Goal: Task Accomplishment & Management: Complete application form

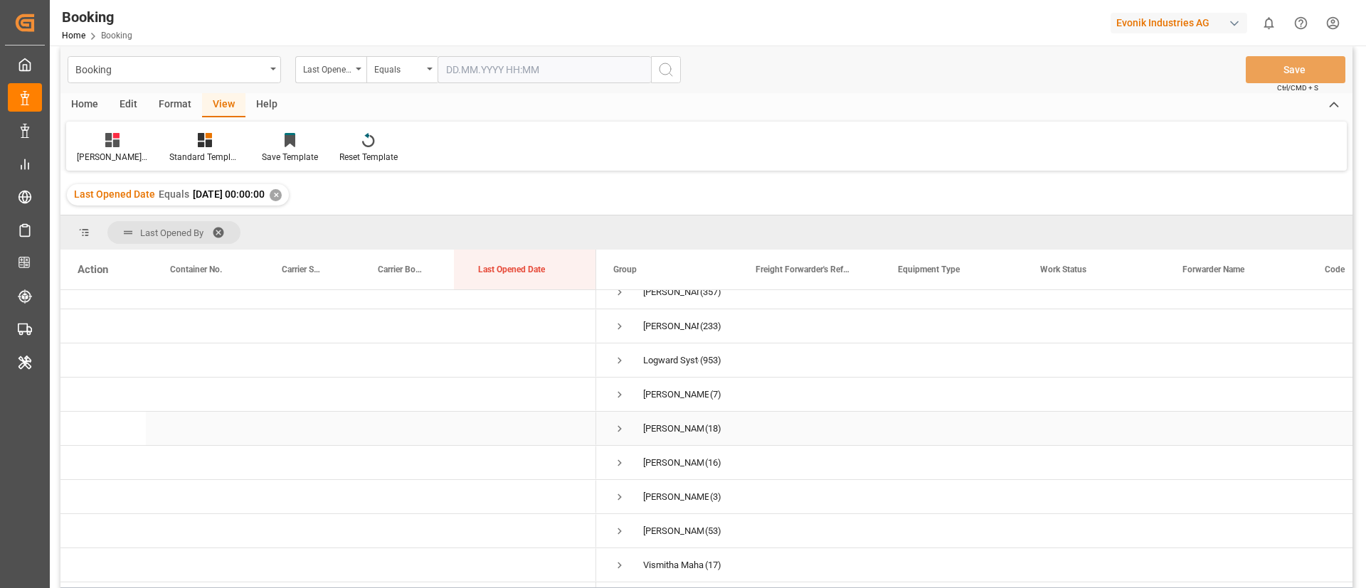
scroll to position [9, 0]
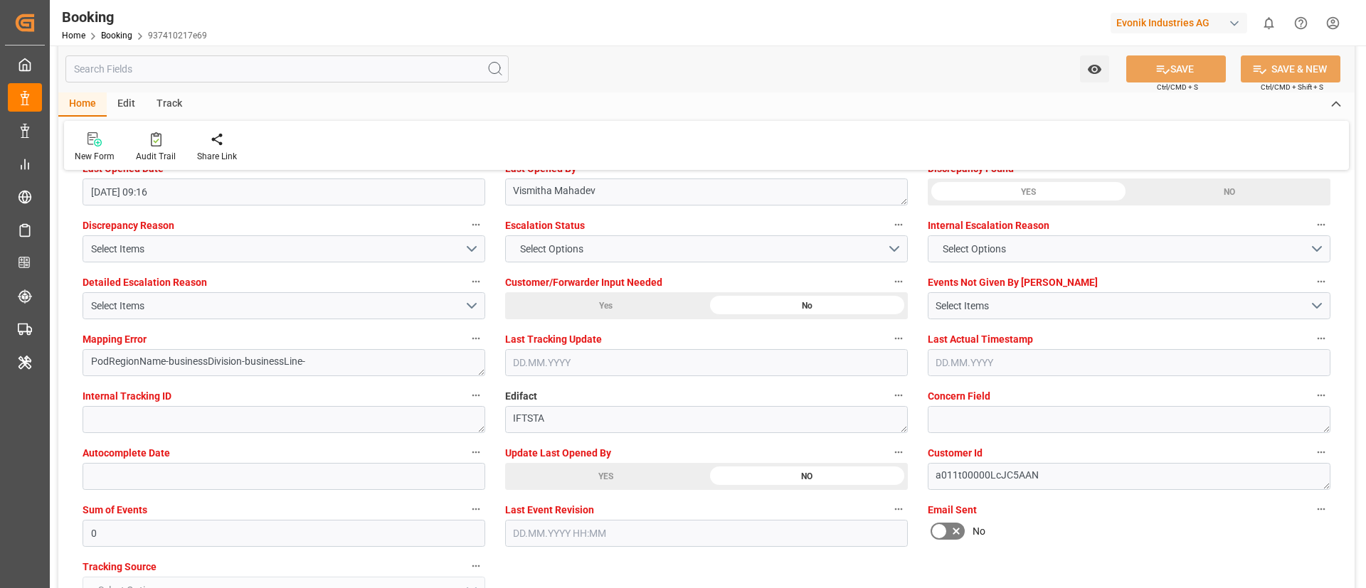
scroll to position [2680, 0]
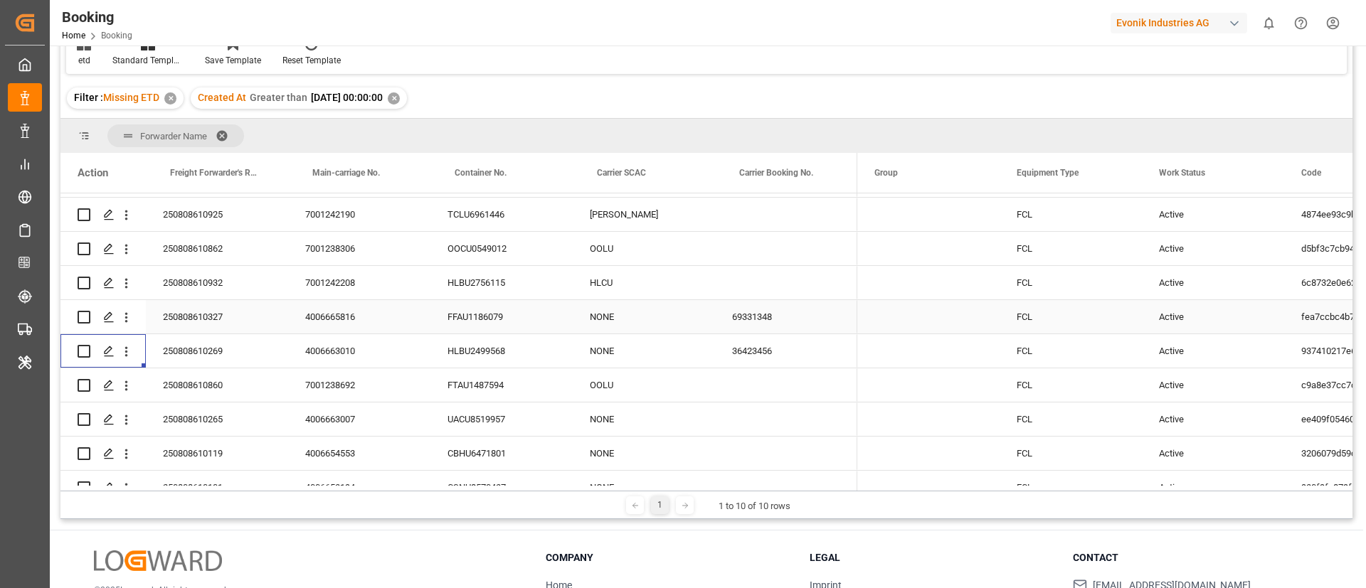
scroll to position [854, 0]
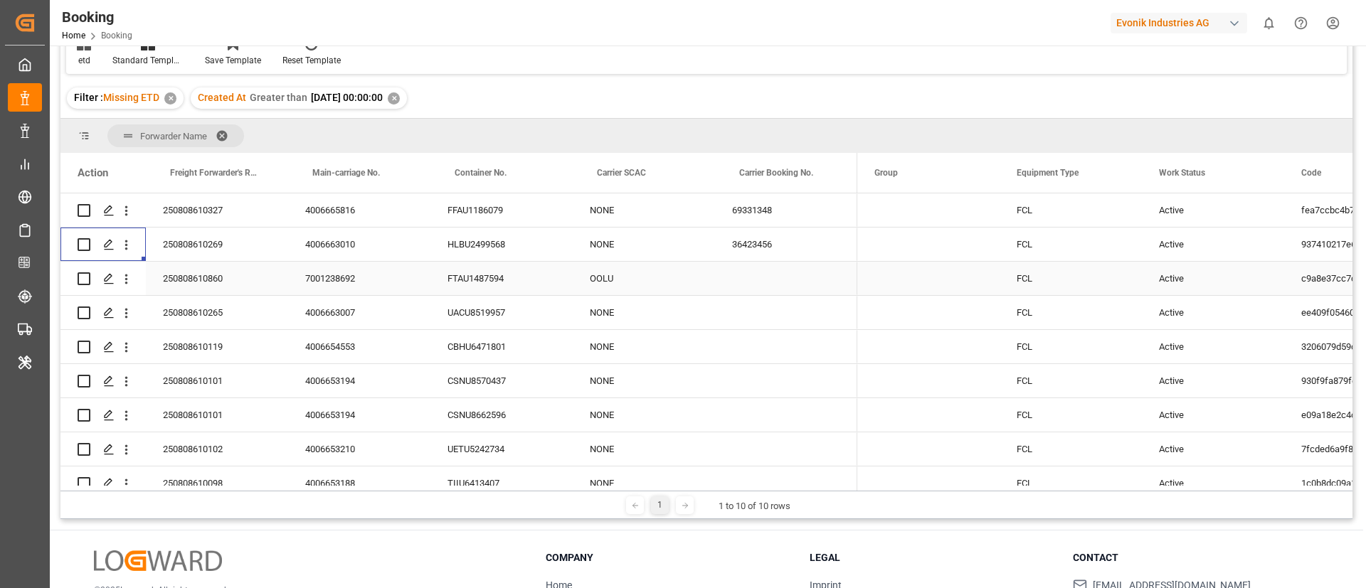
click at [200, 277] on div "250808610860" at bounding box center [217, 278] width 142 height 33
click at [351, 270] on div "7001238692" at bounding box center [359, 278] width 142 height 33
click at [128, 280] on icon "open menu" at bounding box center [126, 279] width 15 height 15
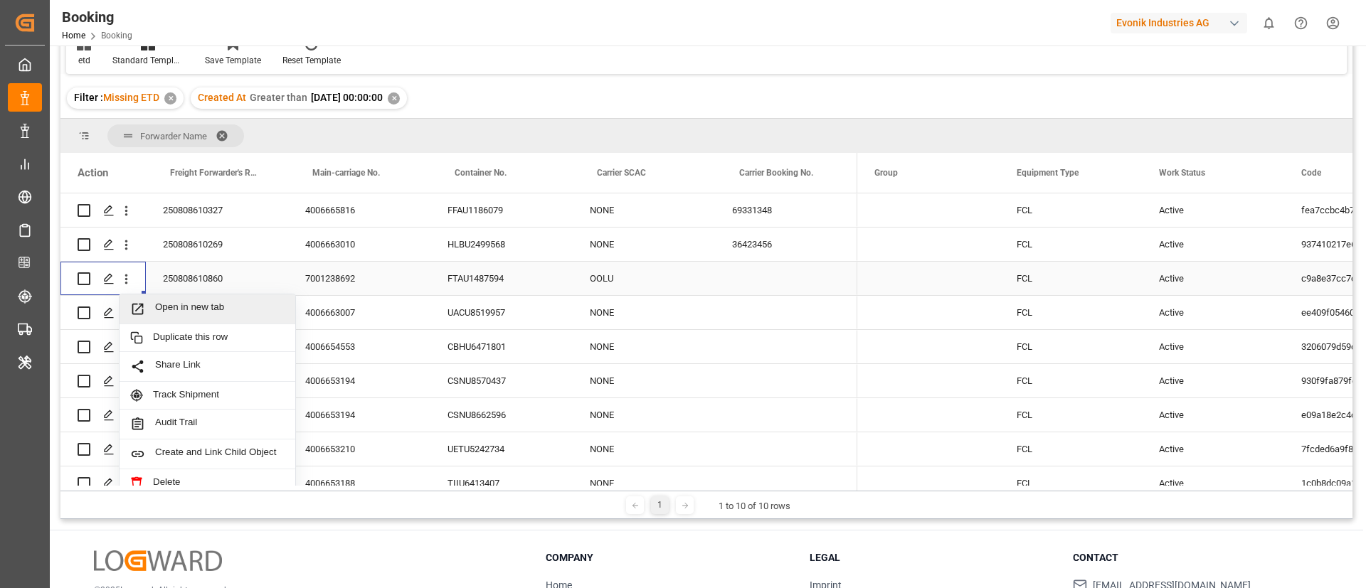
click at [176, 304] on span "Open in new tab" at bounding box center [219, 309] width 129 height 15
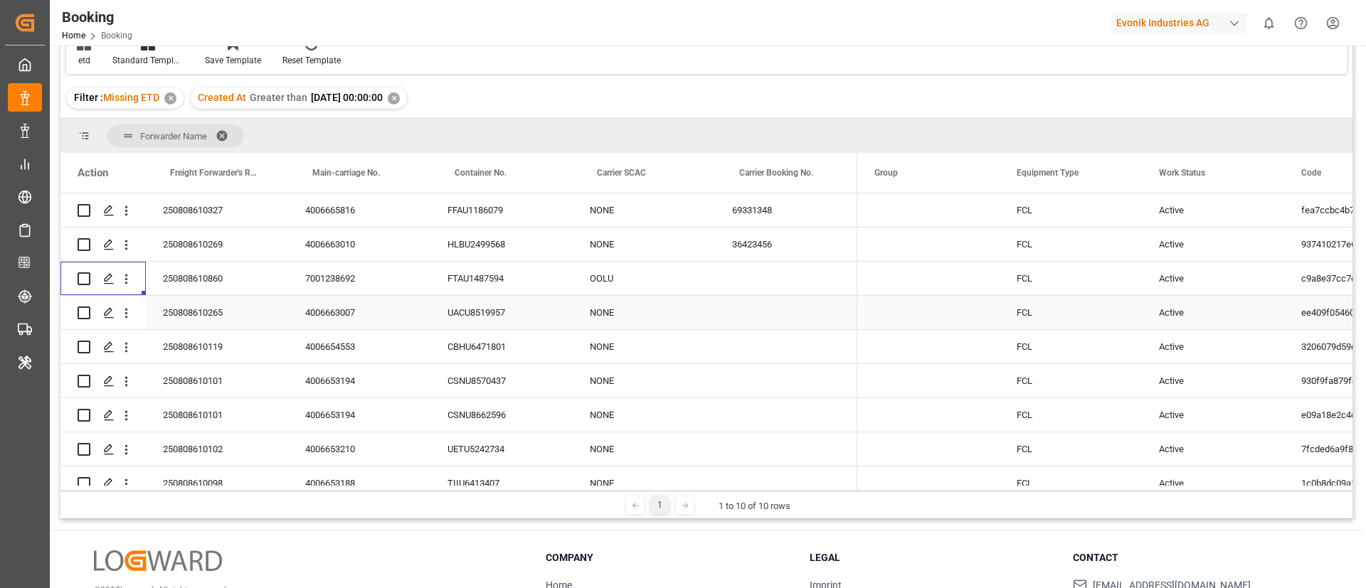
click at [206, 317] on div "250808610265" at bounding box center [217, 312] width 142 height 33
click at [339, 320] on div "4006663007" at bounding box center [359, 312] width 142 height 33
click at [126, 317] on icon "open menu" at bounding box center [126, 314] width 3 height 10
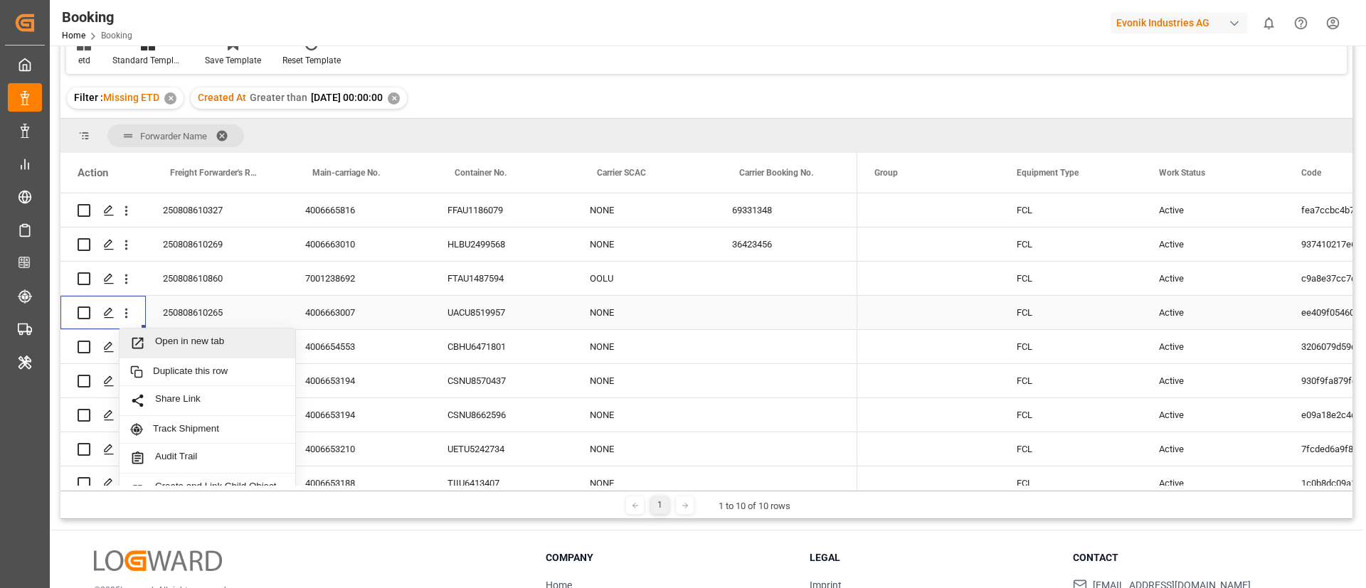
click at [168, 339] on span "Open in new tab" at bounding box center [219, 343] width 129 height 15
click at [218, 355] on div "250808610119" at bounding box center [217, 346] width 142 height 33
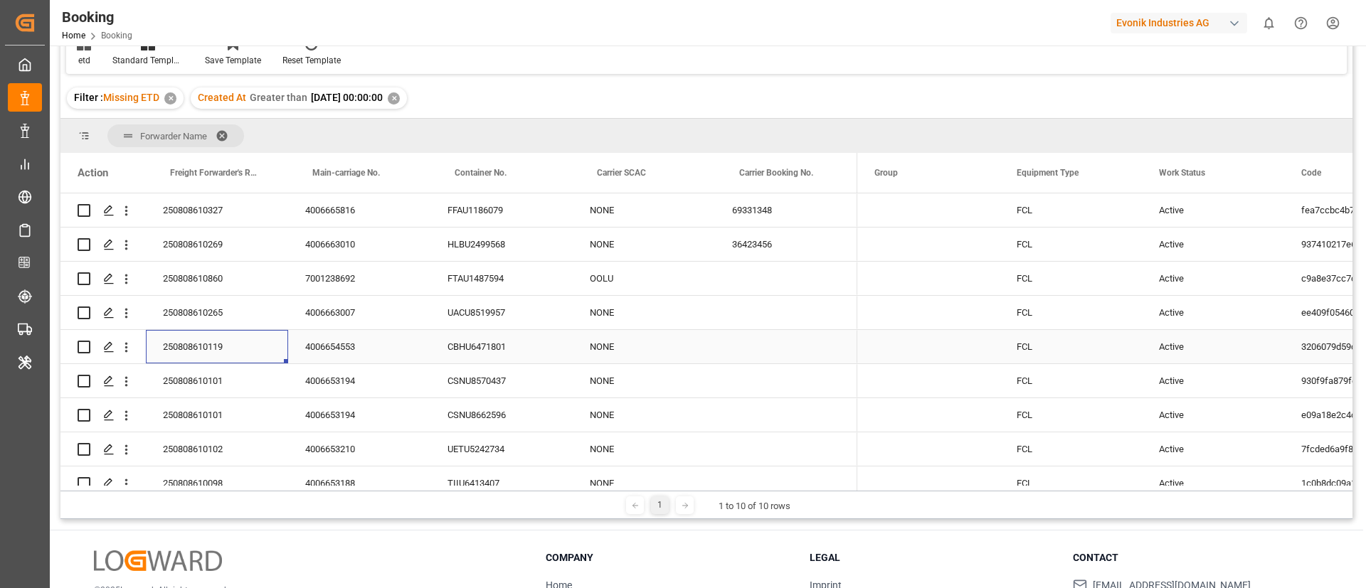
click at [345, 347] on div "4006654553" at bounding box center [359, 346] width 142 height 33
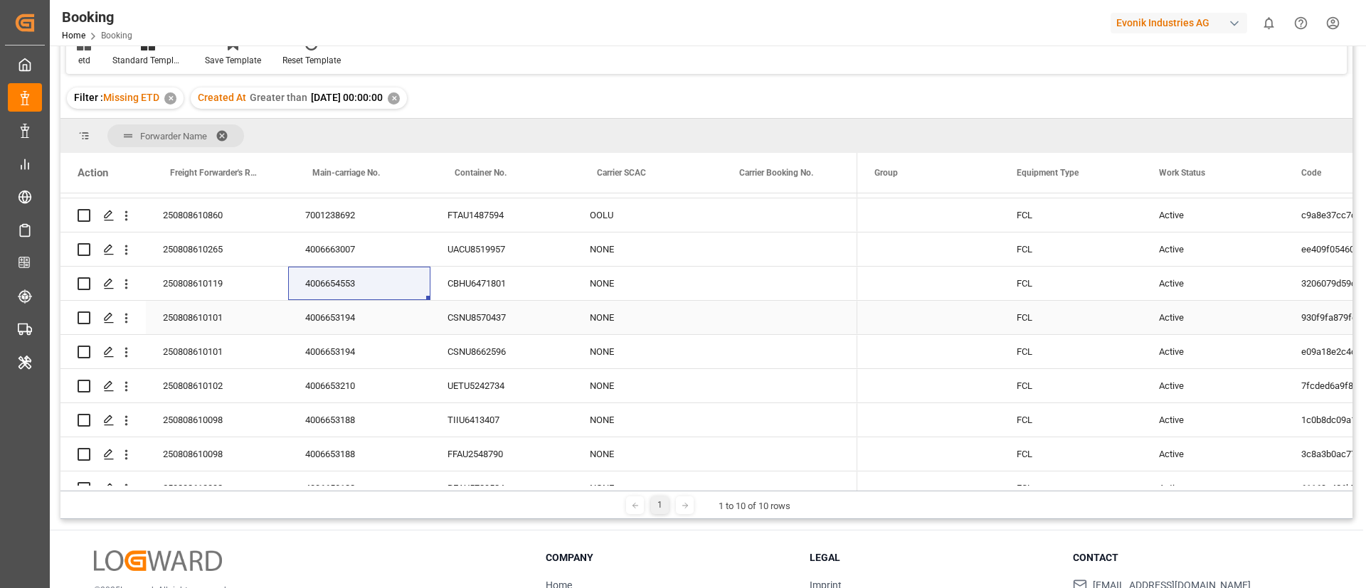
scroll to position [924, 0]
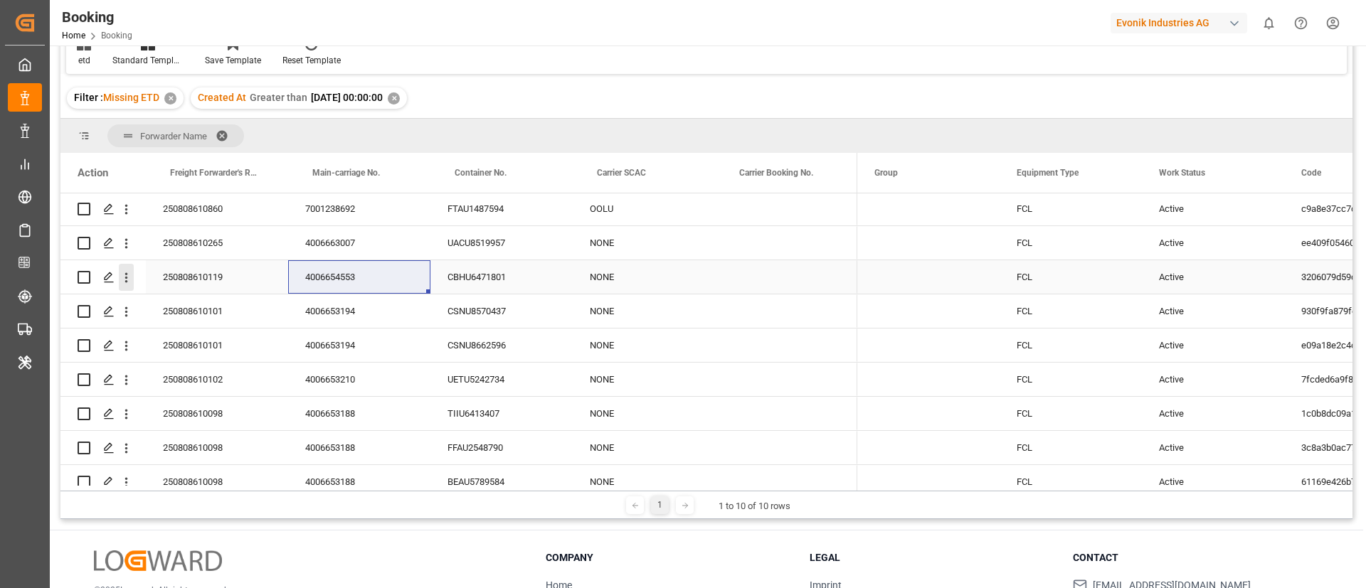
click at [125, 283] on icon "open menu" at bounding box center [126, 277] width 15 height 15
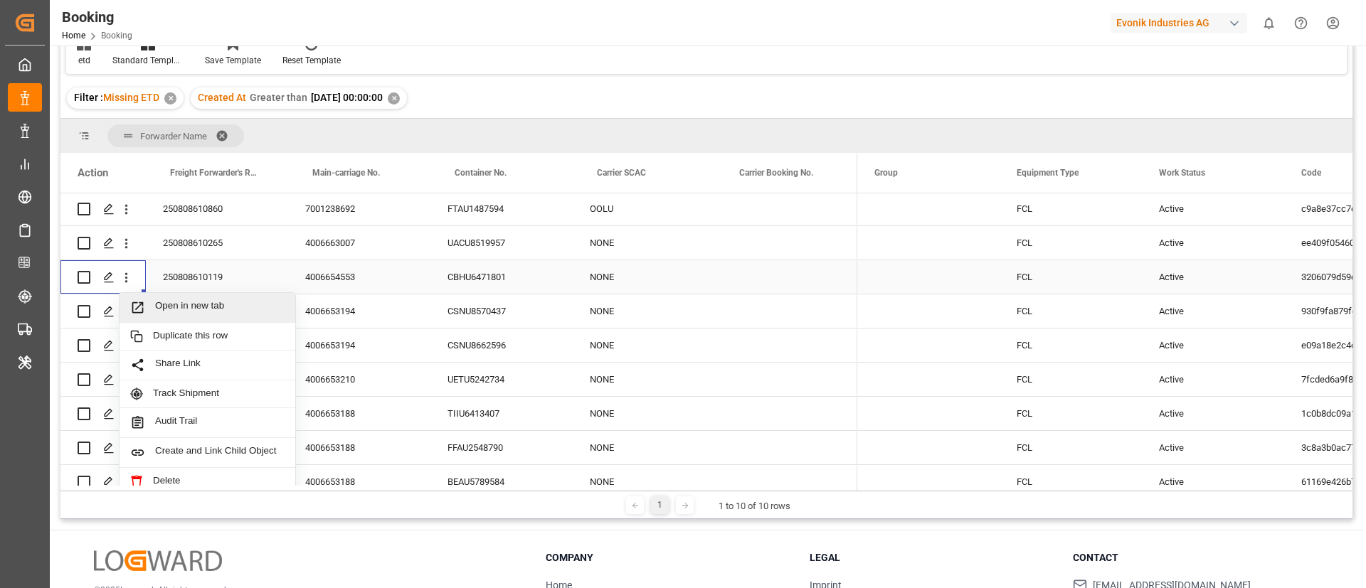
click at [169, 307] on span "Open in new tab" at bounding box center [219, 307] width 129 height 15
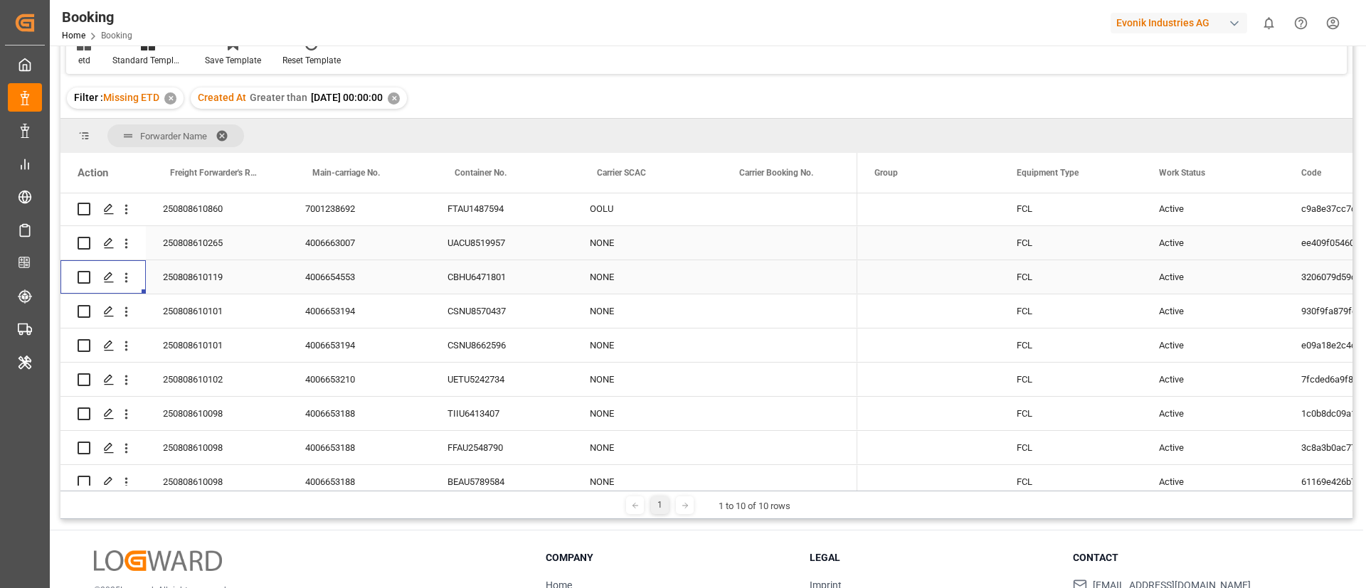
click at [223, 316] on div "250808610101" at bounding box center [217, 311] width 142 height 33
click at [344, 314] on div "4006653194" at bounding box center [359, 311] width 142 height 33
click at [129, 314] on icon "open menu" at bounding box center [126, 312] width 15 height 15
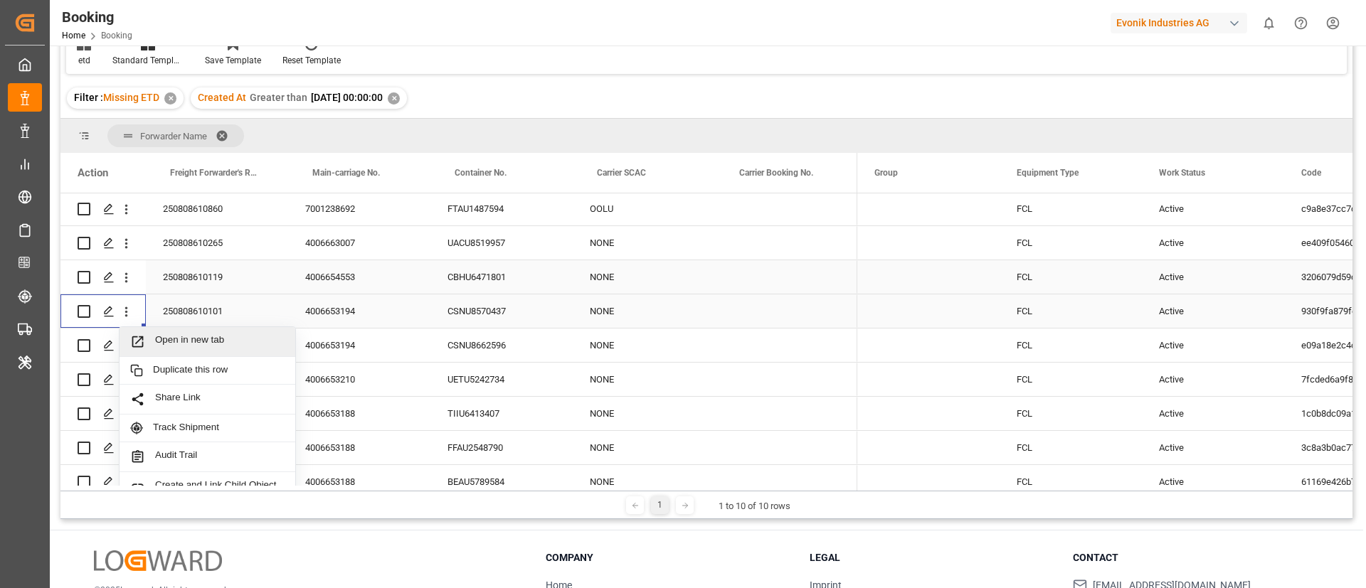
click at [189, 337] on span "Open in new tab" at bounding box center [219, 341] width 129 height 15
click at [127, 349] on icon "open menu" at bounding box center [126, 347] width 3 height 10
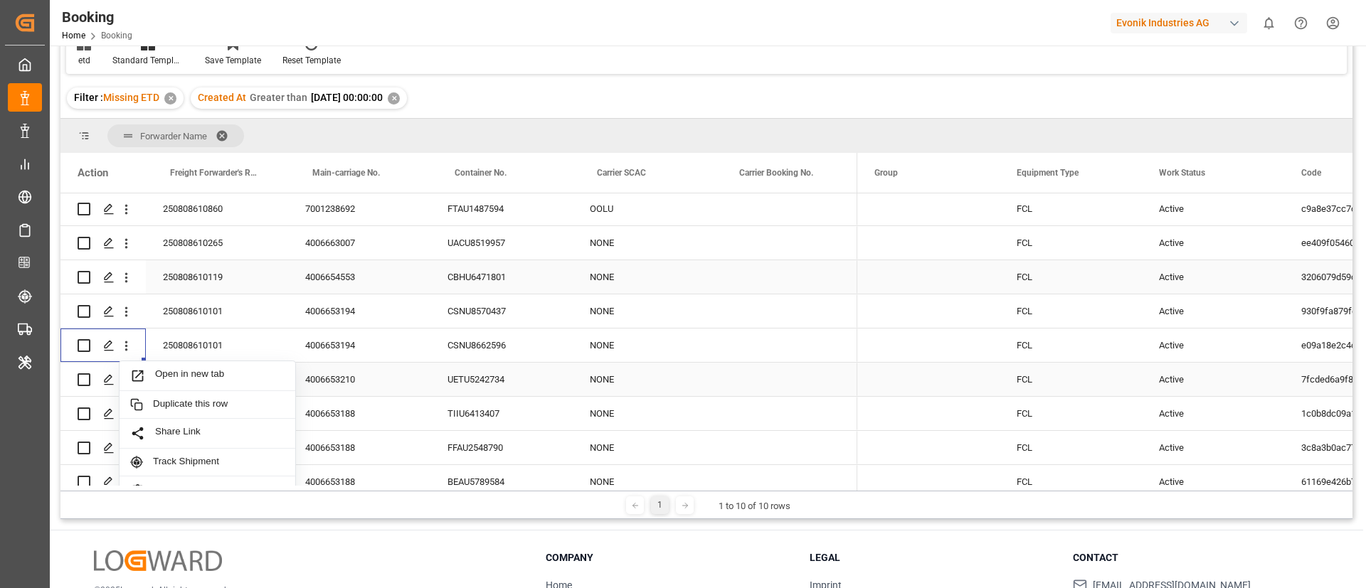
click at [176, 370] on span "Open in new tab" at bounding box center [219, 376] width 129 height 15
click at [207, 363] on div "250808610102" at bounding box center [217, 379] width 142 height 33
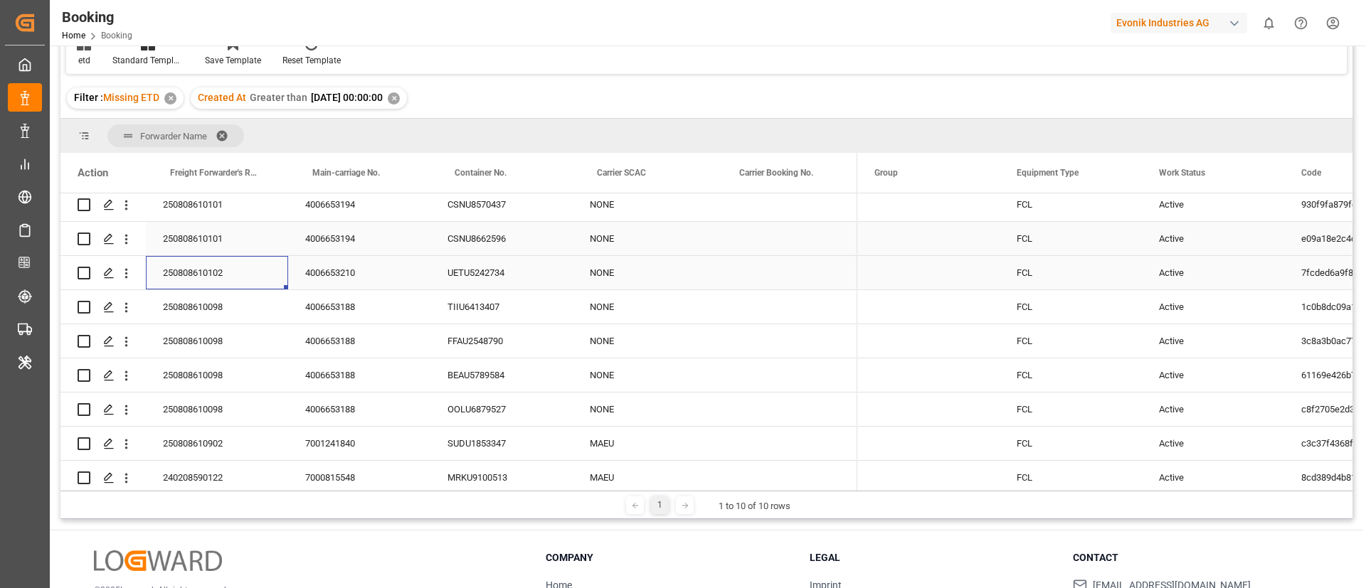
click at [341, 272] on div "4006653210" at bounding box center [359, 272] width 142 height 33
click at [129, 277] on icon "open menu" at bounding box center [126, 273] width 15 height 15
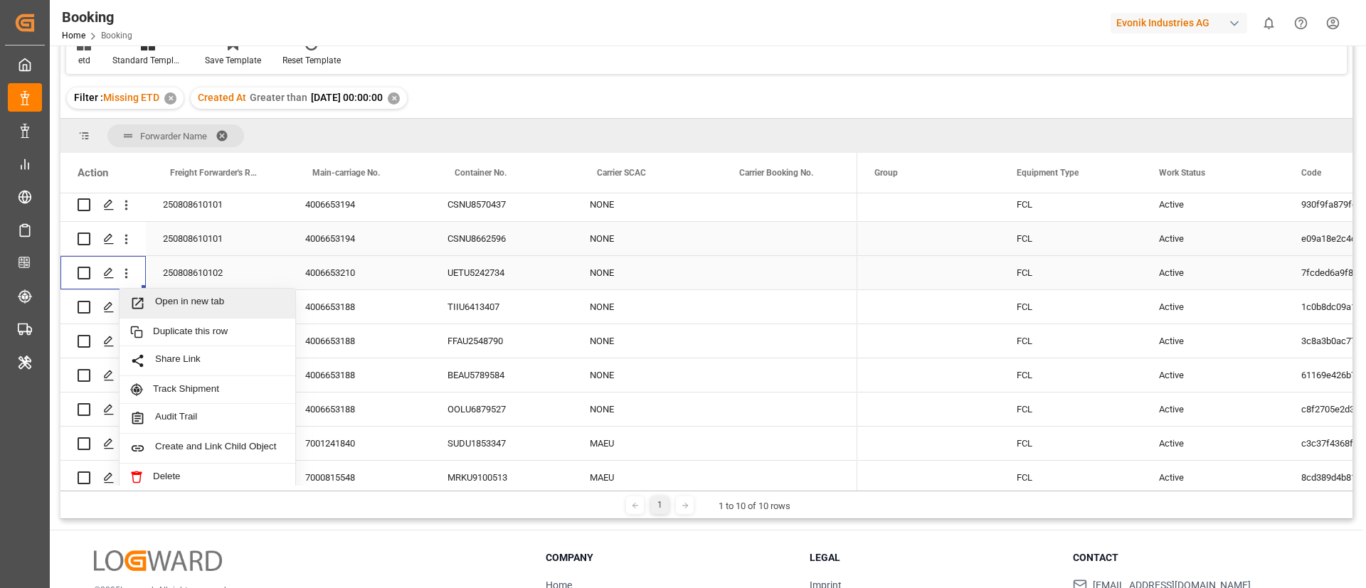
click at [204, 304] on span "Open in new tab" at bounding box center [219, 303] width 129 height 15
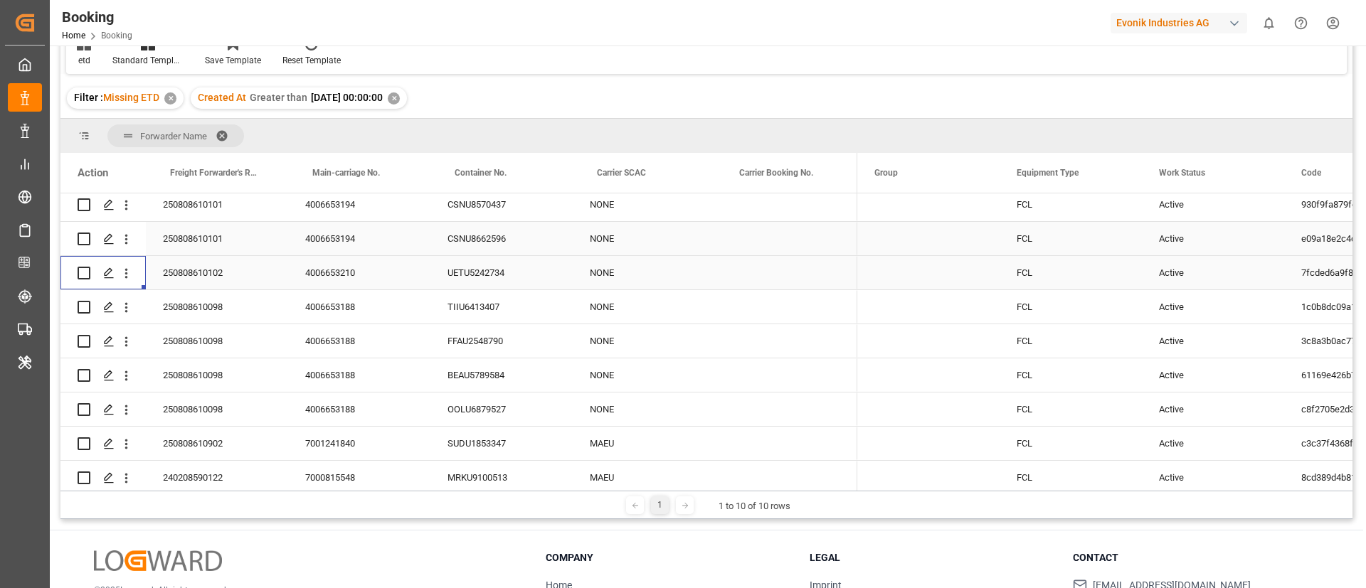
click at [220, 311] on div "250808610098" at bounding box center [217, 306] width 142 height 33
click at [336, 314] on div "4006653188" at bounding box center [359, 306] width 142 height 33
click at [127, 312] on icon "open menu" at bounding box center [126, 308] width 3 height 10
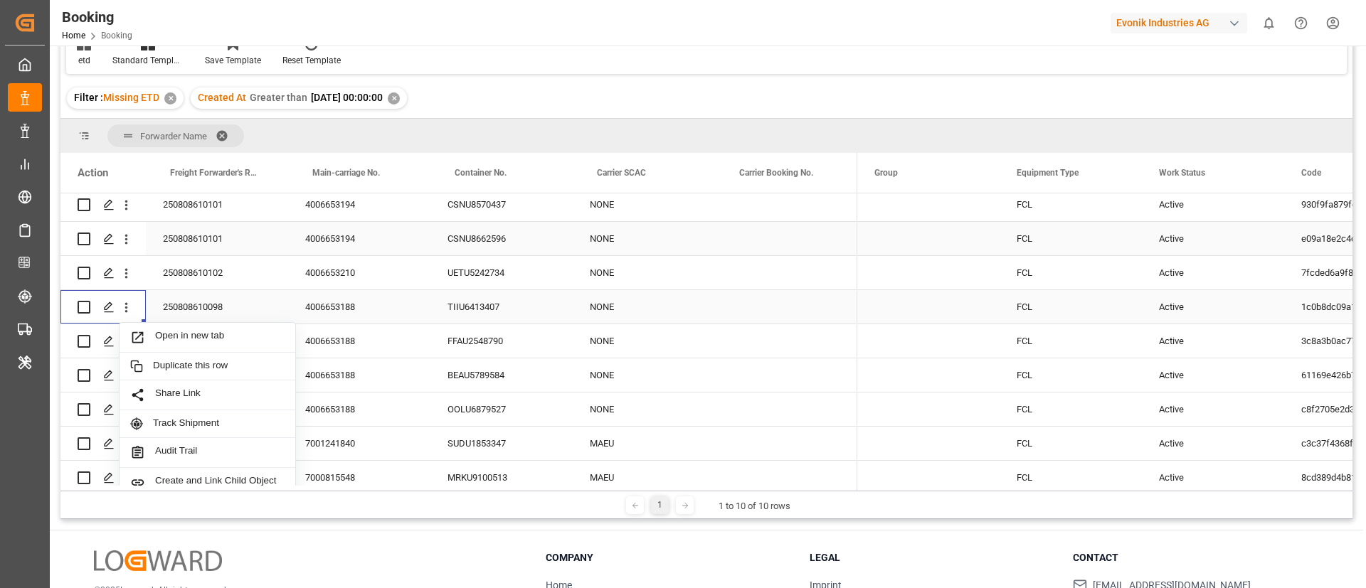
click at [182, 339] on span "Open in new tab" at bounding box center [219, 337] width 129 height 15
click at [132, 307] on icon "open menu" at bounding box center [126, 307] width 15 height 15
click at [392, 356] on div "4006653188" at bounding box center [359, 340] width 142 height 33
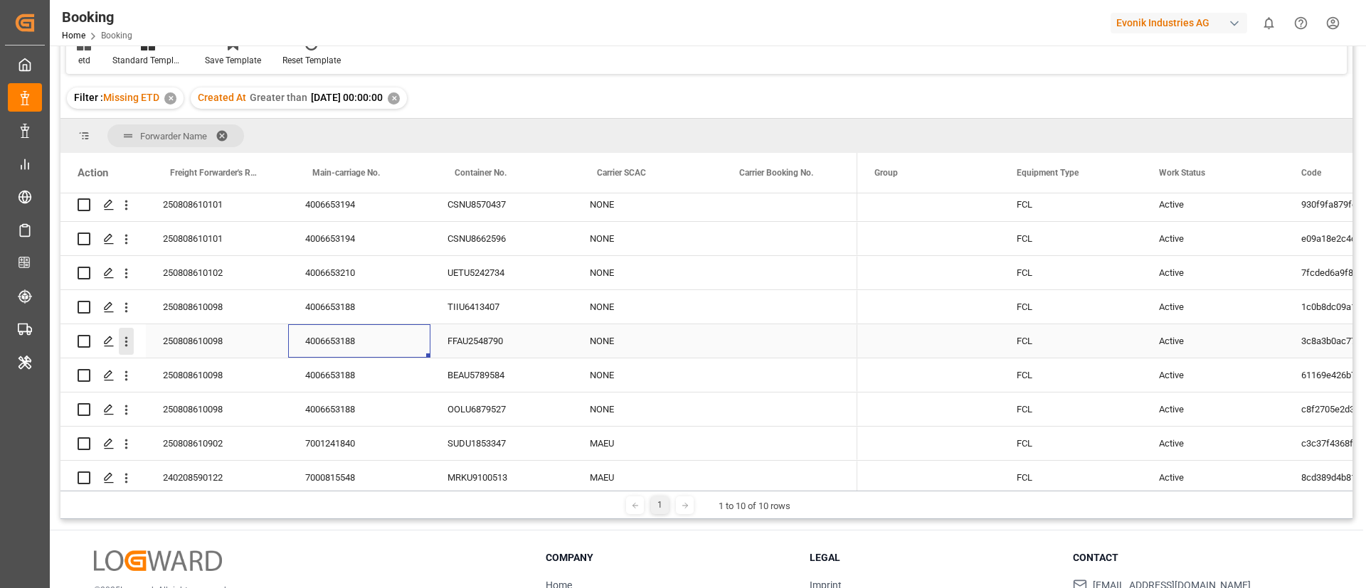
click at [131, 347] on icon "open menu" at bounding box center [126, 341] width 15 height 15
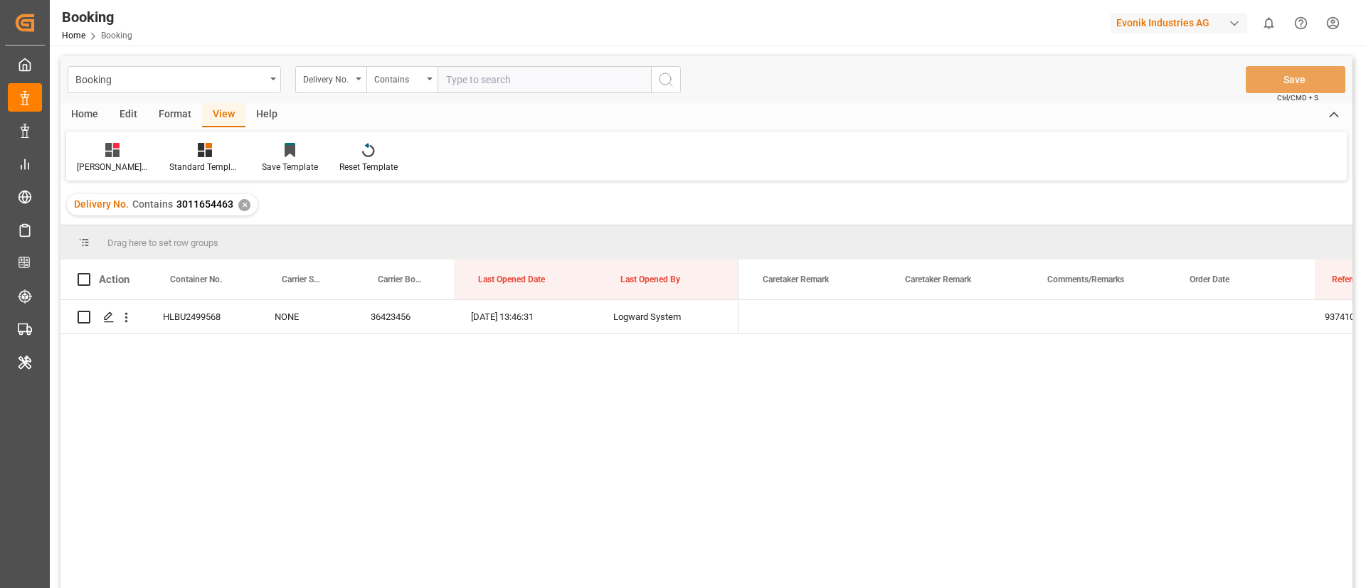
scroll to position [0, 847]
paste input "3011715246"
click at [480, 79] on input "text" at bounding box center [544, 79] width 213 height 27
type input "3011715246"
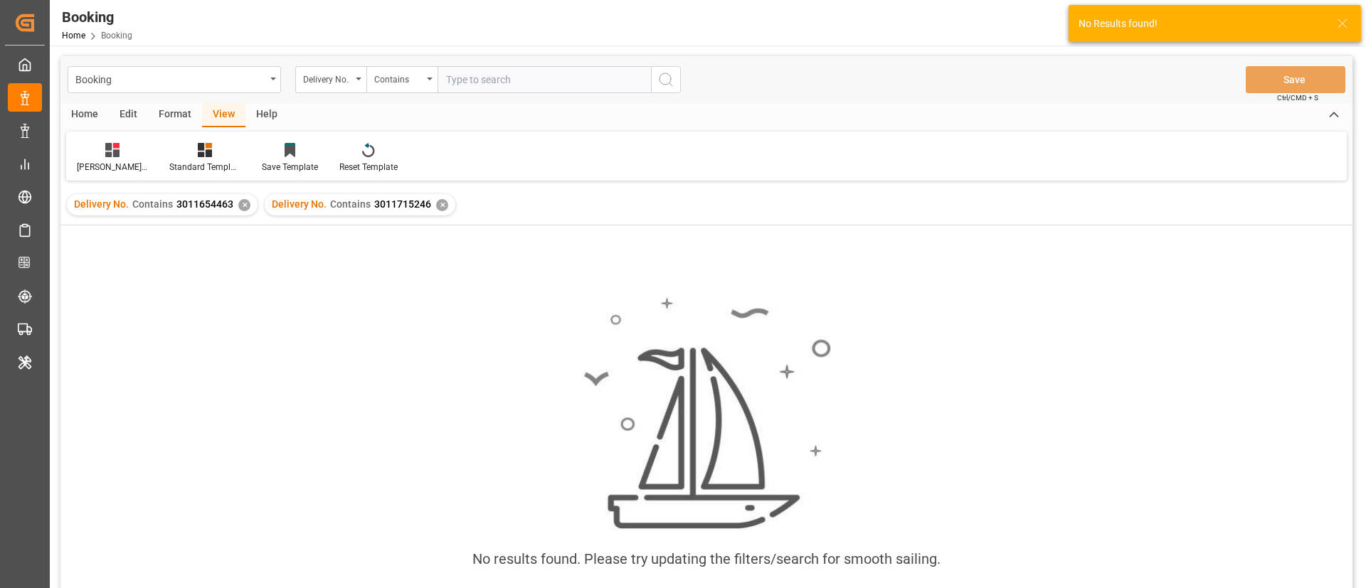
click at [240, 201] on div "✕" at bounding box center [244, 205] width 12 height 12
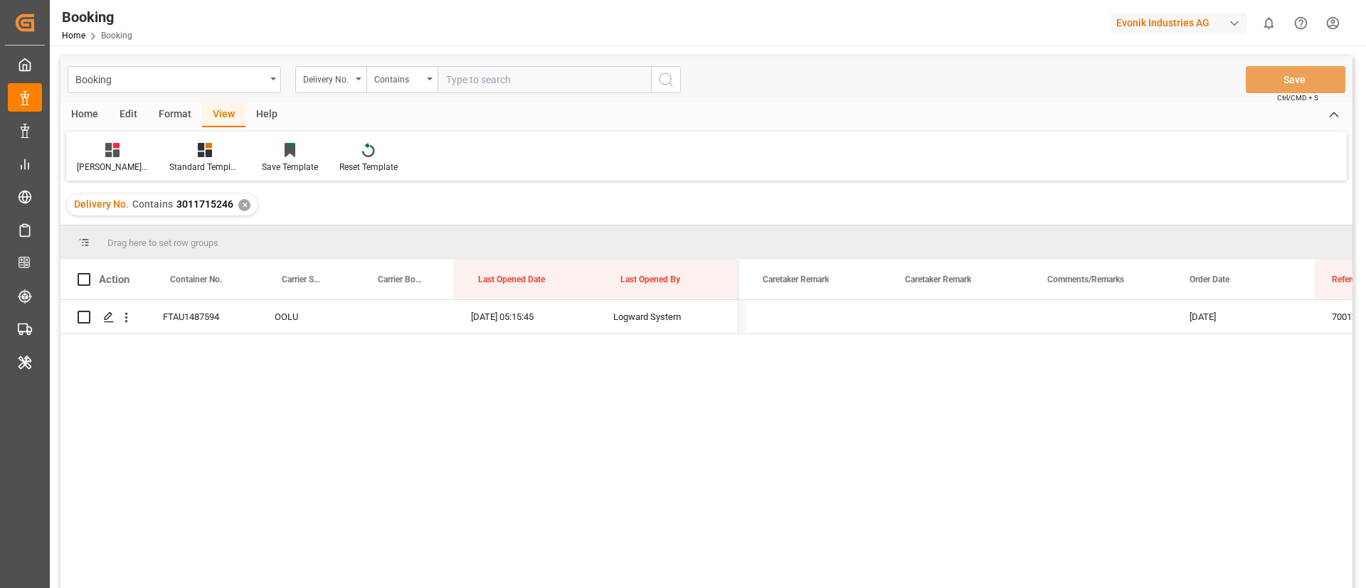
paste input "3011654418"
click at [508, 78] on input "text" at bounding box center [544, 79] width 213 height 27
type input "3011654418"
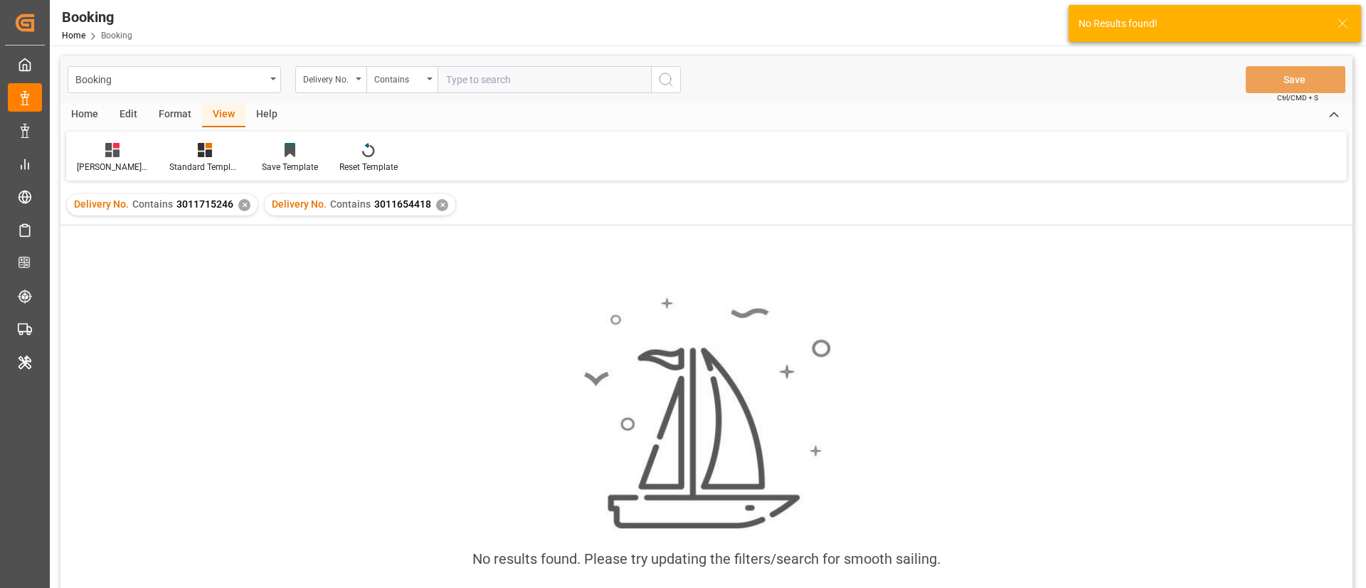
click at [245, 206] on div "✕" at bounding box center [244, 205] width 12 height 12
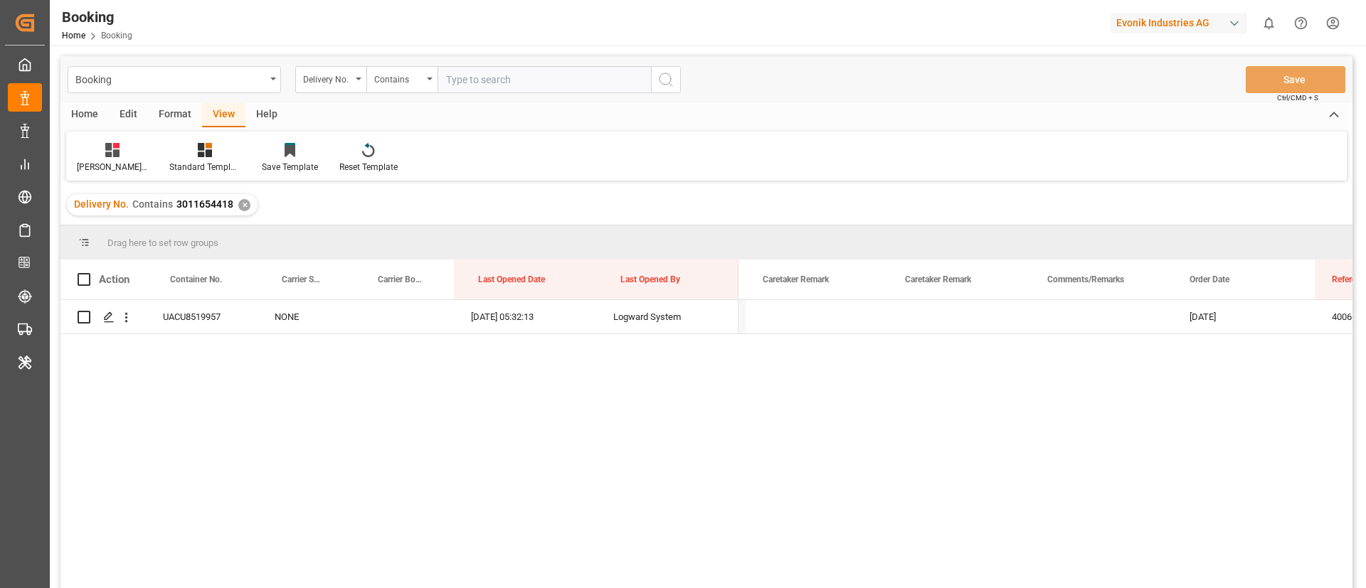
click at [497, 80] on input "text" at bounding box center [544, 79] width 213 height 27
paste input "3011629902"
type input "3011629902"
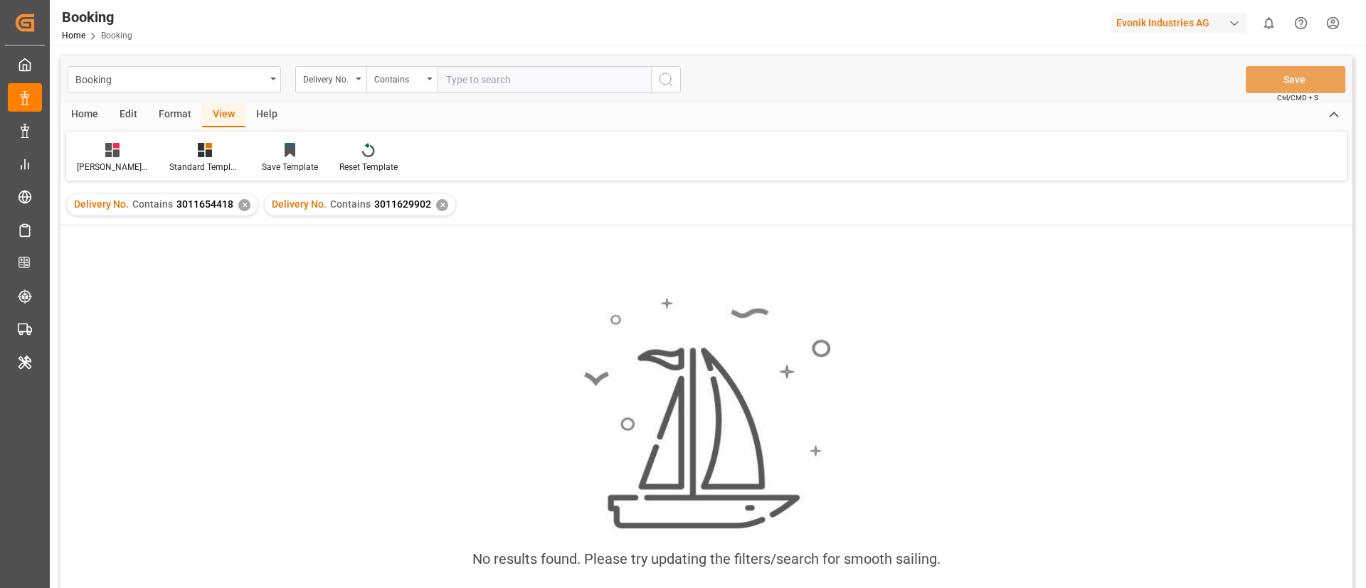
click at [243, 202] on div "✕" at bounding box center [244, 205] width 12 height 12
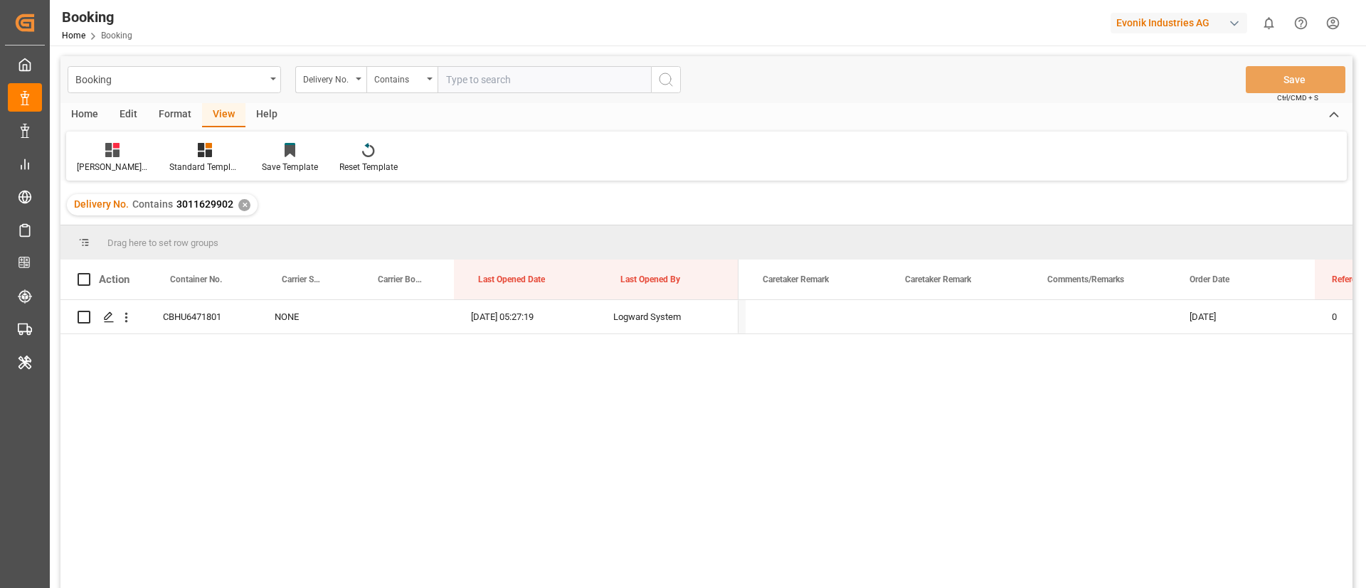
click at [551, 60] on div "Booking Delivery No. Contains Save Ctrl/CMD + S" at bounding box center [706, 79] width 1292 height 47
click at [554, 80] on input "text" at bounding box center [544, 79] width 213 height 27
paste input "3011626062"
type input "3011626062"
click at [672, 76] on icon "search button" at bounding box center [665, 79] width 17 height 17
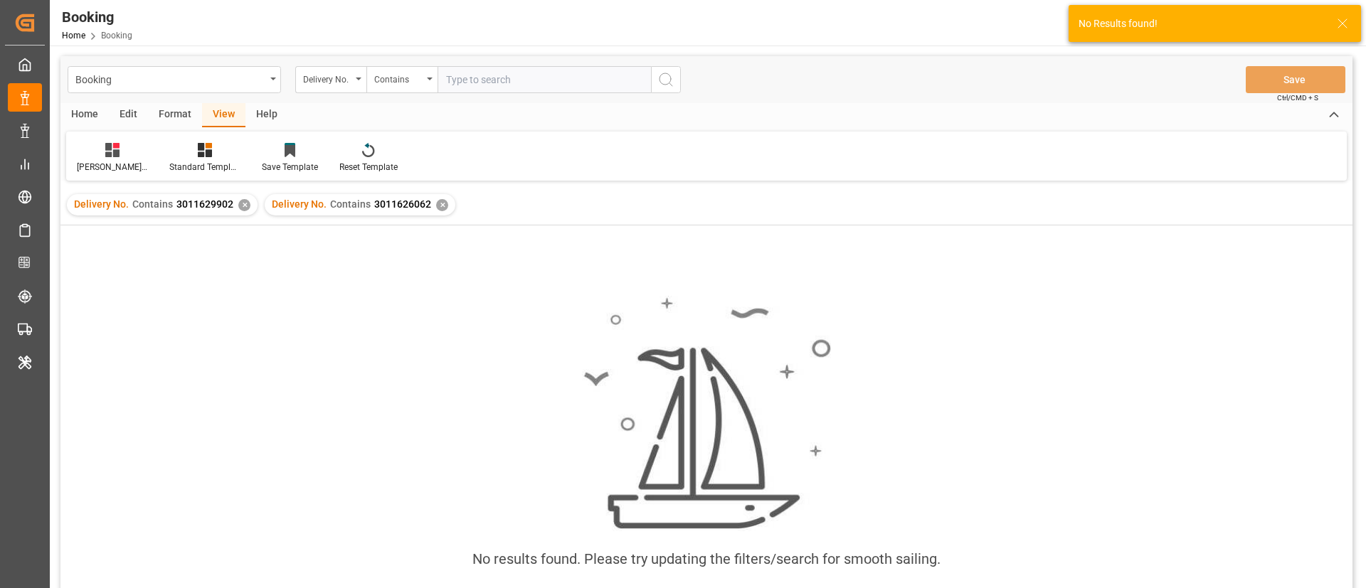
click at [238, 208] on div "✕" at bounding box center [244, 205] width 12 height 12
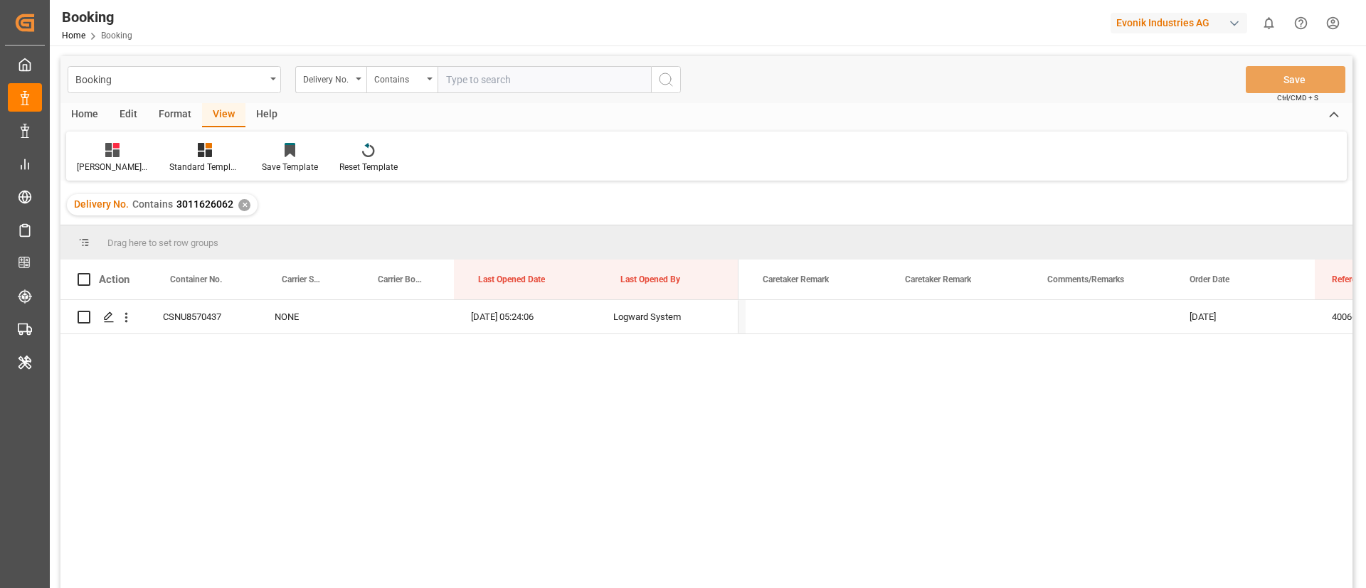
click at [509, 83] on input "text" at bounding box center [544, 79] width 213 height 27
paste input "3011626037"
type input "3011626037"
click at [675, 80] on button "search button" at bounding box center [666, 79] width 30 height 27
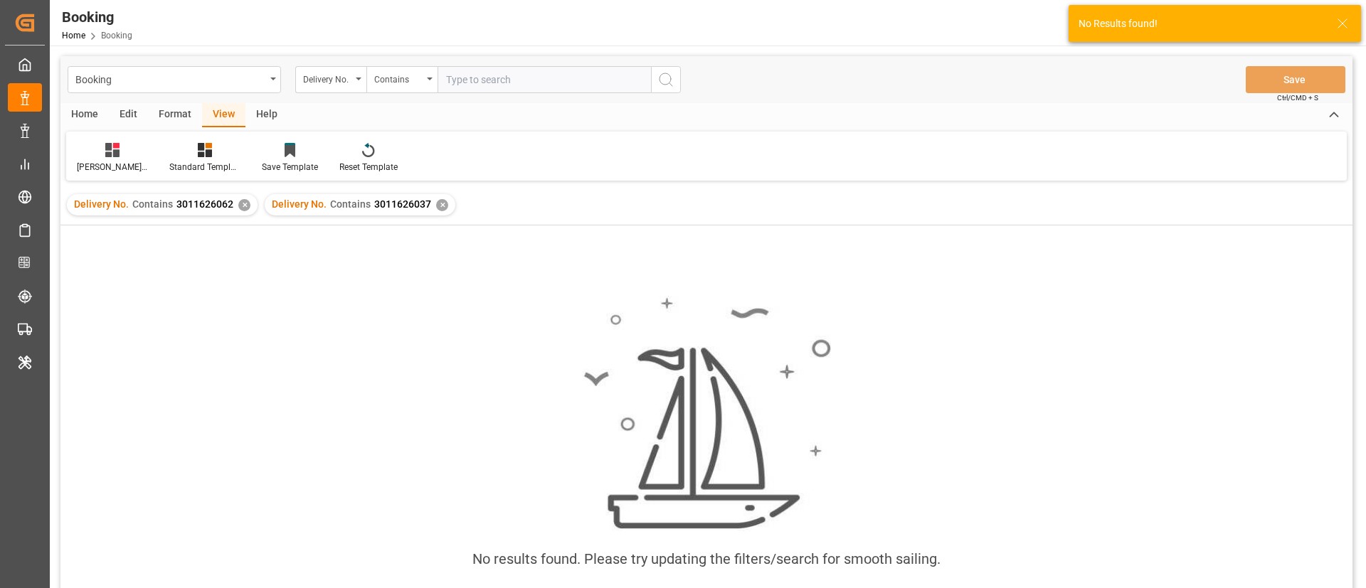
click at [240, 207] on div "✕" at bounding box center [244, 205] width 12 height 12
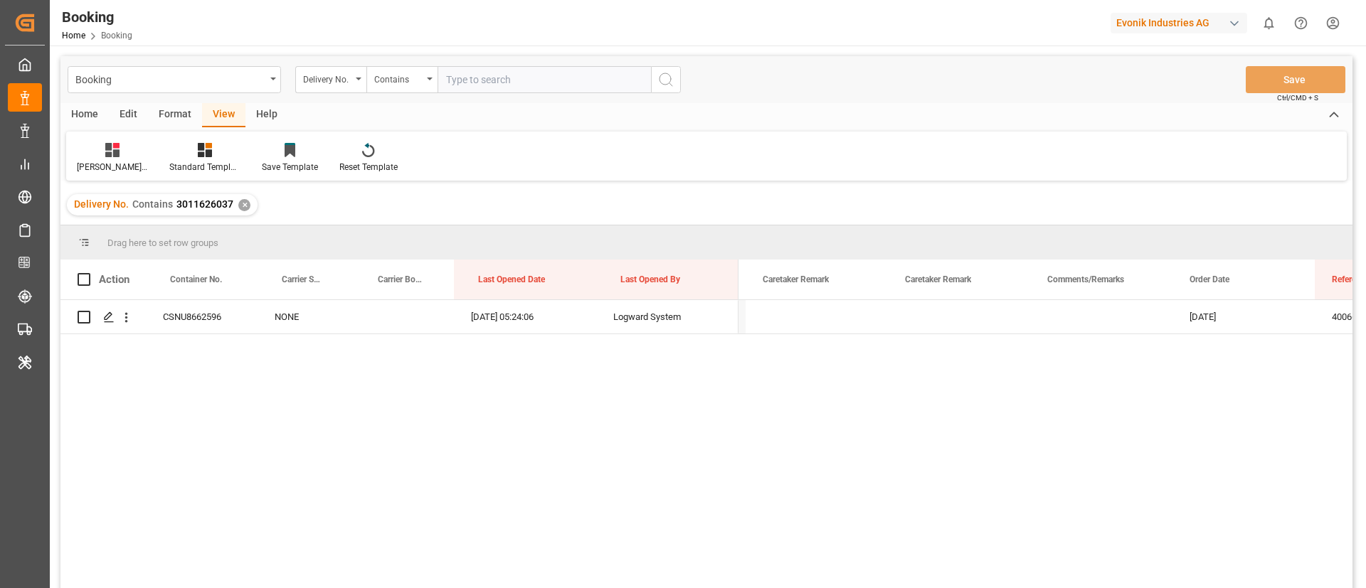
click at [509, 78] on input "text" at bounding box center [544, 79] width 213 height 27
paste input "3011626304"
type input "3011626304"
click at [669, 82] on icon "search button" at bounding box center [665, 79] width 17 height 17
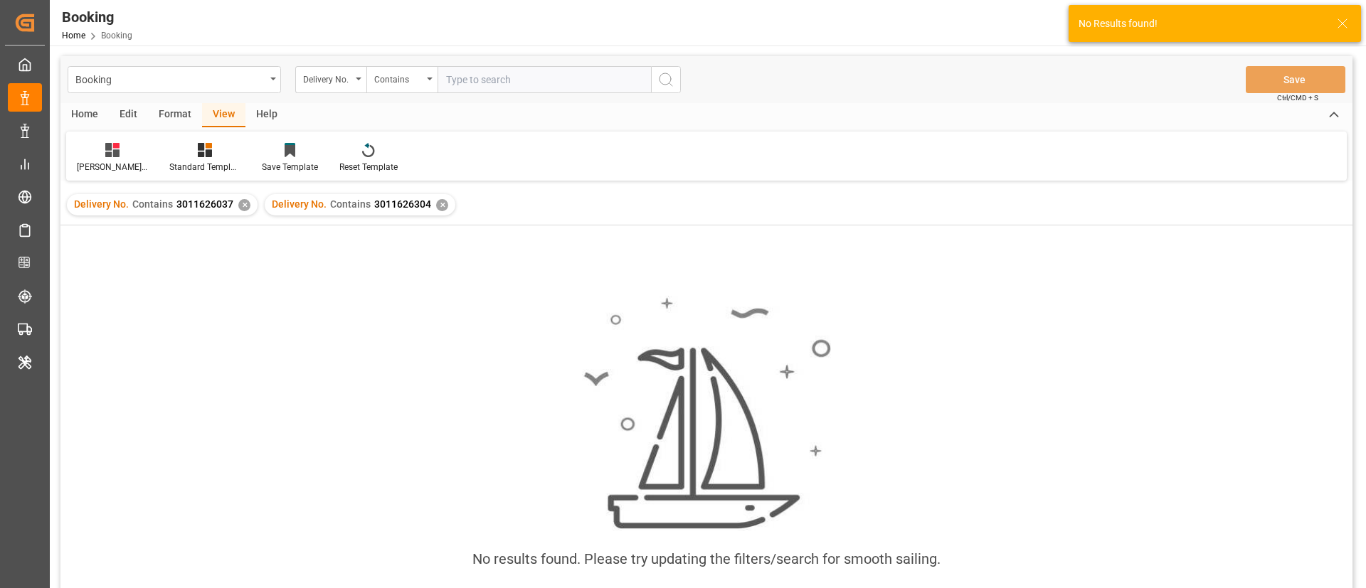
click at [243, 210] on div "✕" at bounding box center [244, 205] width 12 height 12
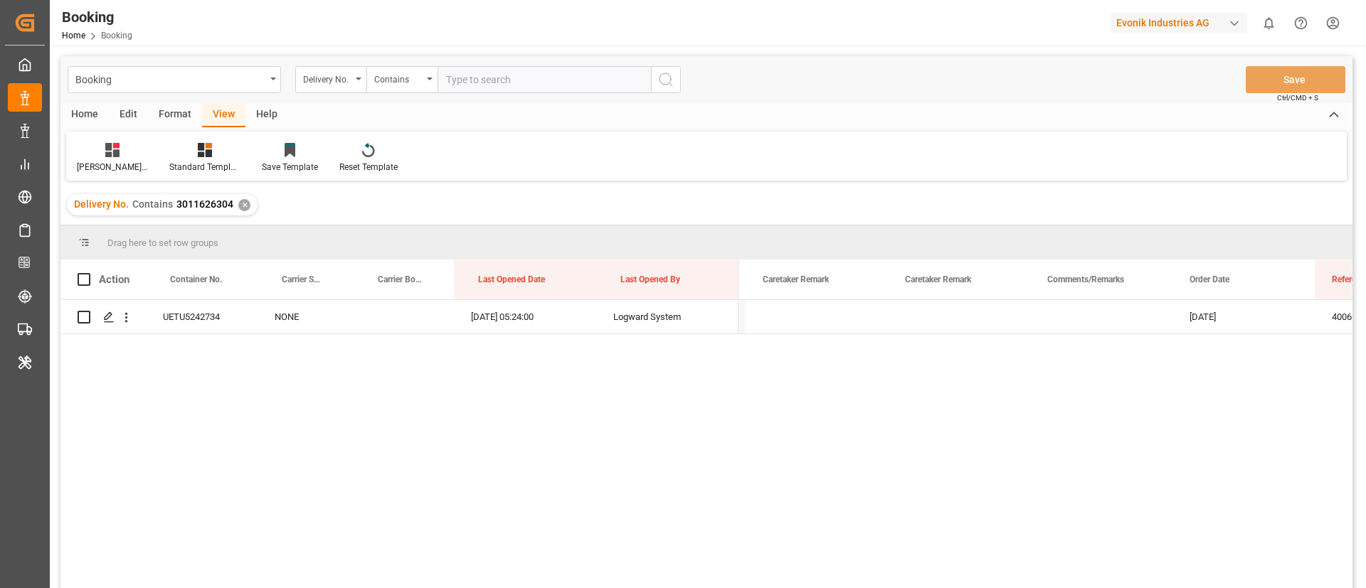
click at [522, 80] on input "text" at bounding box center [544, 79] width 213 height 27
paste input "3011626342"
type input "3011626342"
click at [664, 78] on icon "search button" at bounding box center [665, 79] width 17 height 17
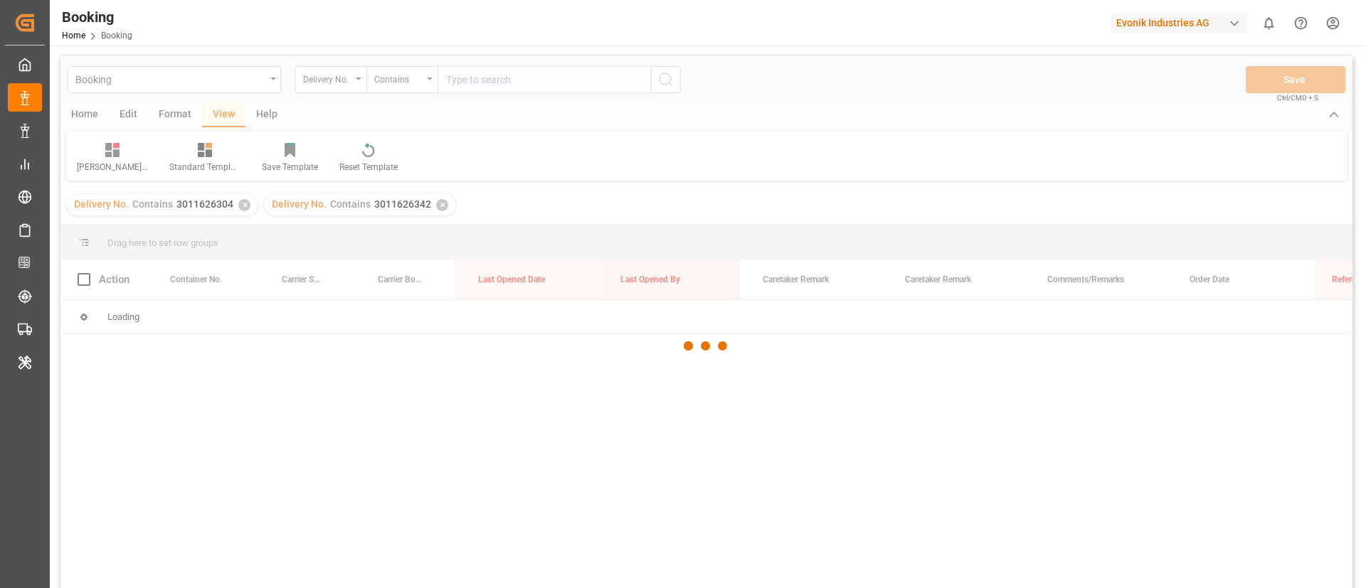
click at [246, 206] on div at bounding box center [706, 346] width 1292 height 580
click at [241, 205] on div at bounding box center [706, 346] width 1292 height 580
click at [246, 205] on div at bounding box center [706, 346] width 1292 height 580
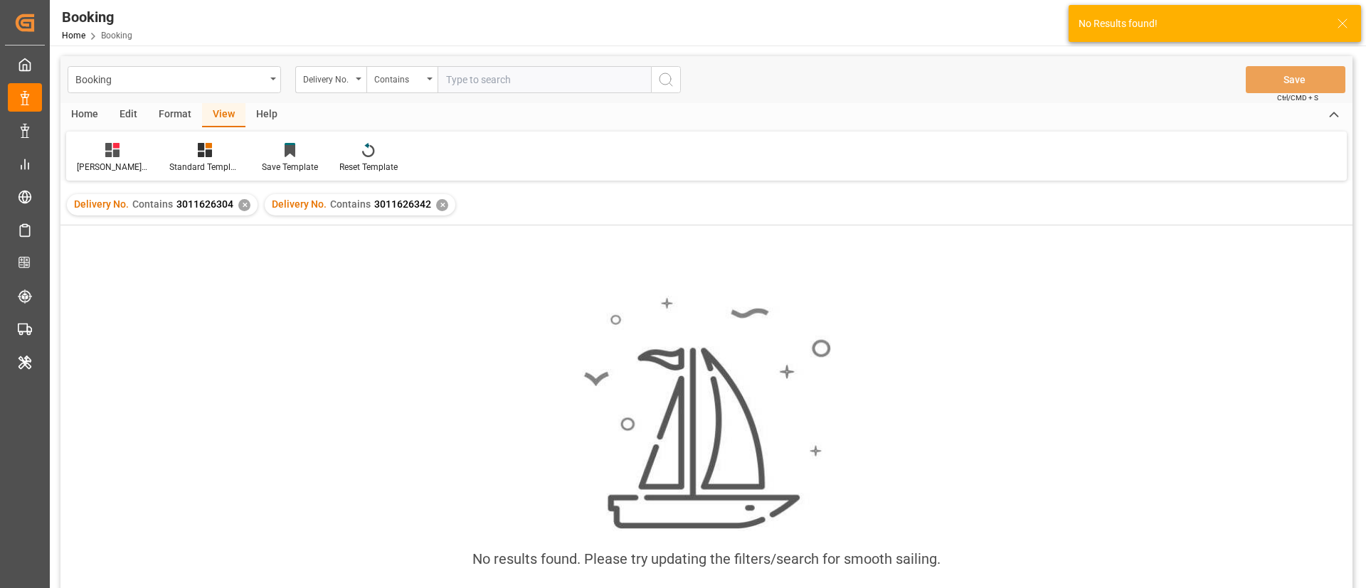
click at [246, 205] on div "✕" at bounding box center [244, 205] width 12 height 12
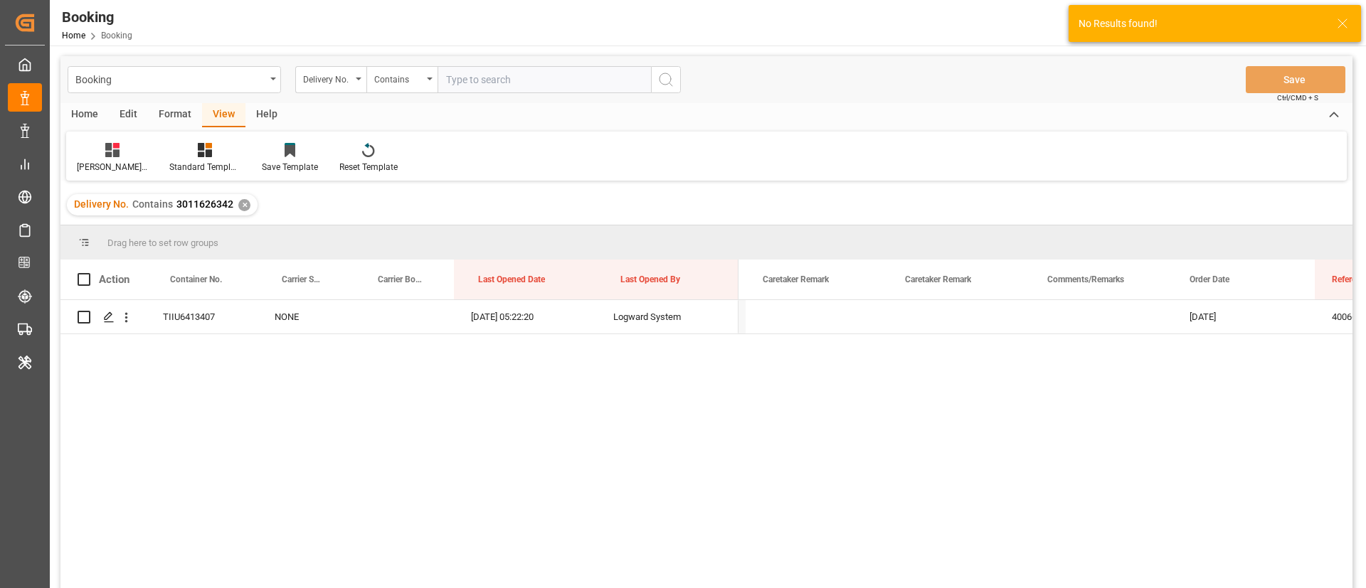
click at [556, 87] on input "text" at bounding box center [544, 79] width 213 height 27
paste input "3011626326"
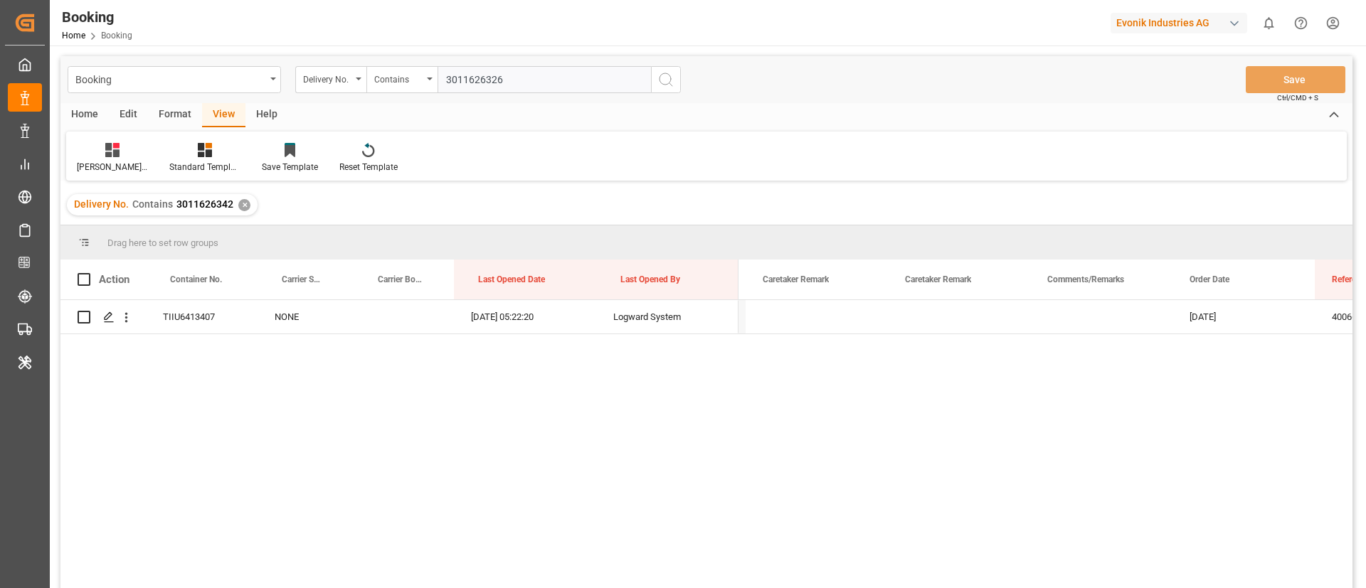
type input "3011626326"
click at [668, 80] on icon "search button" at bounding box center [665, 79] width 17 height 17
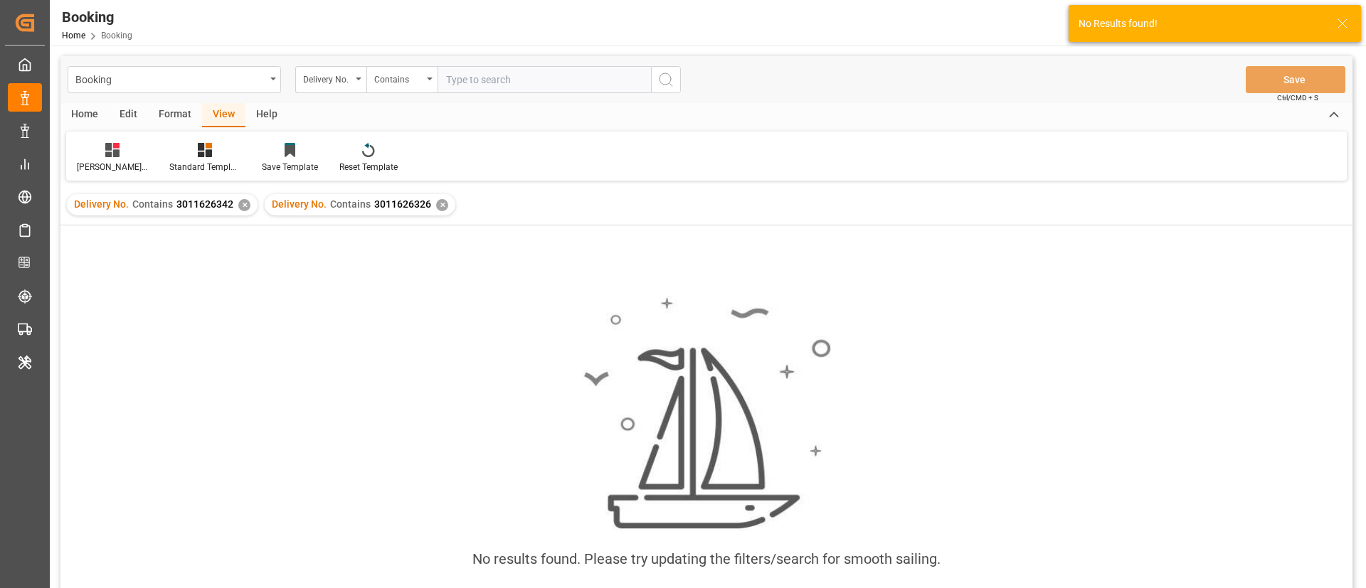
click at [240, 203] on div "✕" at bounding box center [244, 205] width 12 height 12
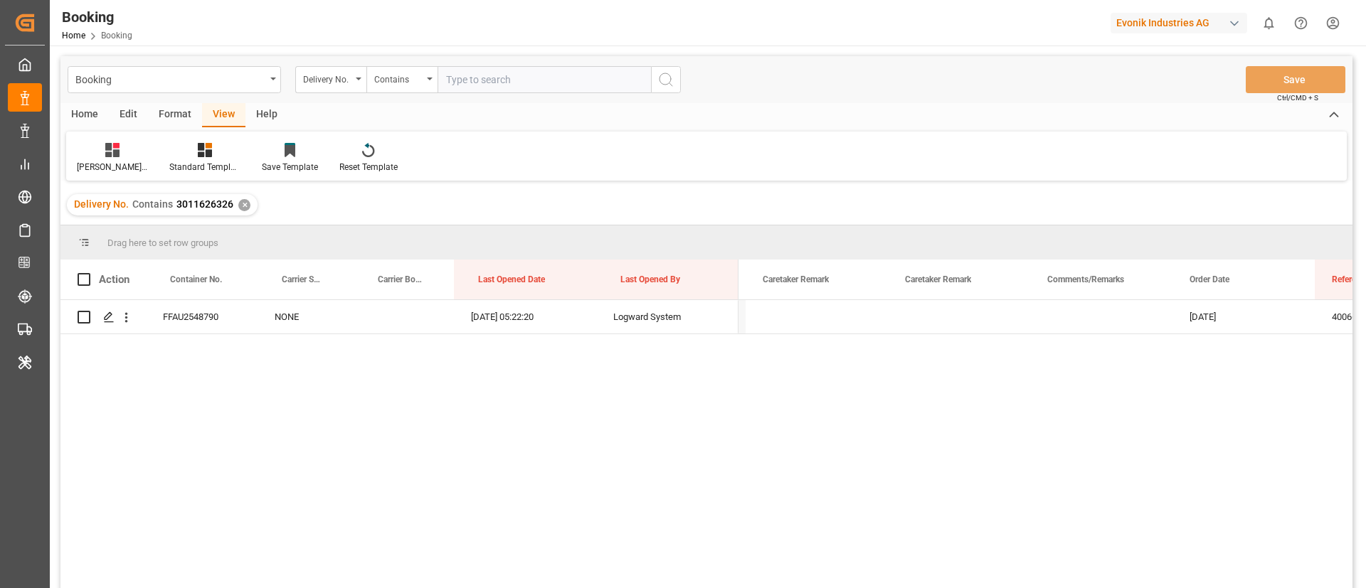
click at [524, 73] on input "text" at bounding box center [544, 79] width 213 height 27
paste input "3011626328"
type input "3011626328"
click at [660, 79] on icon "search button" at bounding box center [665, 79] width 17 height 17
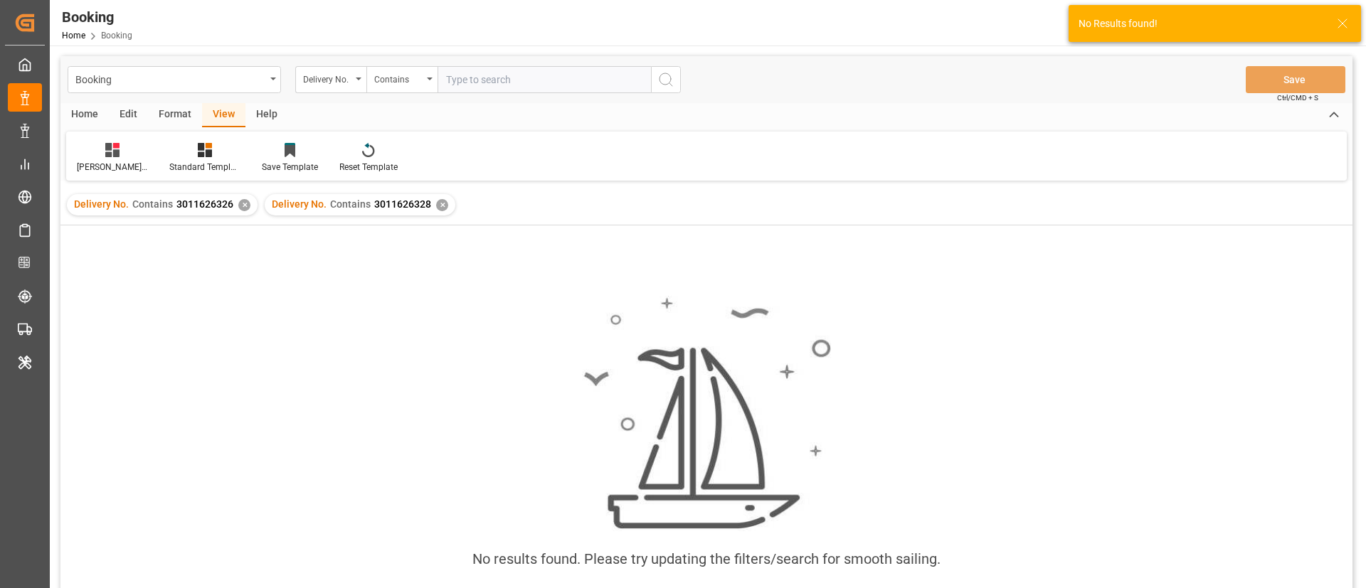
click at [245, 203] on div "✕" at bounding box center [244, 205] width 12 height 12
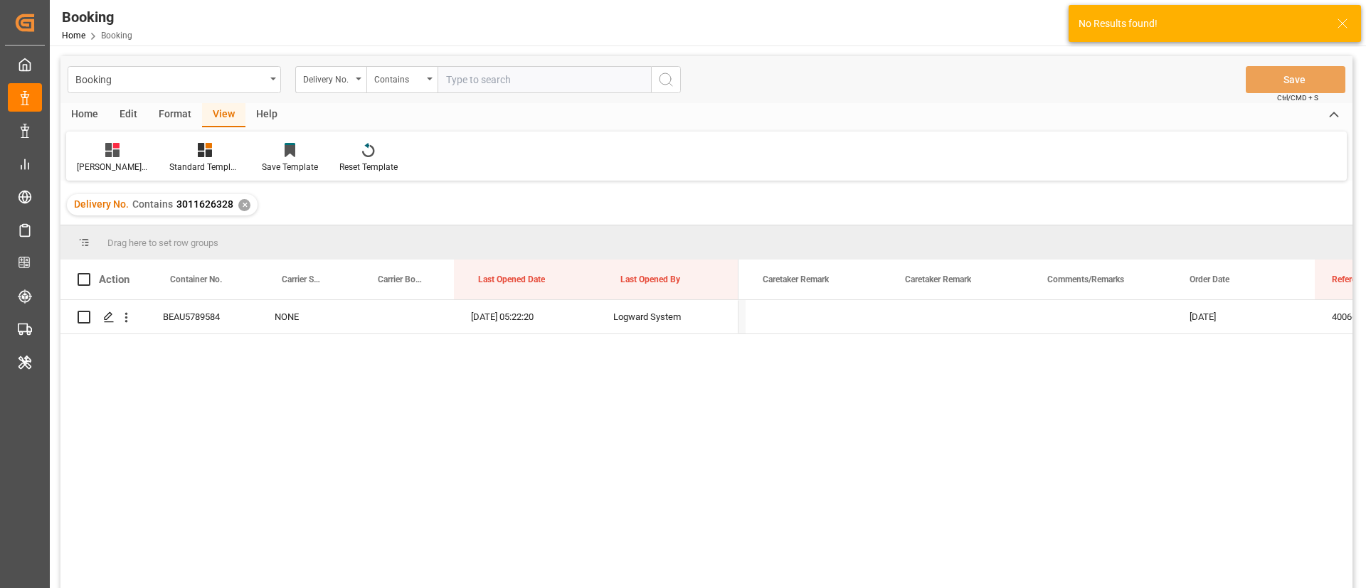
click at [507, 85] on input "text" at bounding box center [544, 79] width 213 height 27
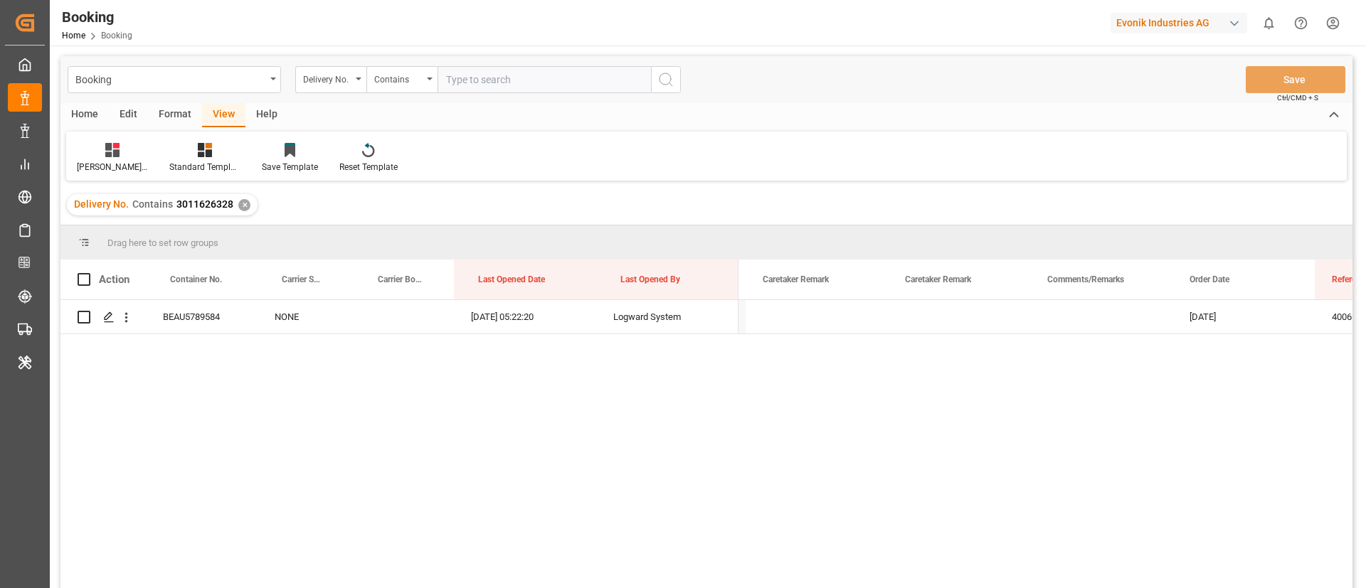
paste input "3011626334"
type input "3011626334"
click at [674, 76] on icon "search button" at bounding box center [665, 79] width 17 height 17
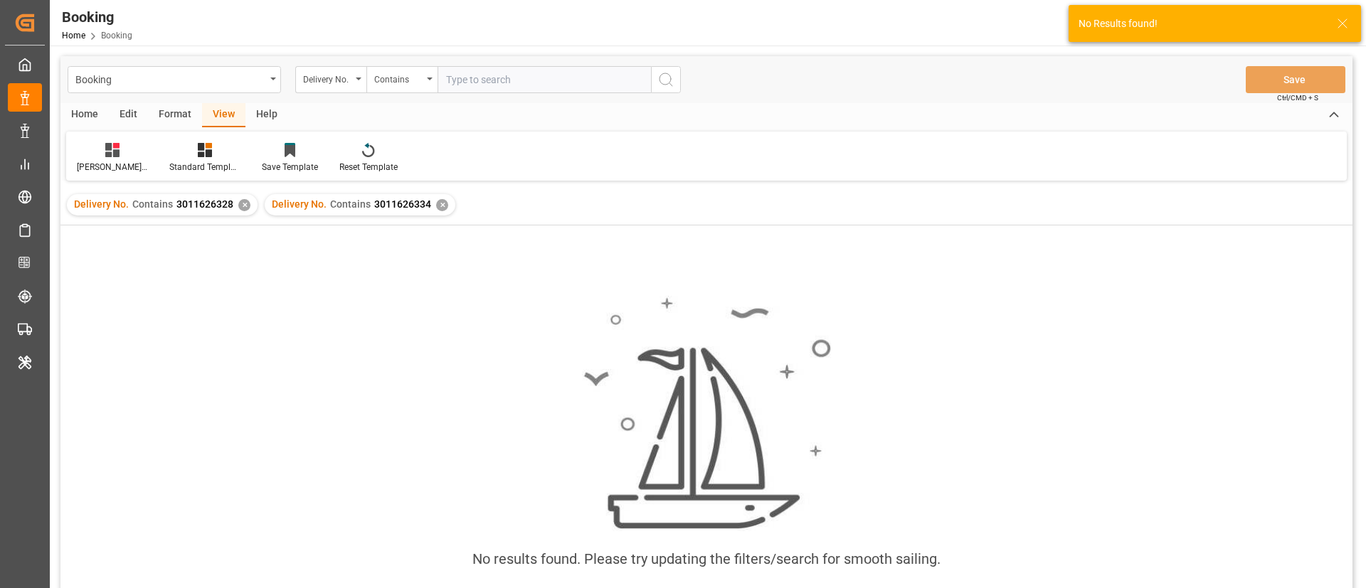
click at [243, 205] on div "✕" at bounding box center [244, 205] width 12 height 12
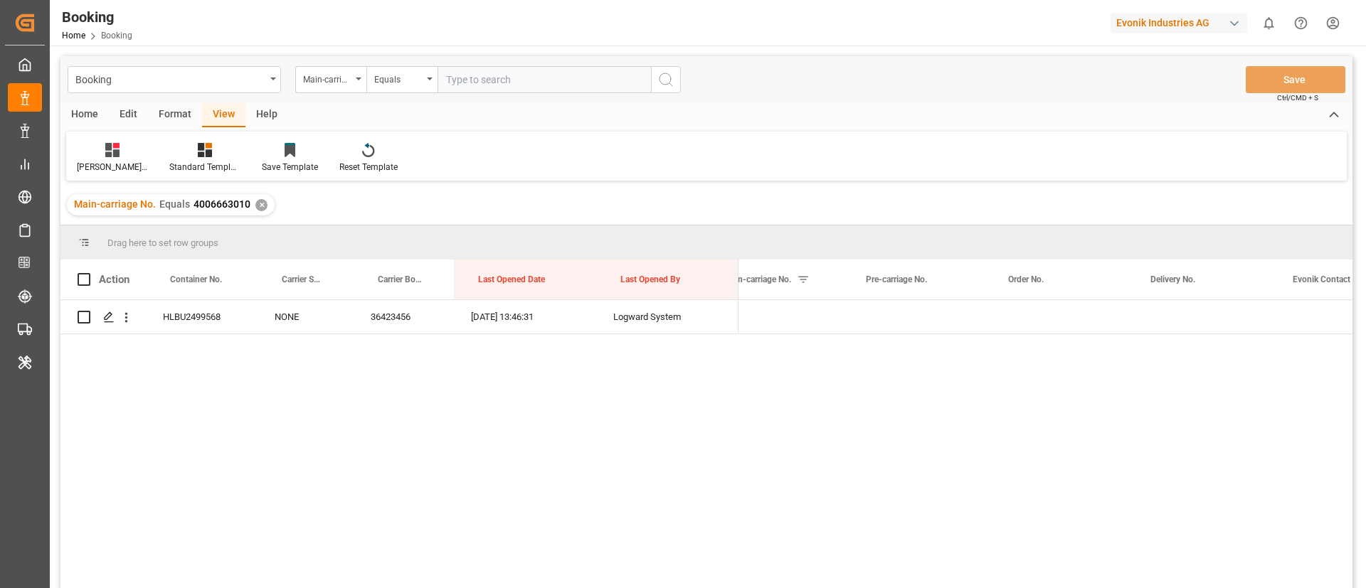
scroll to position [0, 1882]
click at [544, 79] on input "text" at bounding box center [544, 79] width 213 height 27
paste input "7001238692"
type input "7001238692"
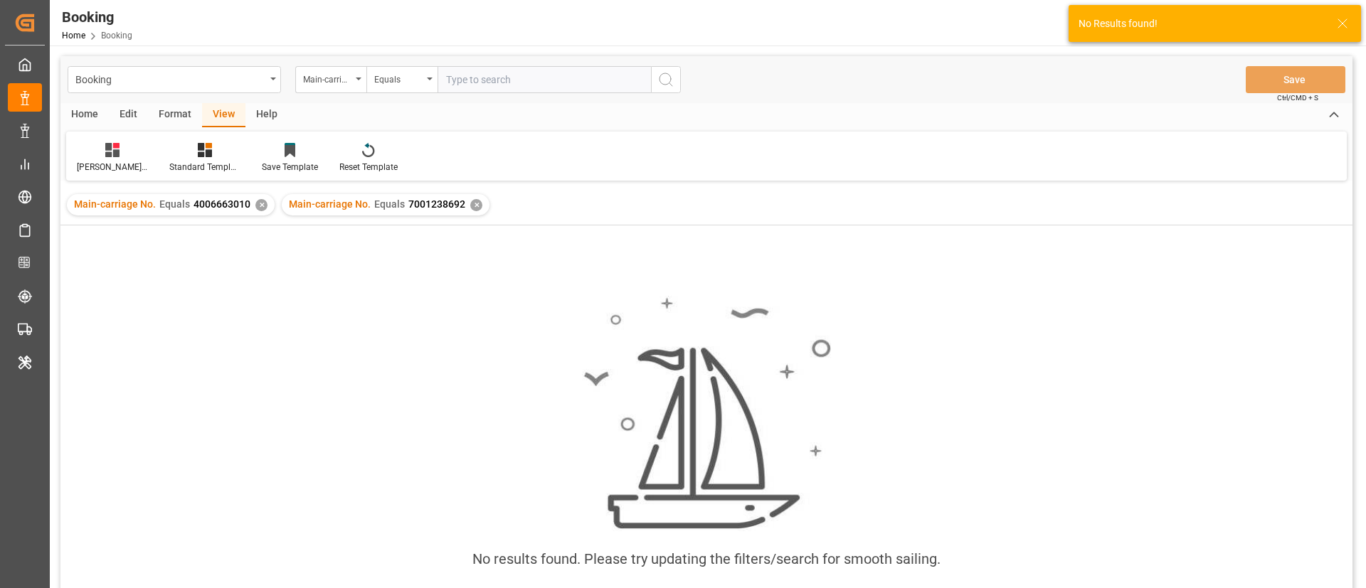
click at [259, 206] on div "✕" at bounding box center [261, 205] width 12 height 12
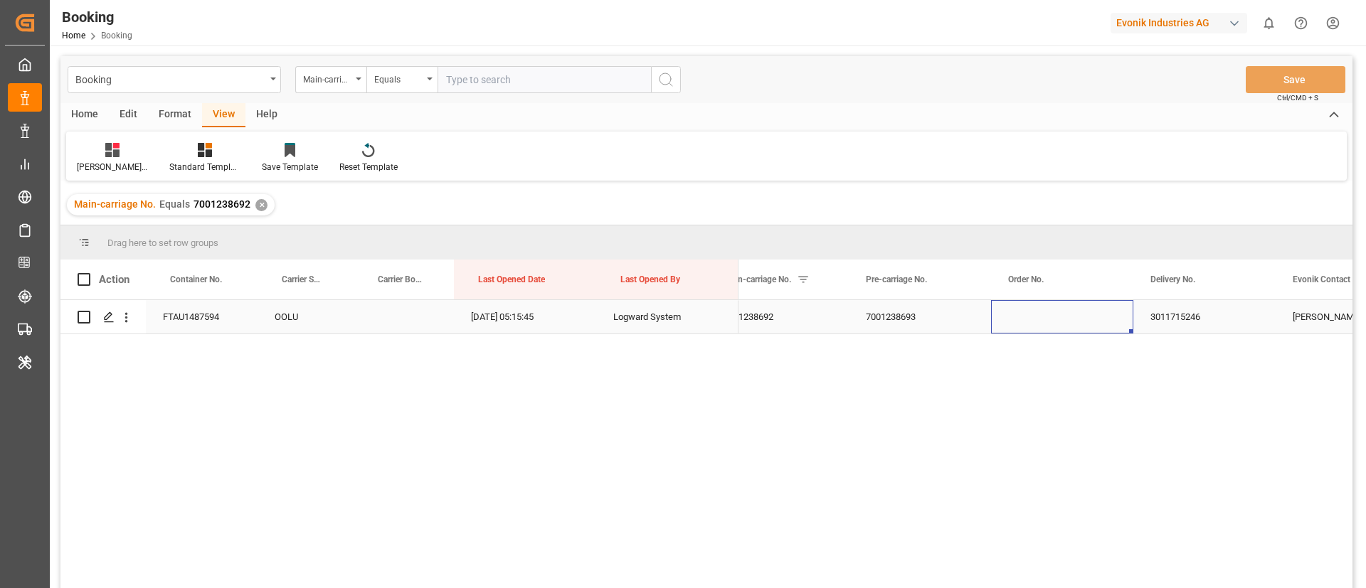
click at [1047, 329] on div "Press SPACE to select this row." at bounding box center [1062, 316] width 142 height 33
click at [1202, 307] on div "3011715246" at bounding box center [1204, 316] width 142 height 33
click at [537, 80] on input "text" at bounding box center [544, 79] width 213 height 27
paste input "4006663007"
type input "4006663007"
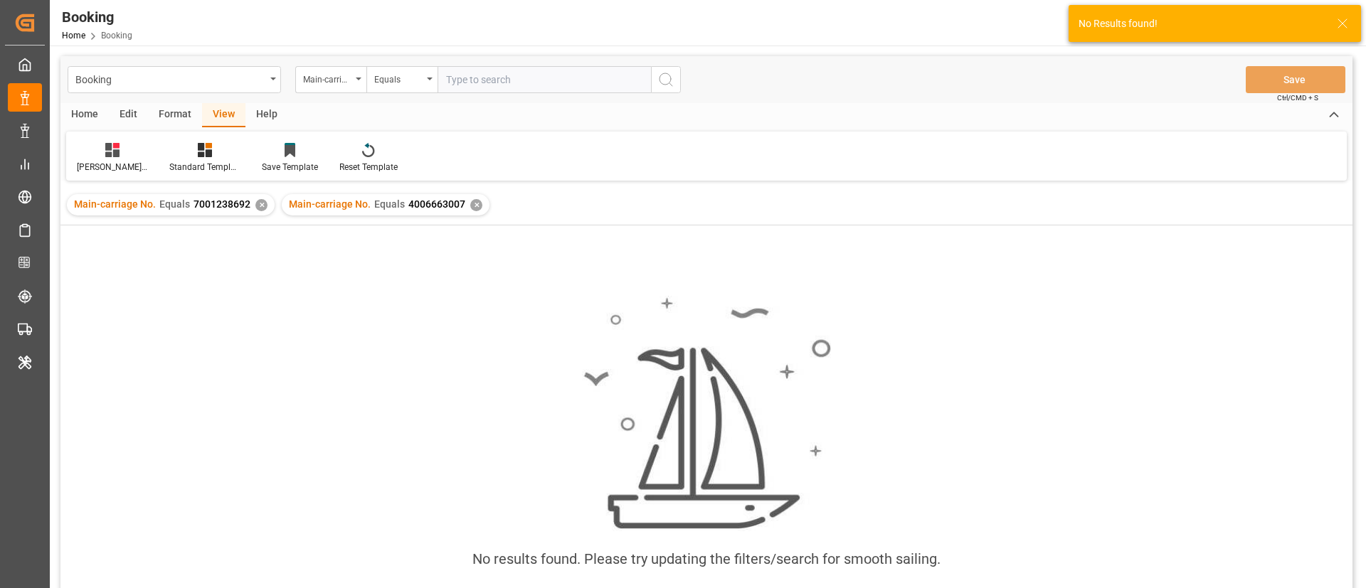
click at [263, 202] on div "✕" at bounding box center [261, 205] width 12 height 12
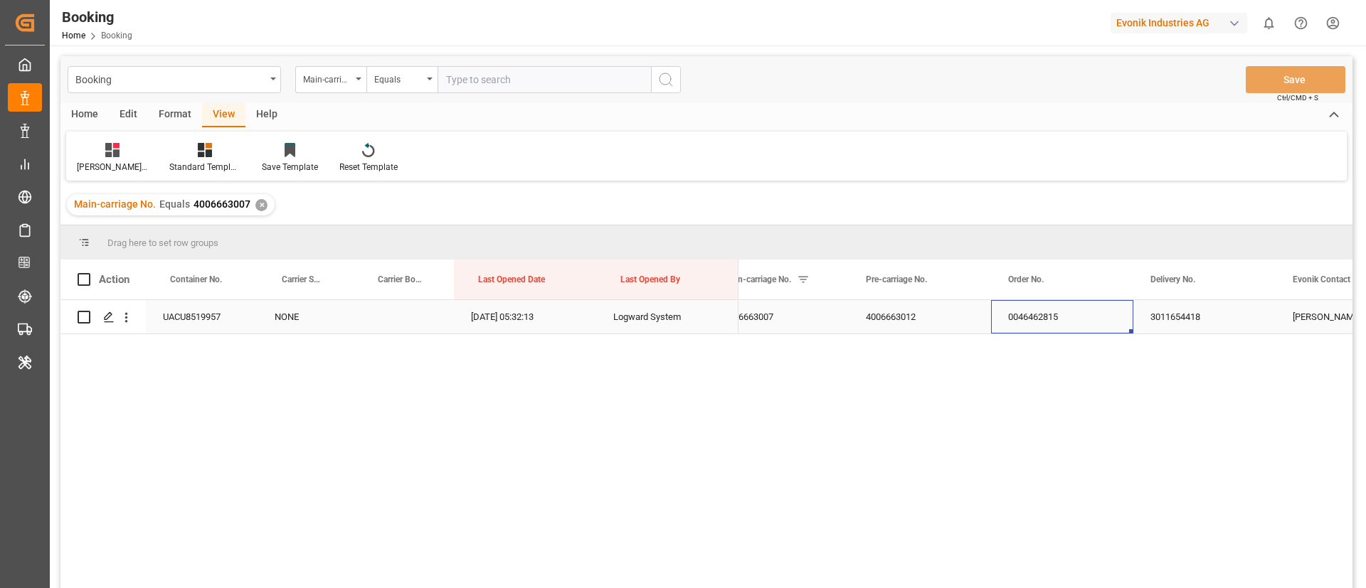
click at [1045, 312] on div "0046462815" at bounding box center [1062, 316] width 142 height 33
click at [1180, 311] on div "3011654418" at bounding box center [1204, 316] width 142 height 33
paste input "4006654553"
type input "4006654553"
click at [517, 78] on input "4006654553" at bounding box center [544, 79] width 213 height 27
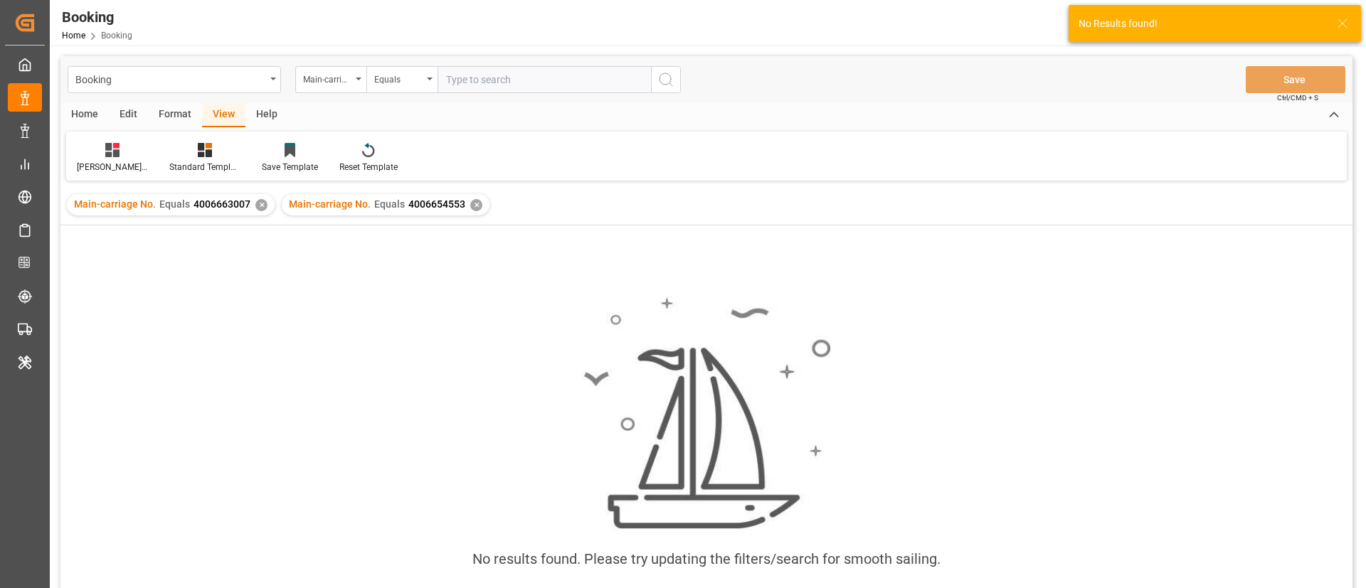
click at [260, 203] on div "✕" at bounding box center [261, 205] width 12 height 12
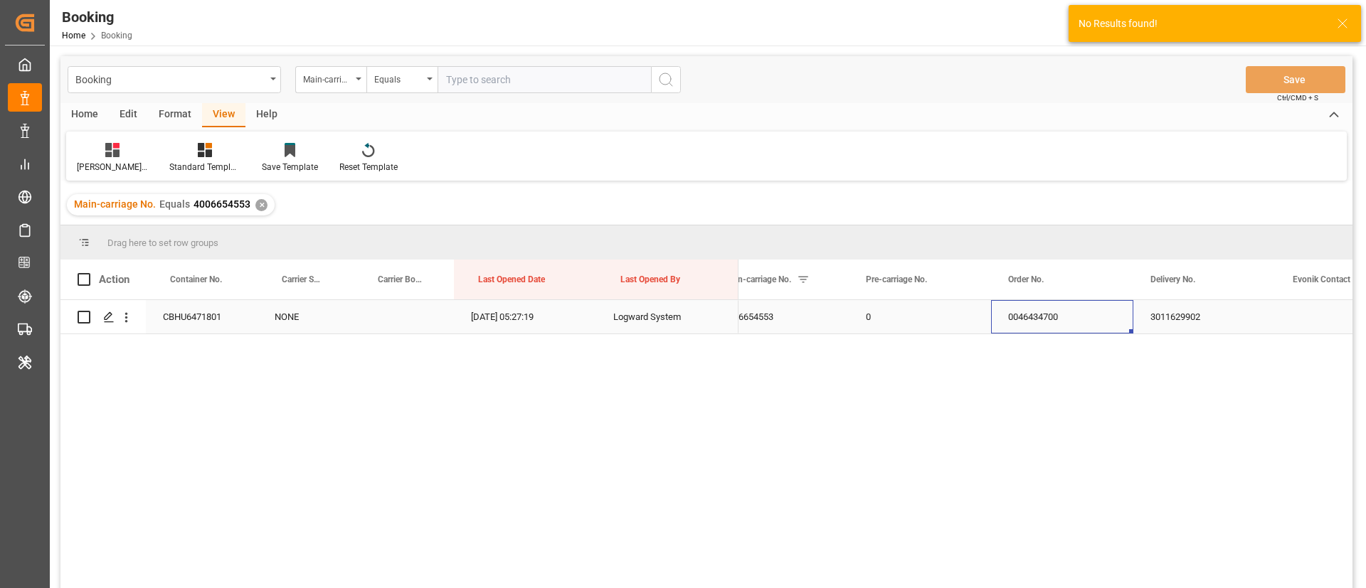
click at [1032, 329] on div "0046434700" at bounding box center [1062, 316] width 142 height 33
click at [1190, 327] on div "3011629902" at bounding box center [1204, 316] width 142 height 33
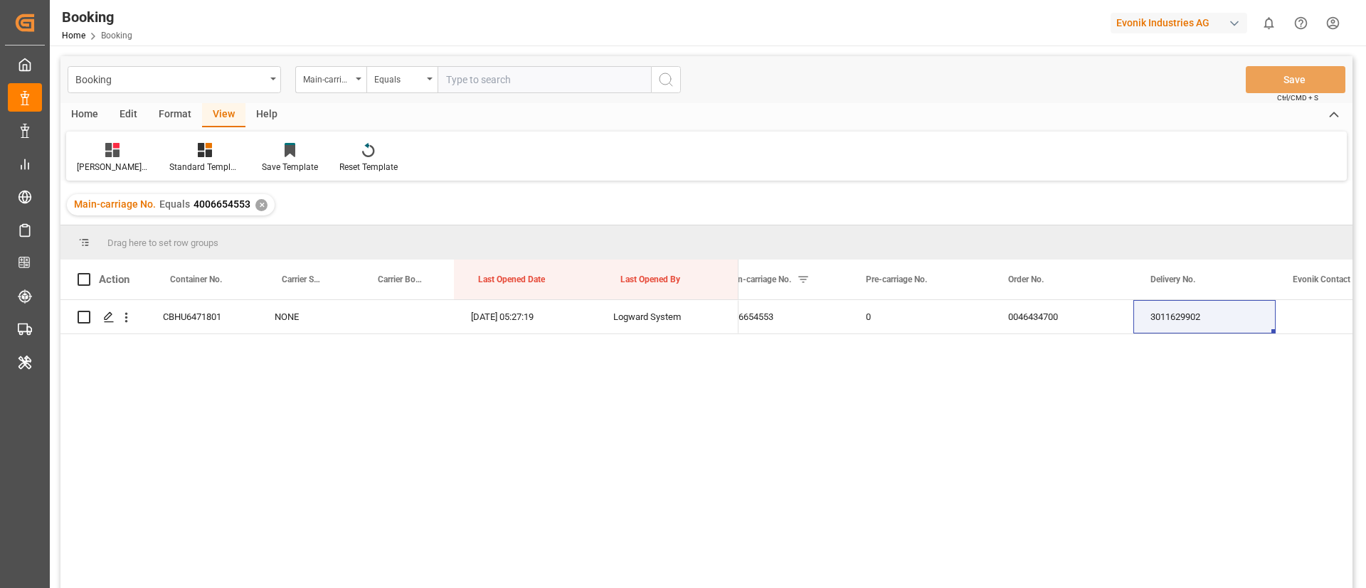
click at [494, 73] on input "text" at bounding box center [544, 79] width 213 height 27
paste input "4006653194"
type input "4006653194"
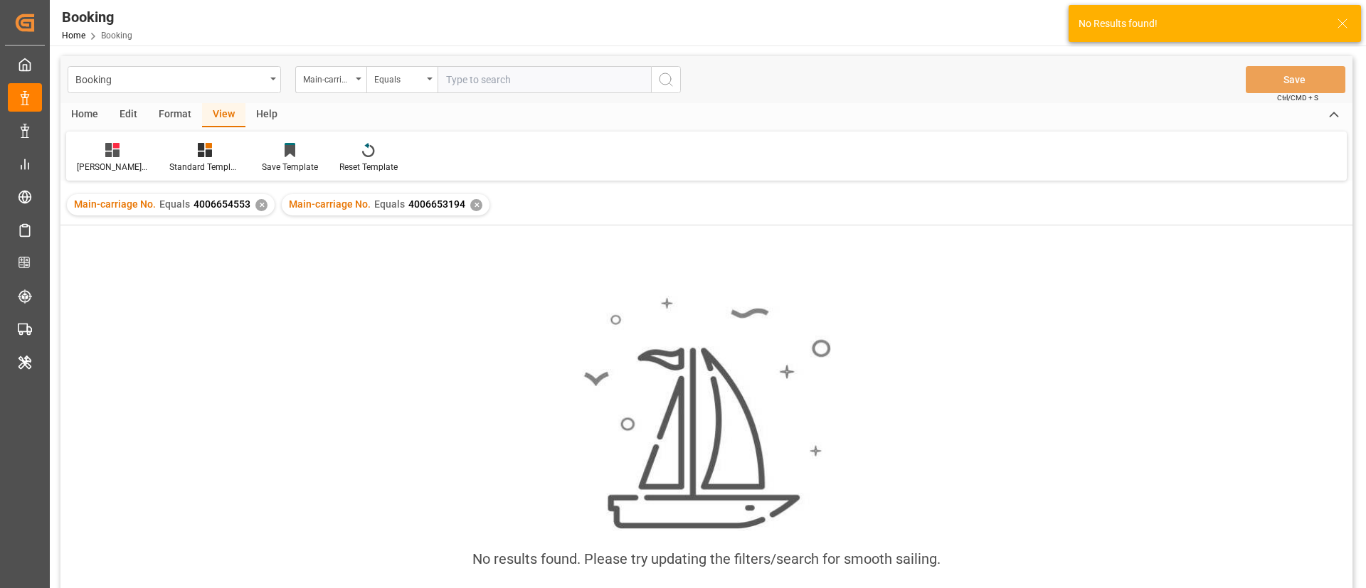
click at [260, 208] on div "✕" at bounding box center [261, 205] width 12 height 12
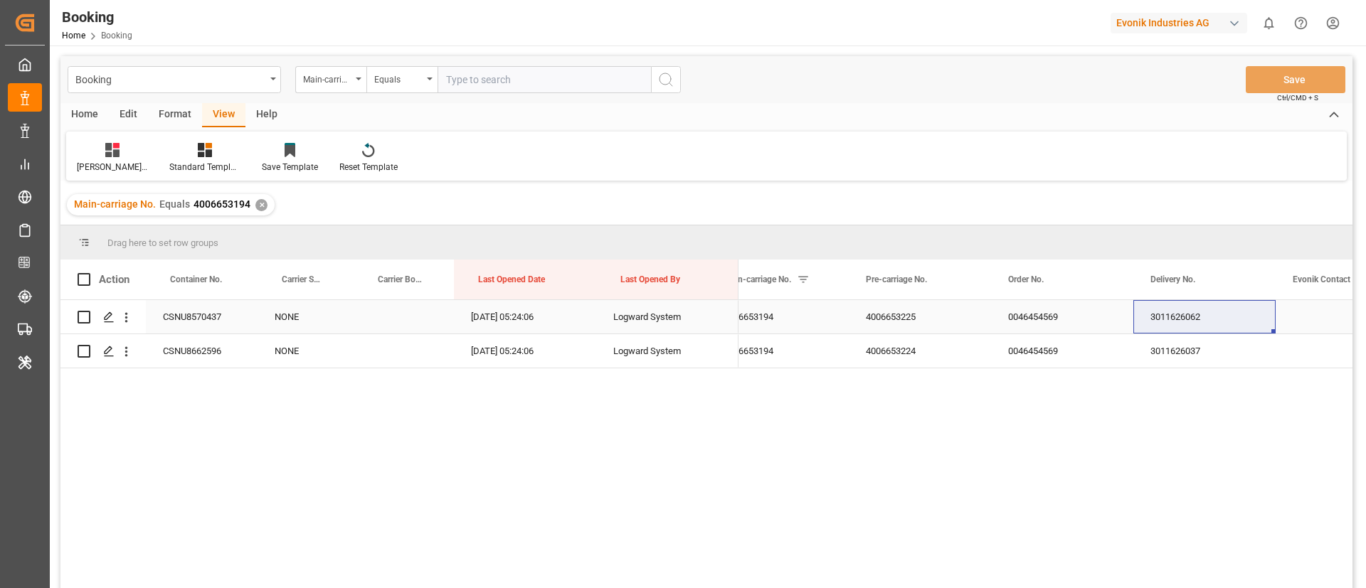
click at [1022, 305] on div "0046454569" at bounding box center [1062, 316] width 142 height 33
click at [1199, 308] on div "3011626062" at bounding box center [1204, 316] width 142 height 33
click at [1192, 344] on div "3011626037" at bounding box center [1204, 350] width 142 height 33
click at [501, 79] on input "text" at bounding box center [544, 79] width 213 height 27
paste input "4006653210"
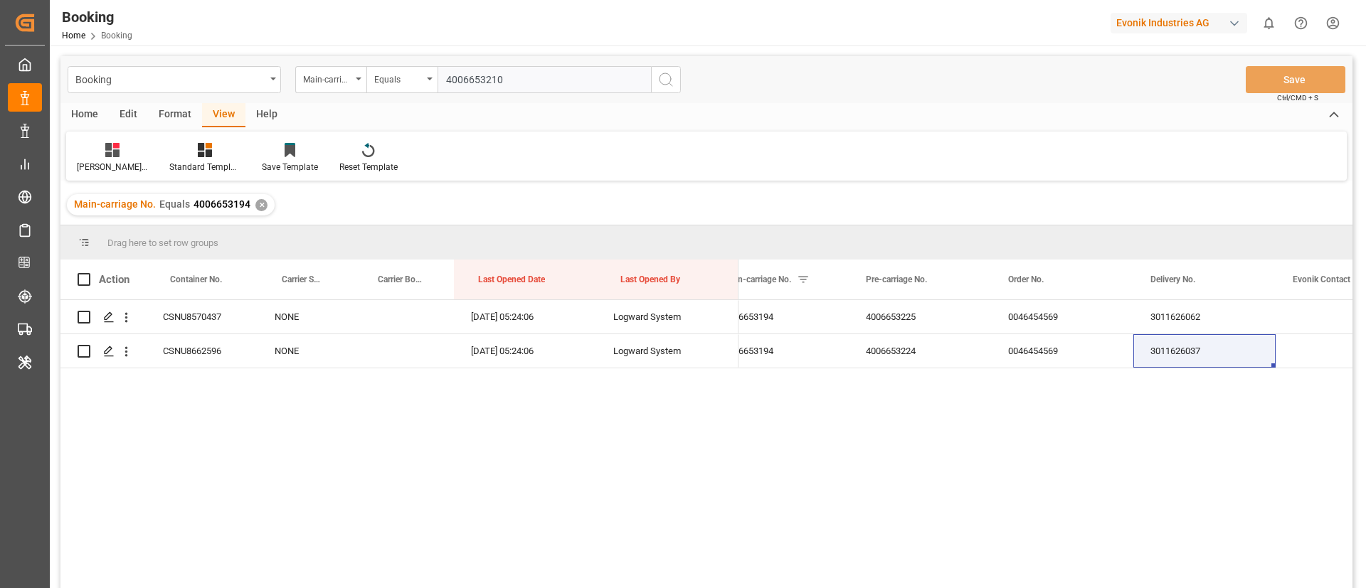
type input "4006653210"
click at [661, 77] on icon "search button" at bounding box center [665, 79] width 17 height 17
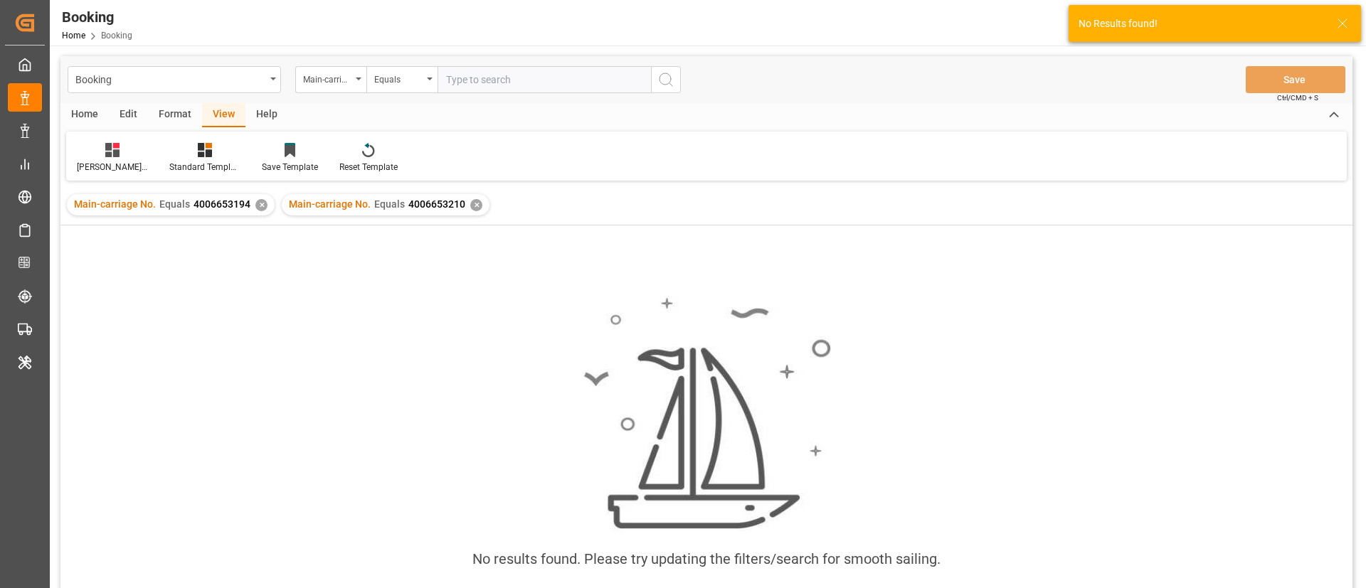
click at [260, 206] on div "✕" at bounding box center [261, 205] width 12 height 12
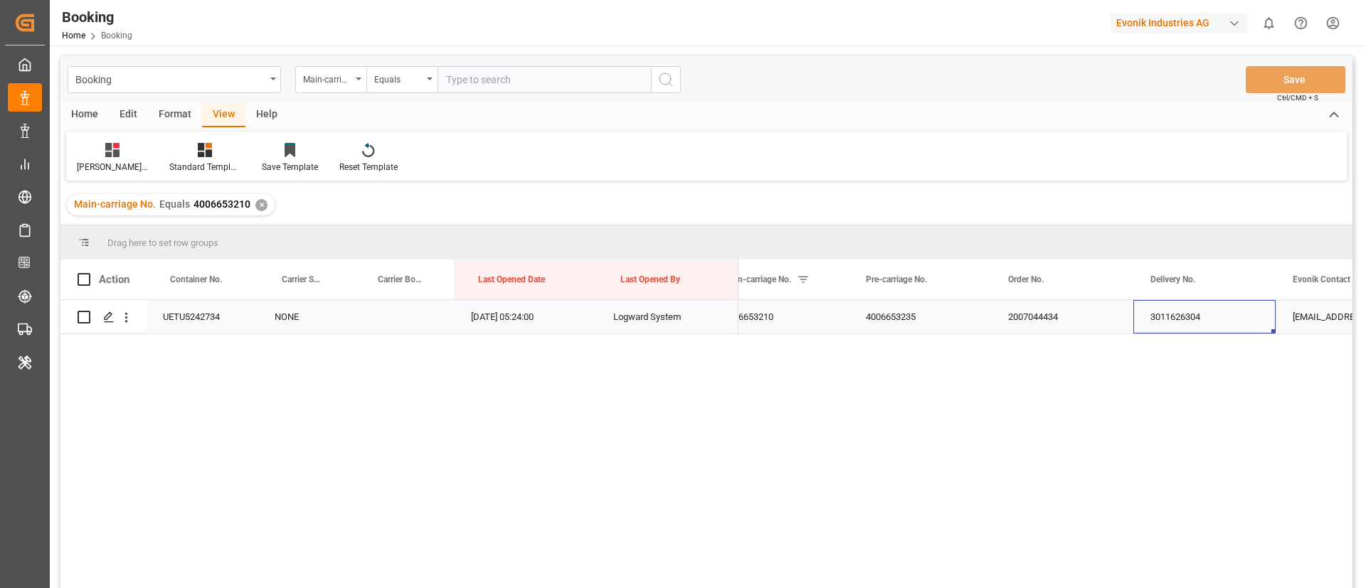
click at [1185, 324] on div "3011626304" at bounding box center [1204, 316] width 142 height 33
click at [511, 80] on input "text" at bounding box center [544, 79] width 213 height 27
paste input "4006653188"
type input "4006653188"
click at [662, 78] on icon "search button" at bounding box center [665, 79] width 17 height 17
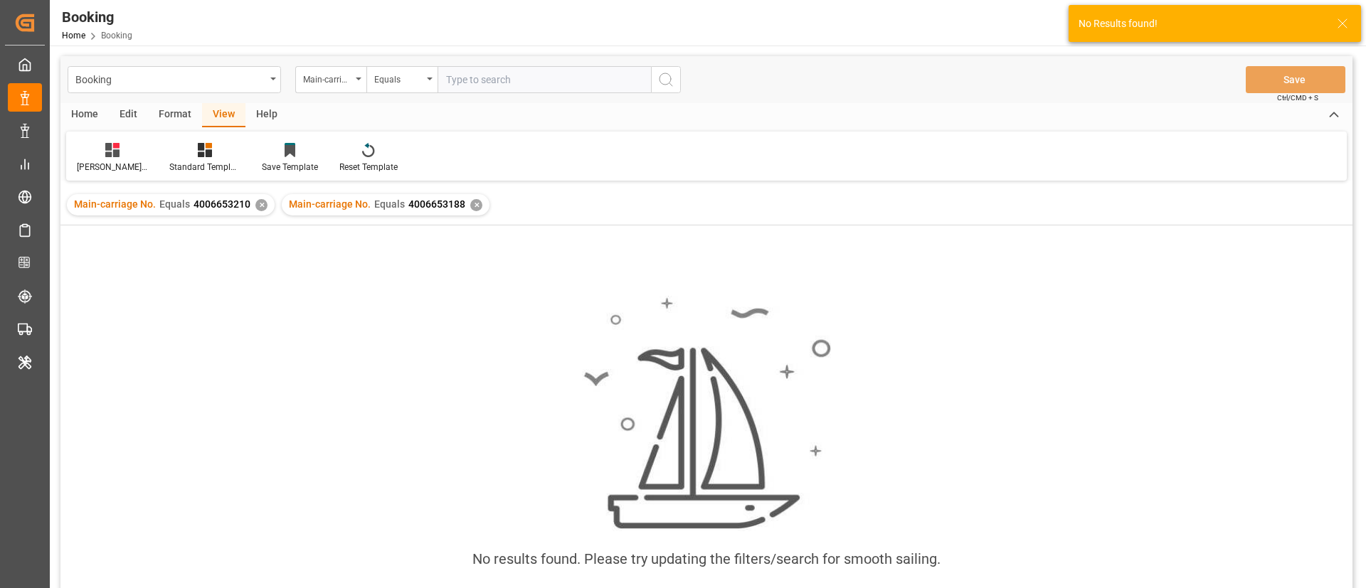
click at [260, 203] on div "✕" at bounding box center [261, 205] width 12 height 12
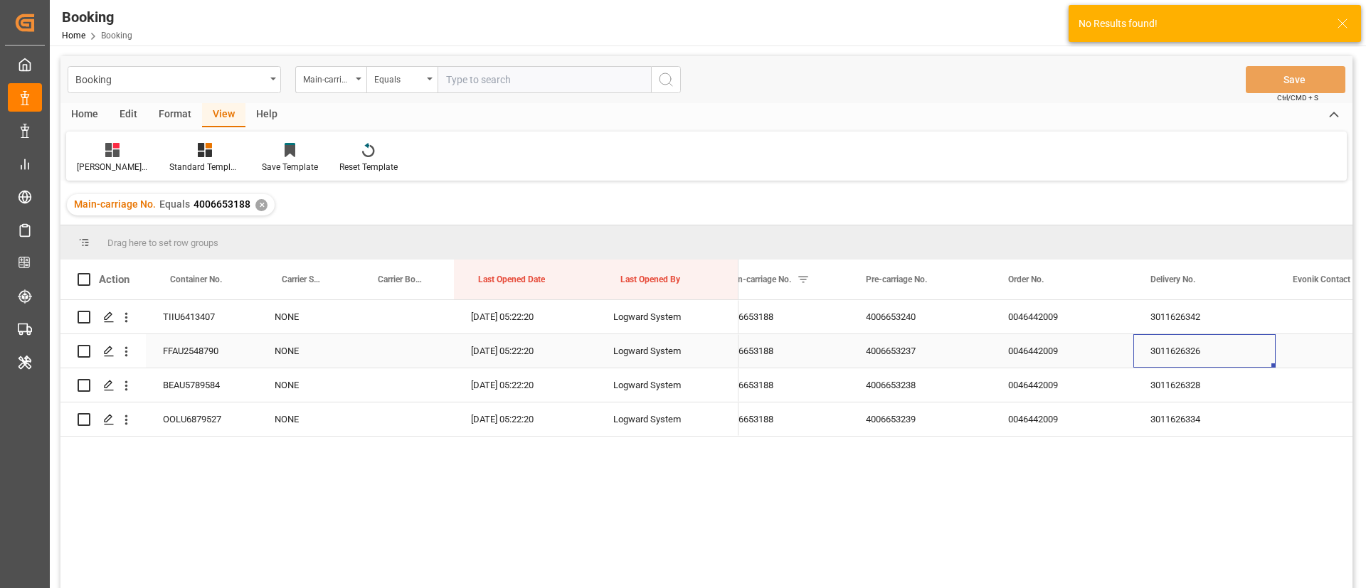
click at [1177, 355] on div "3011626326" at bounding box center [1204, 350] width 142 height 33
click at [1185, 322] on div "3011626342" at bounding box center [1204, 316] width 142 height 33
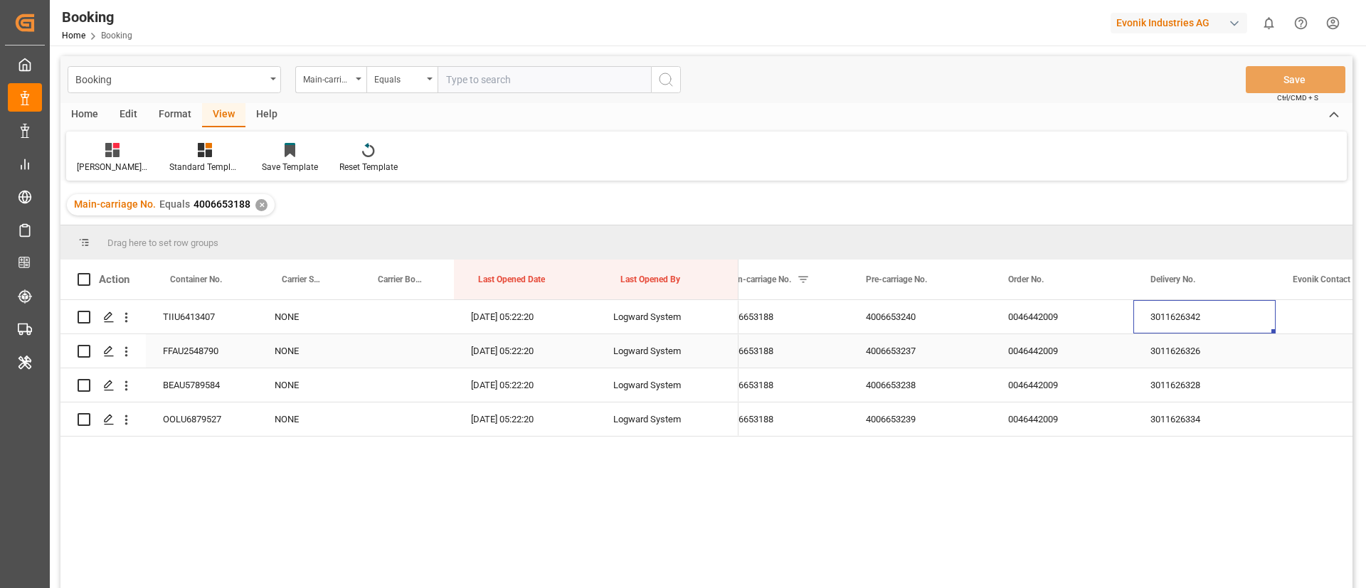
click at [1170, 344] on div "3011626326" at bounding box center [1204, 350] width 142 height 33
click at [1181, 386] on div "3011626328" at bounding box center [1204, 385] width 142 height 33
click at [1180, 429] on div "3011626334" at bounding box center [1204, 419] width 142 height 33
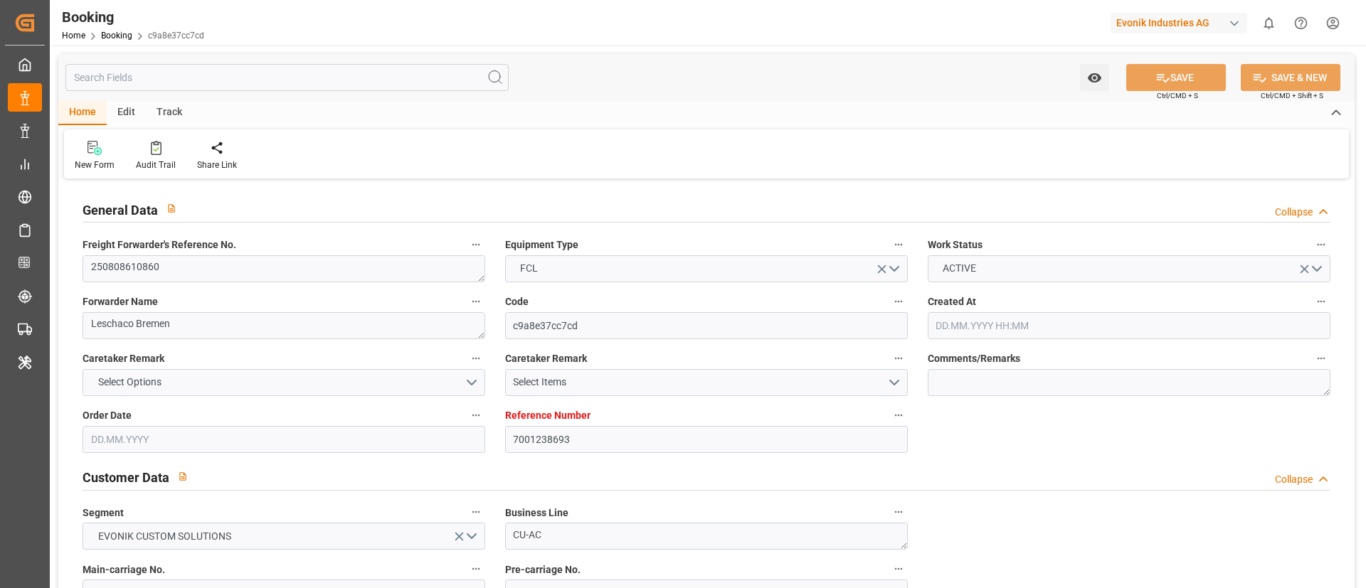
type input "7001238693"
type input "OOCL"
type input "Orient Overseas Container Line Ltd"
type input "EUNWC"
type input "USNYC"
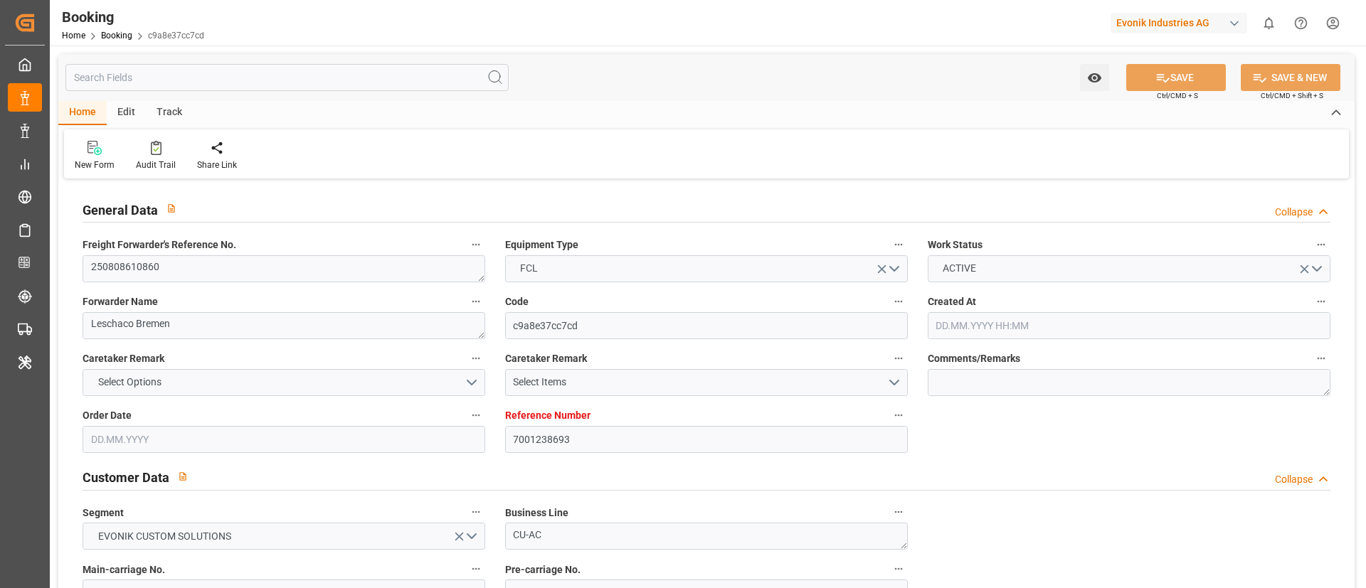
type input "01.08.2025 13:28"
type input "01.08.2025"
type input "16.09.2025"
type input "21.08.2025"
type input "05.08.2025"
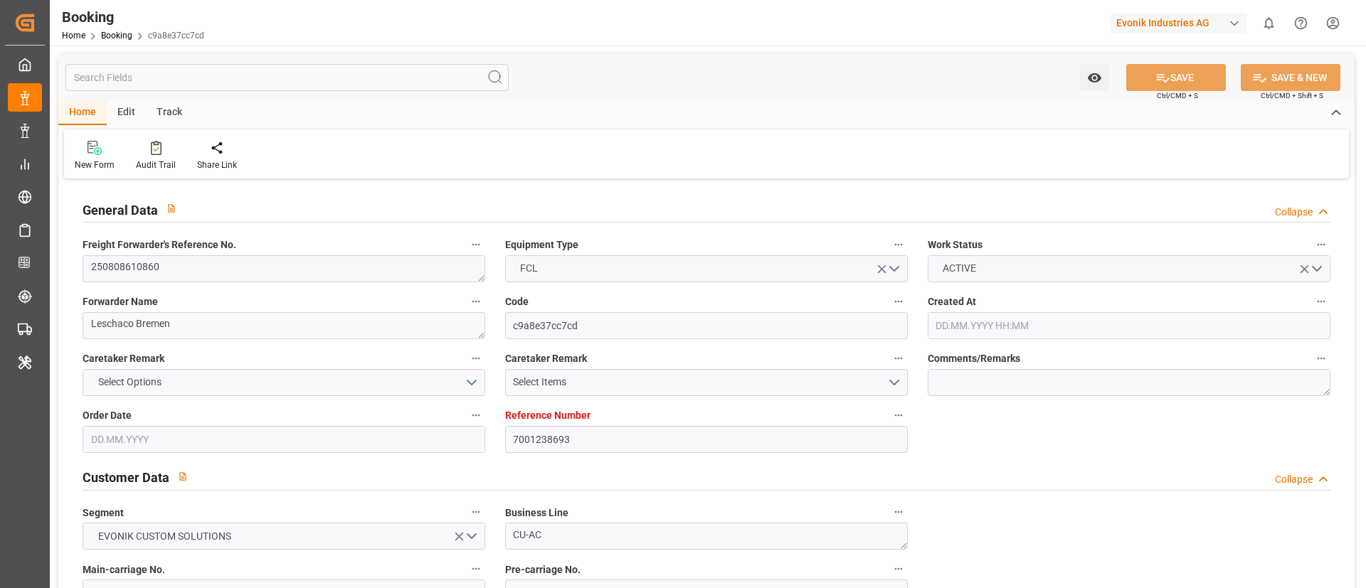
type input "05.08.2025"
type input "18.08.2025"
type input "18.08.2025 05:15"
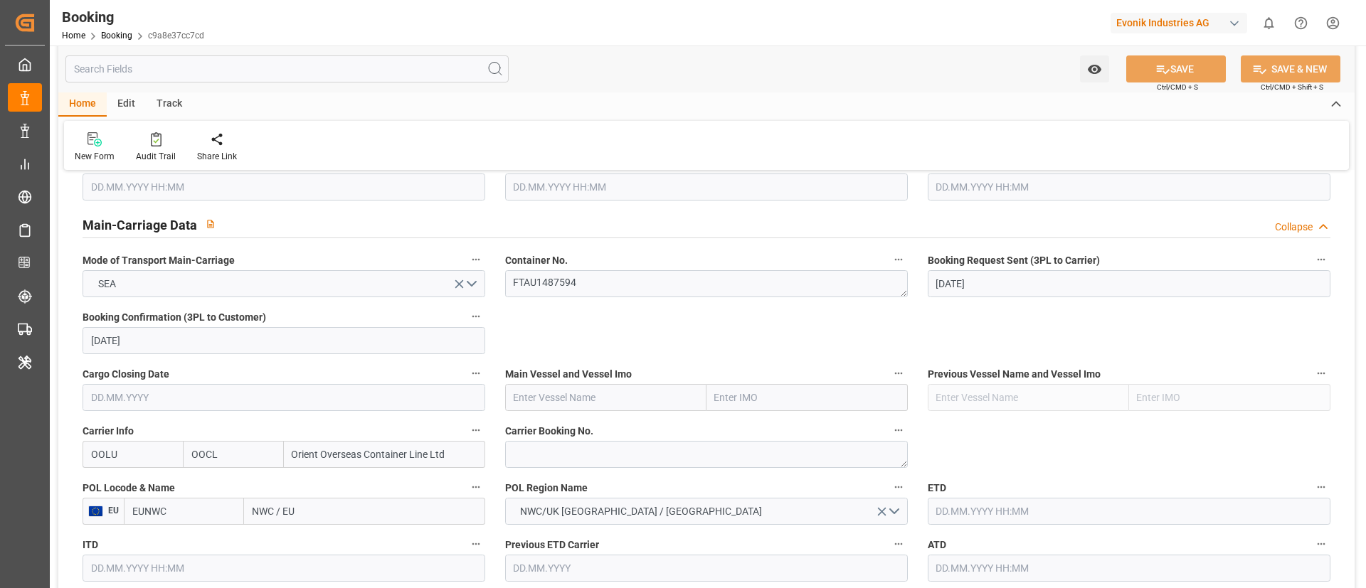
scroll to position [850, 0]
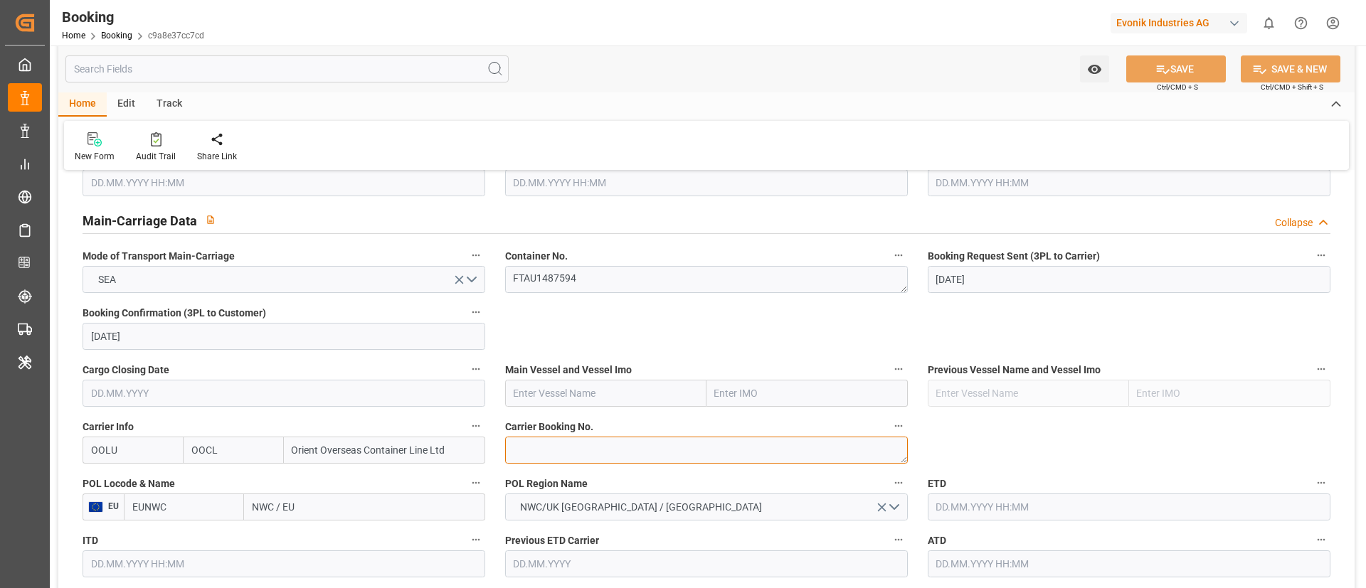
click at [556, 448] on textarea at bounding box center [706, 450] width 403 height 27
paste textarea "2161642630"
type textarea "2161642630"
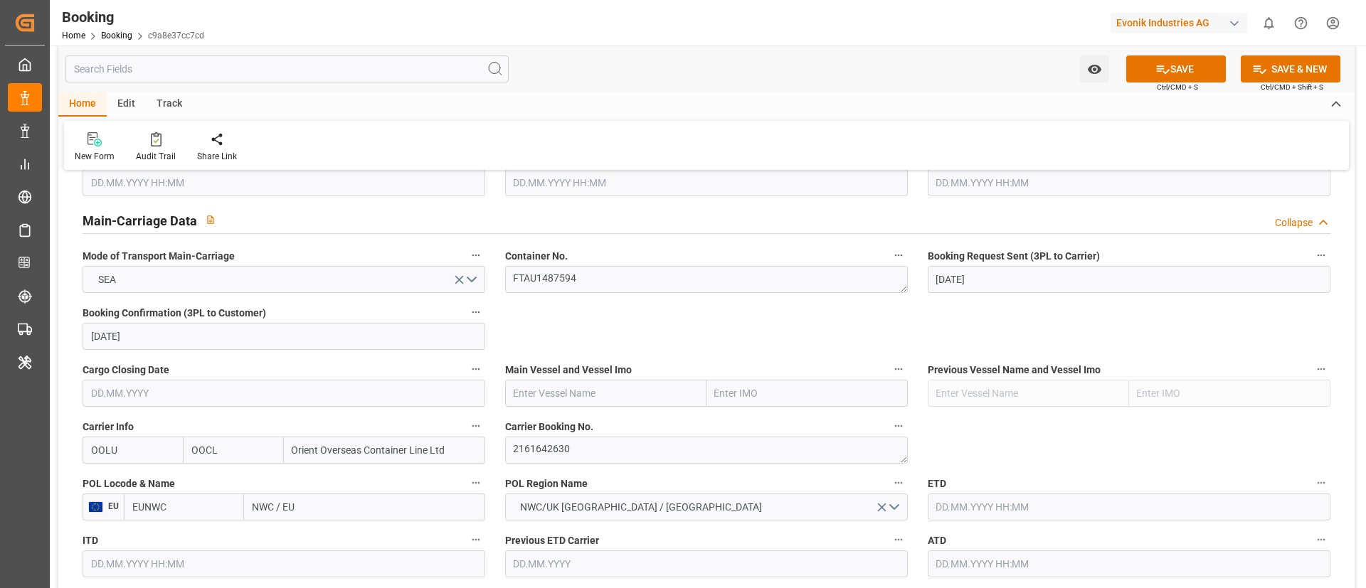
click at [556, 391] on input "text" at bounding box center [605, 393] width 201 height 27
paste input "COSCO HOP"
click at [563, 429] on b "COSCO Hope" at bounding box center [544, 424] width 60 height 11
type input "COSCO Hope"
type input "9472165"
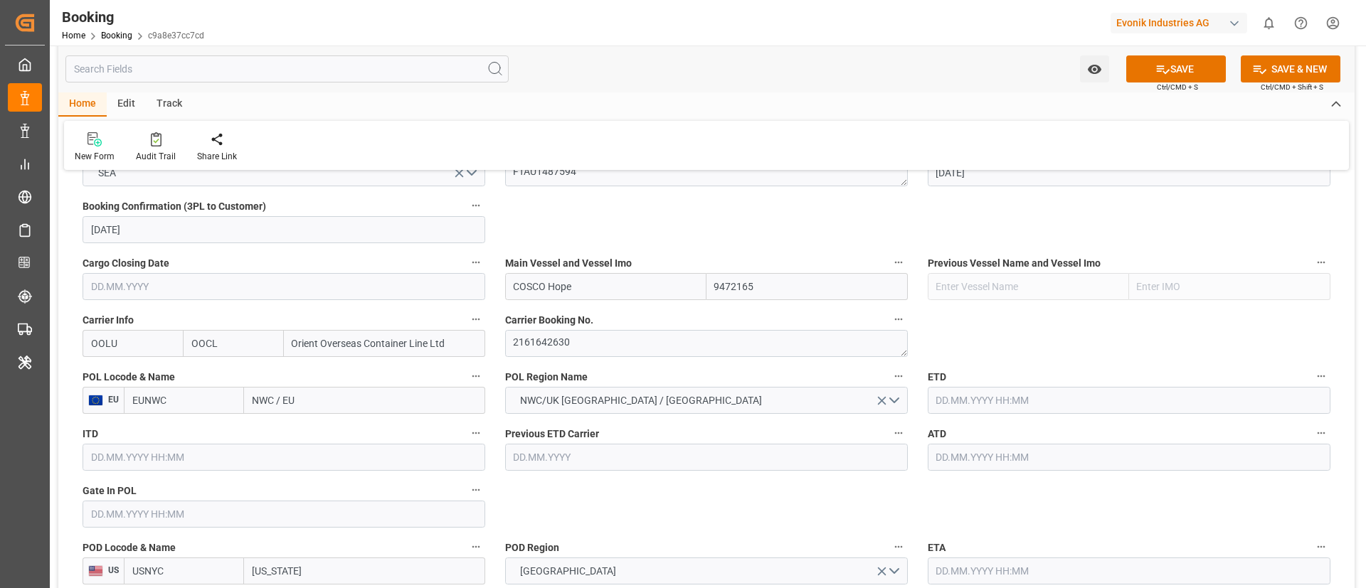
scroll to position [958, 0]
type input "COSCO Hope"
click at [349, 401] on input "NWC / EU" at bounding box center [364, 398] width 241 height 27
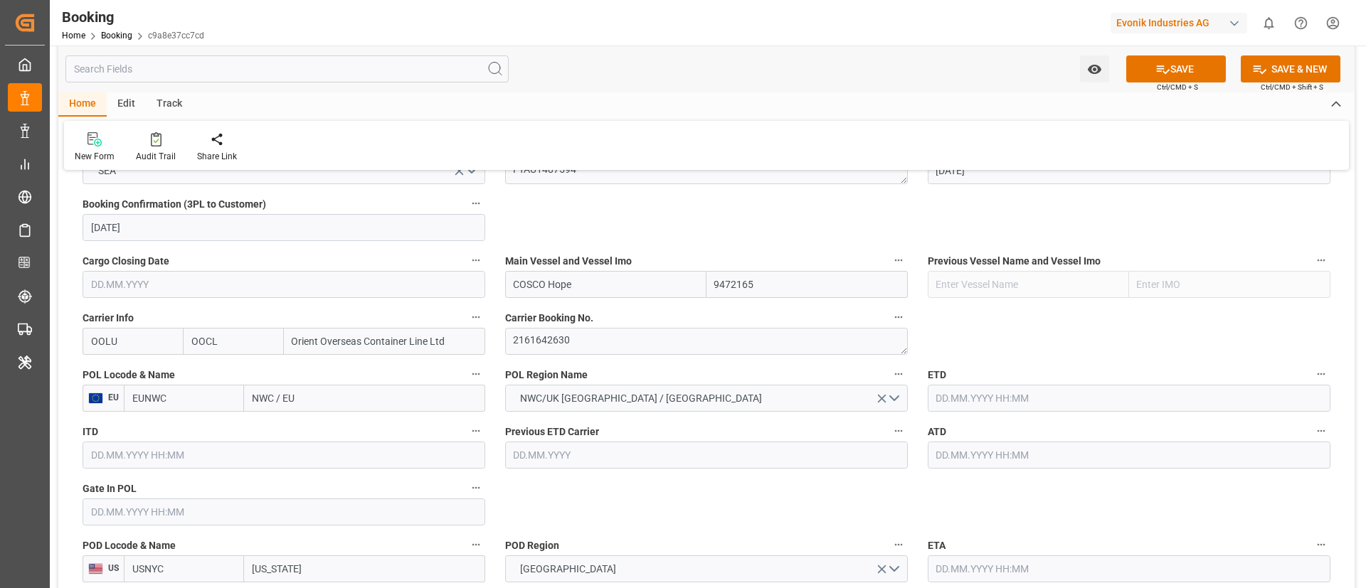
paste input "Rotterdam"
type input "Rotterdam"
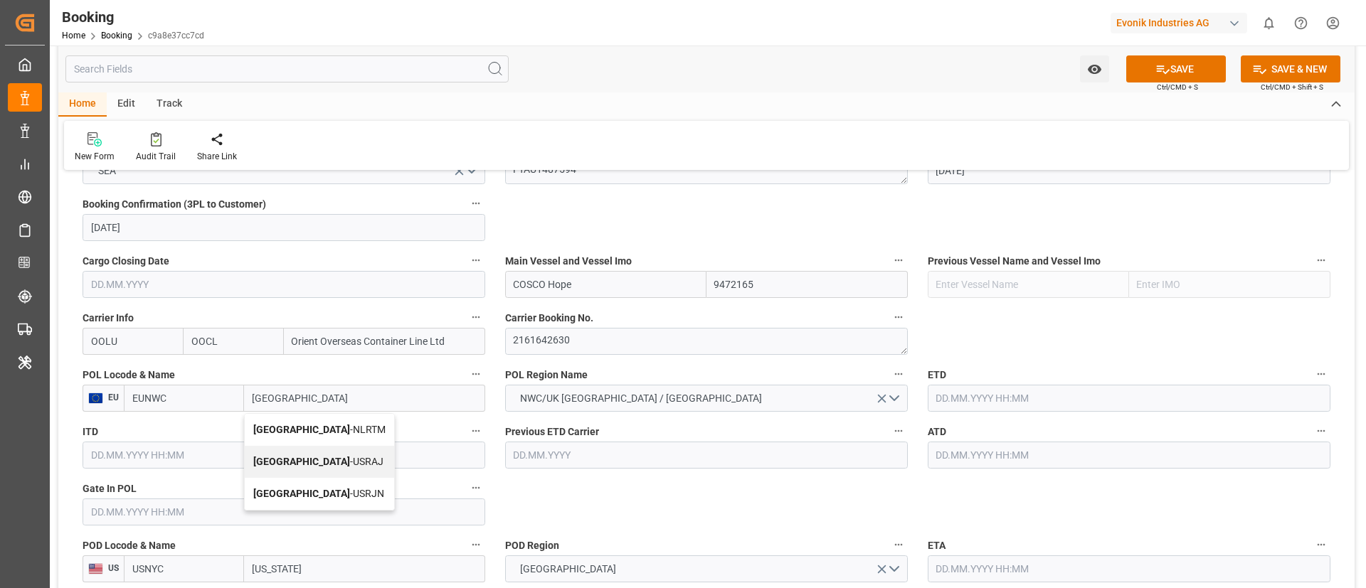
click at [307, 431] on span "Rotterdam - NLRTM" at bounding box center [319, 429] width 132 height 11
type input "NLRTM"
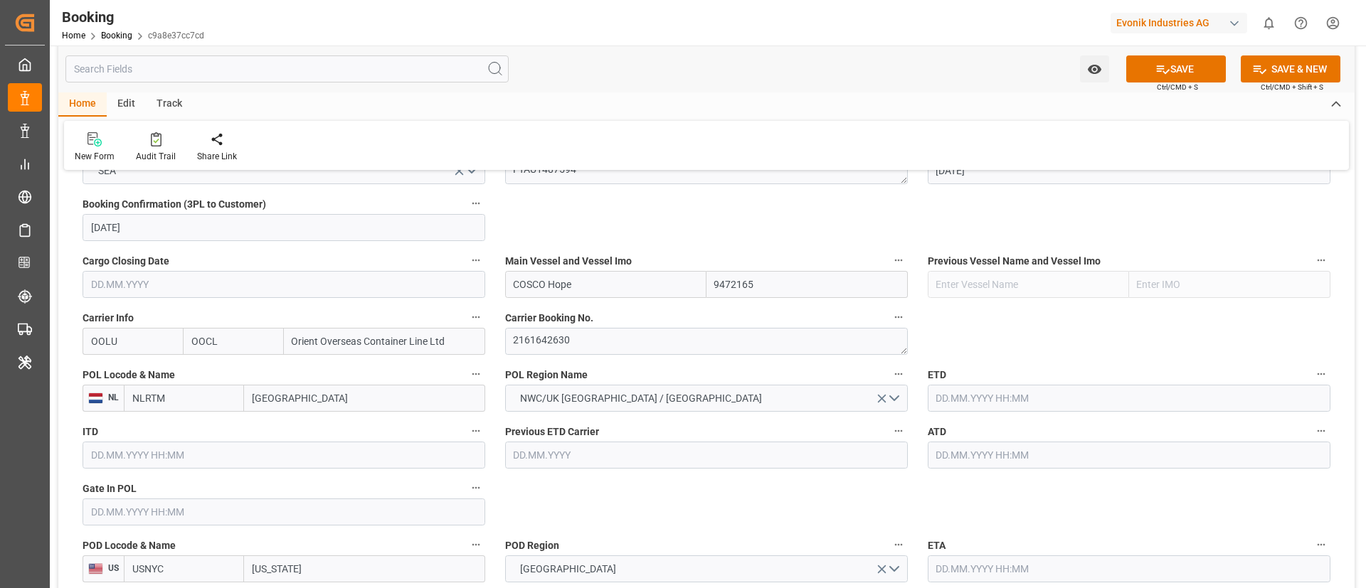
type input "Rotterdam"
click at [254, 511] on input "text" at bounding box center [284, 512] width 403 height 27
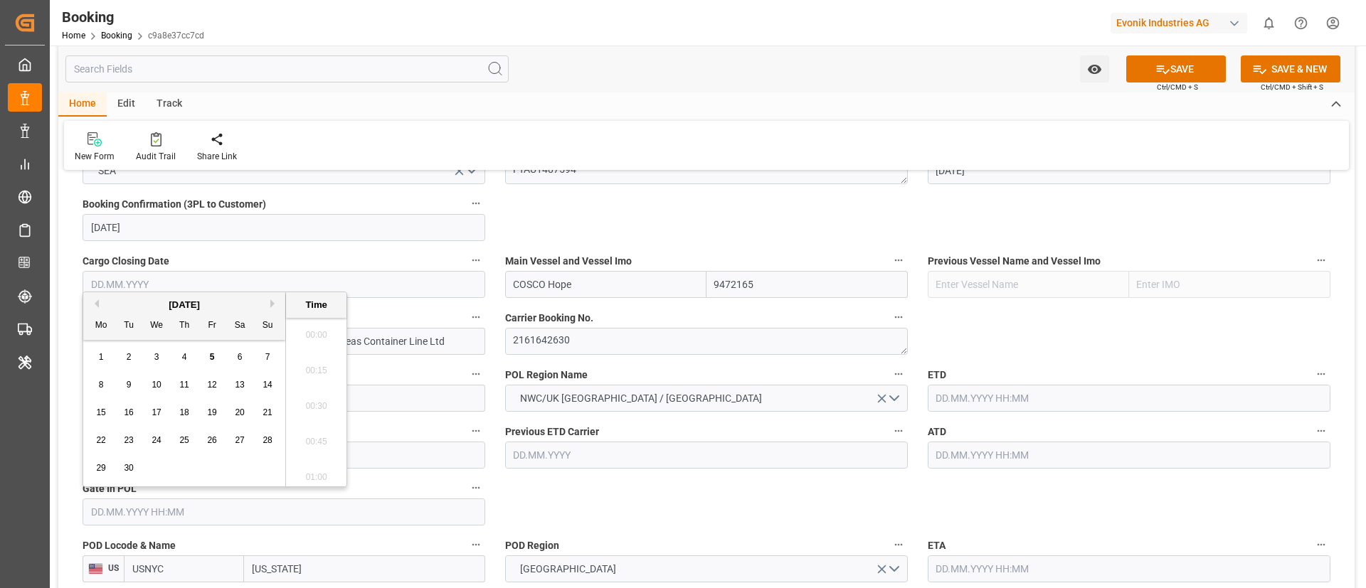
scroll to position [2317, 0]
click at [99, 302] on div "[DATE]" at bounding box center [184, 305] width 202 height 14
click at [98, 303] on button "Previous Month" at bounding box center [94, 304] width 9 height 9
click at [129, 443] on span "19" at bounding box center [128, 440] width 9 height 10
type input "19.08.2025 00:00"
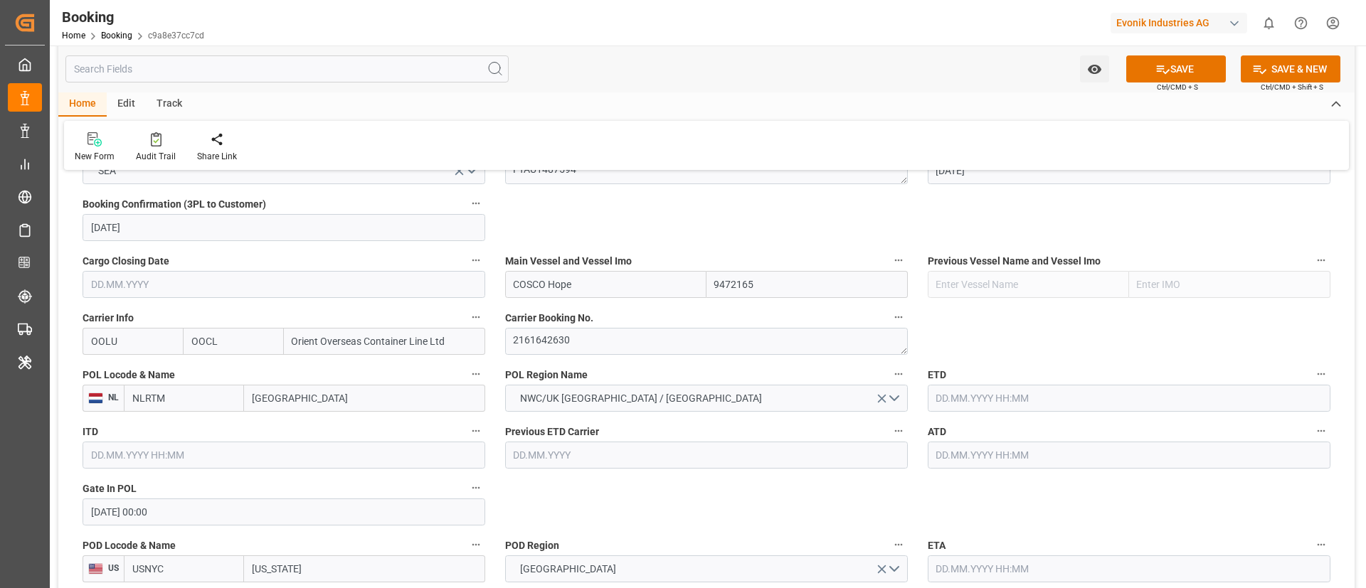
click at [1007, 395] on input "text" at bounding box center [1129, 398] width 403 height 27
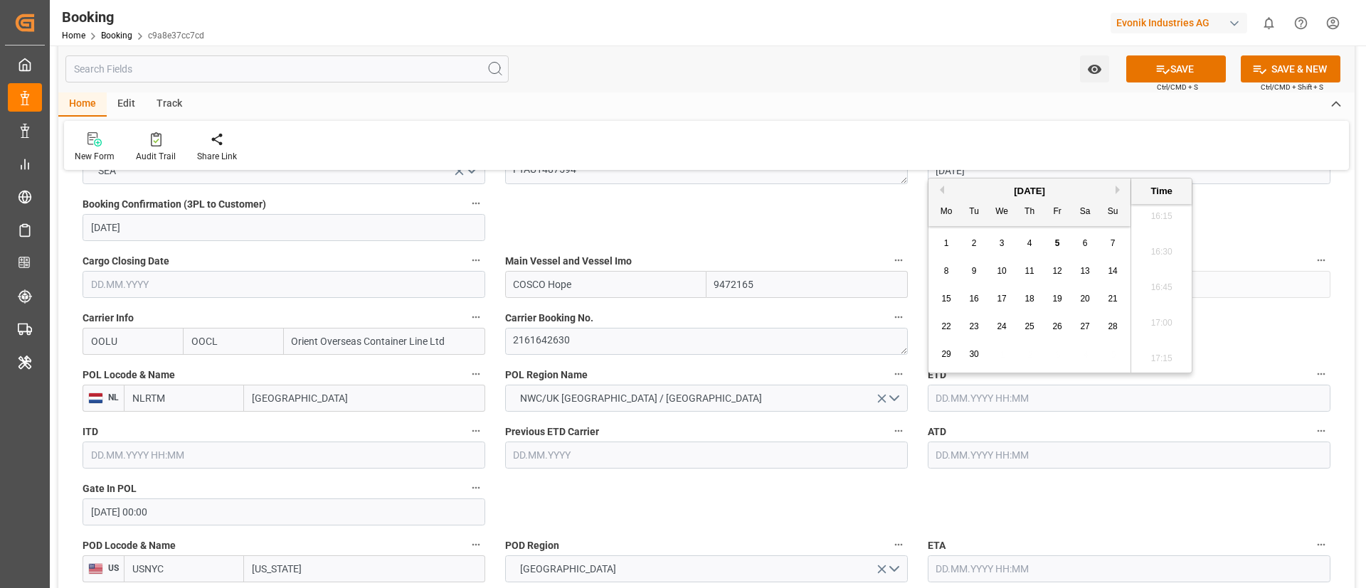
click at [941, 186] on button "Previous Month" at bounding box center [940, 190] width 9 height 9
click at [1116, 323] on span "24" at bounding box center [1112, 327] width 9 height 10
type input "24.08.2025 00:00"
click at [1082, 401] on input "24.08.2025 00:00" at bounding box center [1129, 398] width 403 height 27
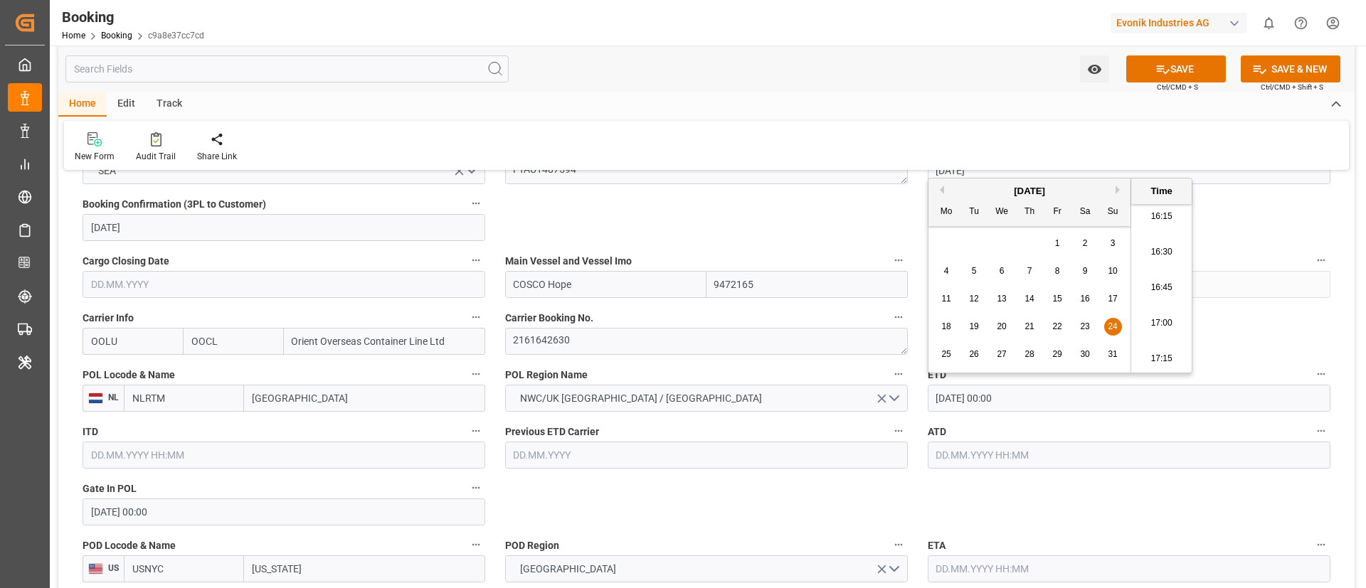
click at [1082, 401] on input "24.08.2025 00:00" at bounding box center [1129, 398] width 403 height 27
click at [1007, 453] on input "text" at bounding box center [1129, 455] width 403 height 27
paste input "24.08.2025 00:00"
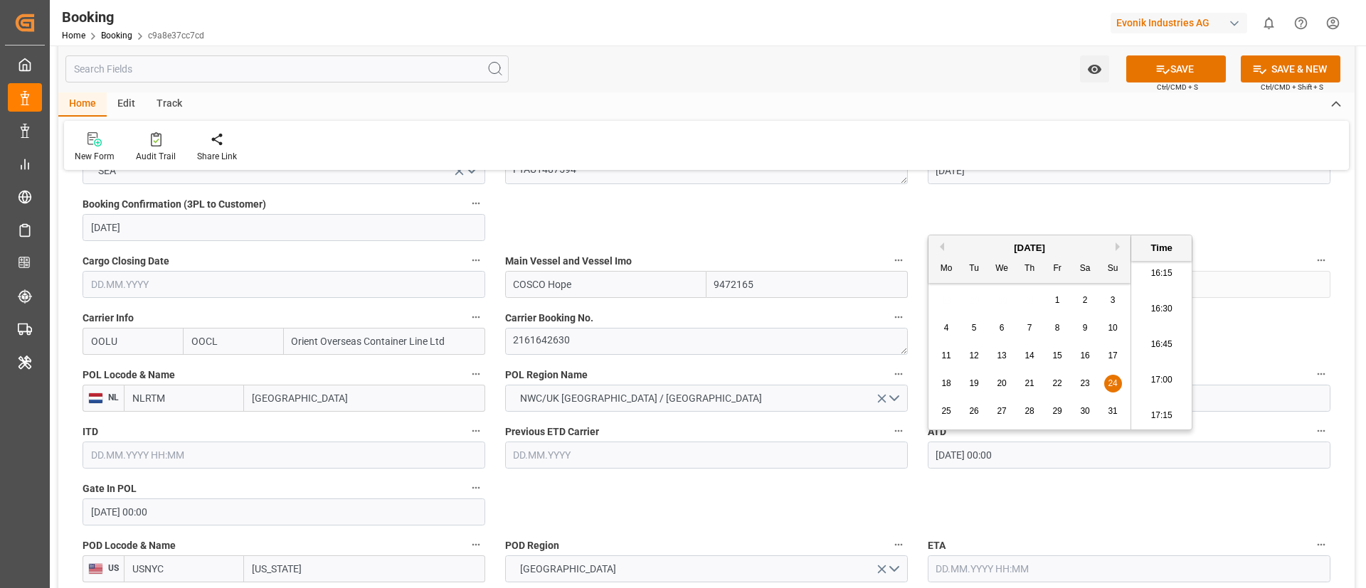
type input "24.08.2025 00:00"
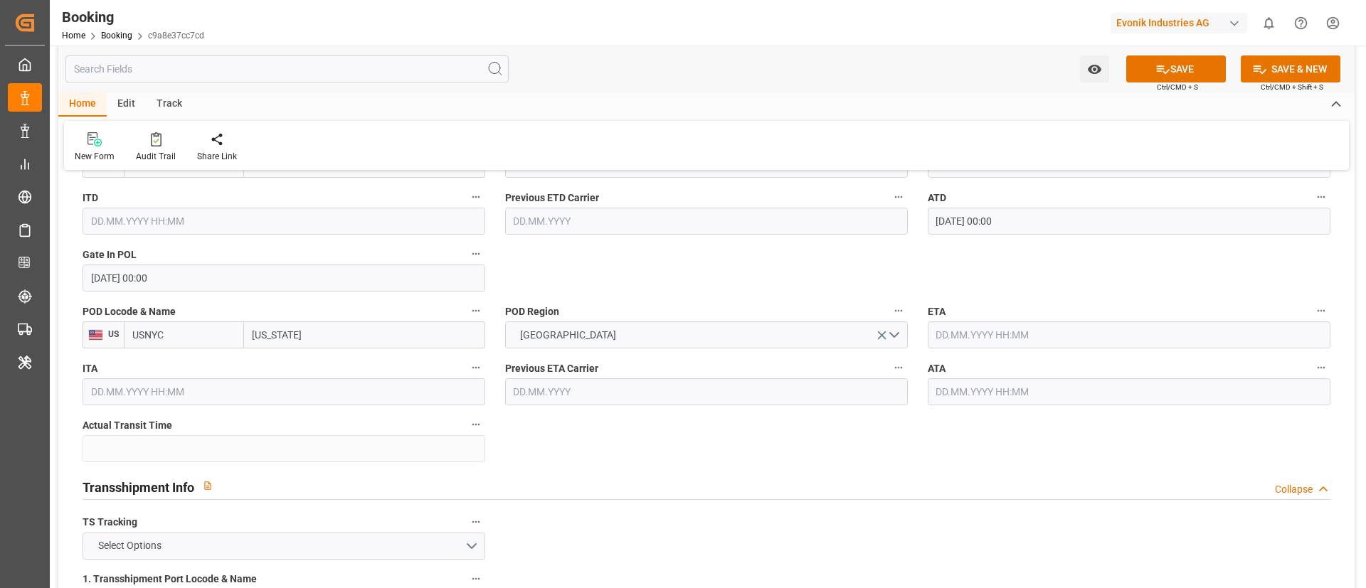
scroll to position [1195, 0]
click at [994, 328] on input "text" at bounding box center [1129, 332] width 403 height 27
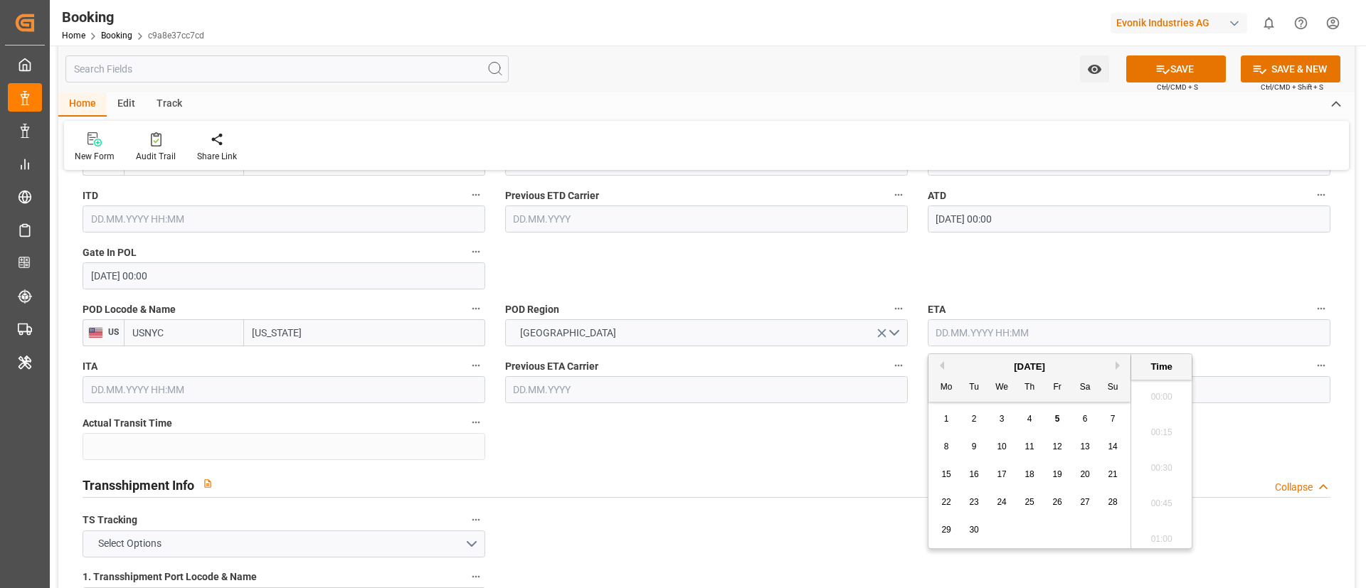
scroll to position [2317, 0]
click at [980, 452] on div "9" at bounding box center [975, 447] width 18 height 17
type input "09.09.2025 00:00"
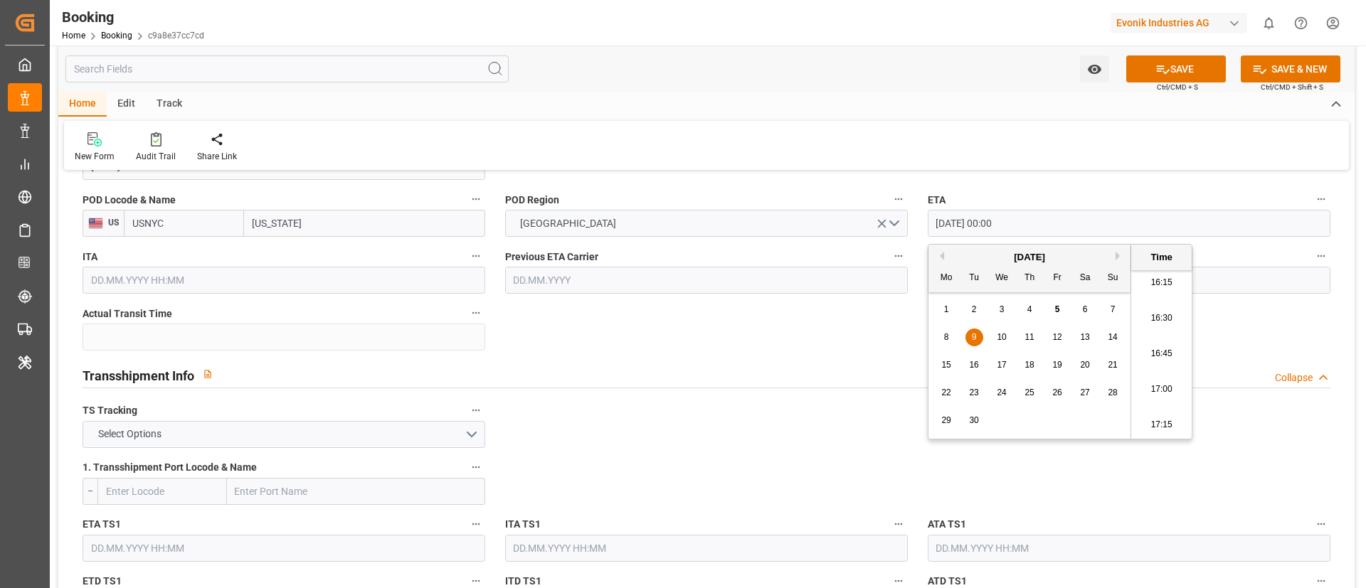
scroll to position [1444, 0]
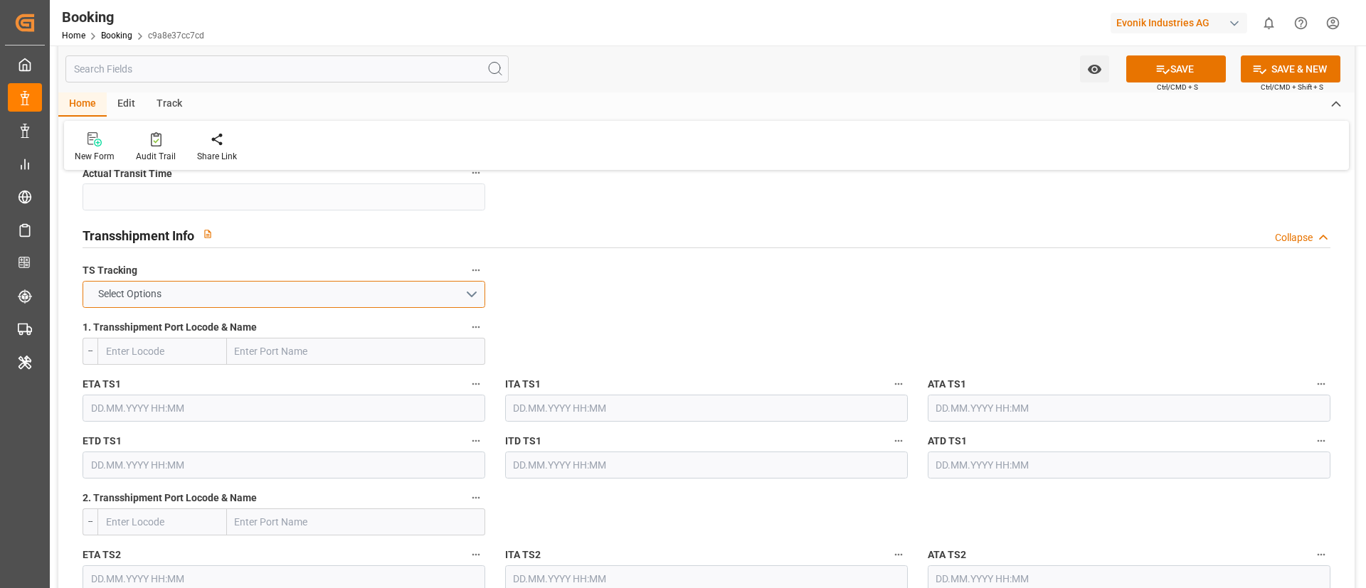
click at [428, 300] on button "Select Options" at bounding box center [284, 294] width 403 height 27
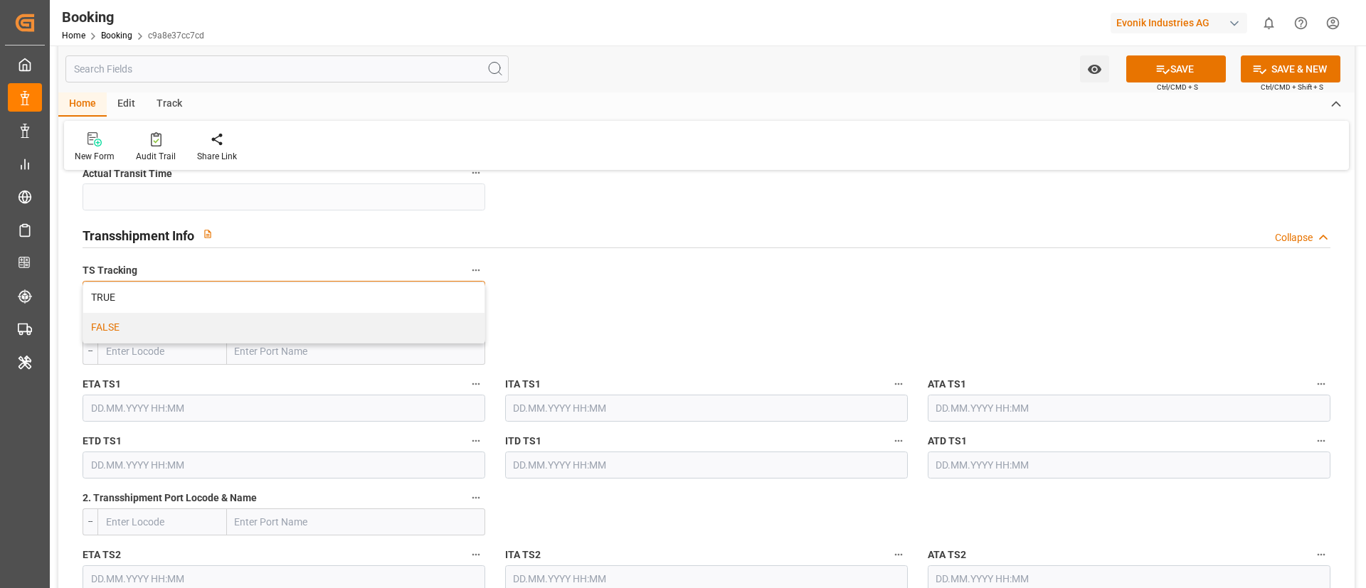
click at [418, 332] on div "FALSE" at bounding box center [283, 328] width 401 height 30
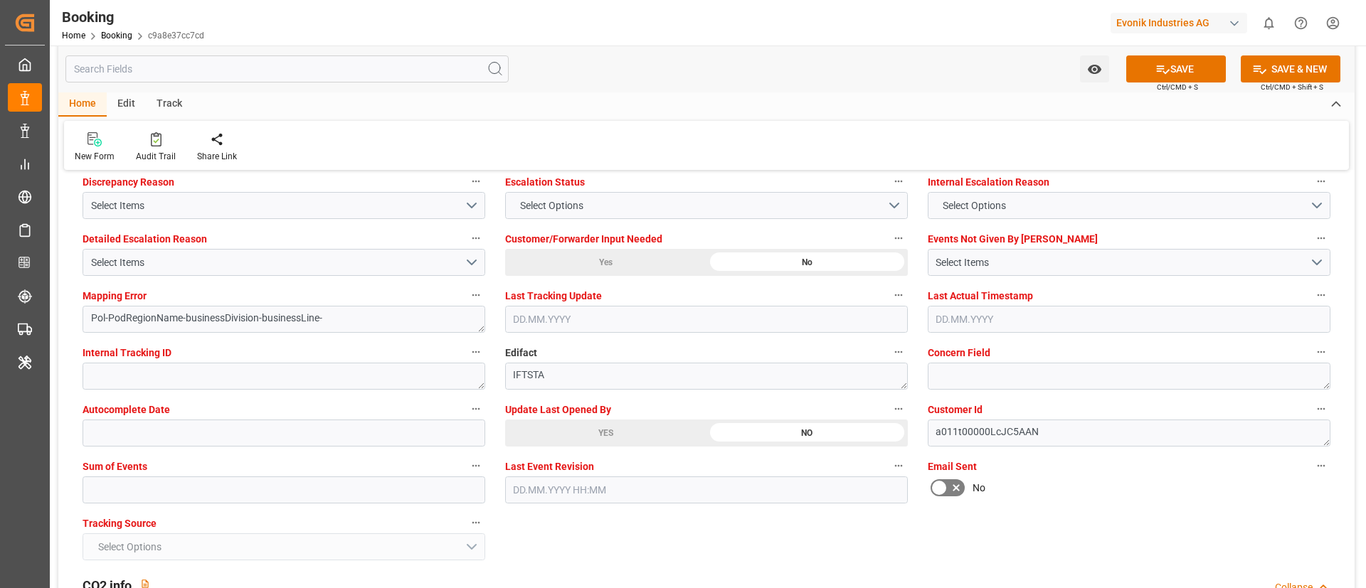
scroll to position [2678, 0]
click at [288, 490] on input "text" at bounding box center [284, 490] width 403 height 27
type input "0"
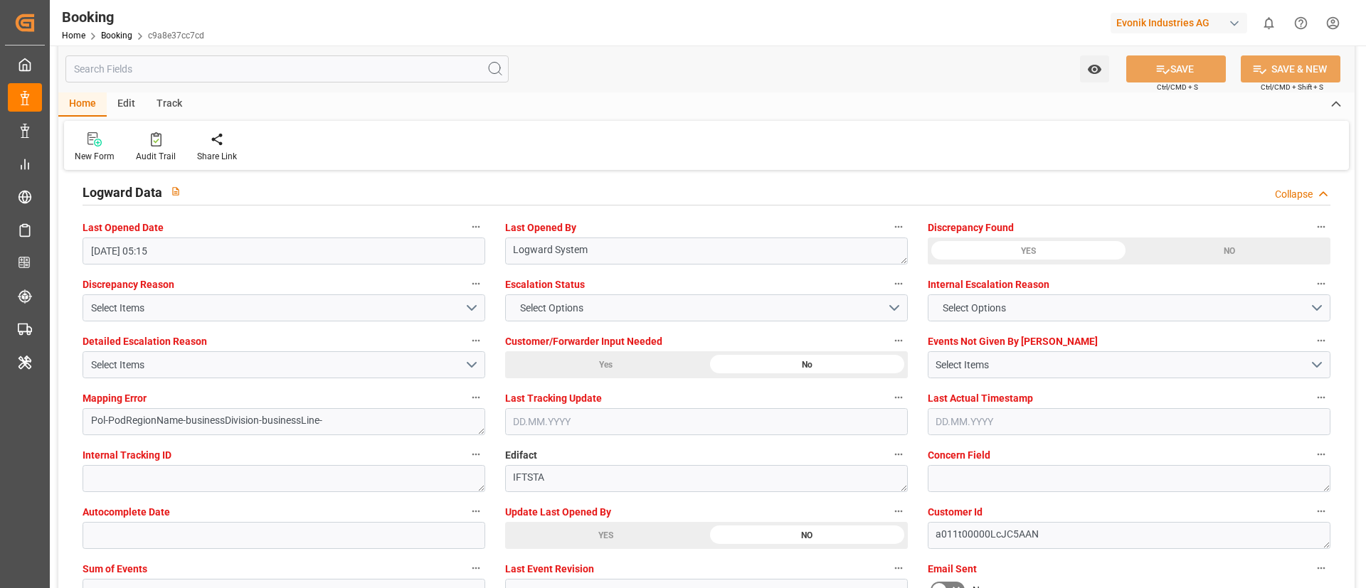
scroll to position [2574, 0]
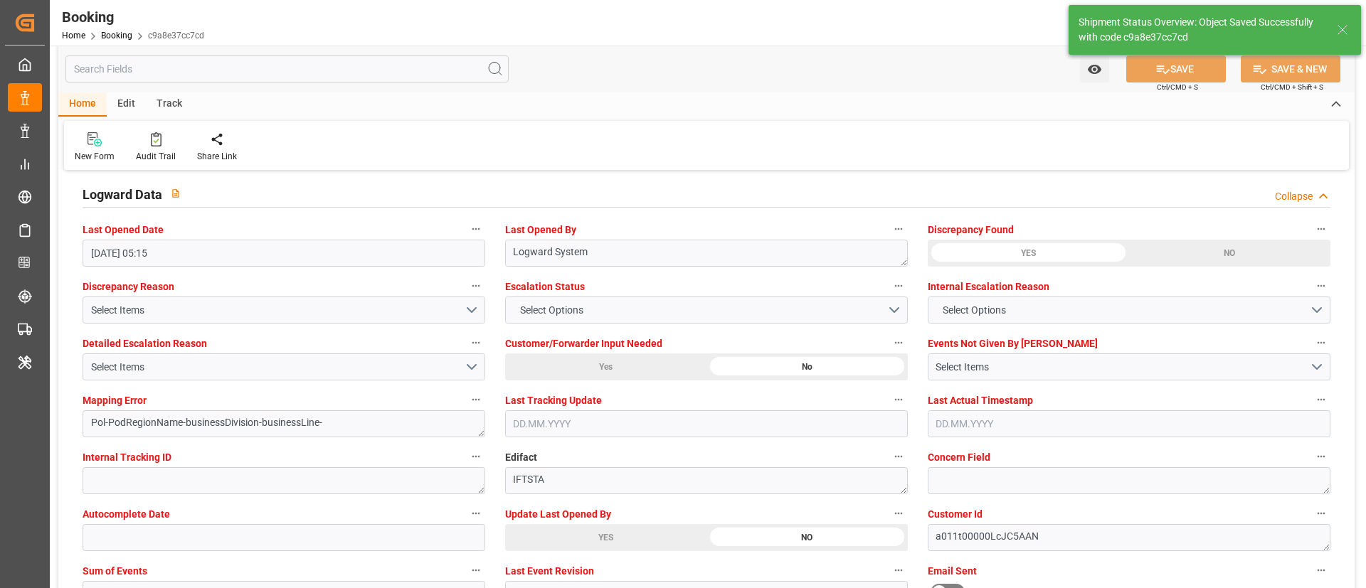
type textarea "Vismitha Mahadev"
type textarea "businessDivision-businessLine-"
type input "24.08.2025 00:00"
type input "09.09.2025 00:00"
type input "05.09.2025 11:17"
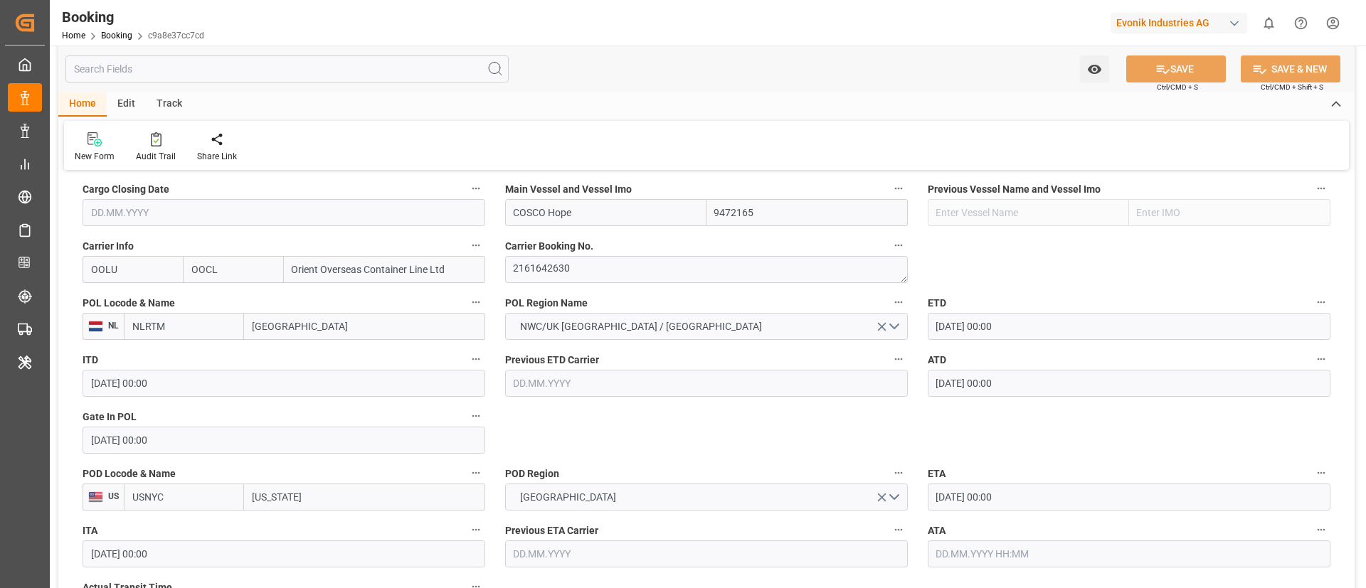
scroll to position [1020, 0]
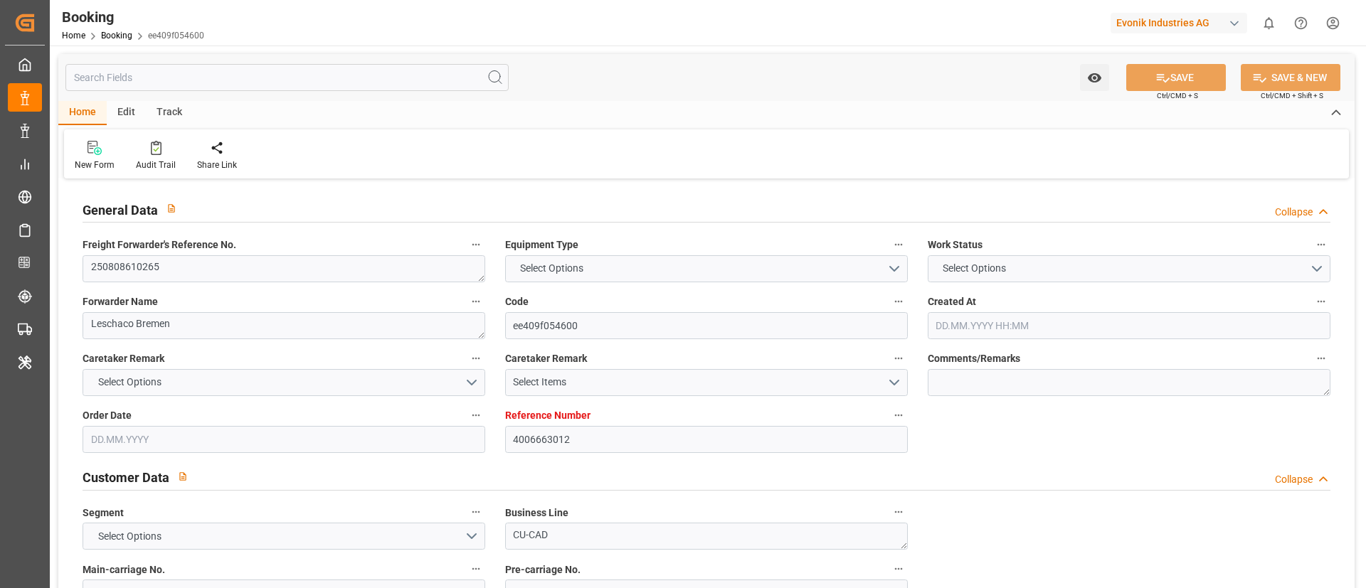
type textarea "250808610265"
type textarea "Leschaco Bremen"
type input "ee409f054600"
type input "4006663012"
type textarea "CU-CAD"
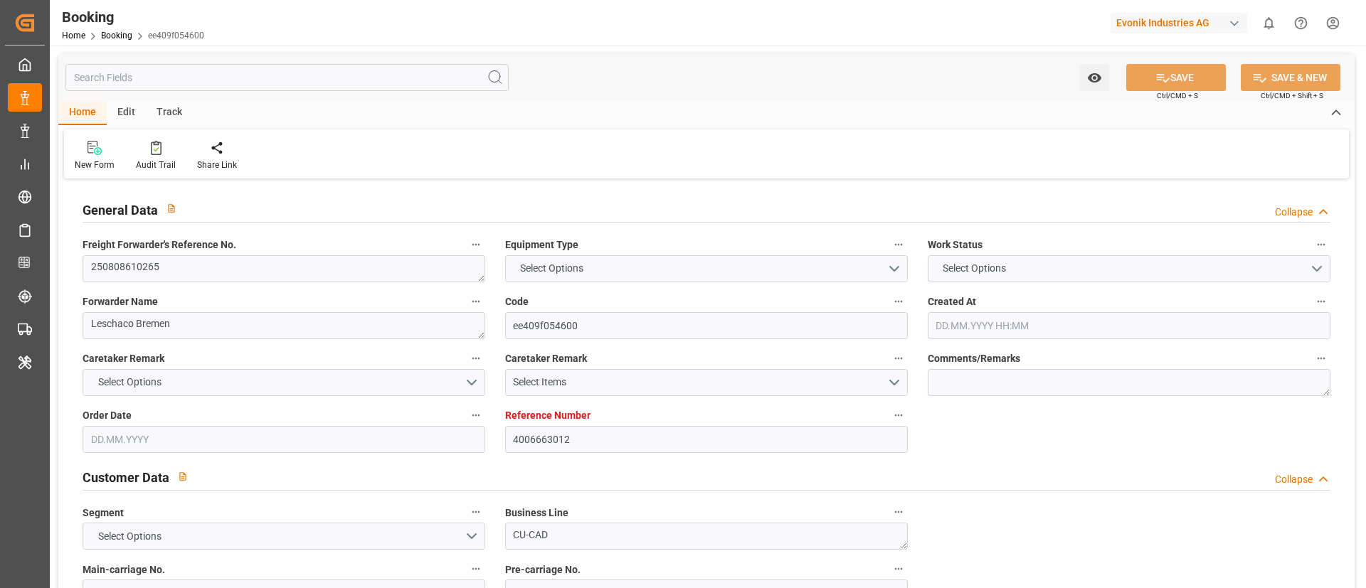
type input "4006663007"
type textarea "christina.deckert@evonik.com"
type textarea "DAP"
type textarea "New Castle"
type textarea "Evonik Plant 0000501436"
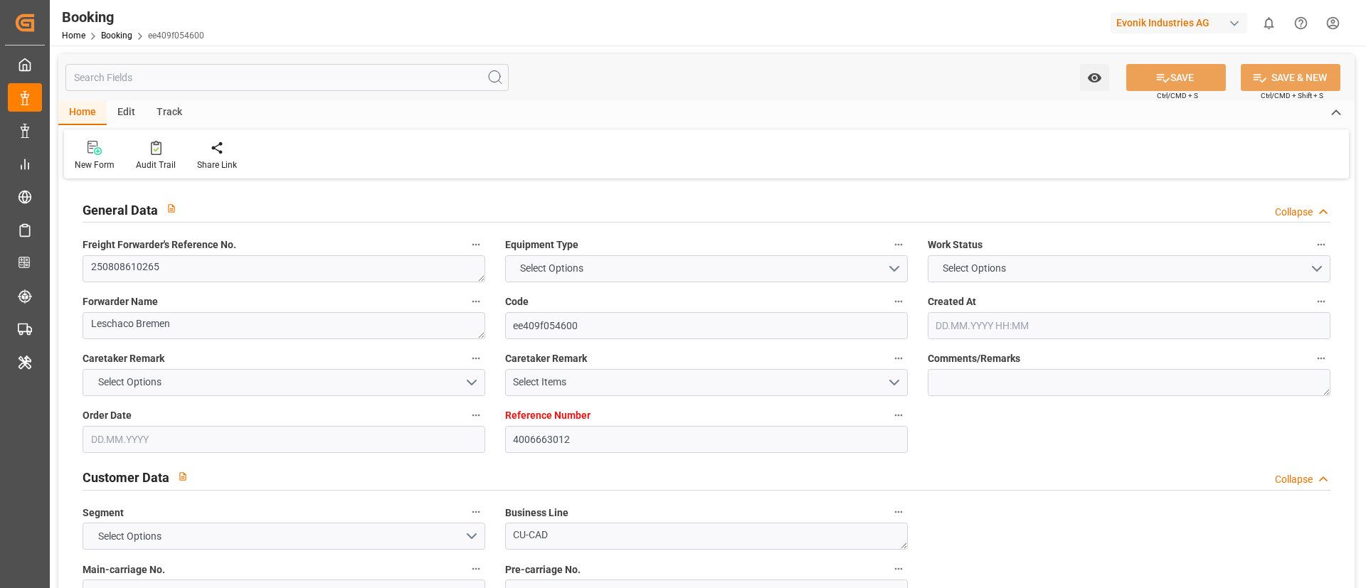
type textarea "Hombourg"
type textarea "UACU8519957"
type input "NONE"
type input "[GEOGRAPHIC_DATA]"
type input "New Castle"
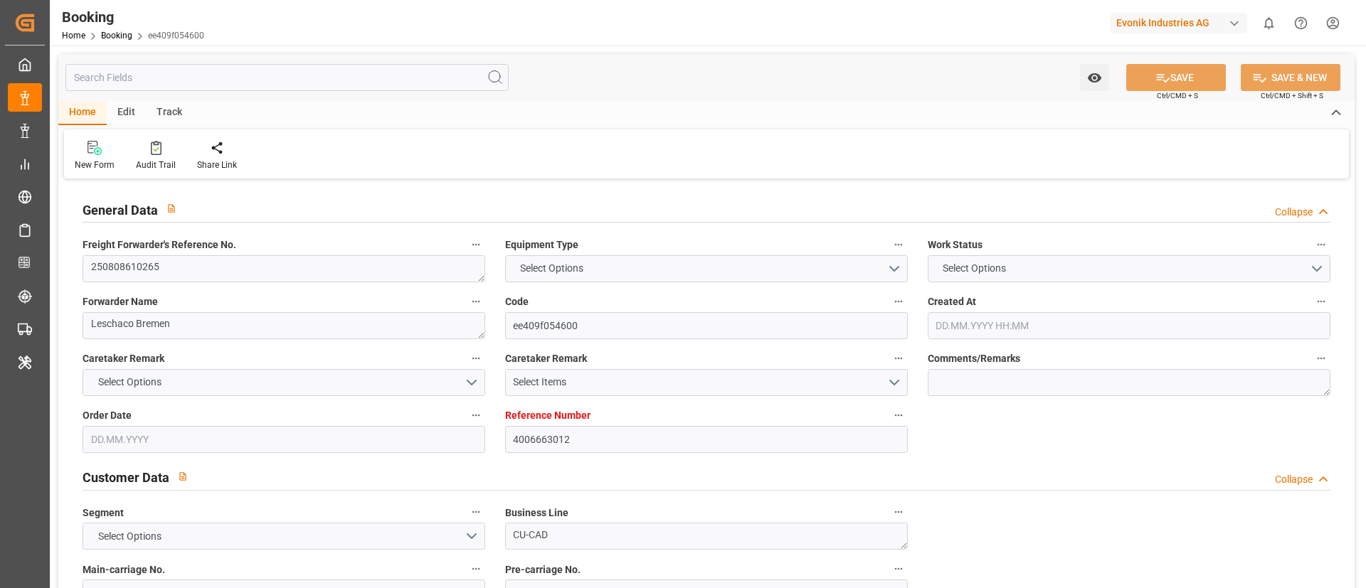
type textarea "vesselName"
type textarea "INPUT_Evonik_Seeburger_LoadTenderOcean_1003055140_20250815072926854.xml"
type textarea "NWC/UK North West Continent / UK_USNCD_NONE_CU-CAD"
type textarea "INPUT_Evonik_Seeburger_LoadTenderOcean_1002941574_20250710135528104.xml,INPUT_E…"
type textarea "1003055140"
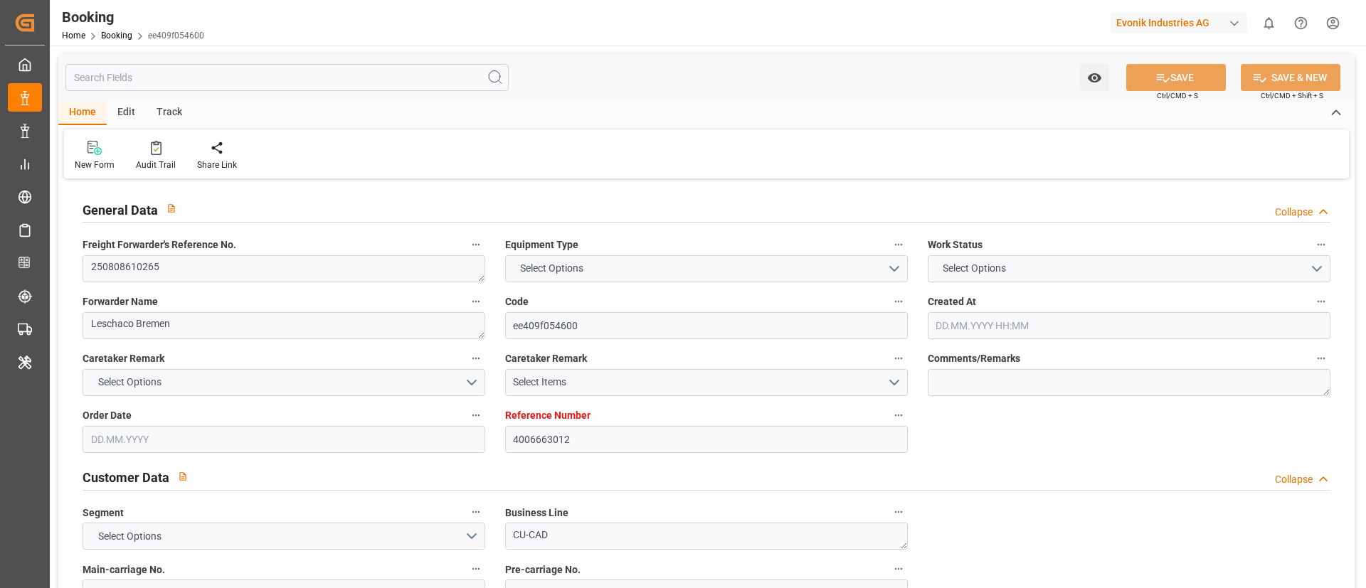
type textarea "Logward System"
type textarea "Pod-businessDivision-businessLine-"
type textarea "IFTSTA"
type textarea "a011t00000LcJC5AAN"
type textarea "No"
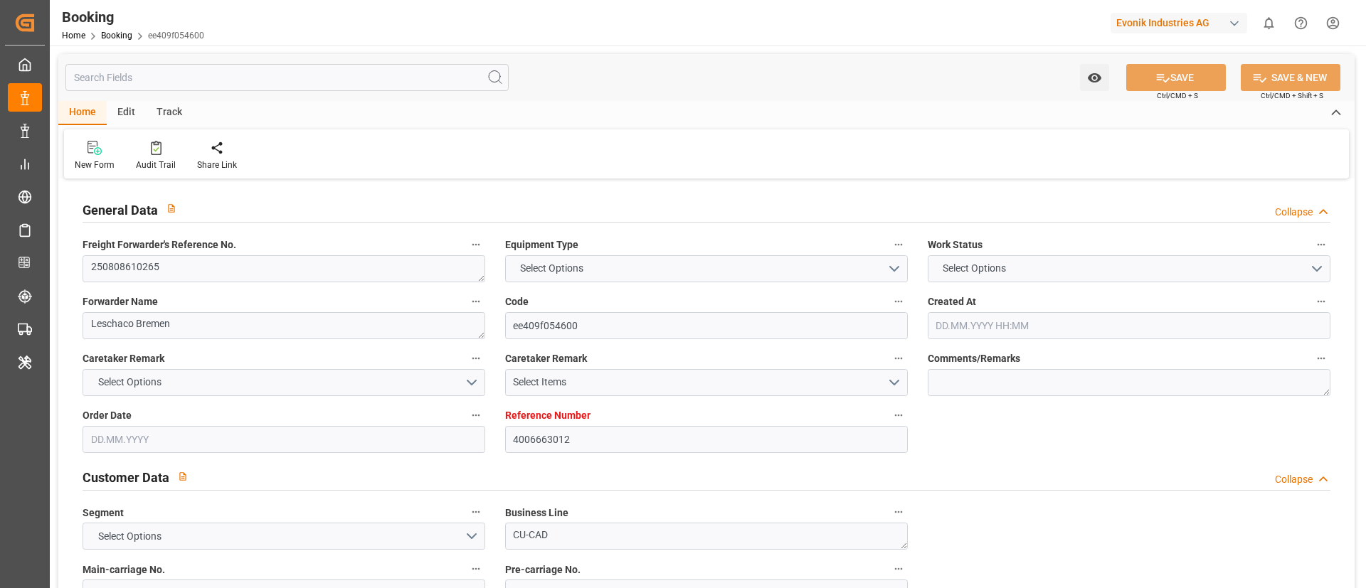
type input "4006663012"
type input "Dummy"
type input "Dummy Carrier"
type input "DEHAM"
type input "USNCD"
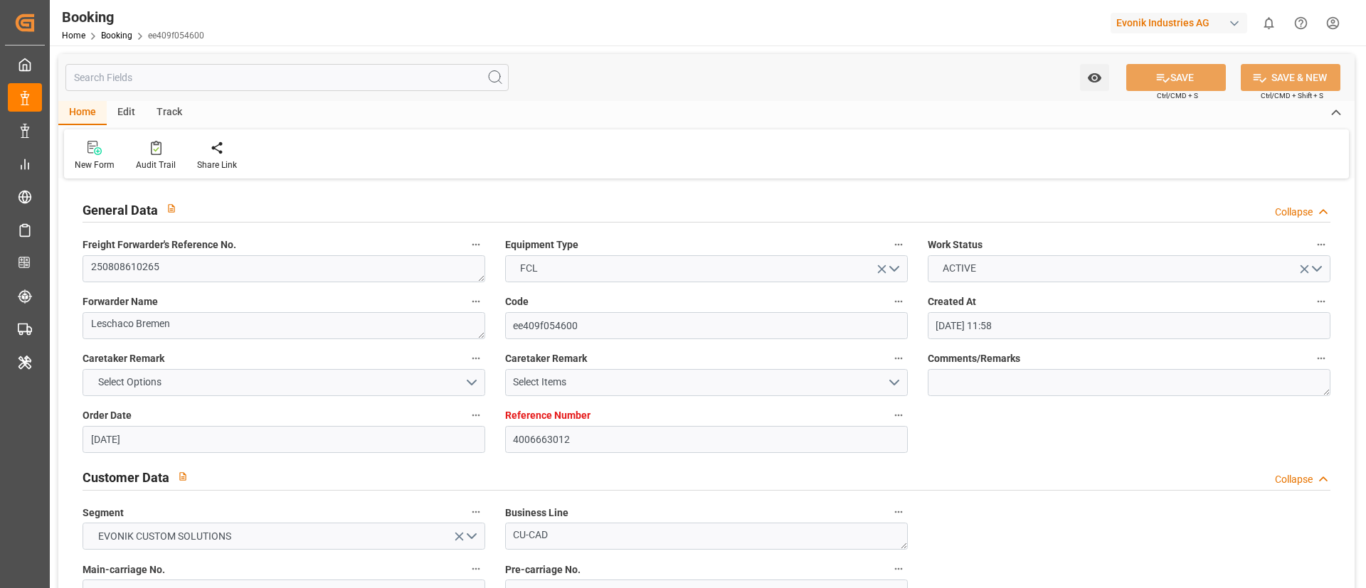
type input "10.07.2025 11:58"
type input "10.07.2025"
type input "25.08.2025"
type input "30.07.2025"
type input "08.08.2025"
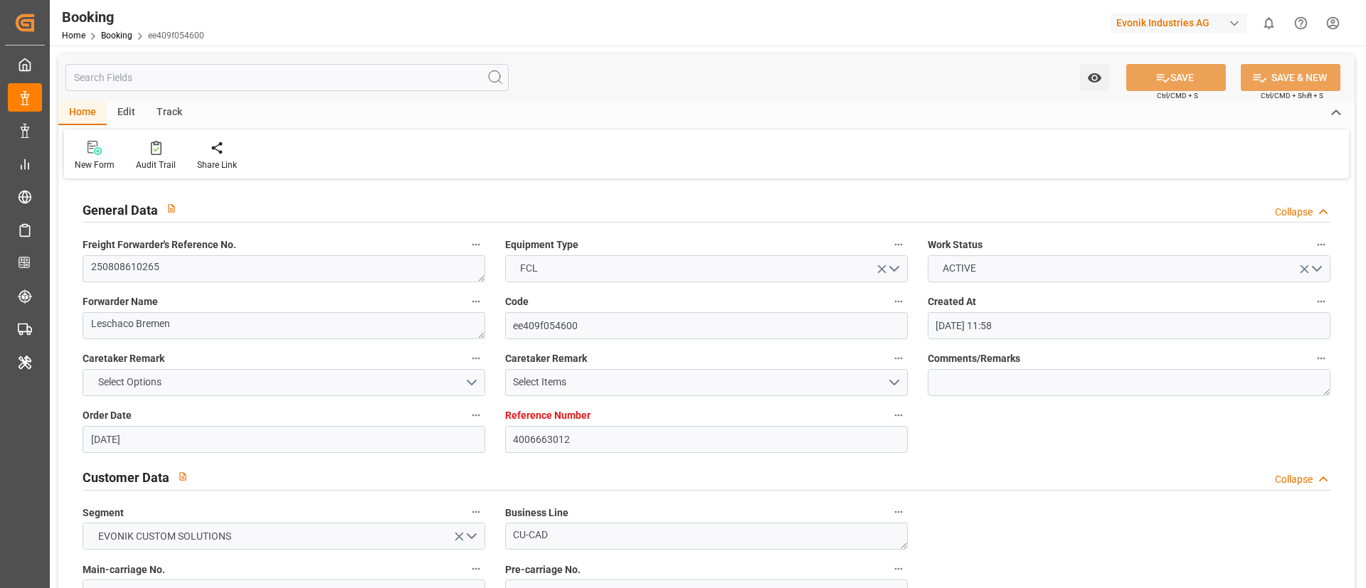
type input "15.08.2025 05:32"
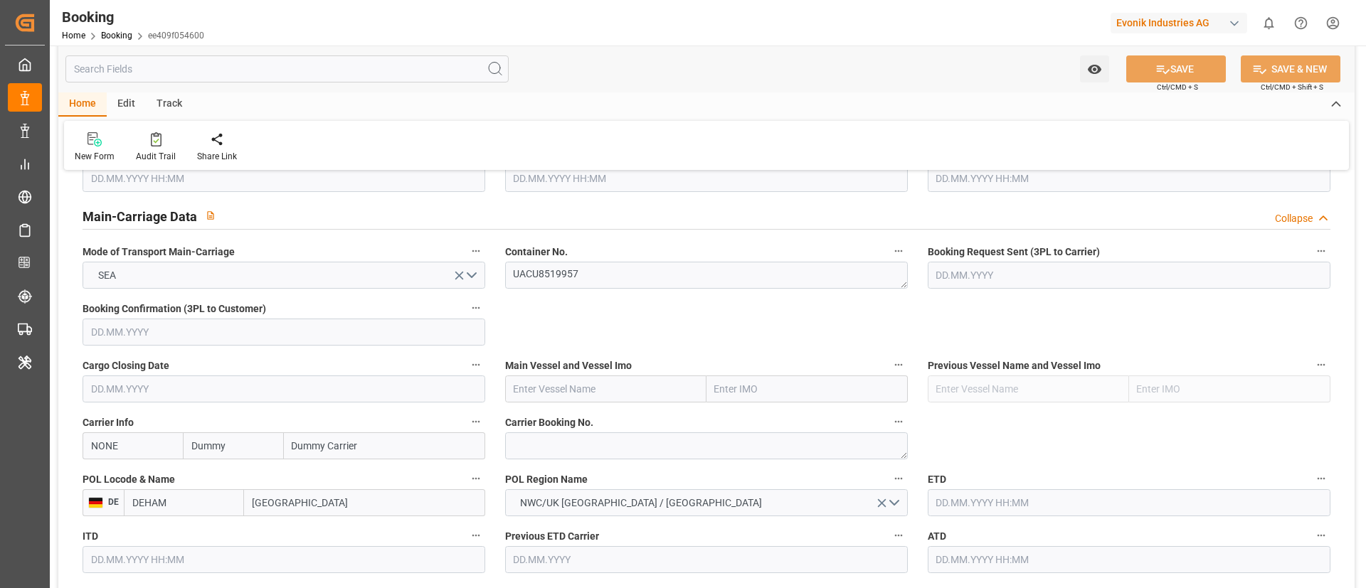
scroll to position [856, 0]
click at [590, 443] on textarea at bounding box center [706, 443] width 403 height 27
paste textarea "93189735"
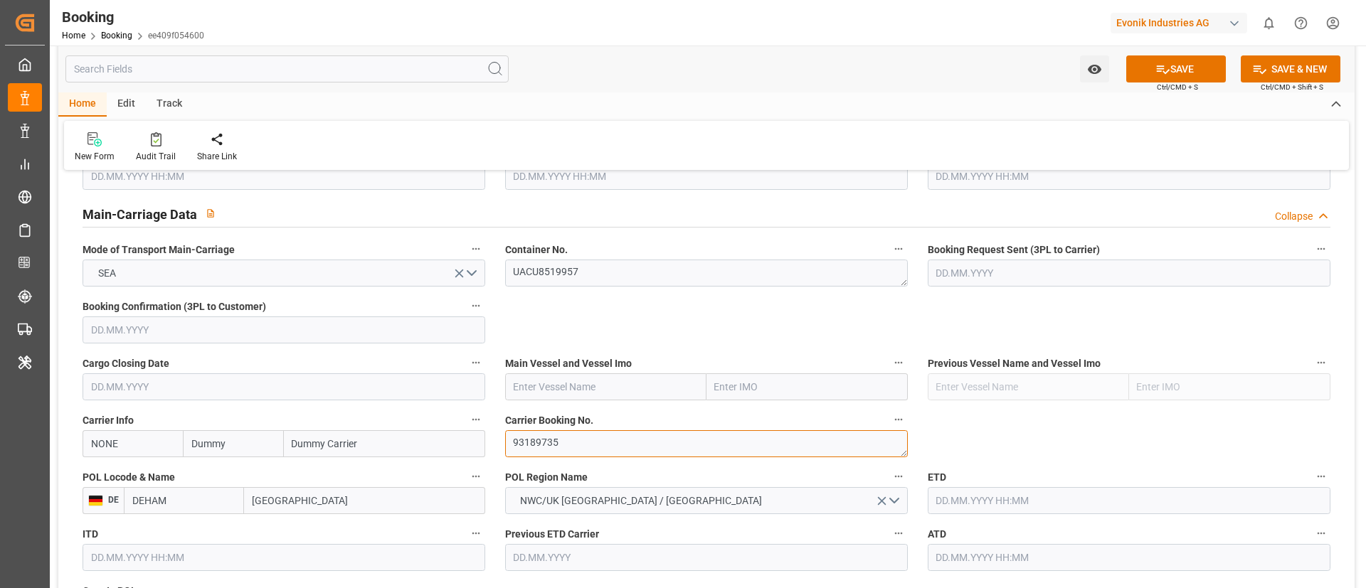
type textarea "93189735"
click at [144, 440] on input "NONE" at bounding box center [133, 443] width 100 height 27
click at [103, 475] on b "HLCU" at bounding box center [105, 475] width 26 height 11
type input "HLCU"
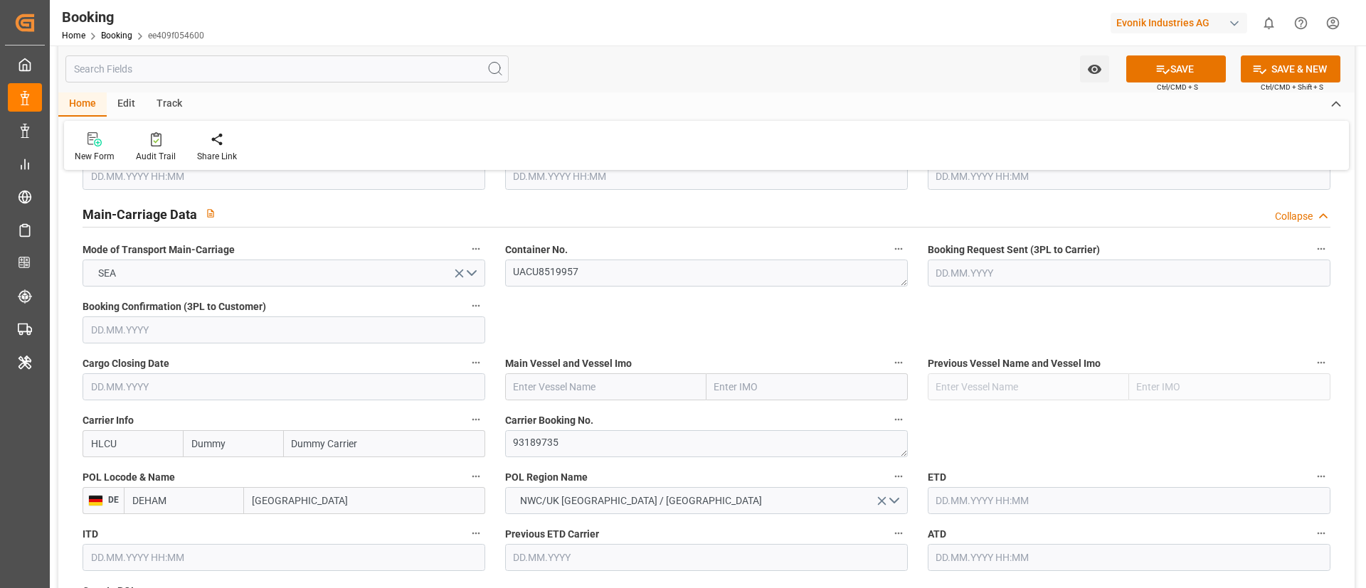
type input "Hapag Lloyd"
type input "Hapag Lloyd Aktiengesellschaft"
click at [634, 393] on input "text" at bounding box center [605, 387] width 201 height 27
paste input "GSL MARIA"
click at [544, 425] on div "GSL MARIA - 9231236" at bounding box center [585, 419] width 158 height 32
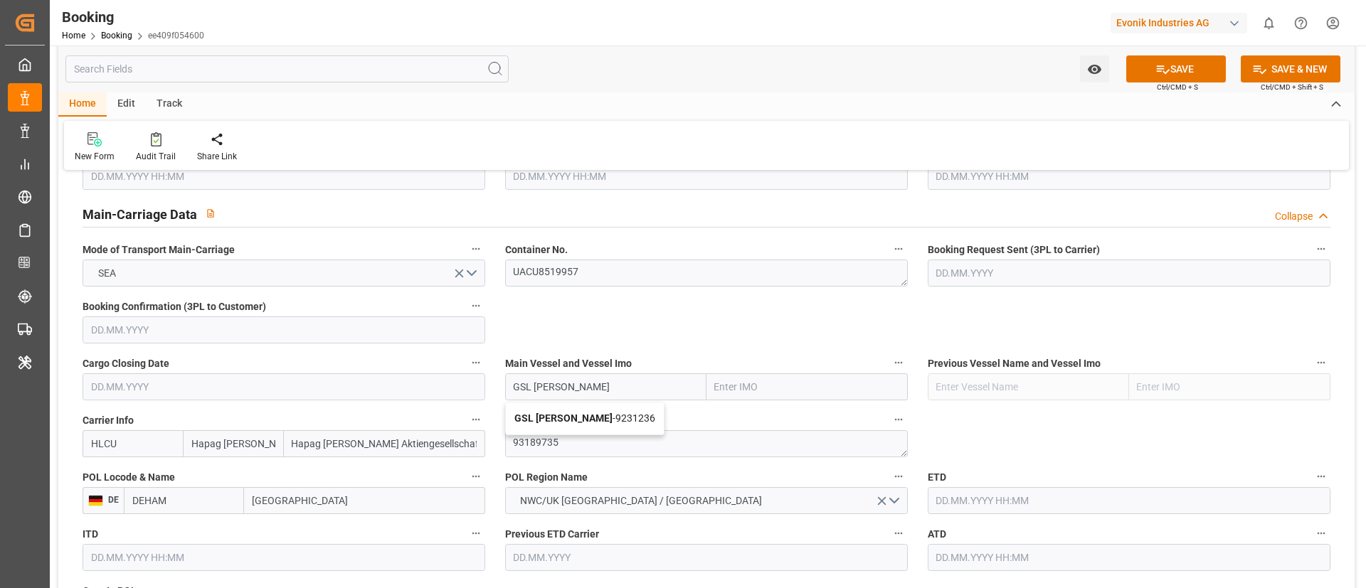
type input "GSL MARIA"
type input "9231236"
type input "GSL MARIA"
click at [293, 501] on input "[GEOGRAPHIC_DATA]" at bounding box center [364, 500] width 241 height 27
paste input "WILHELMSHAVEN"
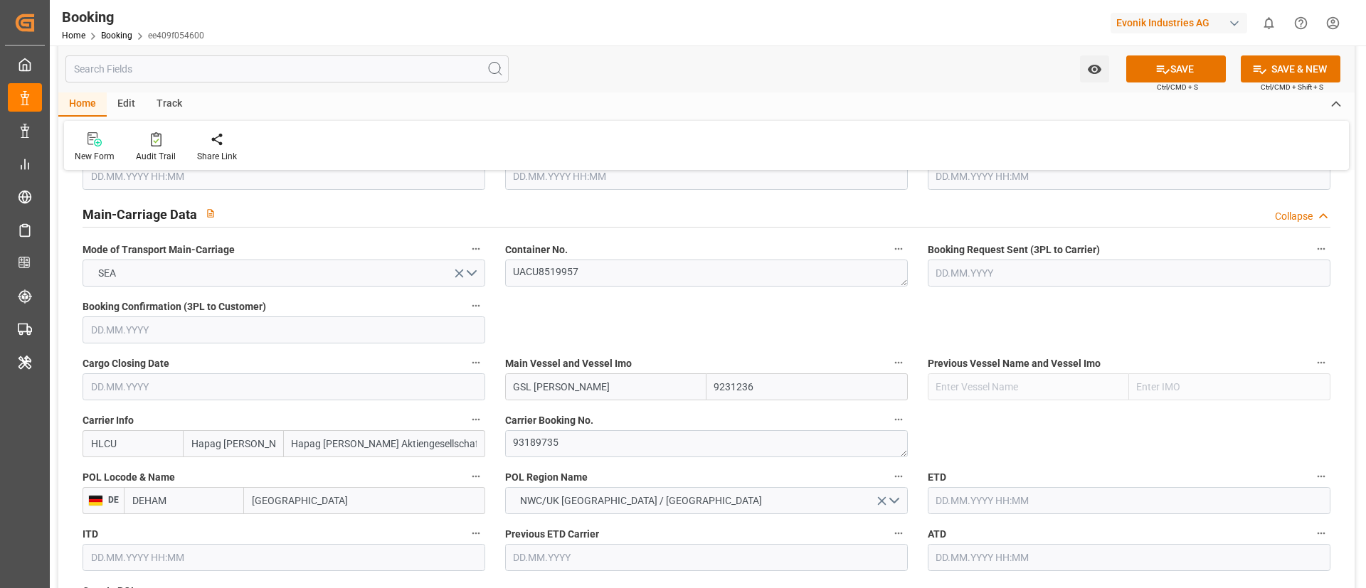
click at [293, 501] on input "[GEOGRAPHIC_DATA]" at bounding box center [364, 500] width 241 height 27
type input "WILHELMSHAVEN"
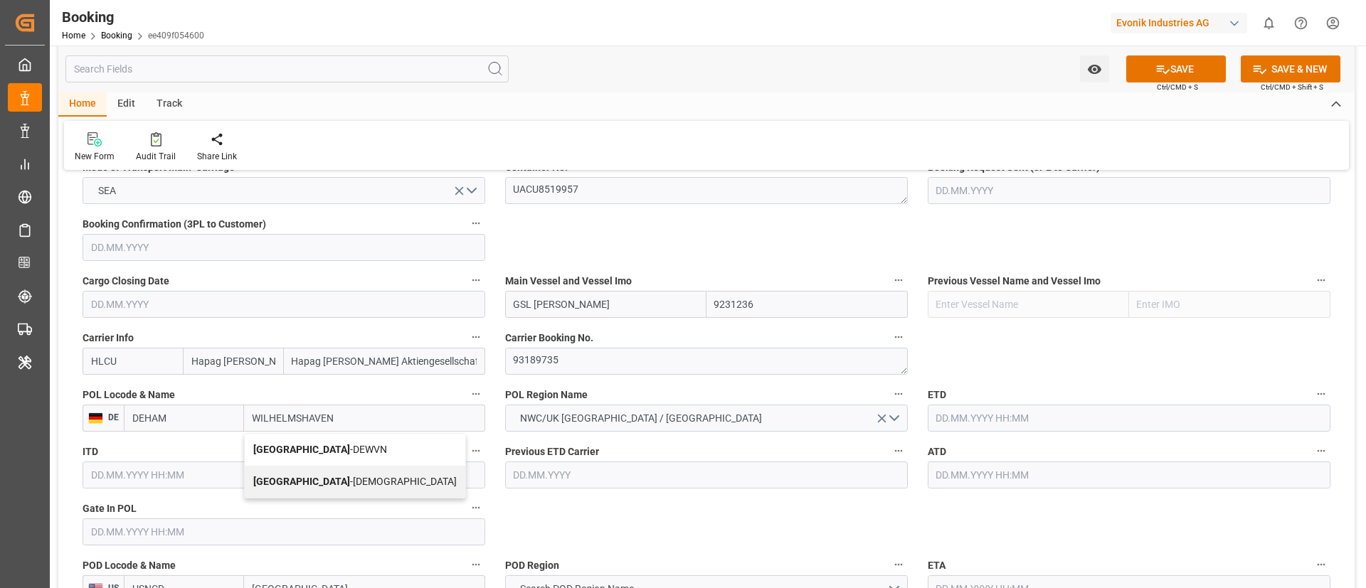
scroll to position [939, 0]
click at [324, 450] on span "Wilhelmshaven - DEWVN" at bounding box center [320, 448] width 134 height 11
type input "DEWVN"
type input "Wilhelmshaven"
paste input "2025-08-13"
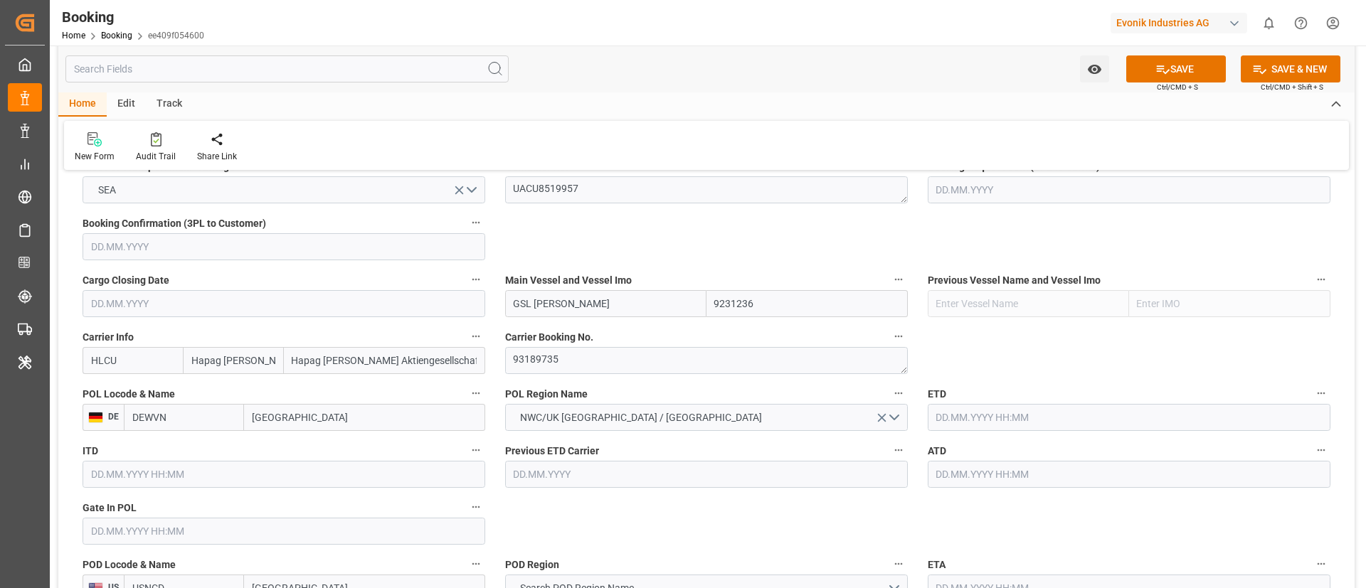
click at [238, 529] on input "text" at bounding box center [284, 531] width 403 height 27
type input "13.08.2025 00:00"
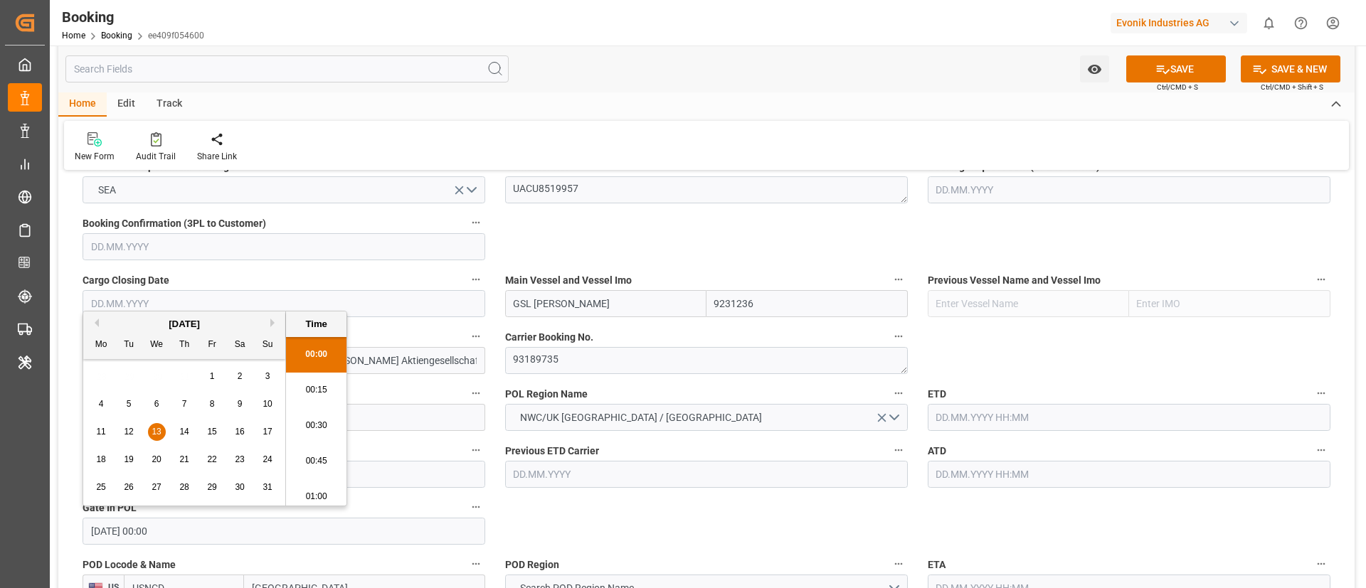
scroll to position [2317, 0]
paste input "2025-08-14"
click at [975, 418] on input "text" at bounding box center [1129, 417] width 403 height 27
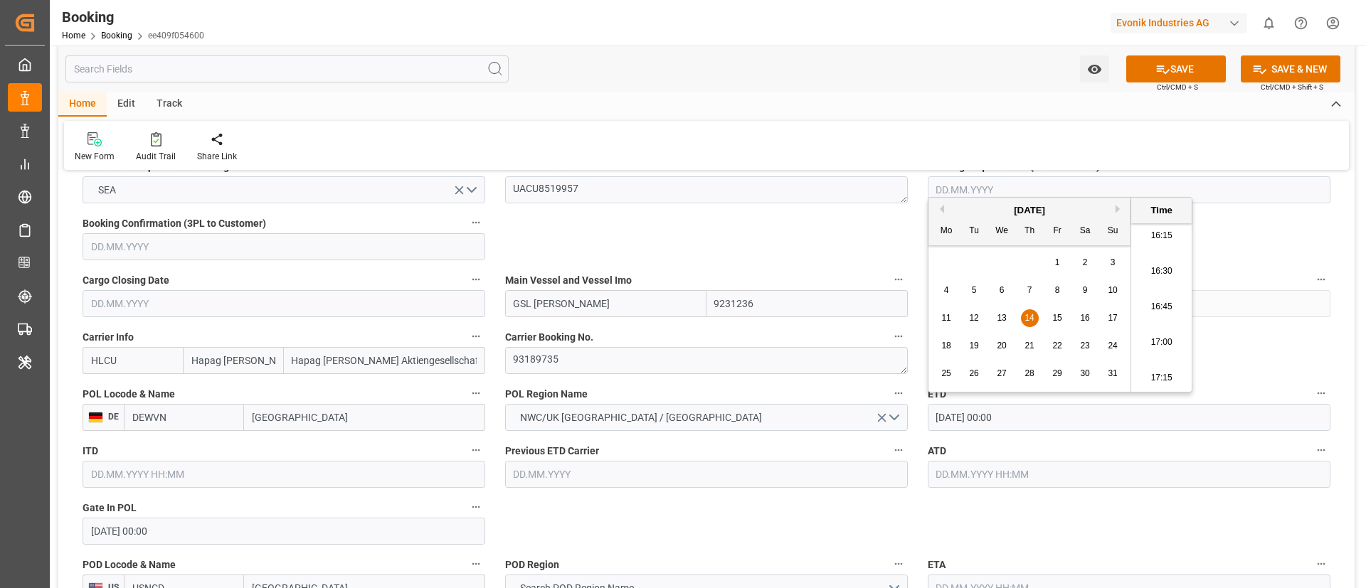
type input "14.08.2025 00:00"
click at [984, 474] on input "text" at bounding box center [1129, 474] width 403 height 27
paste input "2025-08-14"
type input "14.08.2025 00:00"
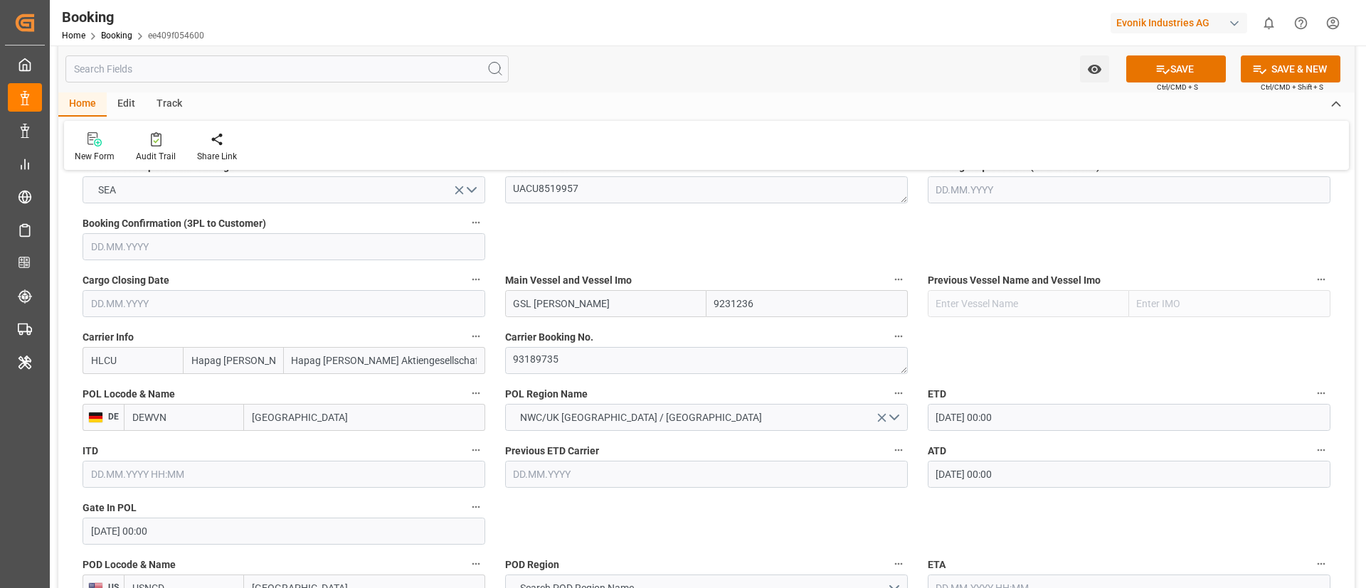
scroll to position [1059, 0]
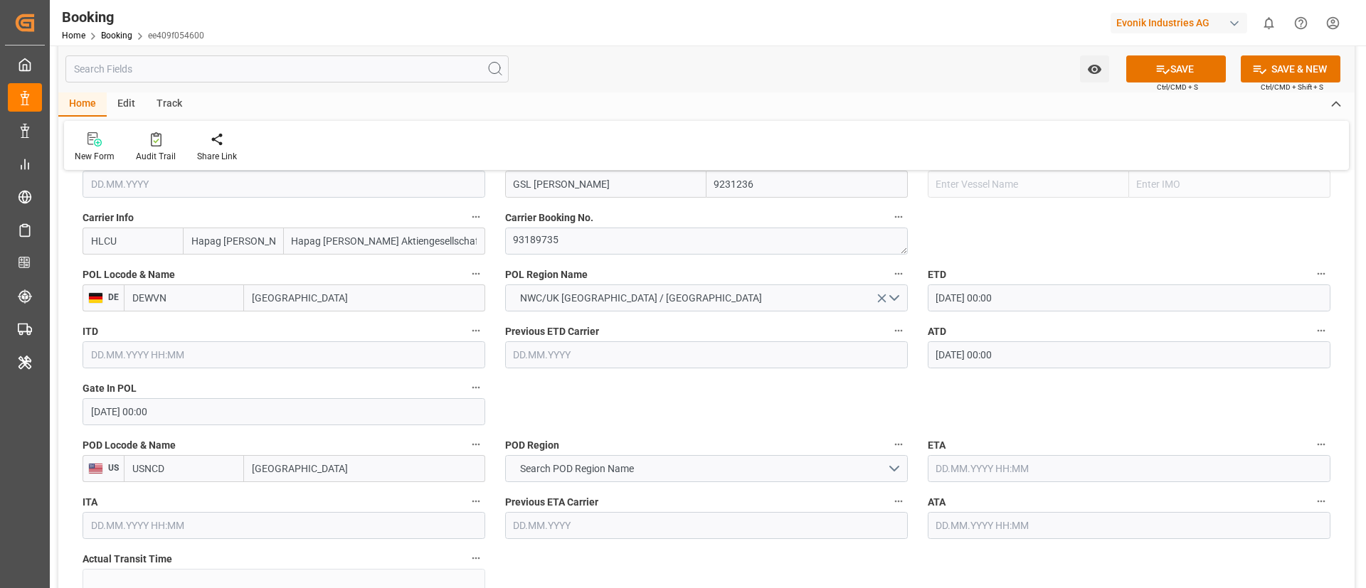
click at [327, 467] on input "New Castle" at bounding box center [364, 468] width 241 height 27
paste input "EW YORK, NY"
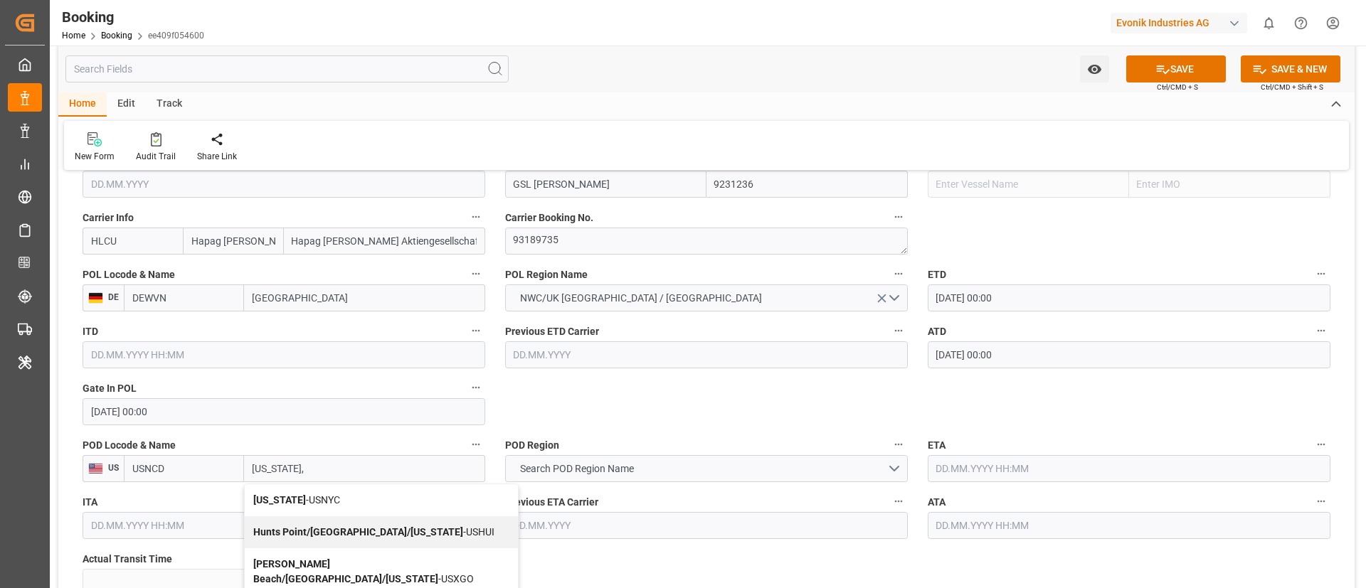
type input "NEW YORK,"
click at [302, 498] on span "New York - USNYC" at bounding box center [296, 499] width 87 height 11
type input "USNYC"
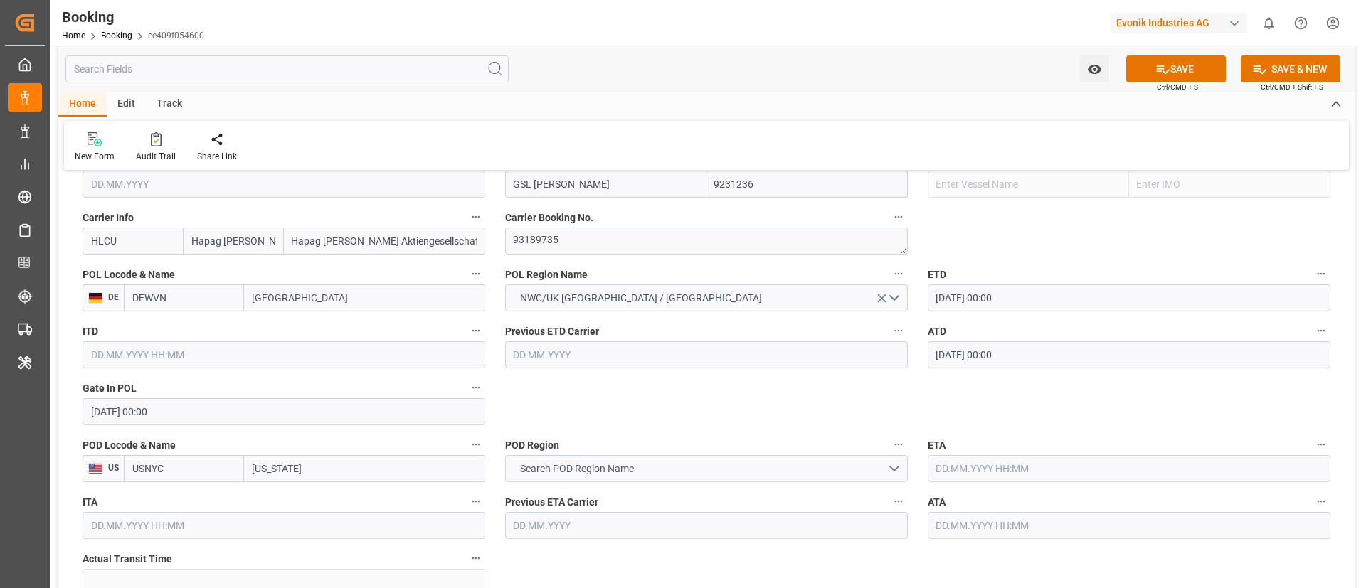
type input "New York"
click at [595, 466] on span "Search POD Region Name" at bounding box center [577, 469] width 128 height 15
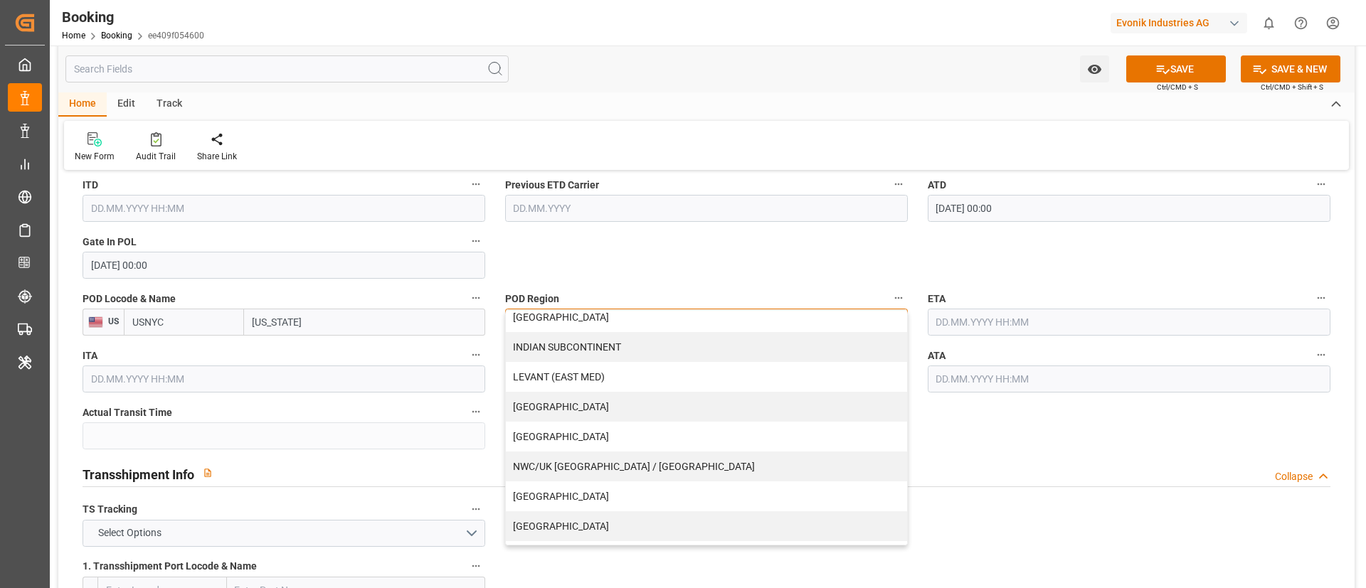
scroll to position [304, 0]
click at [608, 490] on div "USA" at bounding box center [706, 500] width 401 height 30
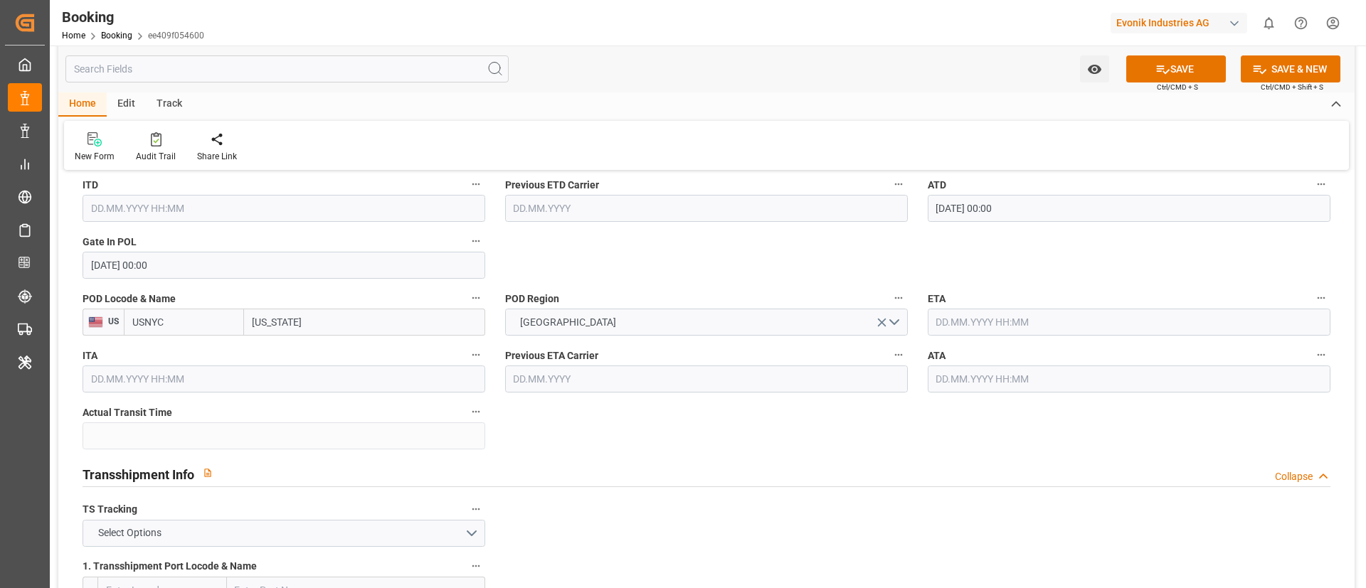
paste input "2025-08-24"
click at [1063, 317] on input "text" at bounding box center [1129, 322] width 403 height 27
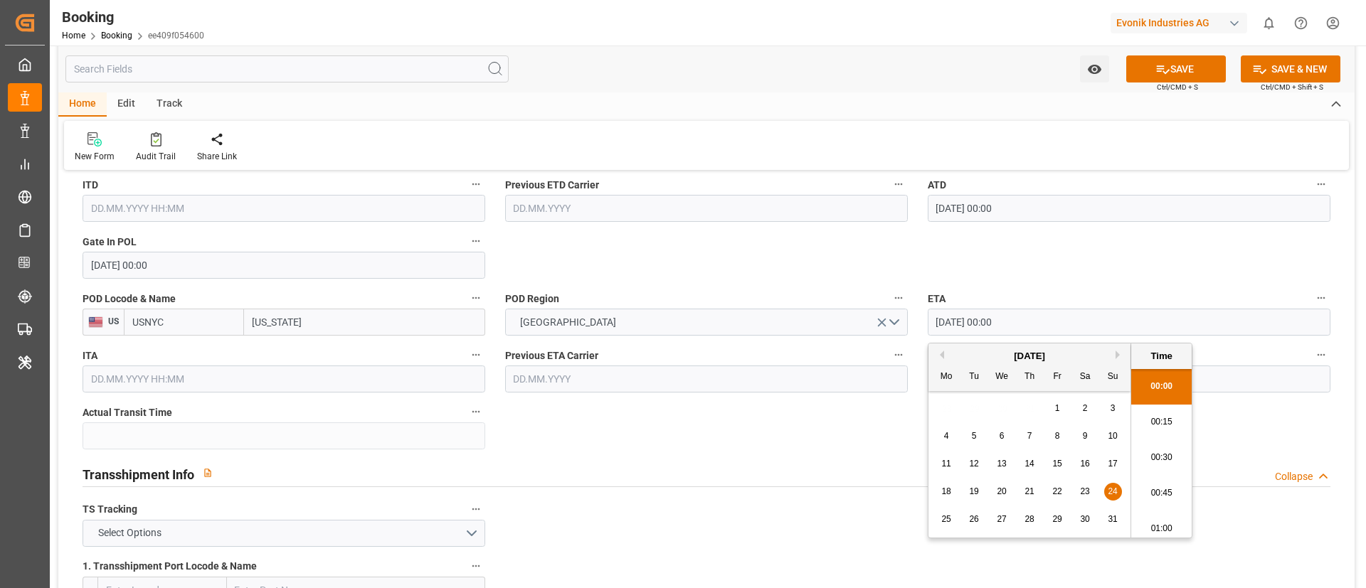
scroll to position [2317, 0]
type input "24.08.2025 00:00"
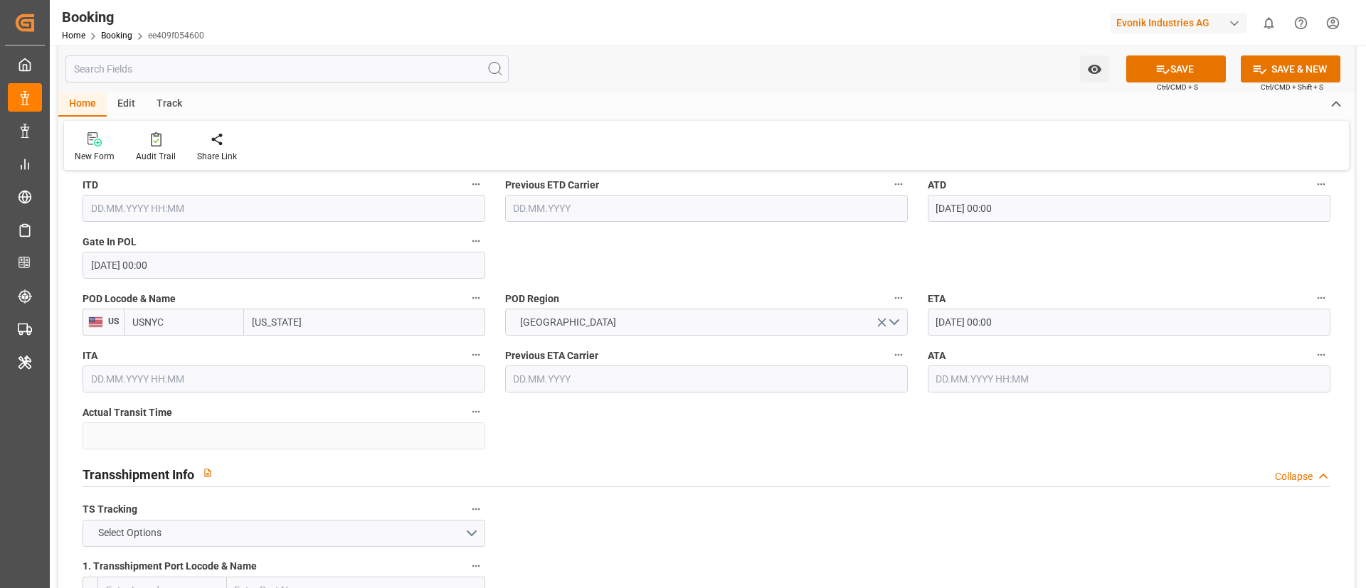
paste input "2025-08-24"
click at [993, 373] on input "text" at bounding box center [1129, 379] width 403 height 27
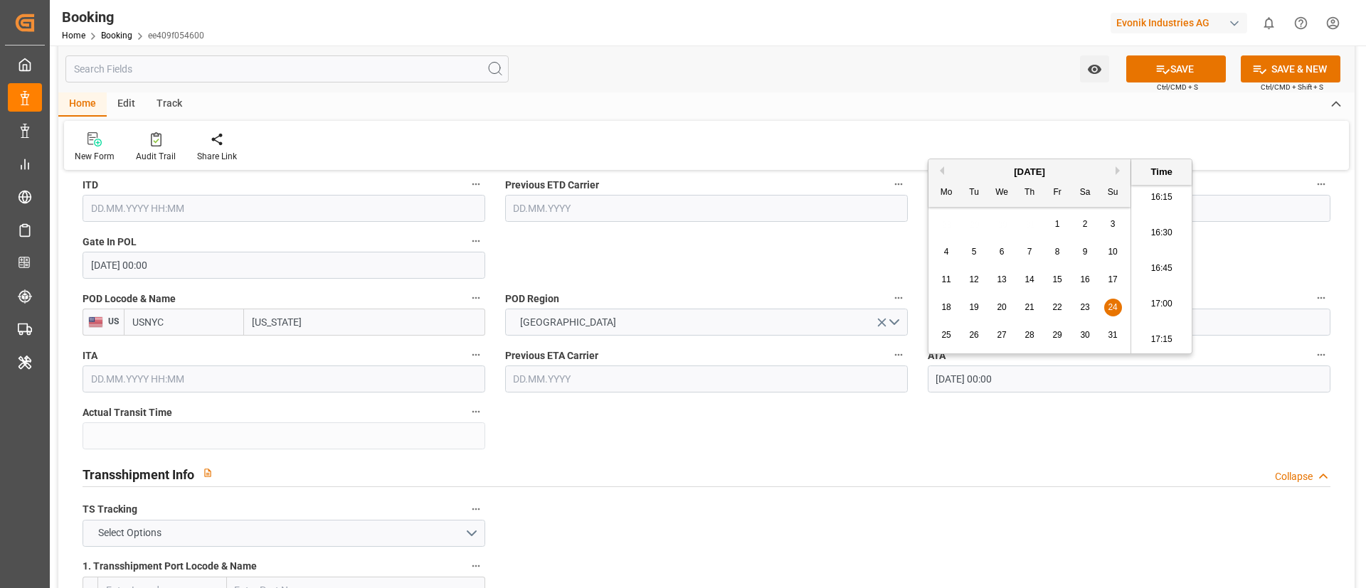
type input "24.08.2025 00:00"
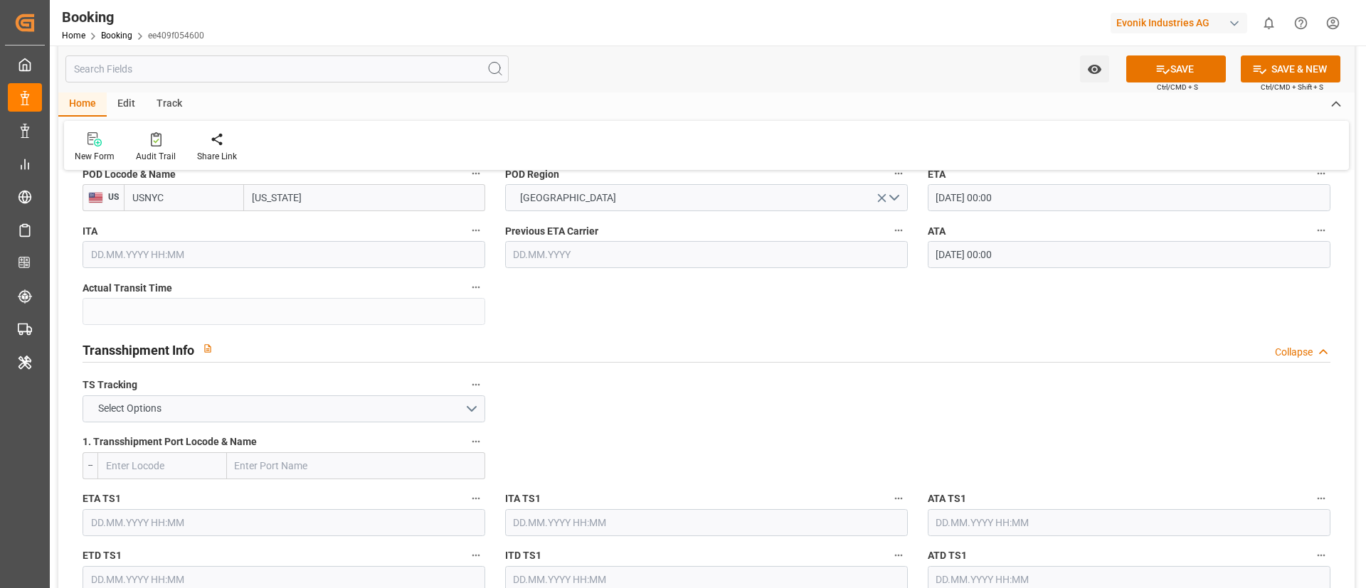
scroll to position [1331, 0]
click at [428, 407] on button "Select Options" at bounding box center [284, 407] width 403 height 27
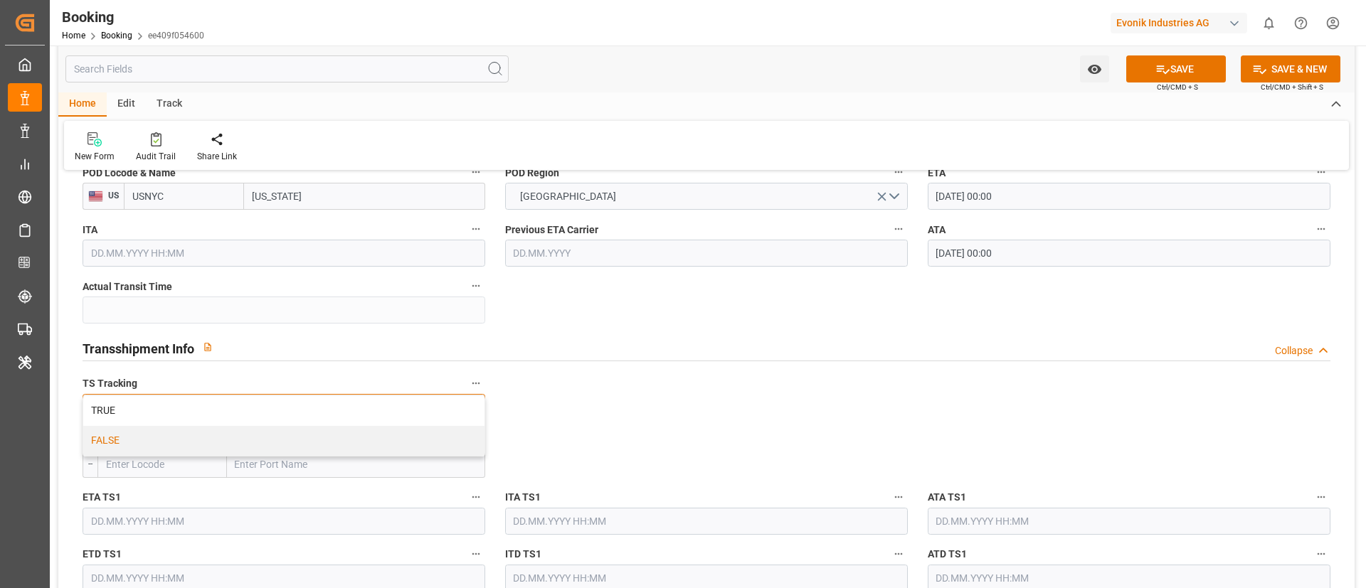
click at [425, 441] on div "FALSE" at bounding box center [283, 441] width 401 height 30
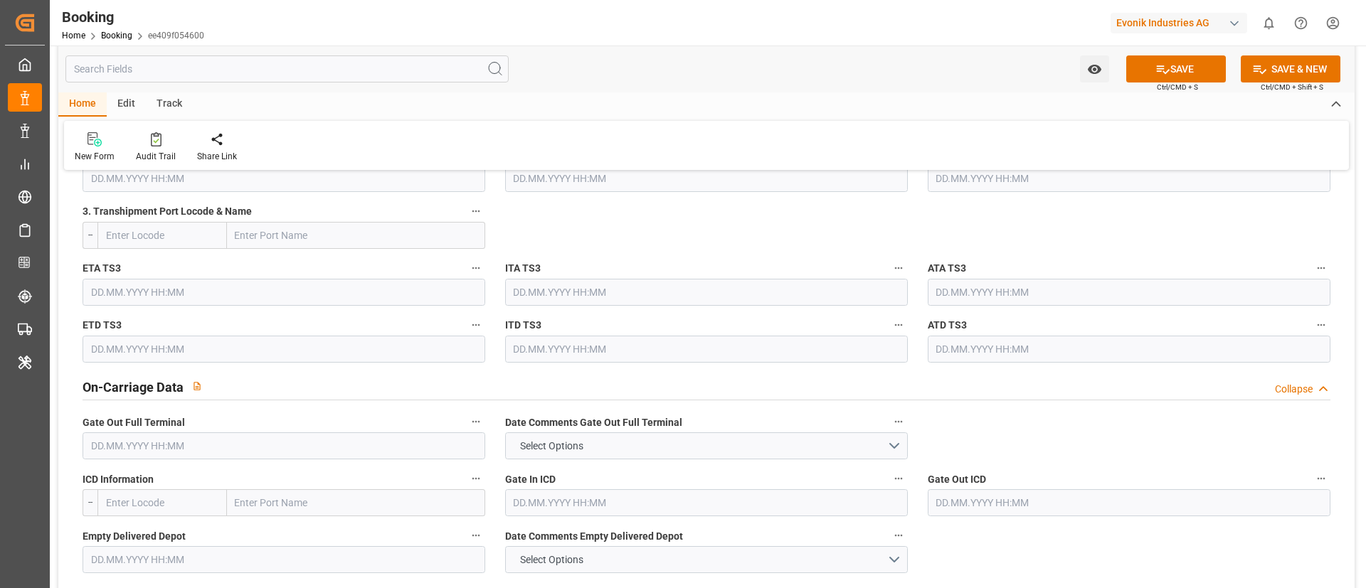
scroll to position [1903, 0]
click at [344, 447] on input "text" at bounding box center [284, 444] width 403 height 27
paste input "2025-08-27"
type input "27.08.2025 00:00"
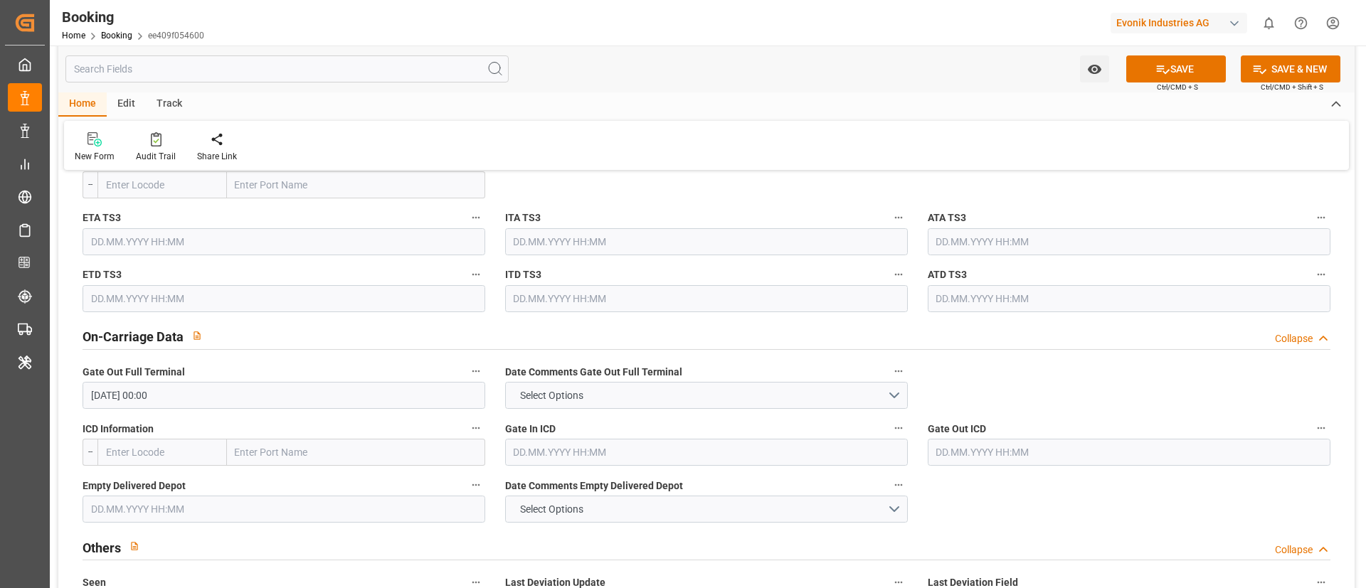
scroll to position [1953, 0]
paste input "2025-08-29"
click at [310, 501] on input "text" at bounding box center [284, 508] width 403 height 27
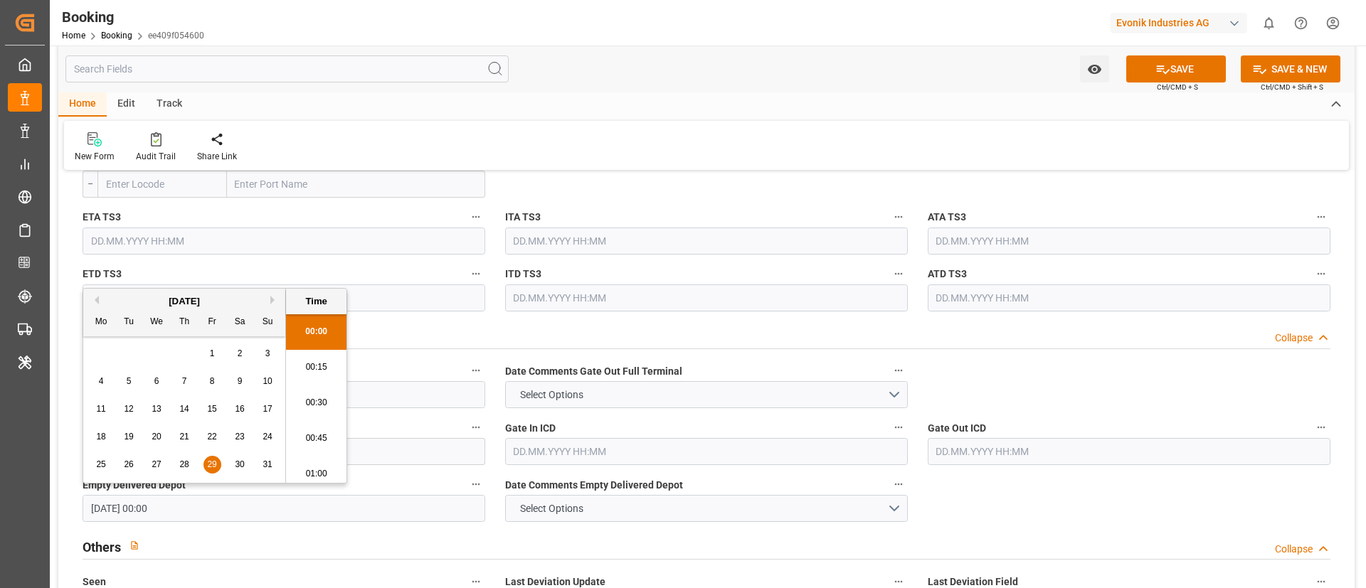
scroll to position [2317, 0]
type input "29.08.2025 00:00"
click at [591, 127] on div "New Form Audit Trail Share Link" at bounding box center [706, 145] width 1285 height 49
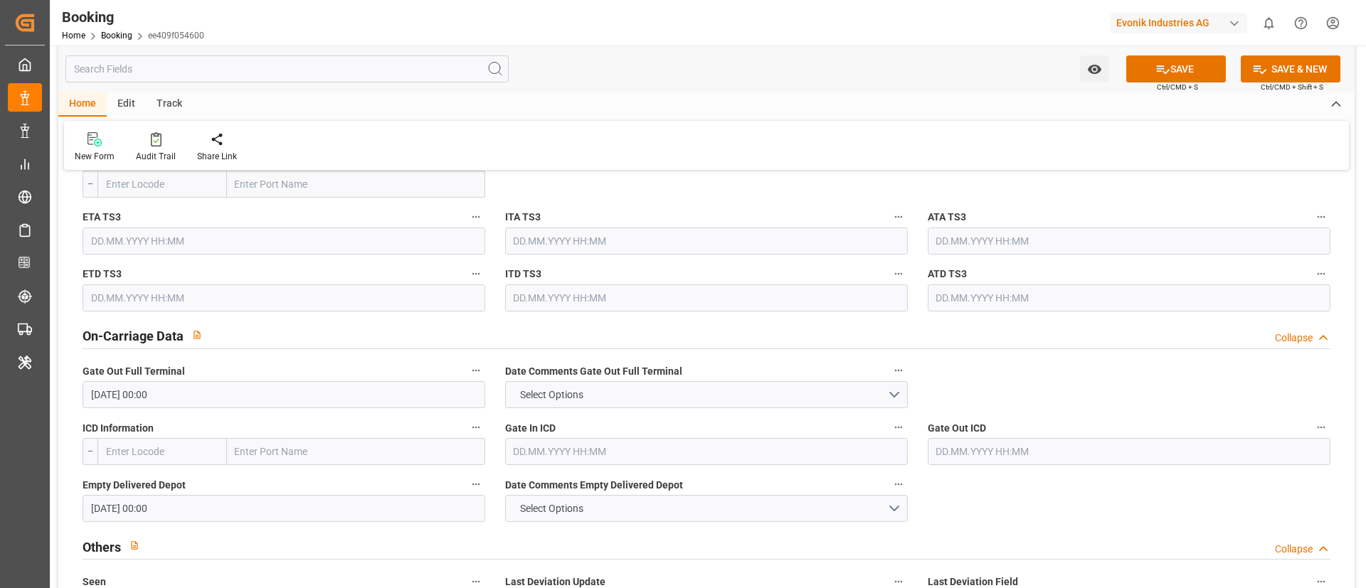
scroll to position [2687, 0]
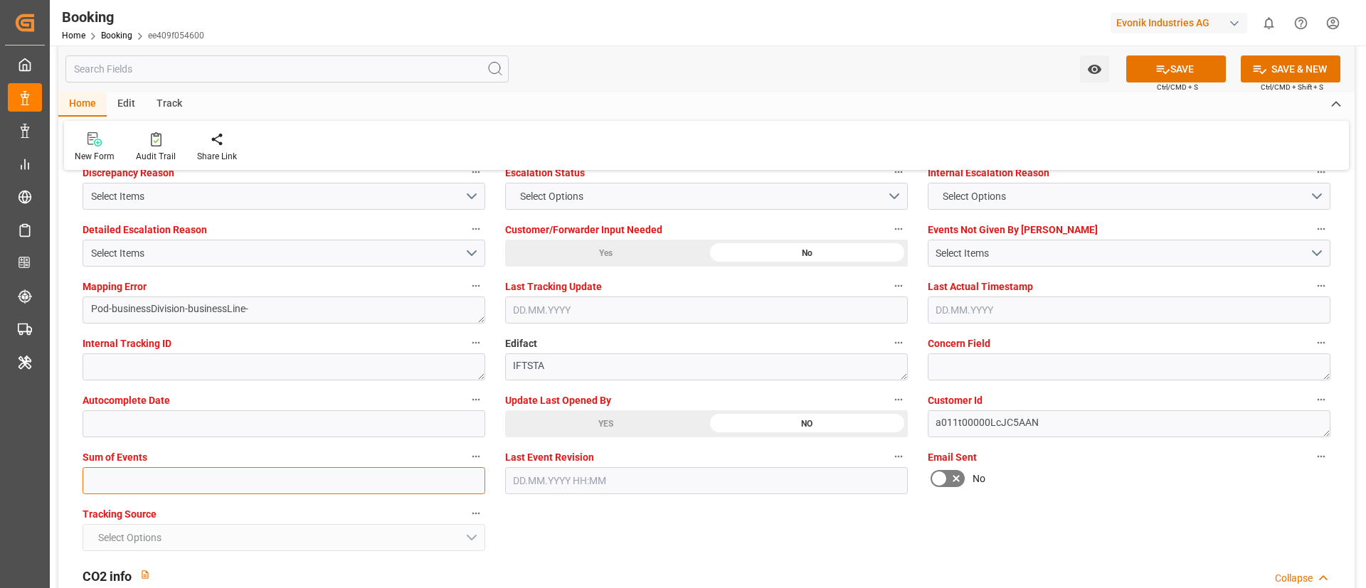
click at [332, 485] on input "text" at bounding box center [284, 480] width 403 height 27
type input "0"
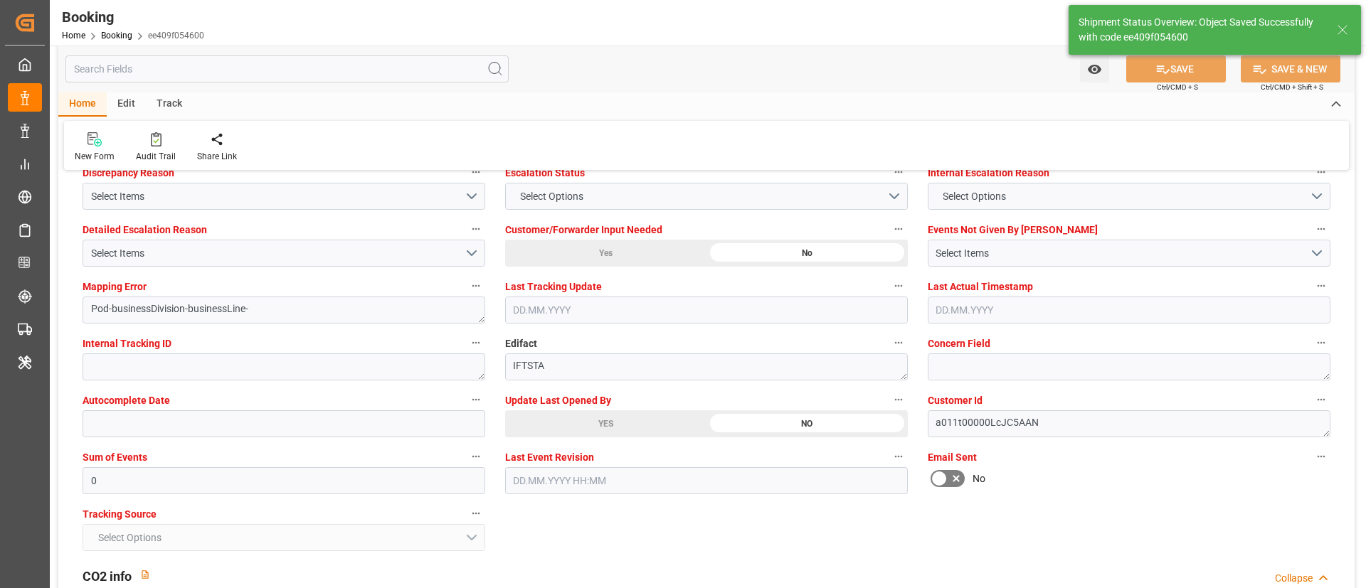
type textarea "NWC/UK North West Continent / UK_USNYC_HLCU_CU-CAD"
type textarea "Vismitha Mahadev"
type textarea "PodRegionName-businessDivision-businessLine-"
type input "10"
type input "14.08.2025 00:00"
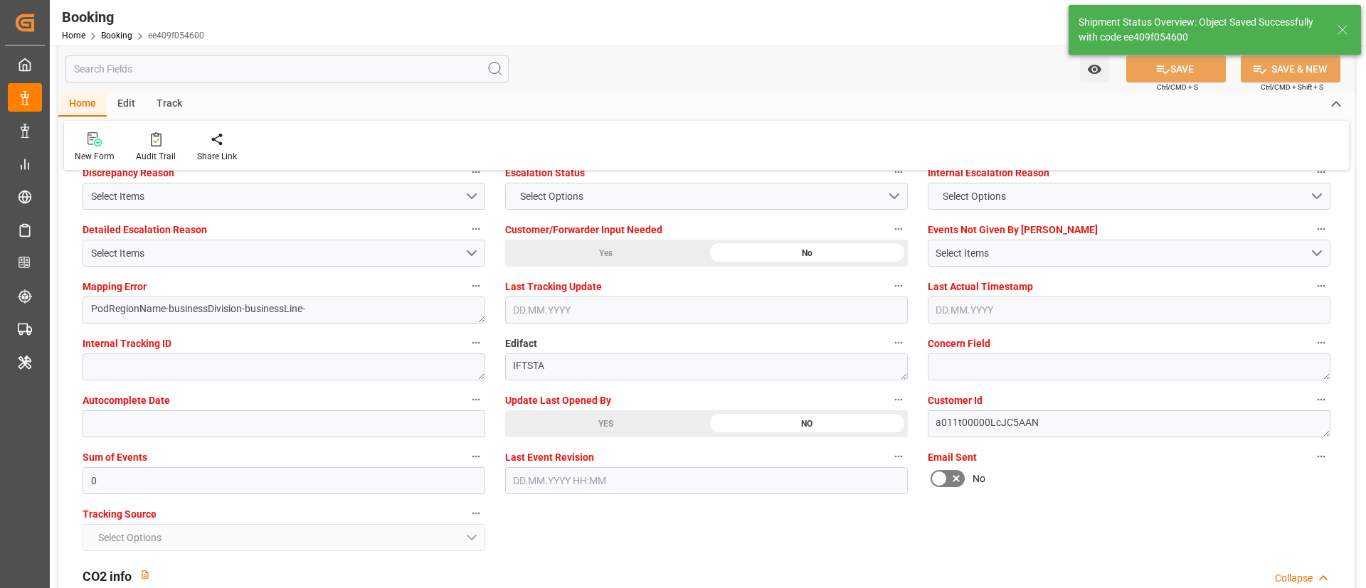
type input "24.08.2025 00:00"
type input "05.09.2025 11:23"
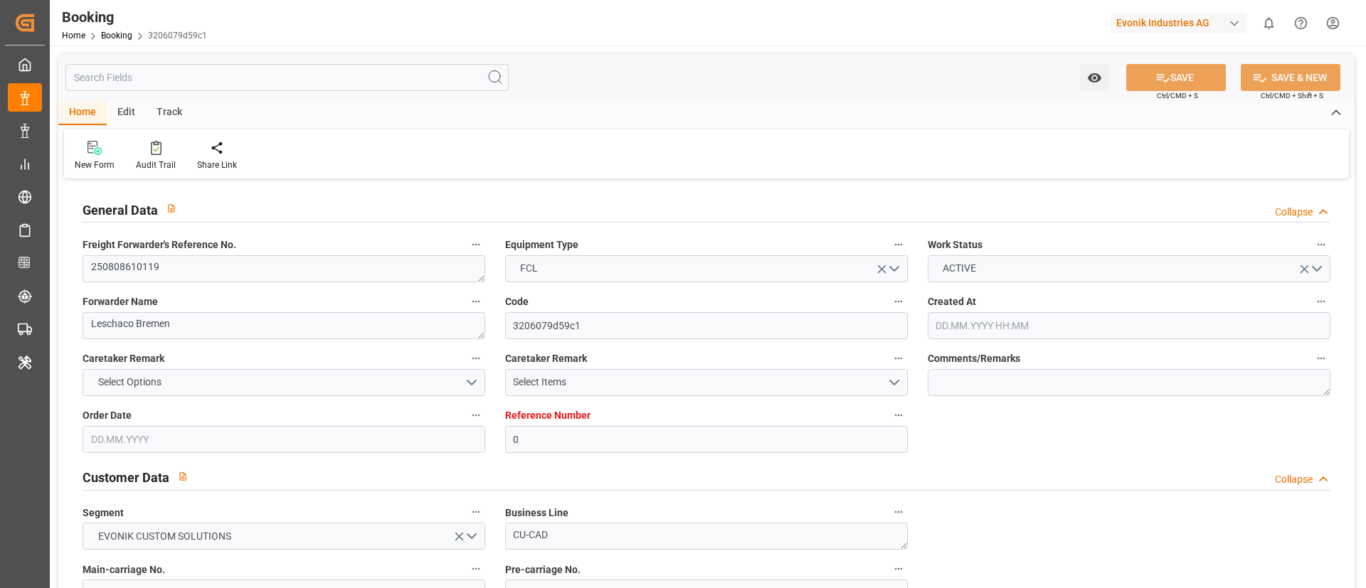
type input "0"
type input "Dummy"
type input "Dummy Carrier"
type input "DEHAM"
type input "CNSHA"
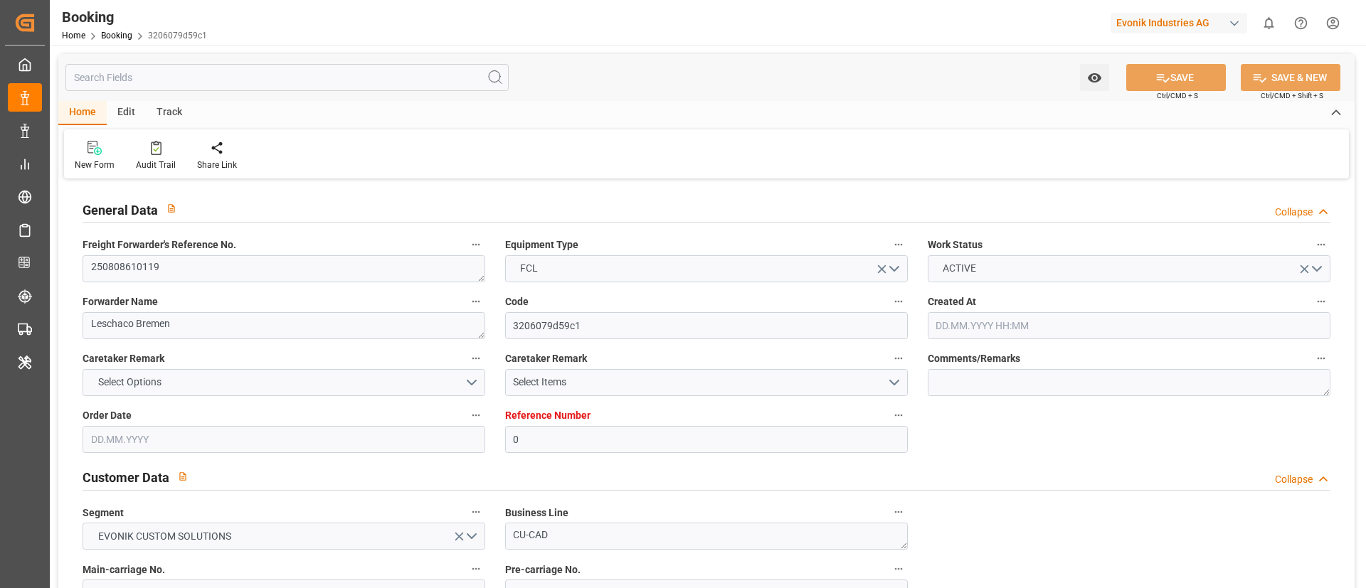
type input "[DATE] 08:19"
type input "[DATE]"
type input "[DATE] 05:27"
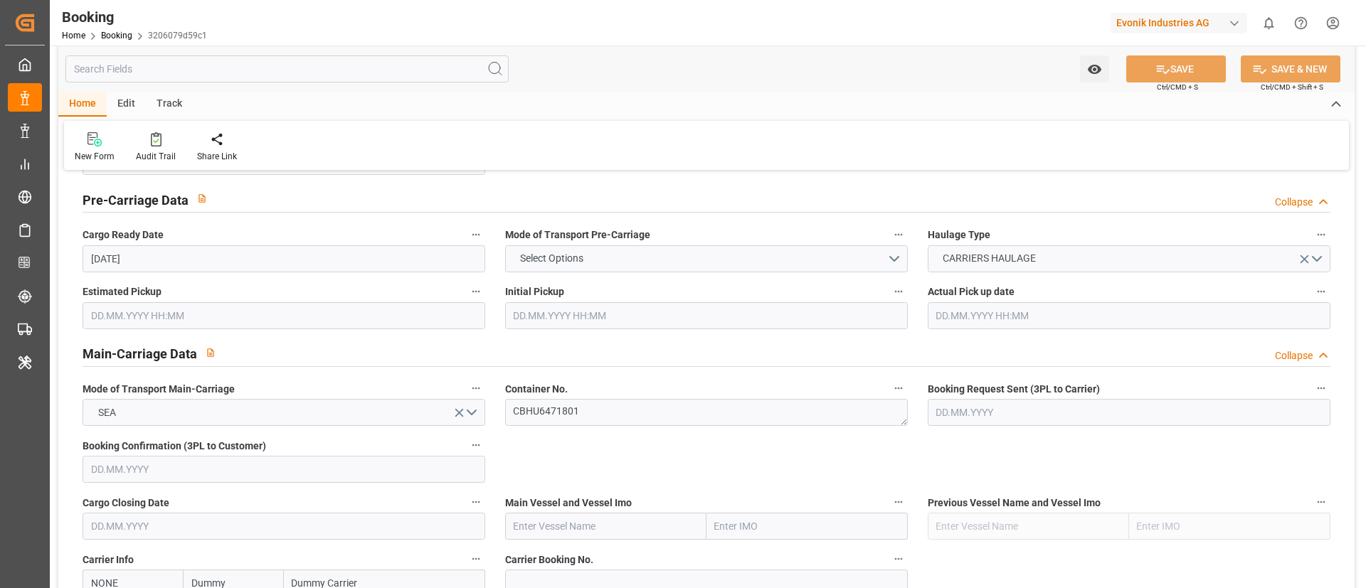
scroll to position [907, 0]
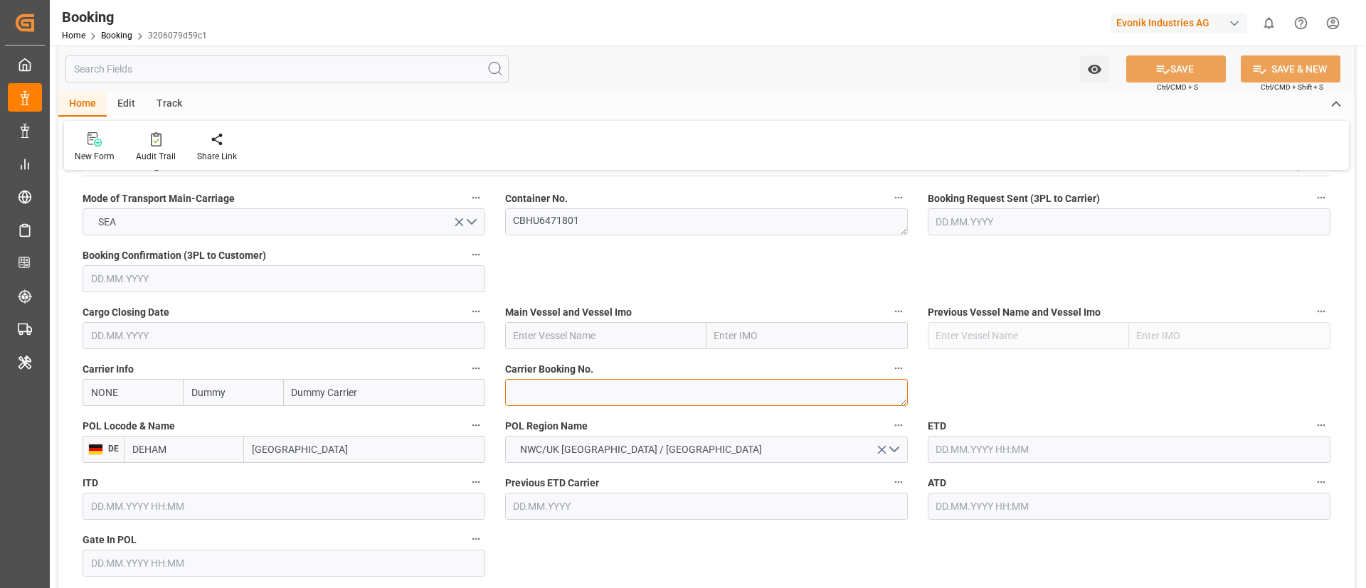
click at [552, 385] on textarea at bounding box center [706, 392] width 403 height 27
paste textarea "6423418040"
type textarea "6423418040"
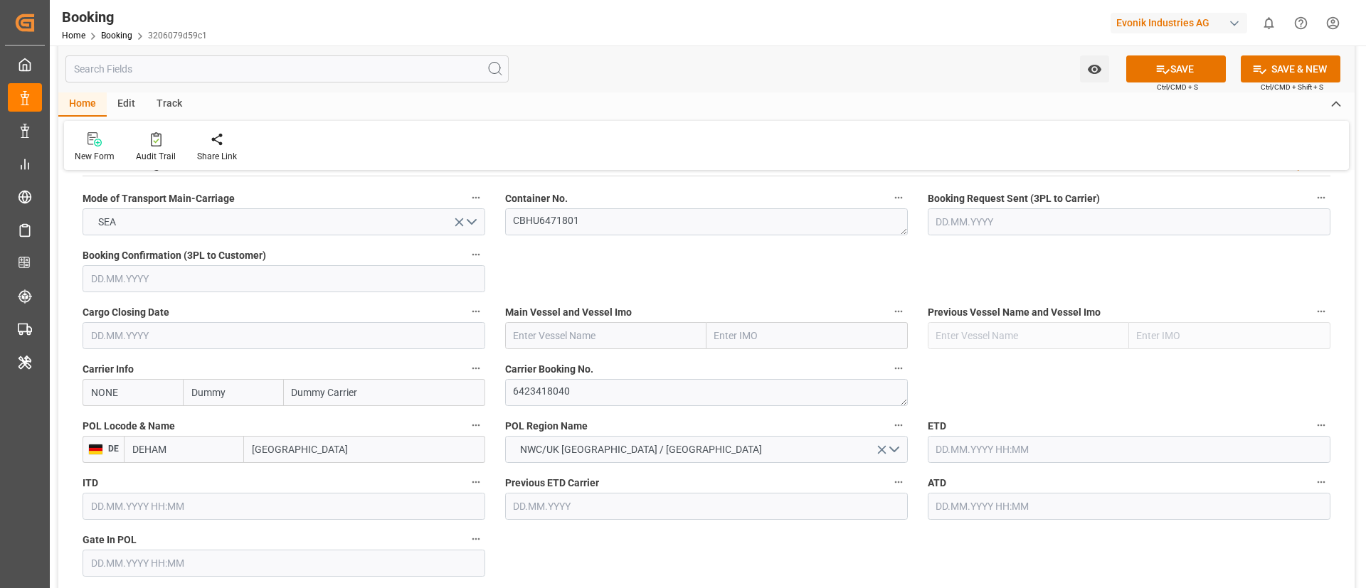
click at [148, 393] on input "NONE" at bounding box center [133, 392] width 100 height 27
click at [102, 421] on b "COSU" at bounding box center [105, 423] width 26 height 11
type input "COSU"
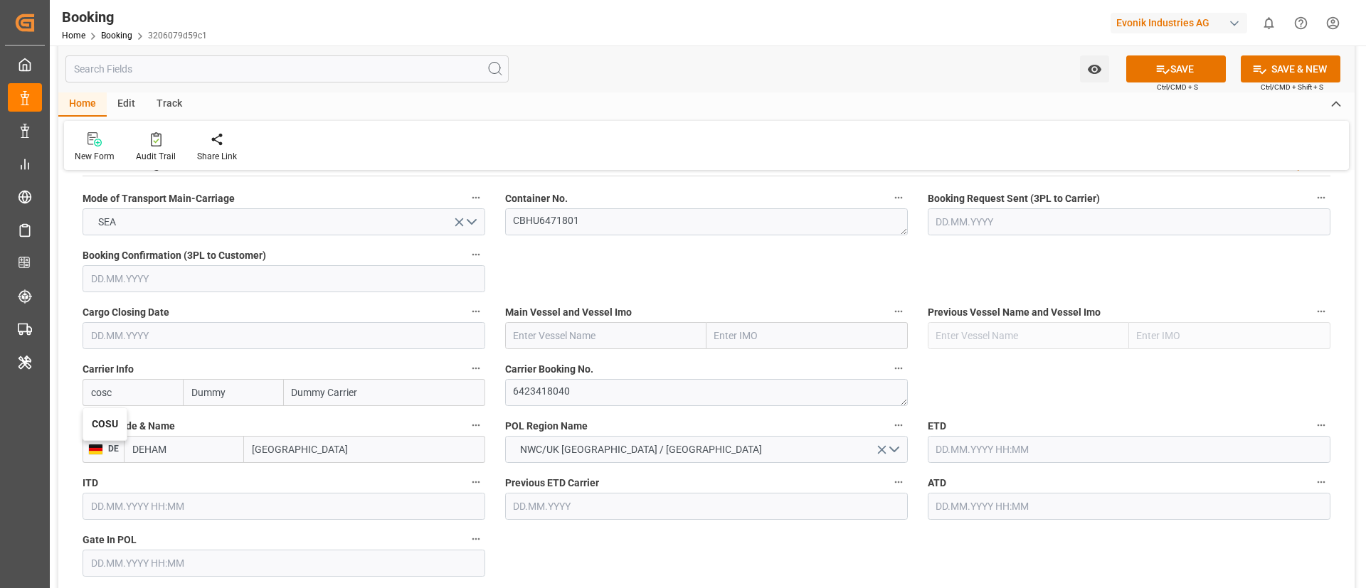
type input "Cosco"
type input "COSCO Shipping Co. Ltd."
type input "COSU"
paste input "COSCO SHIPPING UNIVERSE"
click at [564, 341] on input "text" at bounding box center [605, 335] width 201 height 27
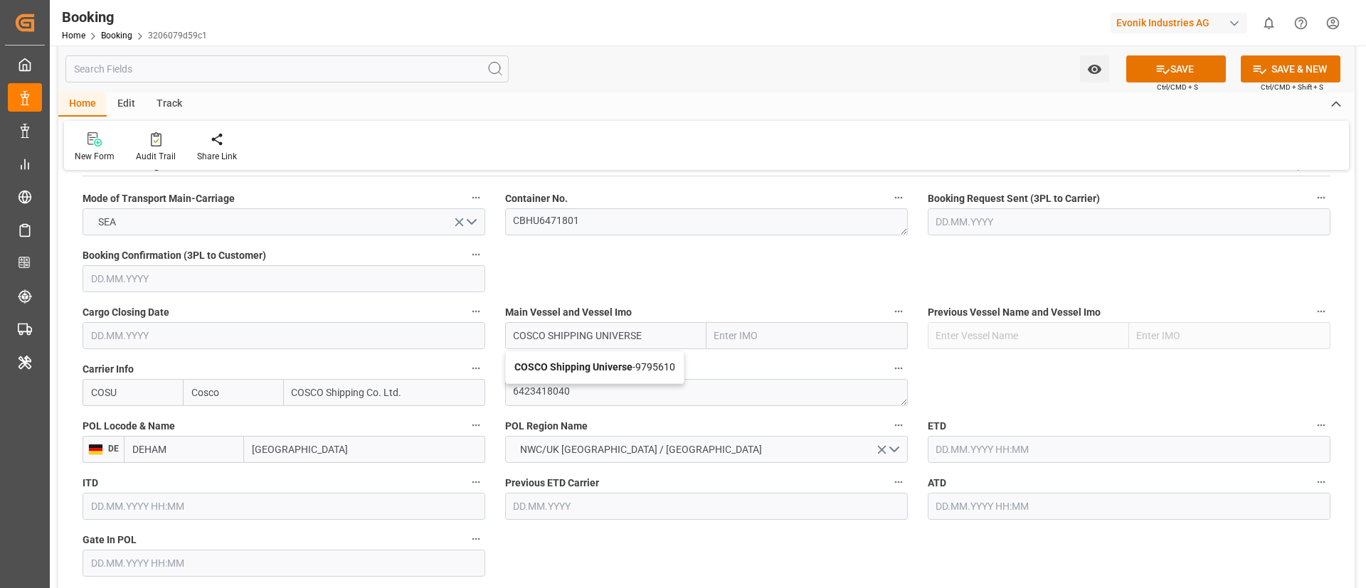
click at [575, 365] on b "COSCO Shipping Universe" at bounding box center [573, 366] width 118 height 11
type input "COSCO Shipping Universe"
type input "9795610"
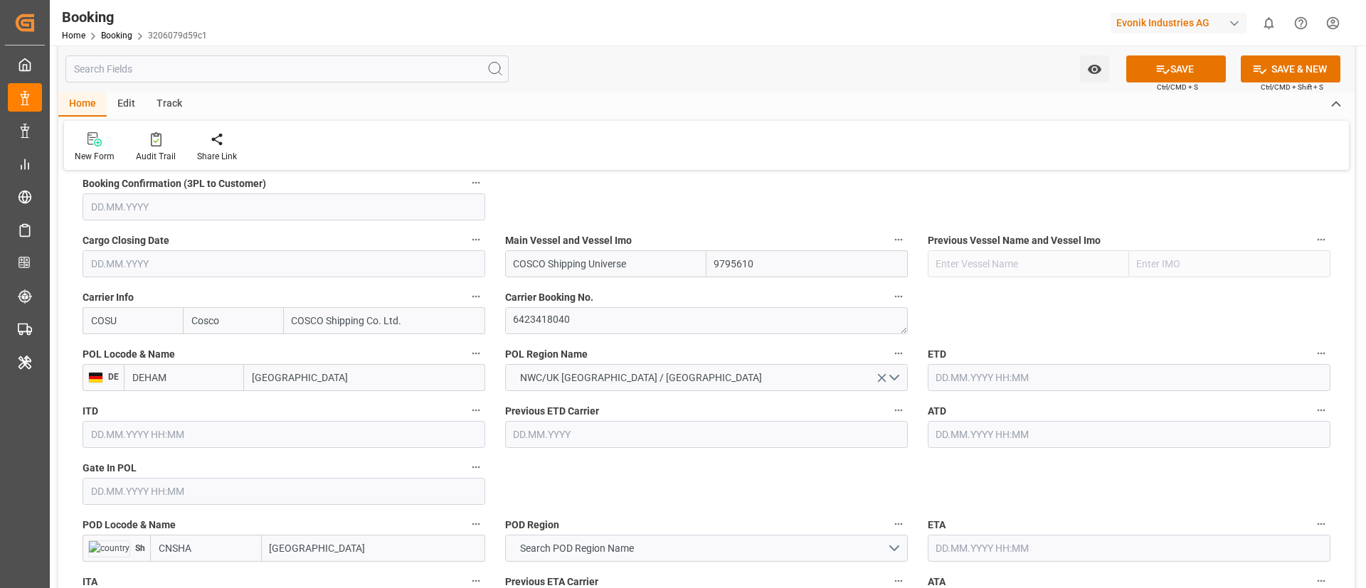
scroll to position [980, 0]
click at [233, 492] on input "text" at bounding box center [284, 490] width 403 height 27
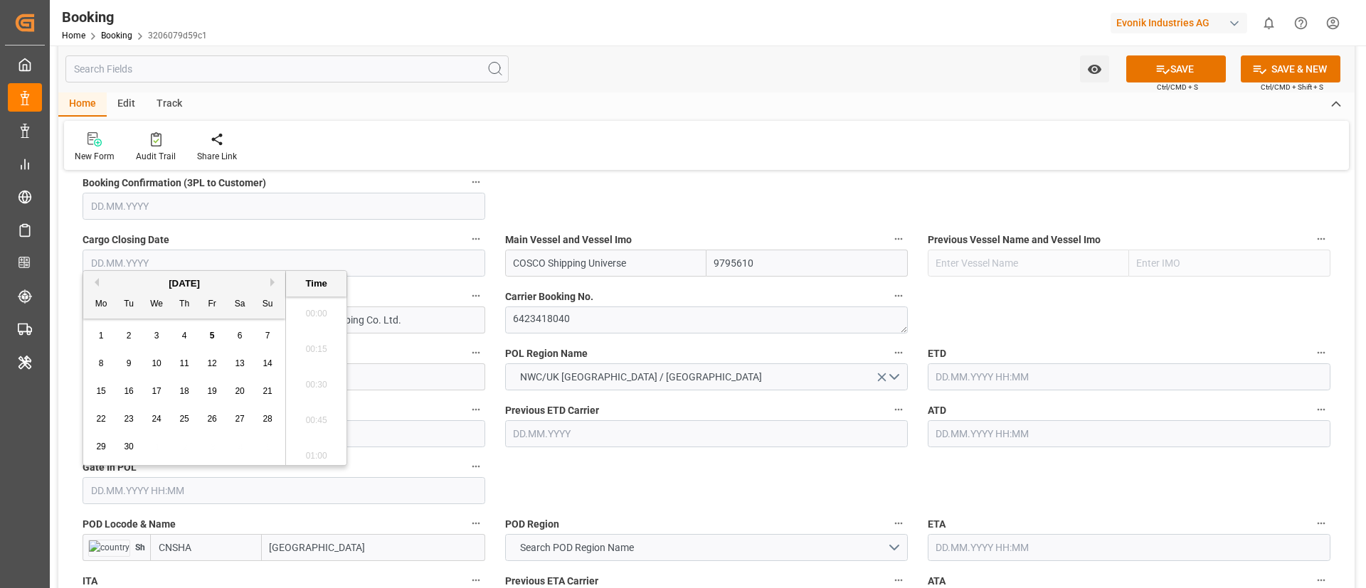
scroll to position [2317, 0]
click at [95, 282] on button "Previous Month" at bounding box center [94, 282] width 9 height 9
click at [216, 367] on div "8" at bounding box center [212, 364] width 18 height 17
type input "[DATE] 00:00"
click at [963, 373] on input "text" at bounding box center [1129, 377] width 403 height 27
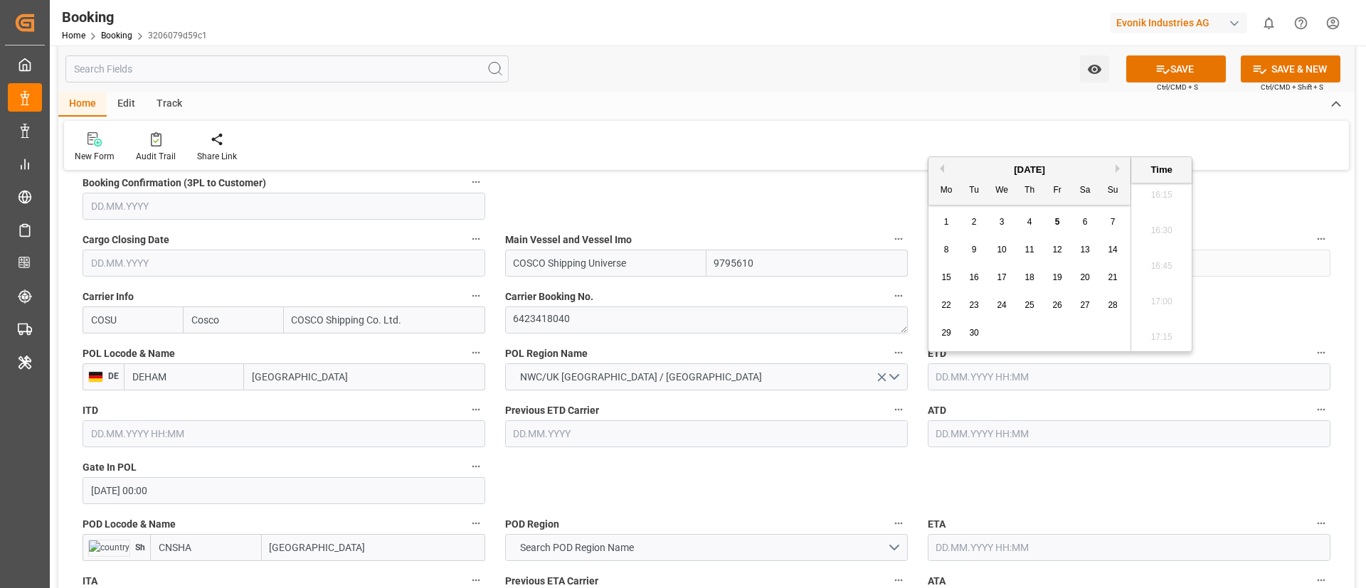
click at [953, 277] on div "15" at bounding box center [947, 278] width 18 height 17
click at [1032, 379] on input "[DATE] 00:00" at bounding box center [1129, 377] width 403 height 27
click at [943, 169] on button "Previous Month" at bounding box center [940, 168] width 9 height 9
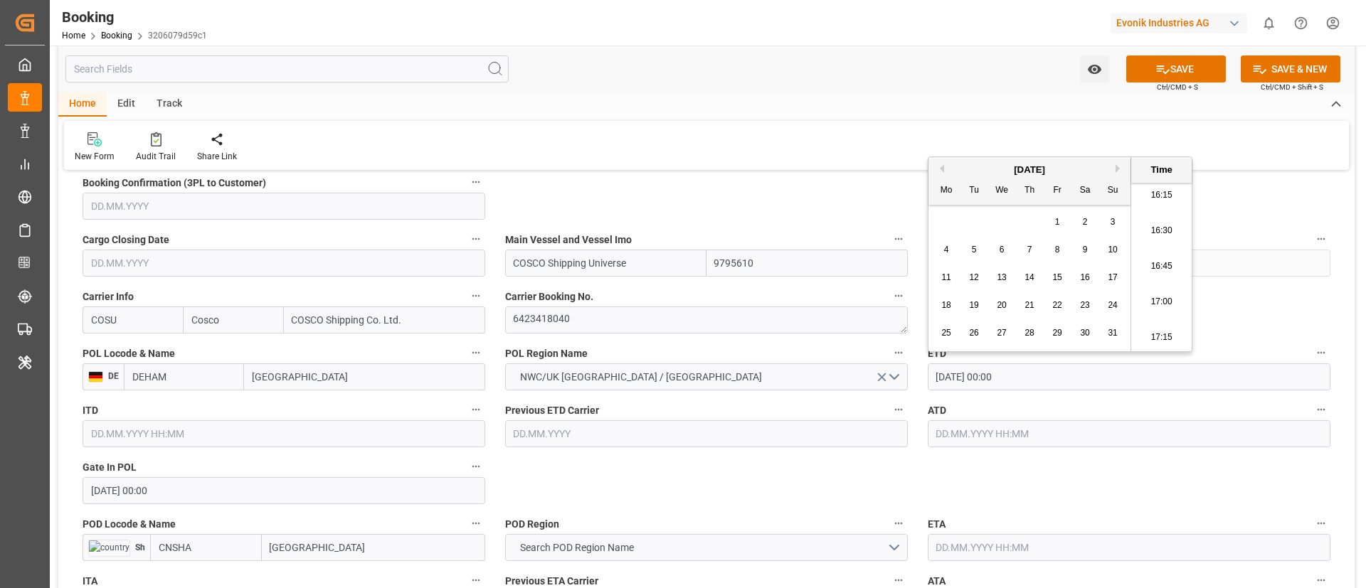
click at [1057, 277] on span "15" at bounding box center [1056, 278] width 9 height 10
type input "[DATE] 00:00"
click at [1048, 373] on input "[DATE] 00:00" at bounding box center [1129, 377] width 403 height 27
click at [1048, 373] on input "15.08.2025 00:00" at bounding box center [1129, 377] width 403 height 27
click at [1048, 373] on input "[DATE] 00:00" at bounding box center [1129, 377] width 403 height 27
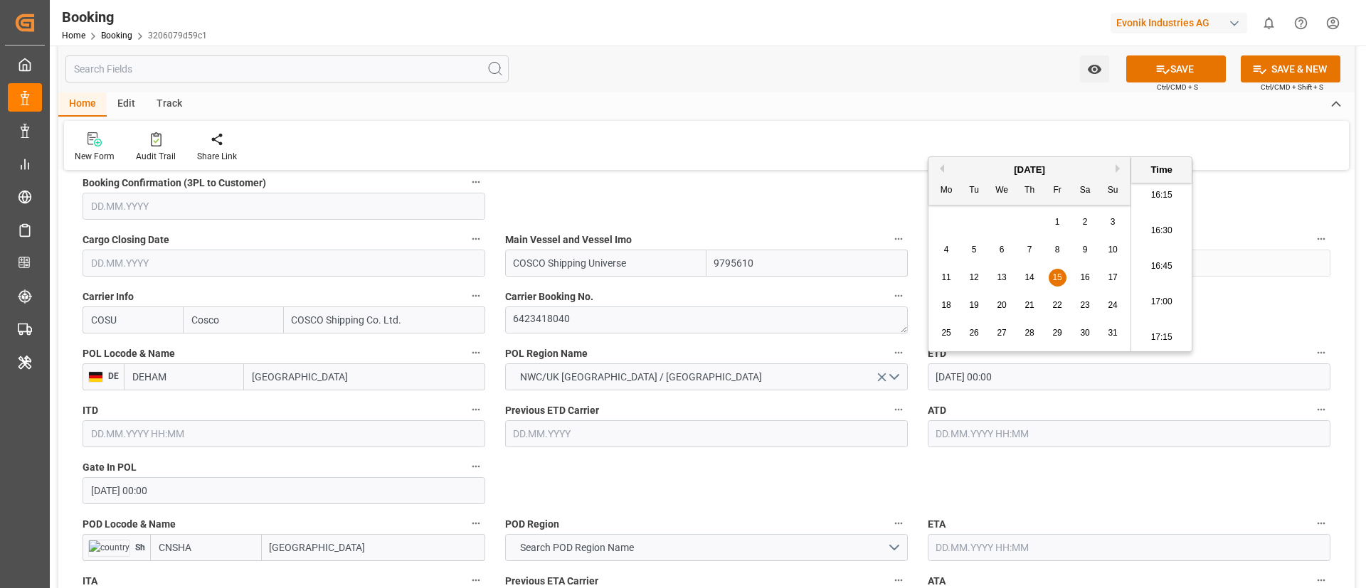
click at [1013, 436] on input "text" at bounding box center [1129, 433] width 403 height 27
paste input "[DATE] 00:00"
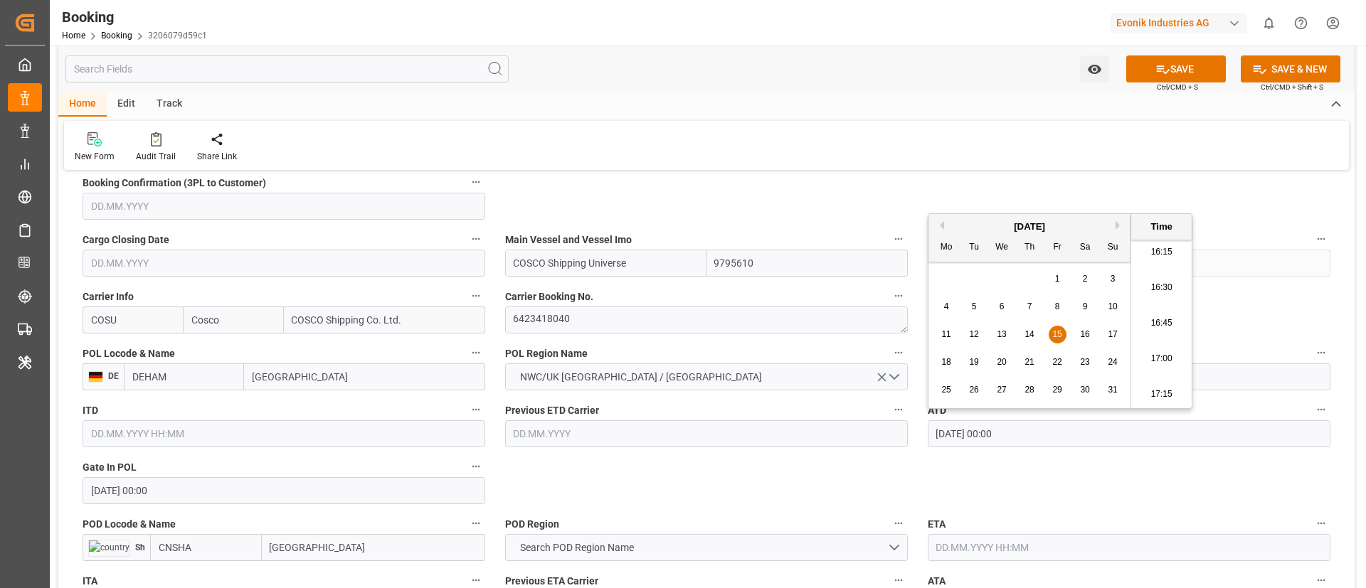
type input "[DATE] 00:00"
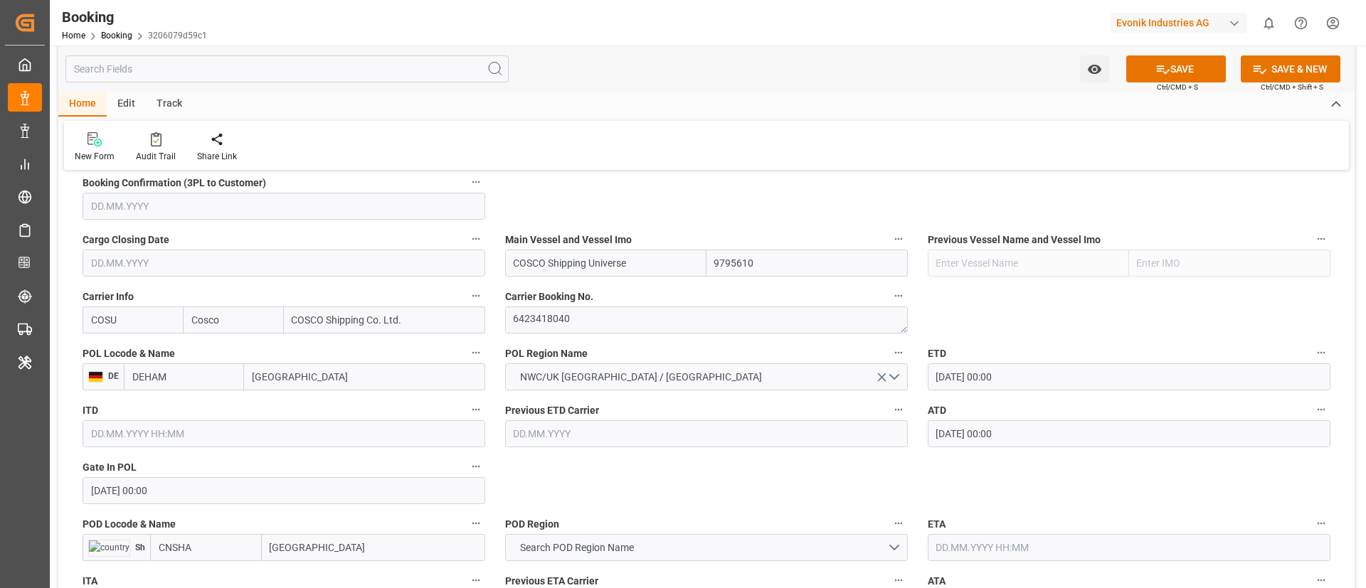
scroll to position [1193, 0]
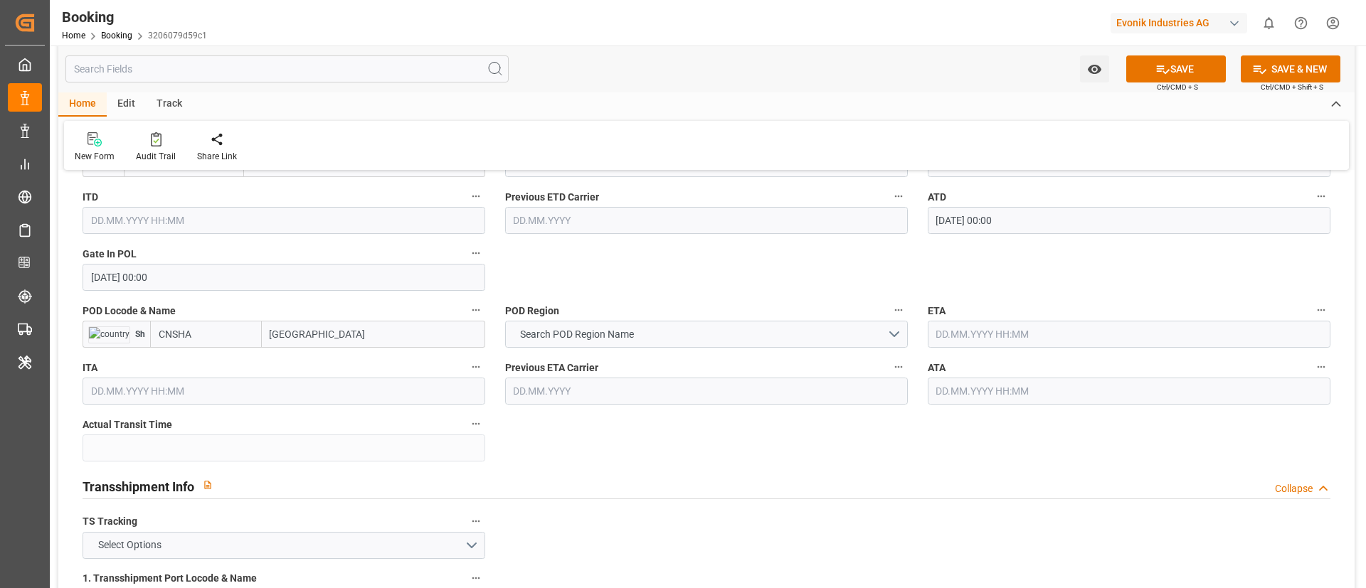
click at [335, 337] on input "[GEOGRAPHIC_DATA]" at bounding box center [373, 334] width 223 height 27
type input "[GEOGRAPHIC_DATA]"
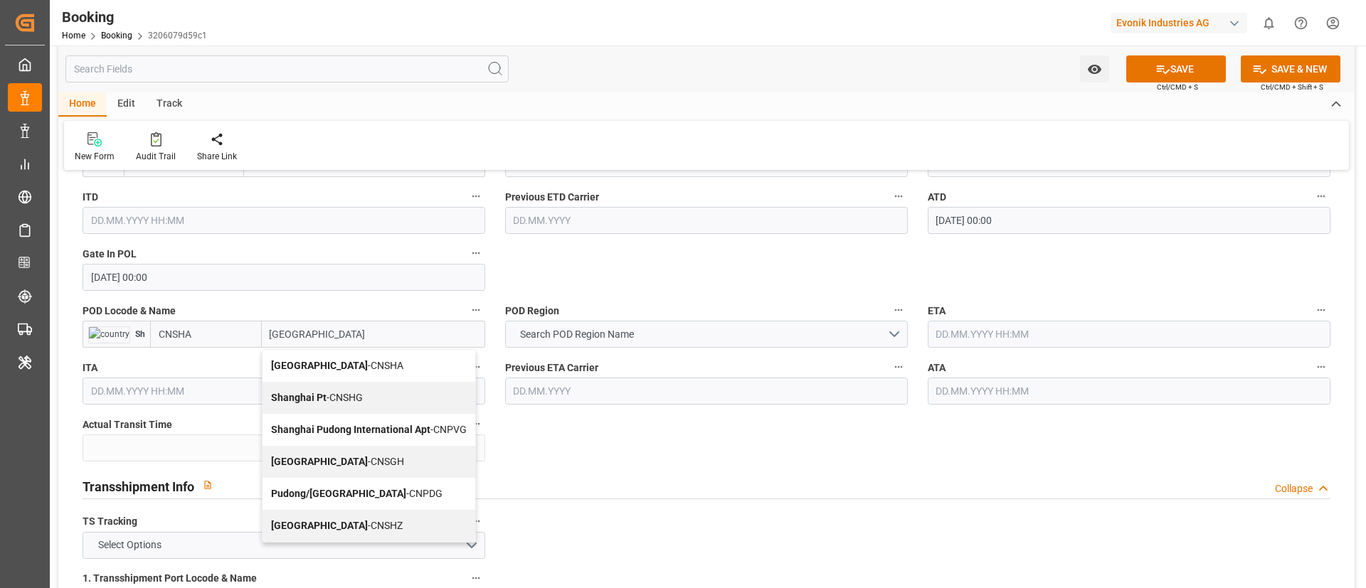
click at [330, 458] on span "Shanghai - CNSGH" at bounding box center [337, 461] width 133 height 11
type input "CNSGH"
type input "[GEOGRAPHIC_DATA]"
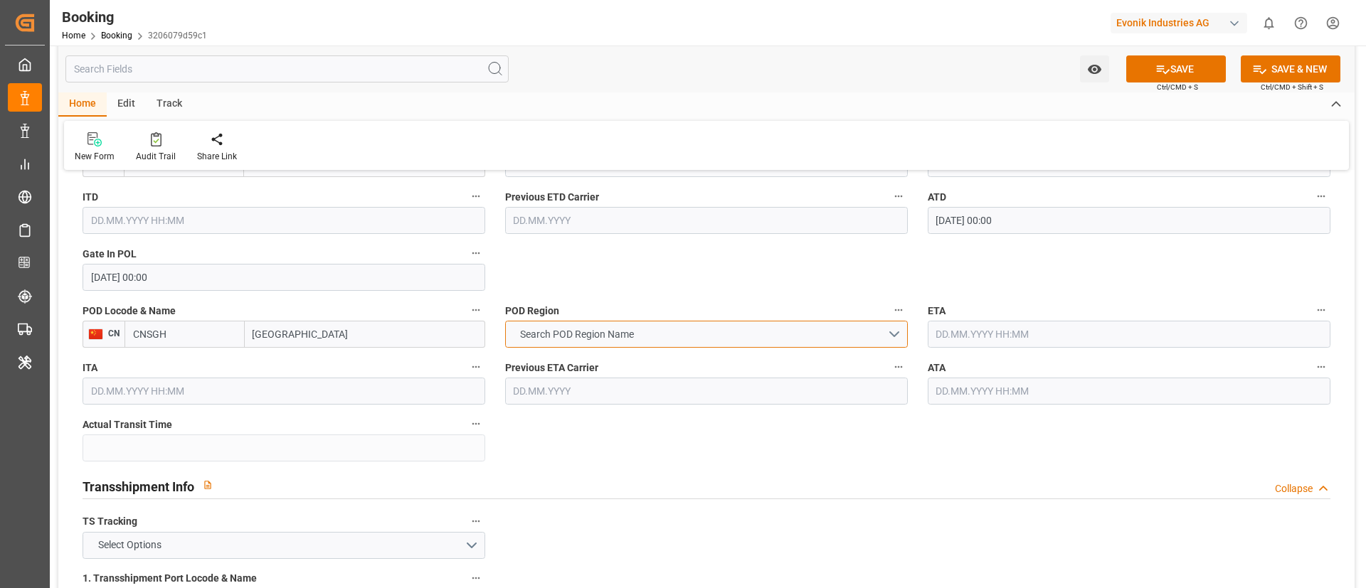
click at [675, 334] on button "Search POD Region Name" at bounding box center [706, 334] width 403 height 27
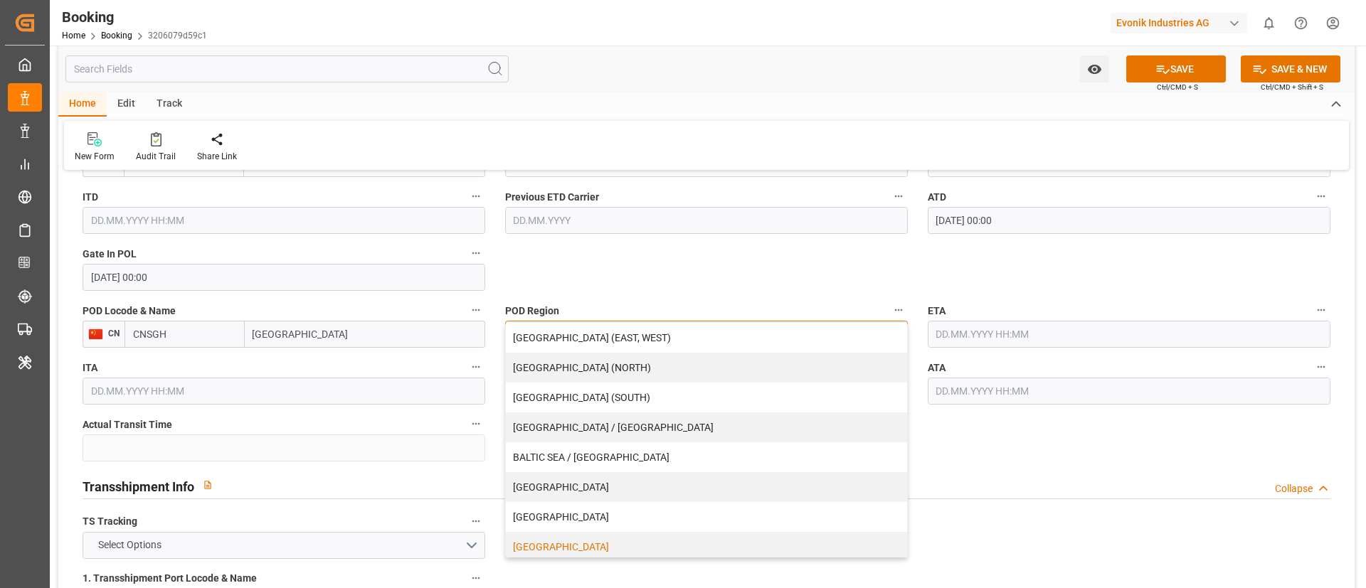
scroll to position [107, 0]
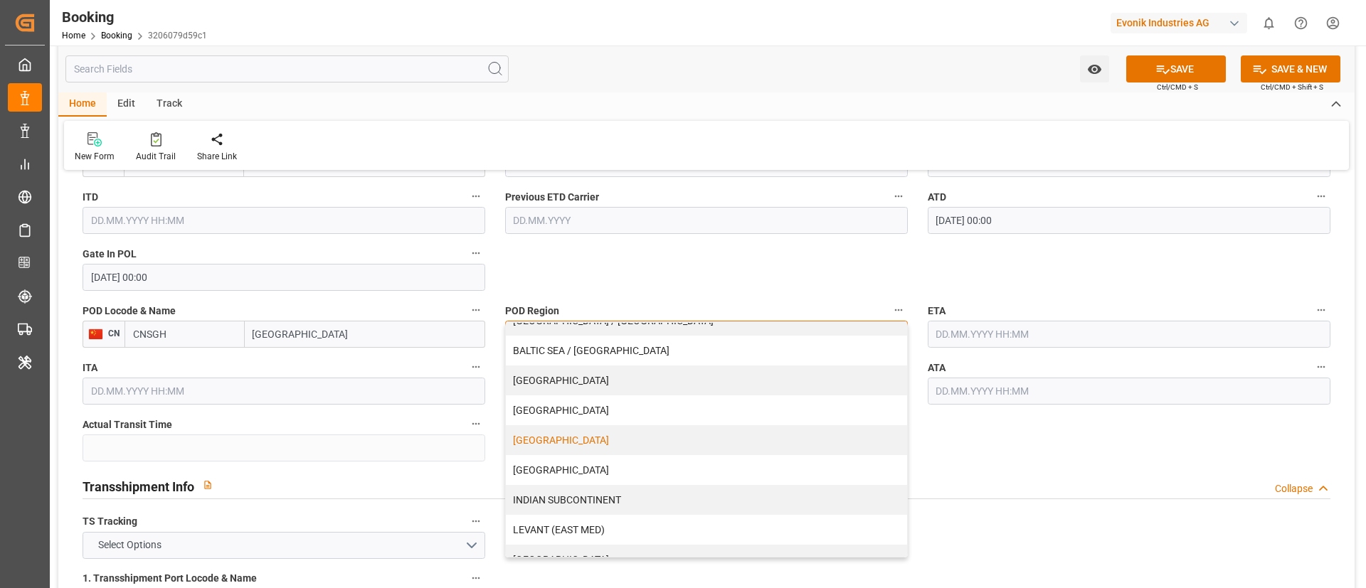
click at [551, 446] on div "[GEOGRAPHIC_DATA]" at bounding box center [706, 440] width 401 height 30
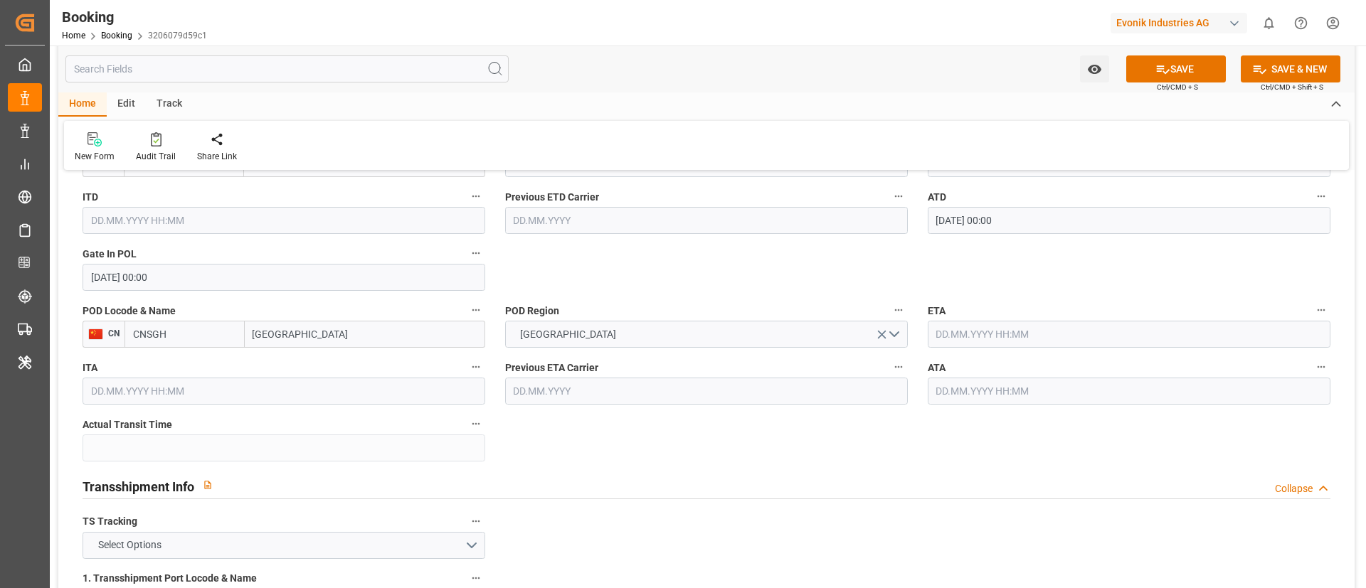
click at [972, 327] on input "text" at bounding box center [1129, 334] width 403 height 27
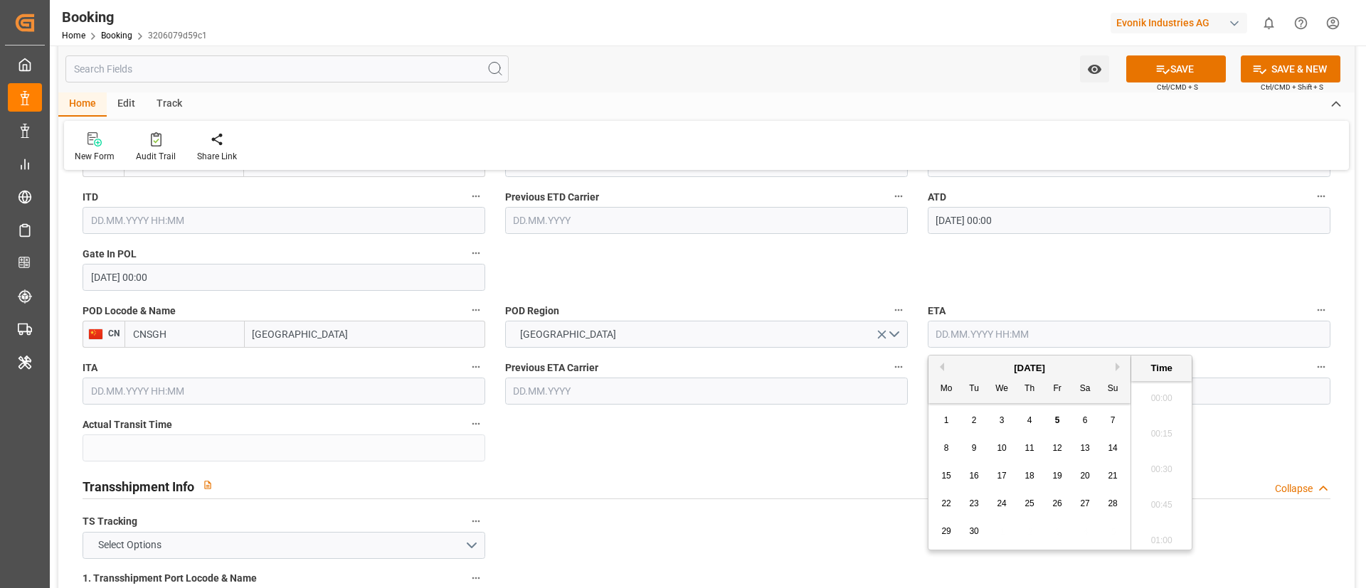
scroll to position [2317, 0]
click at [968, 504] on div "23" at bounding box center [975, 504] width 18 height 17
type input "[DATE] 00:00"
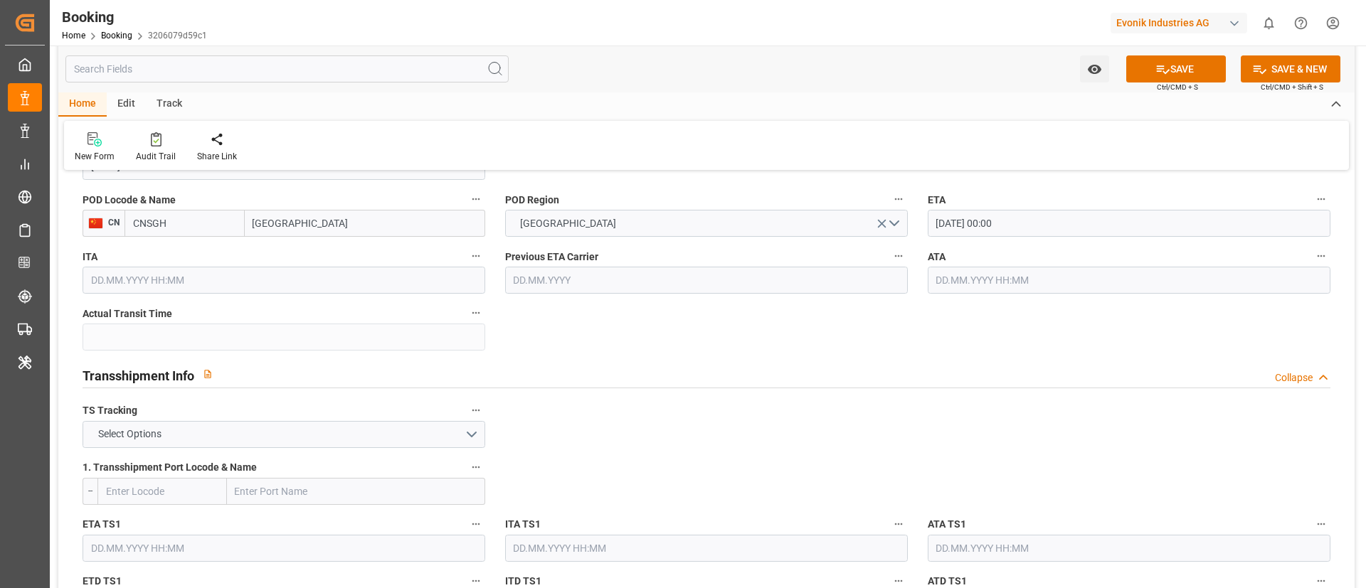
scroll to position [1407, 0]
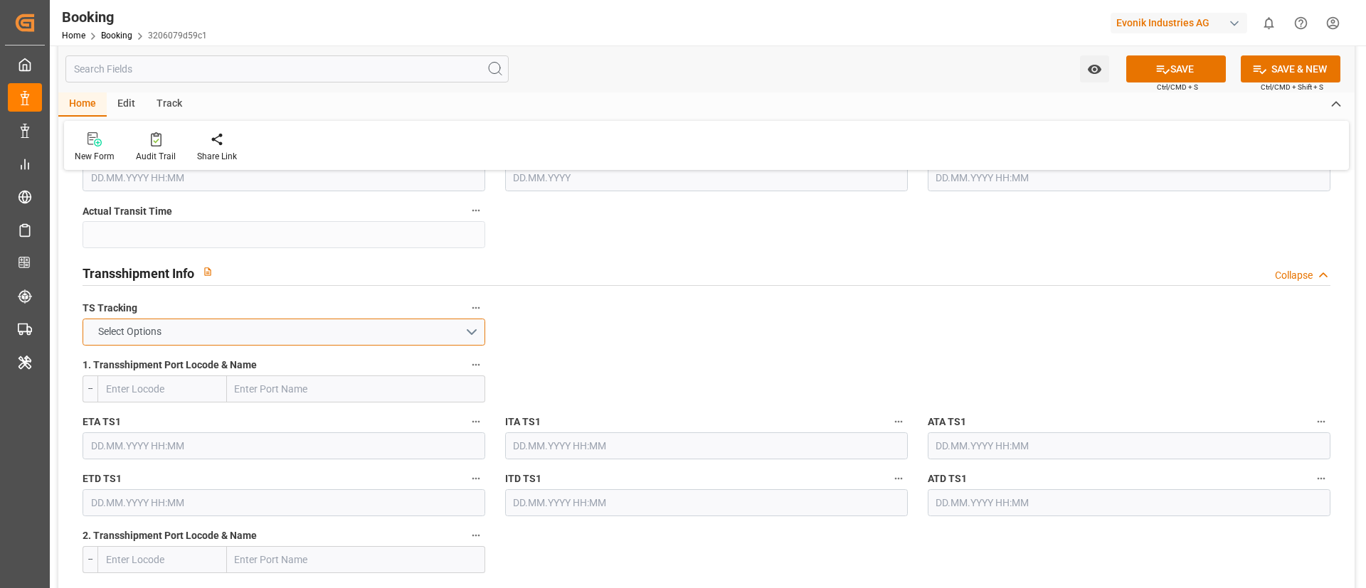
click at [417, 329] on button "Select Options" at bounding box center [284, 332] width 403 height 27
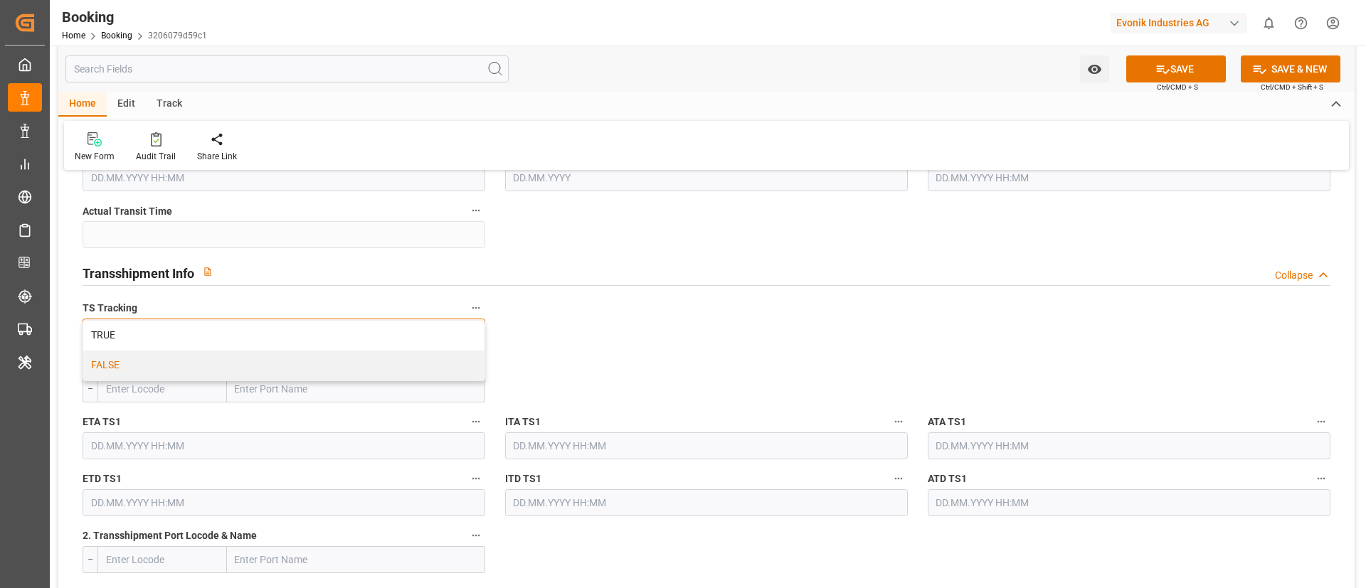
click at [393, 361] on div "FALSE" at bounding box center [283, 366] width 401 height 30
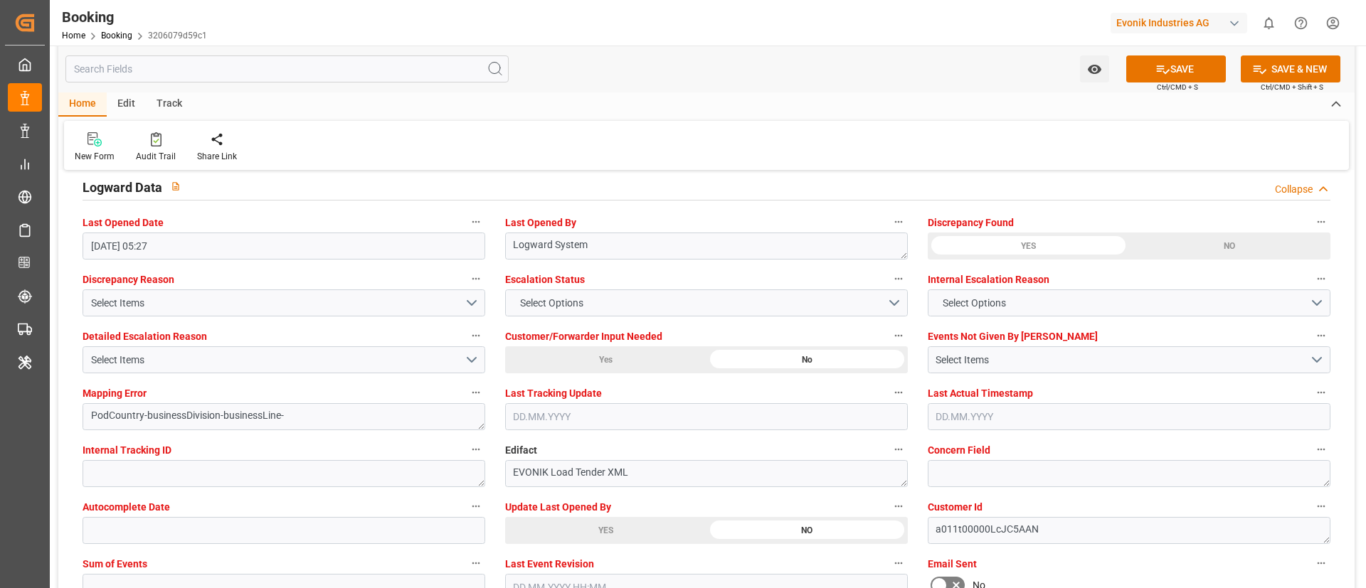
scroll to position [2687, 0]
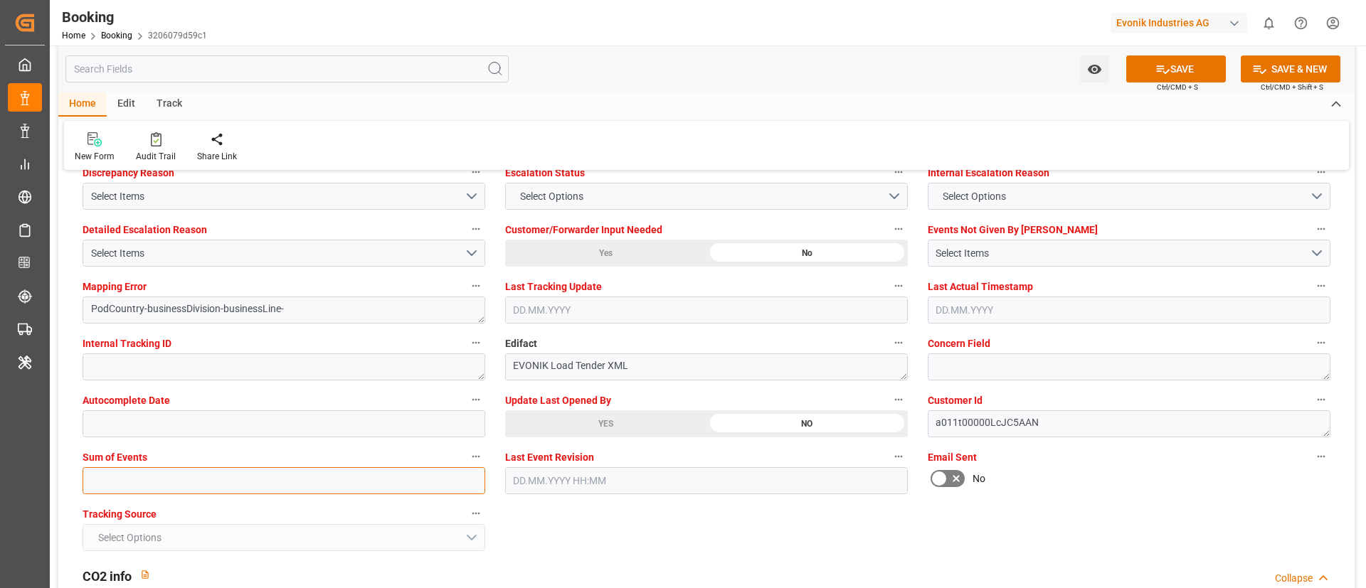
click at [360, 478] on input "text" at bounding box center [284, 480] width 403 height 27
type input "0"
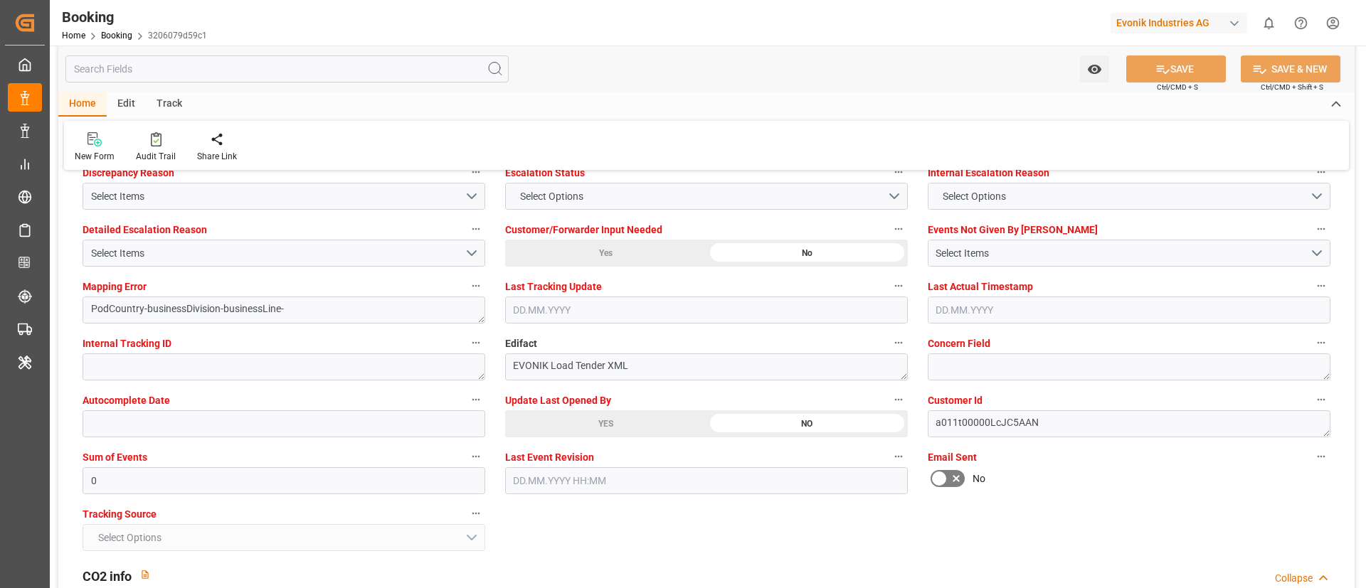
scroll to position [2581, 0]
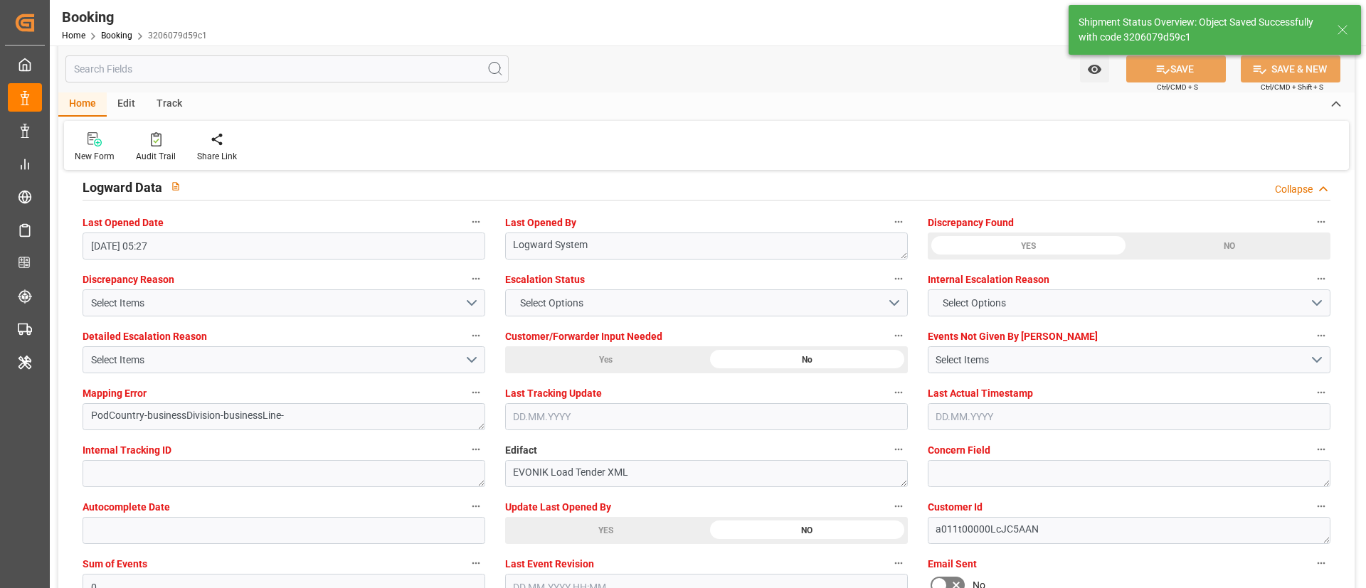
type textarea "NWC/UK North West Continent / UK_CNSGH_COSU_CU-CAD"
type textarea "Vismitha Mahadev"
type textarea "Pod-PodRegionName-businessDivision-businessLine-"
type input "[DATE] 00:00"
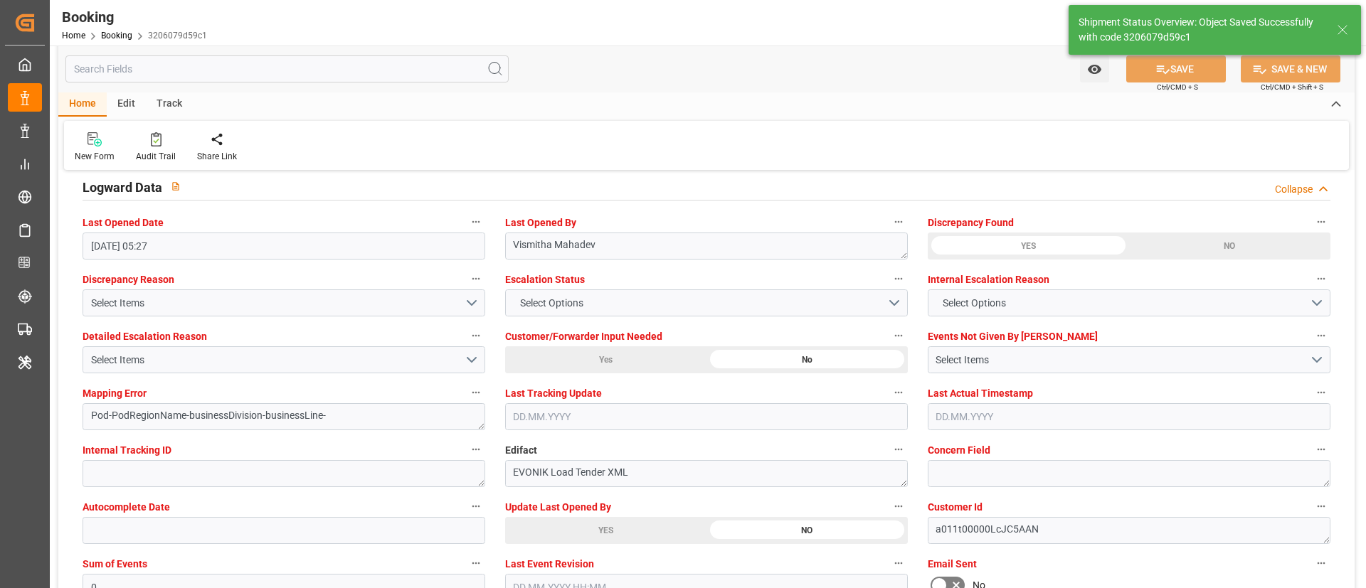
type input "05.09.2025 11:29"
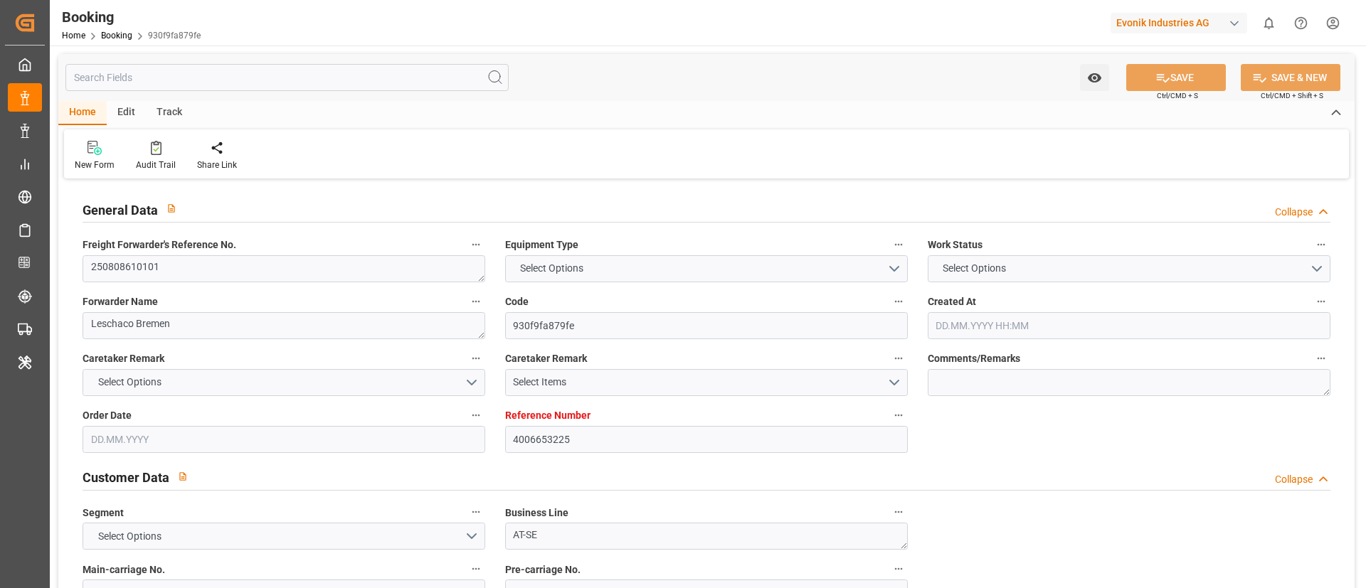
type input "4006653225"
type input "Dummy"
type input "Dummy Carrier"
type input "DEHAM"
type input "CNSHA"
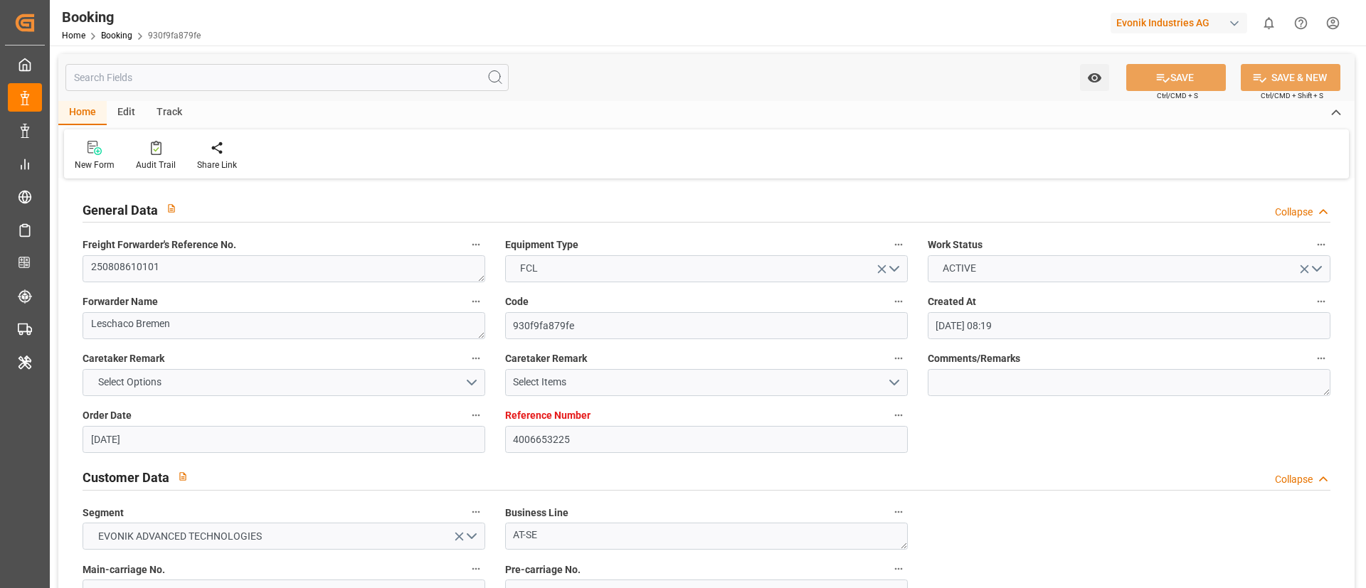
type input "[DATE] 08:19"
type input "[DATE]"
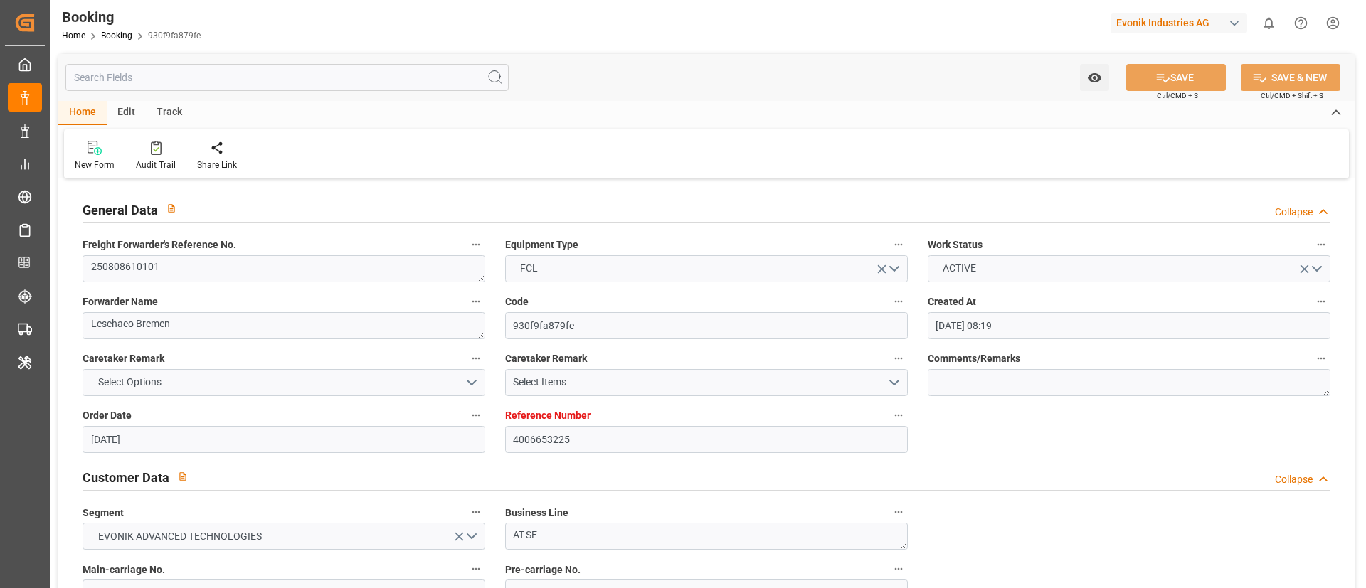
type input "[DATE] 05:24"
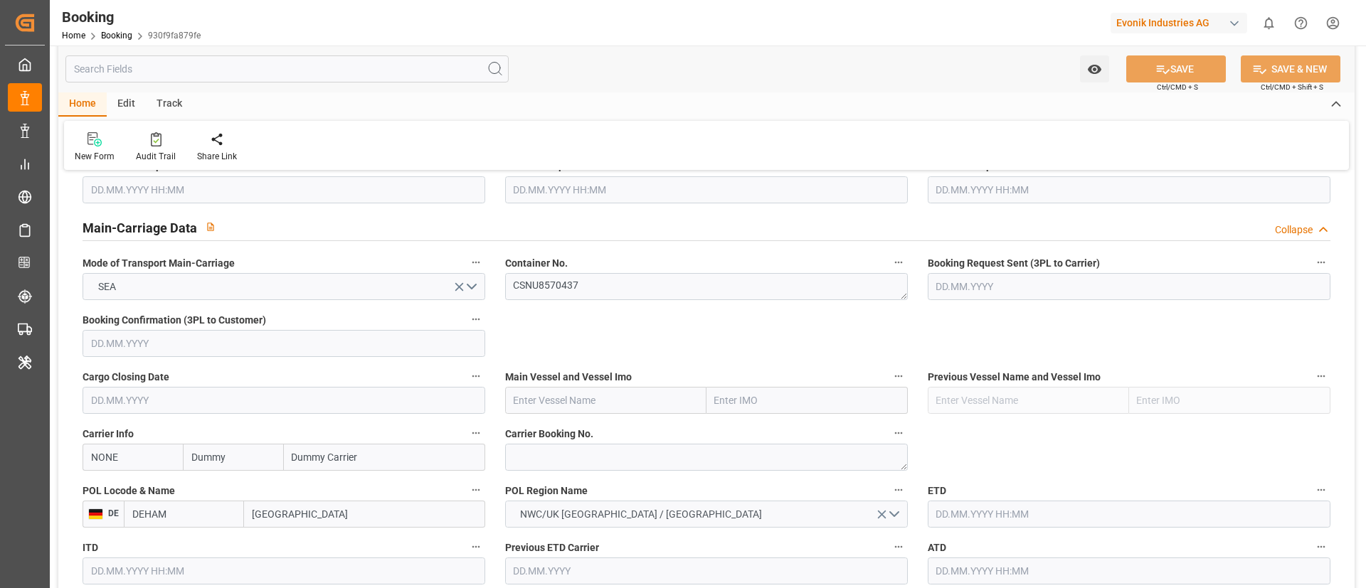
scroll to position [961, 0]
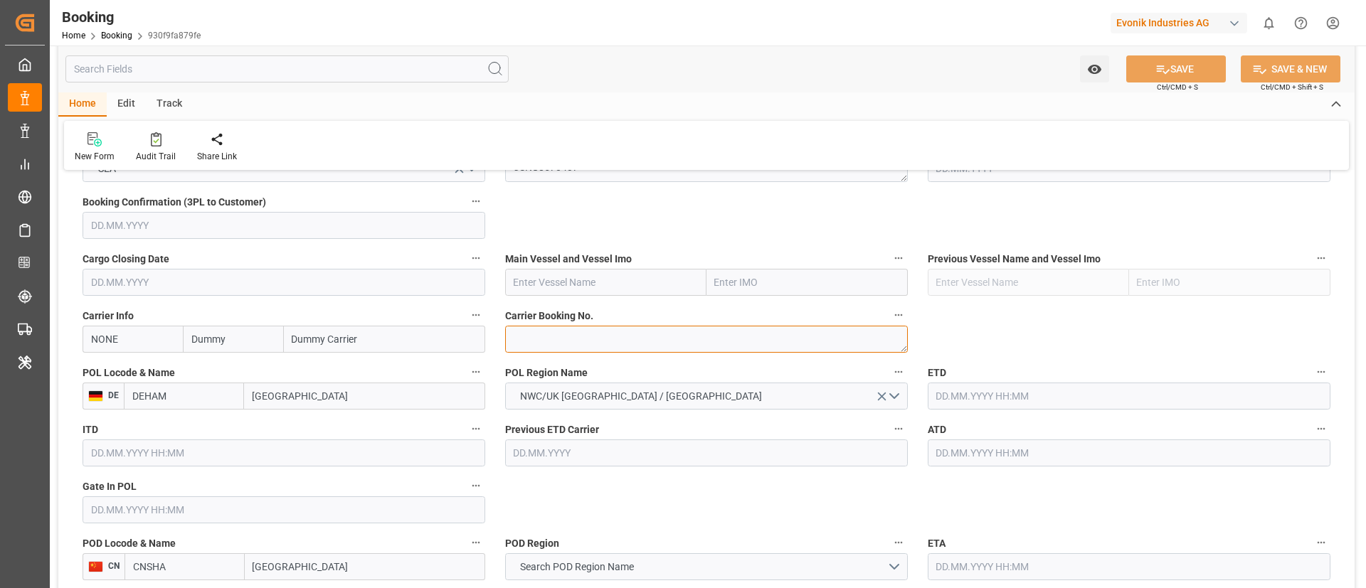
click at [614, 345] on textarea at bounding box center [706, 339] width 403 height 27
paste textarea "6423394190"
type textarea "6423394190"
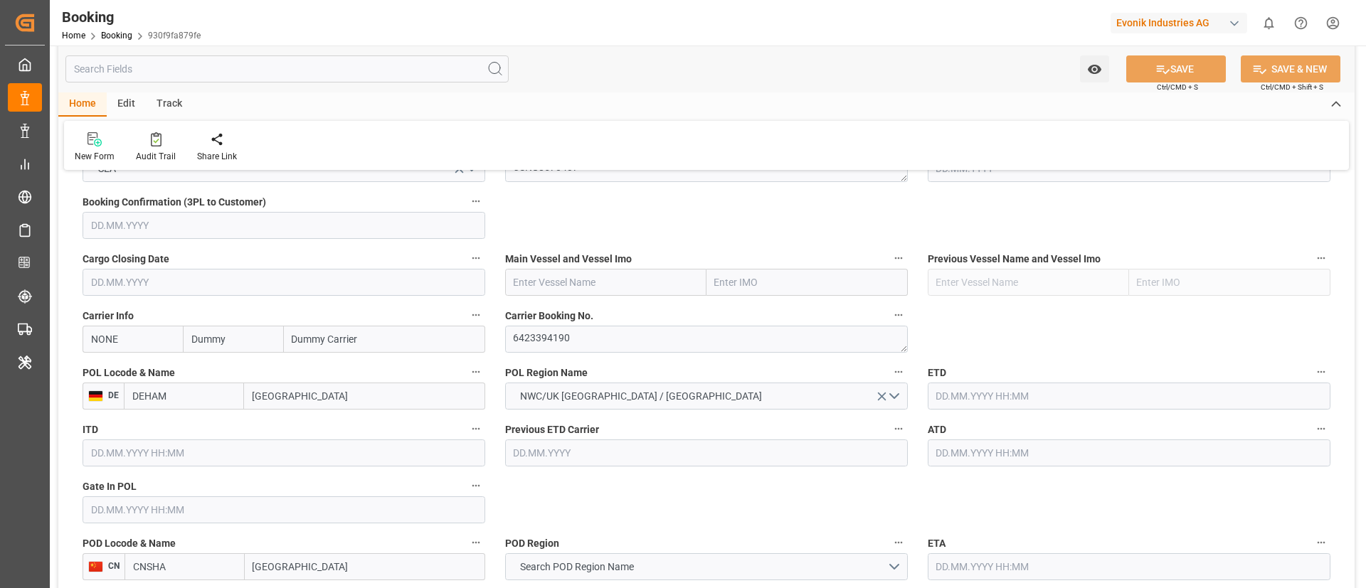
click at [142, 341] on input "NONE" at bounding box center [133, 339] width 100 height 27
click at [100, 372] on b "COSU" at bounding box center [105, 370] width 26 height 11
type input "COSU"
type input "Cosco"
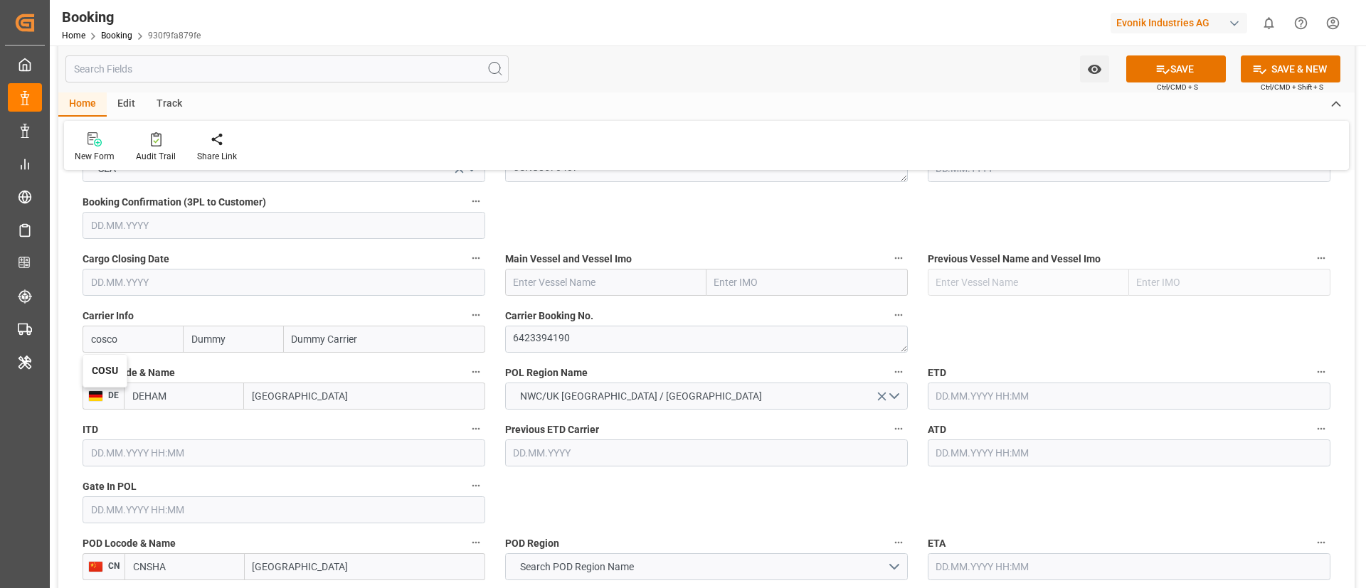
type input "COSCO Shipping Co. Ltd."
type input "COSU"
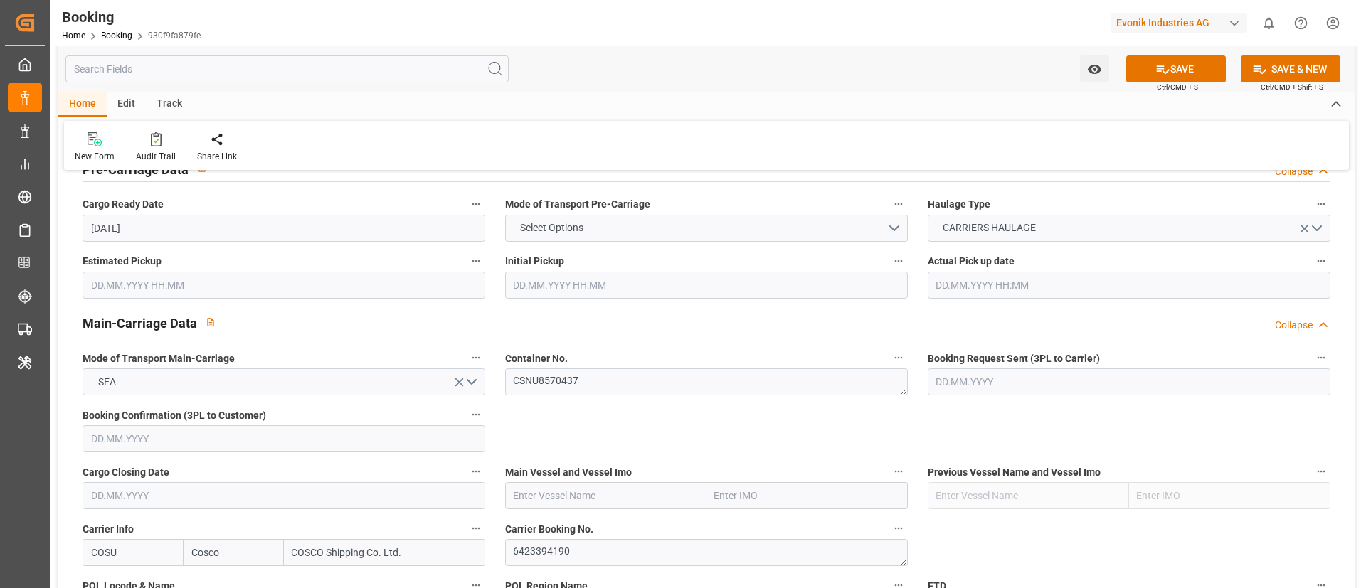
click at [587, 491] on input "text" at bounding box center [605, 495] width 201 height 27
paste input "COSCO SHIPPING UNIVERSE"
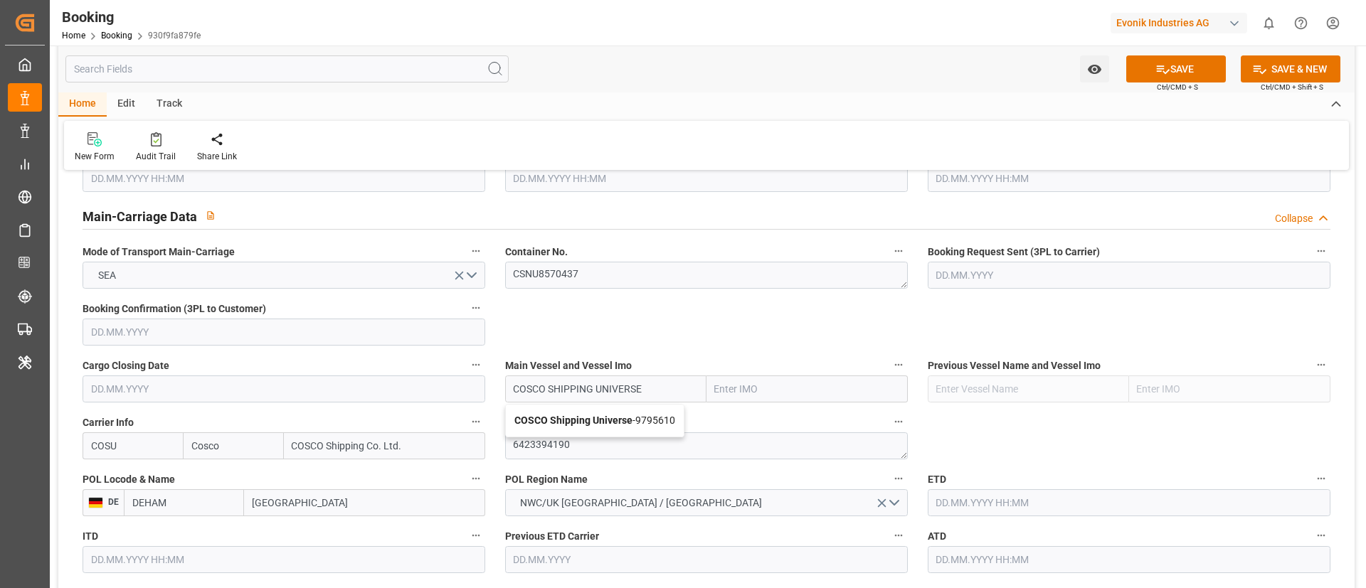
click at [610, 418] on b "COSCO Shipping Universe" at bounding box center [573, 420] width 118 height 11
type input "COSCO Shipping Universe"
type input "9795610"
type input "COSCO Shipping Universe"
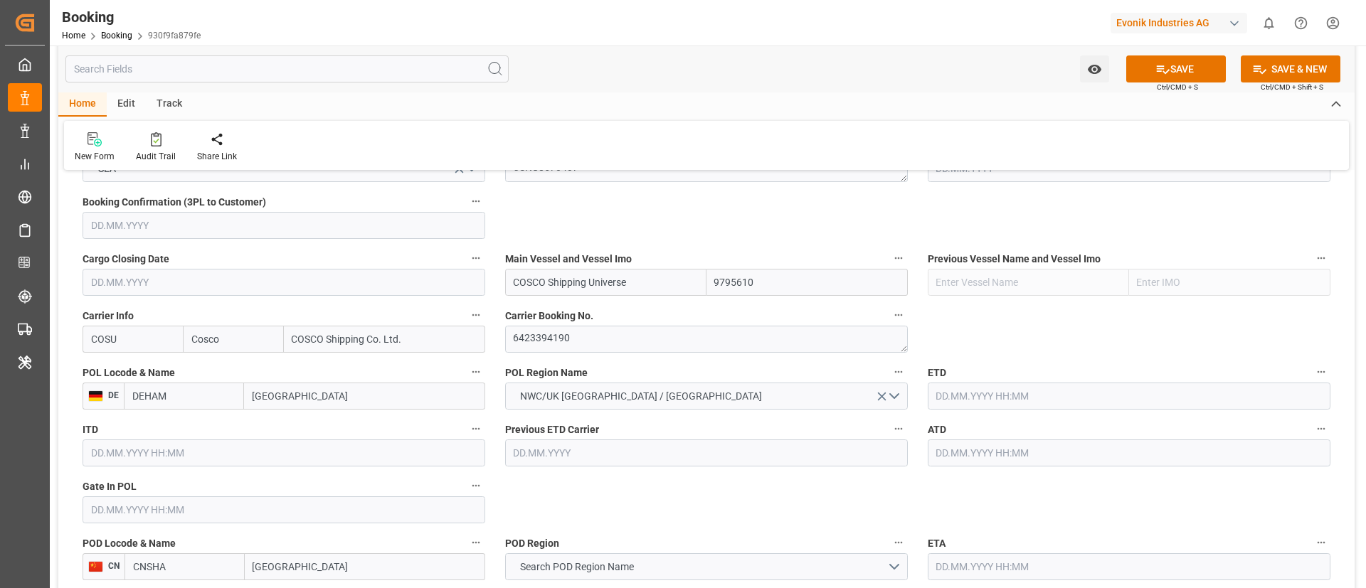
click at [253, 505] on input "text" at bounding box center [284, 510] width 403 height 27
paste input "2025-08-08"
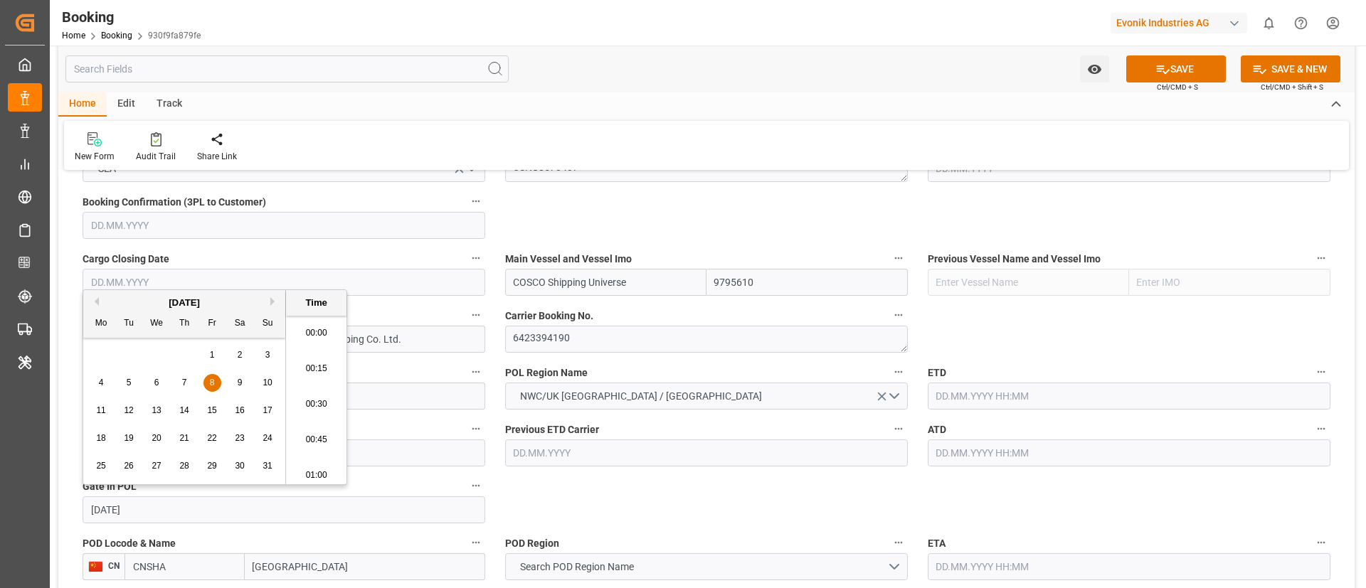
scroll to position [2353, 0]
click at [213, 378] on span "8" at bounding box center [212, 383] width 5 height 10
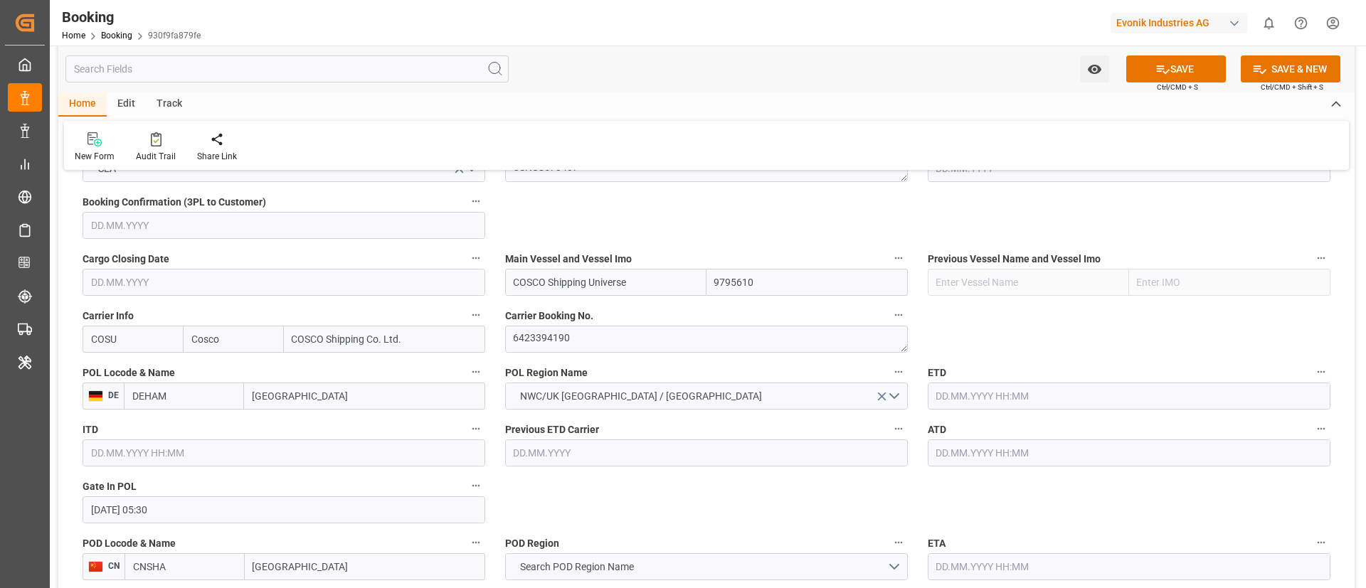
click at [180, 514] on input "08.08.2025 05:30" at bounding box center [284, 510] width 403 height 27
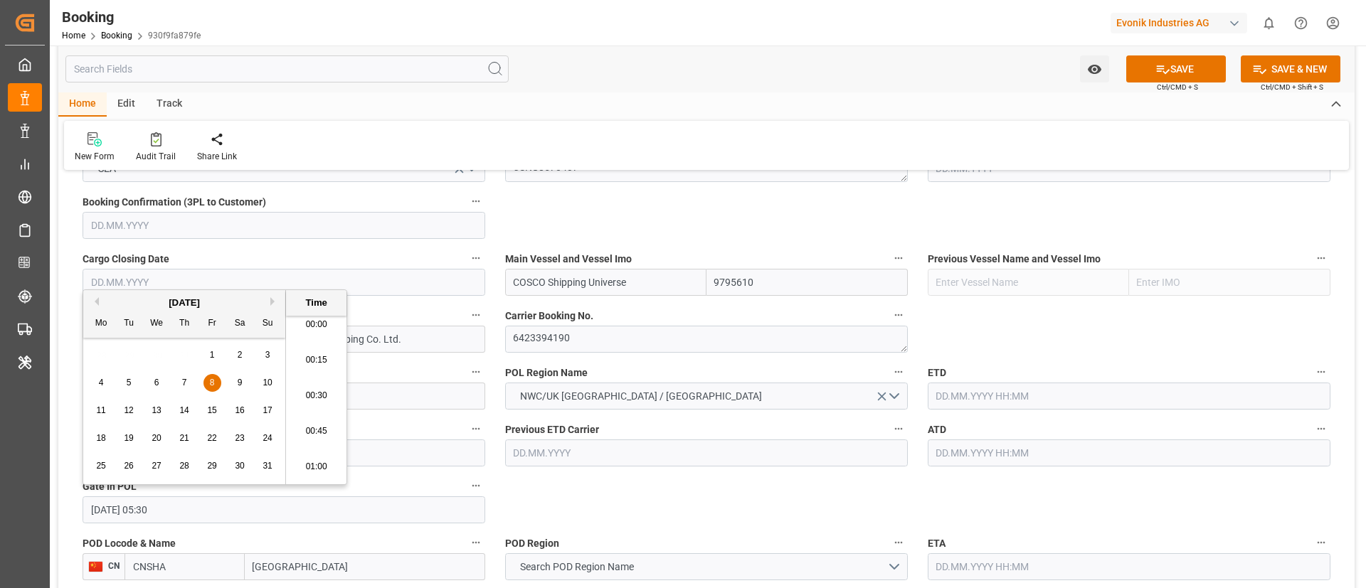
scroll to position [0, 0]
click at [319, 337] on li "00:00" at bounding box center [316, 334] width 60 height 36
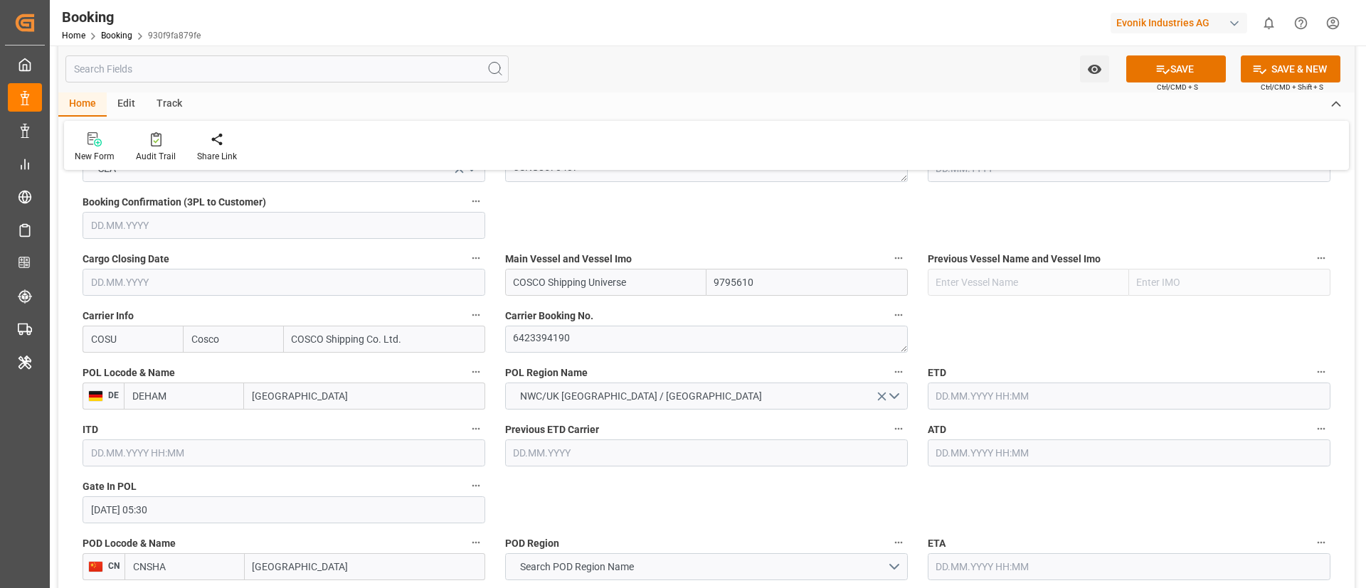
type input "[DATE] 00:00"
click at [978, 395] on input "text" at bounding box center [1129, 396] width 403 height 27
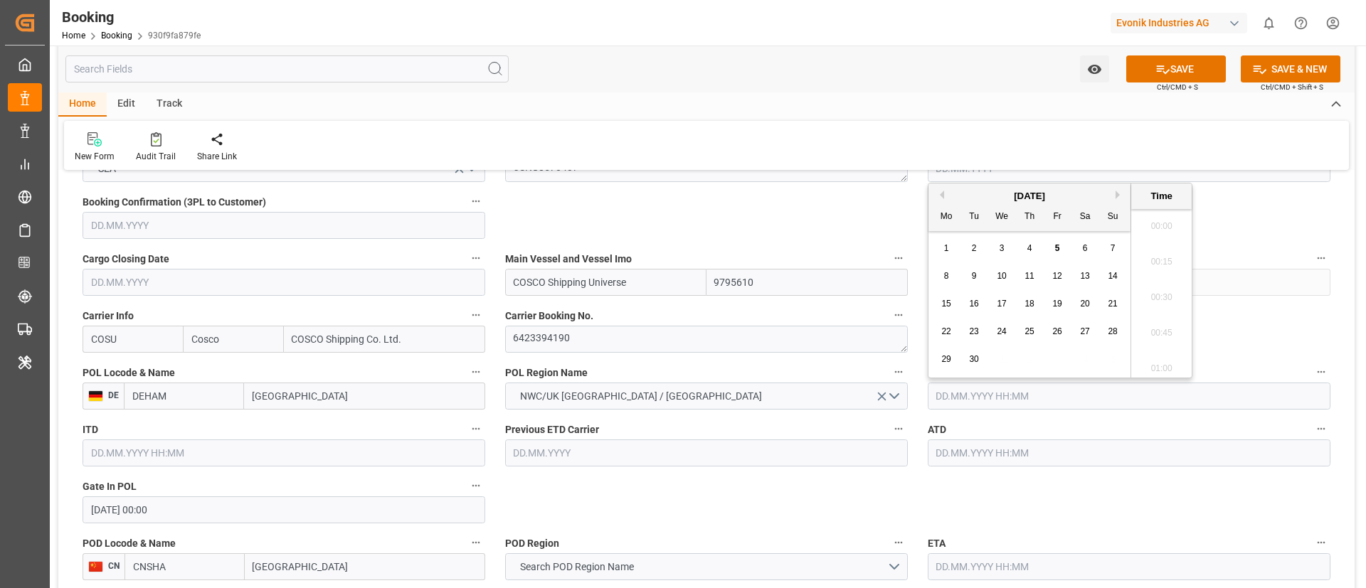
paste input "2025-08-15"
click at [1055, 297] on span "15" at bounding box center [1056, 297] width 9 height 10
click at [1172, 226] on li "00:00" at bounding box center [1161, 220] width 60 height 36
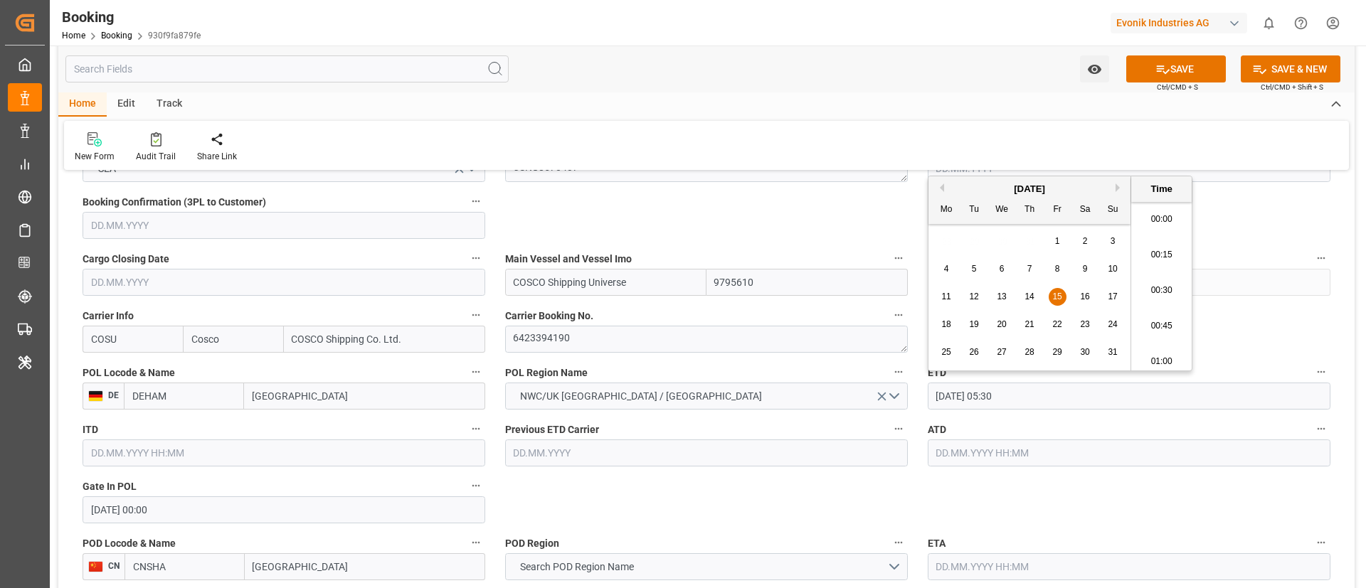
type input "15.08.2025 00:00"
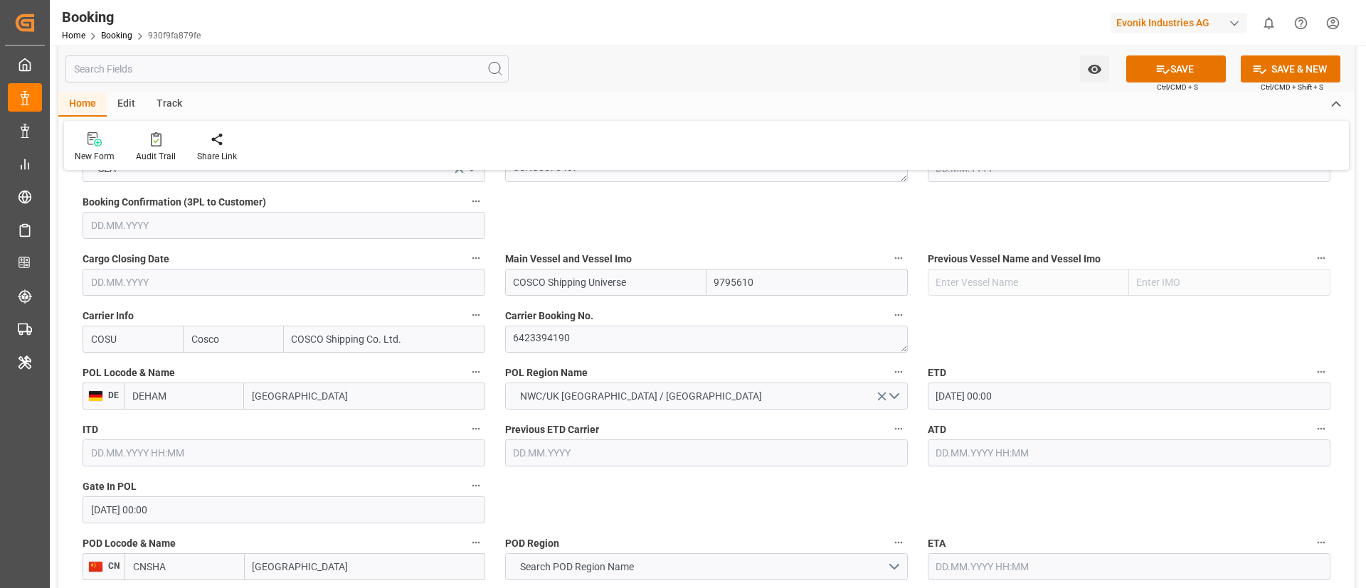
click at [1077, 395] on input "[DATE] 00:00" at bounding box center [1129, 396] width 403 height 27
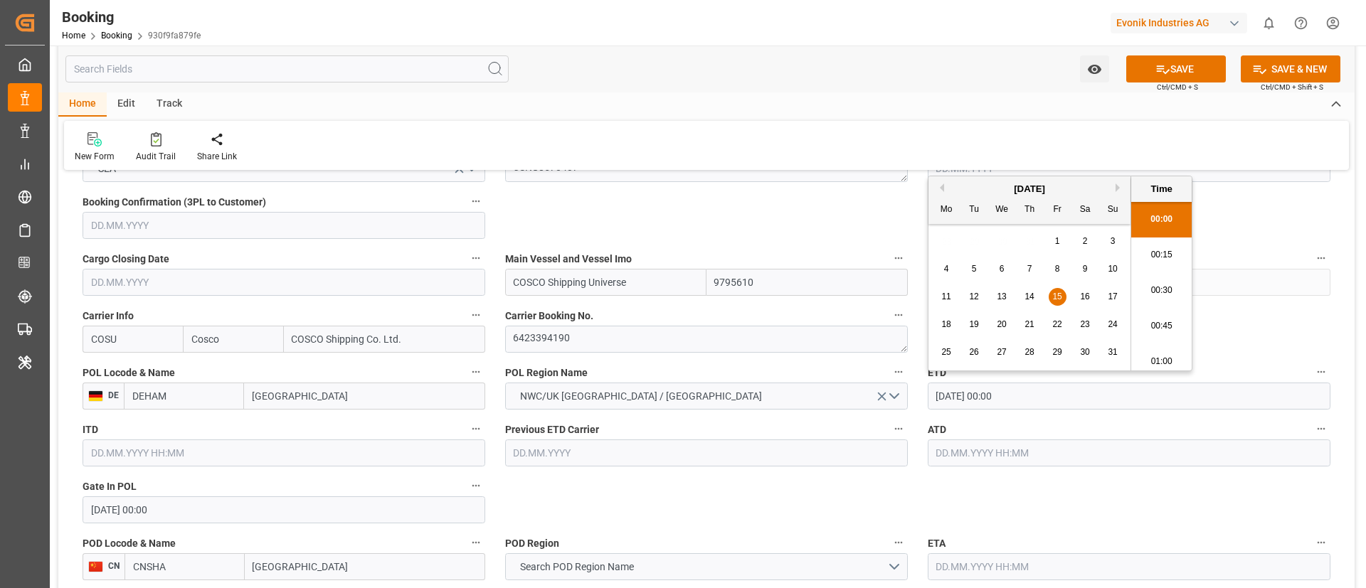
click at [1077, 395] on input "[DATE] 00:00" at bounding box center [1129, 396] width 403 height 27
click at [1009, 453] on input "text" at bounding box center [1129, 453] width 403 height 27
paste input "[DATE] 00:00"
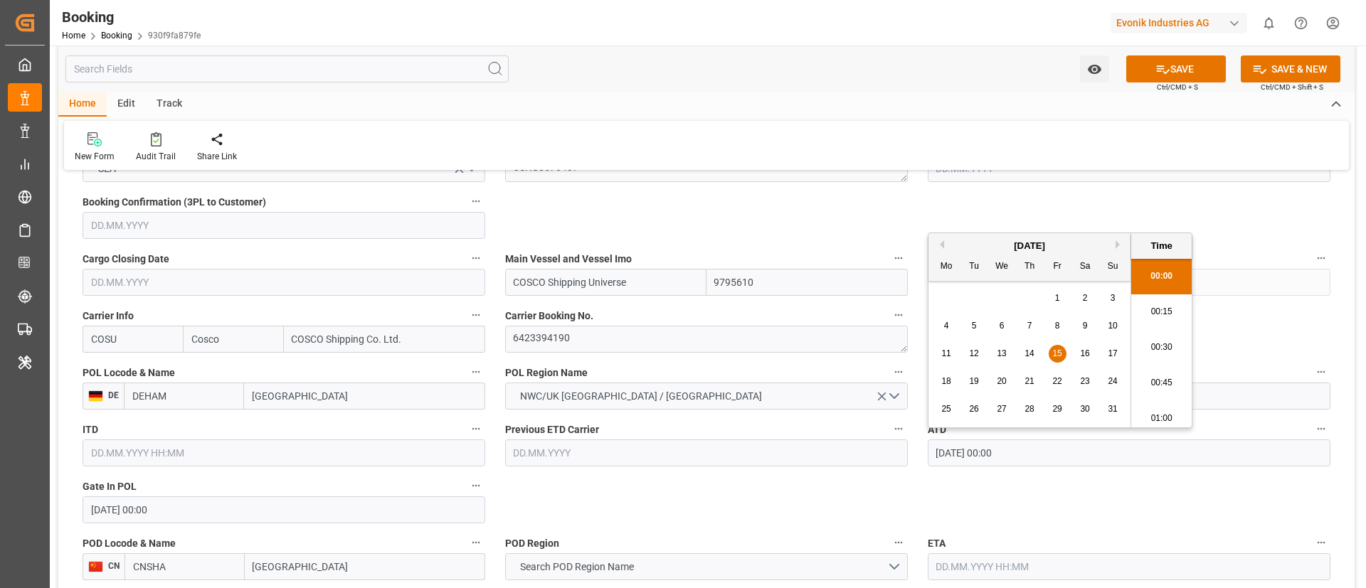
scroll to position [2353, 0]
type input "[DATE] 00:00"
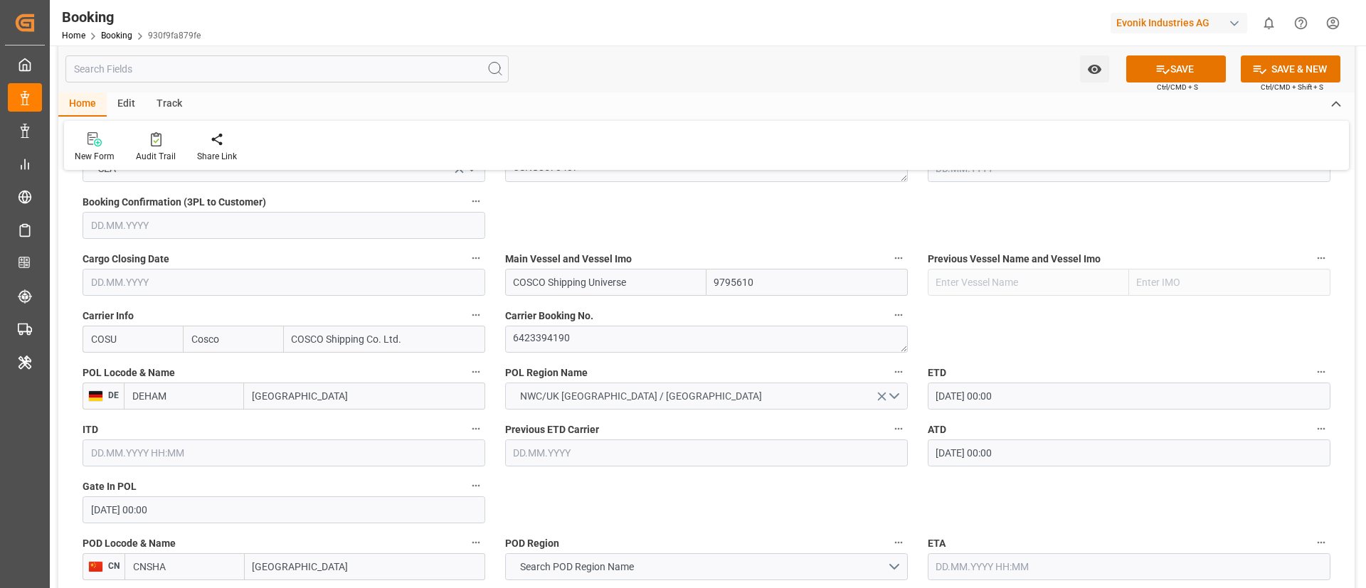
scroll to position [1067, 0]
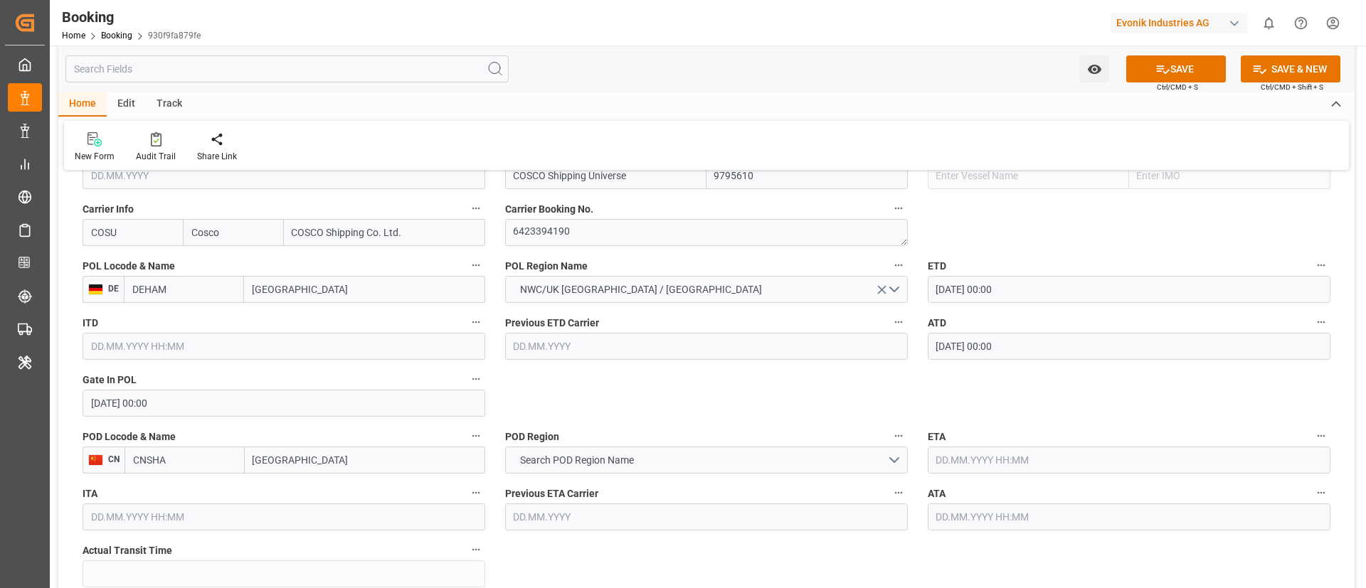
click at [307, 455] on input "[GEOGRAPHIC_DATA]" at bounding box center [365, 460] width 240 height 27
type input "[GEOGRAPHIC_DATA]"
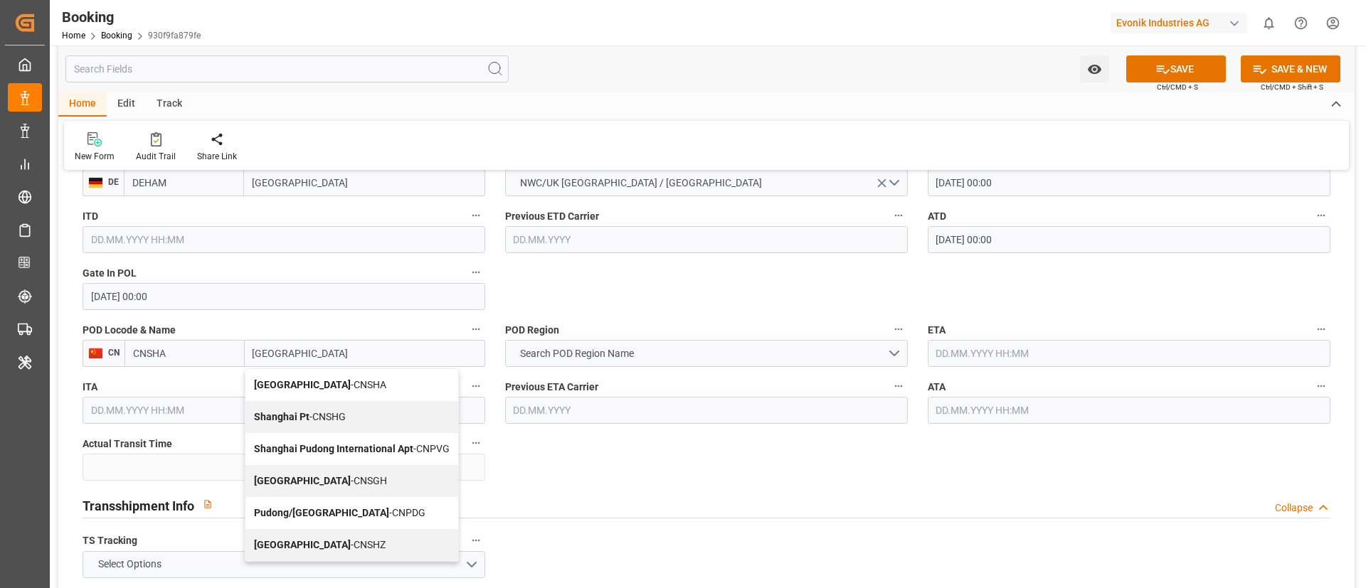
scroll to position [1281, 0]
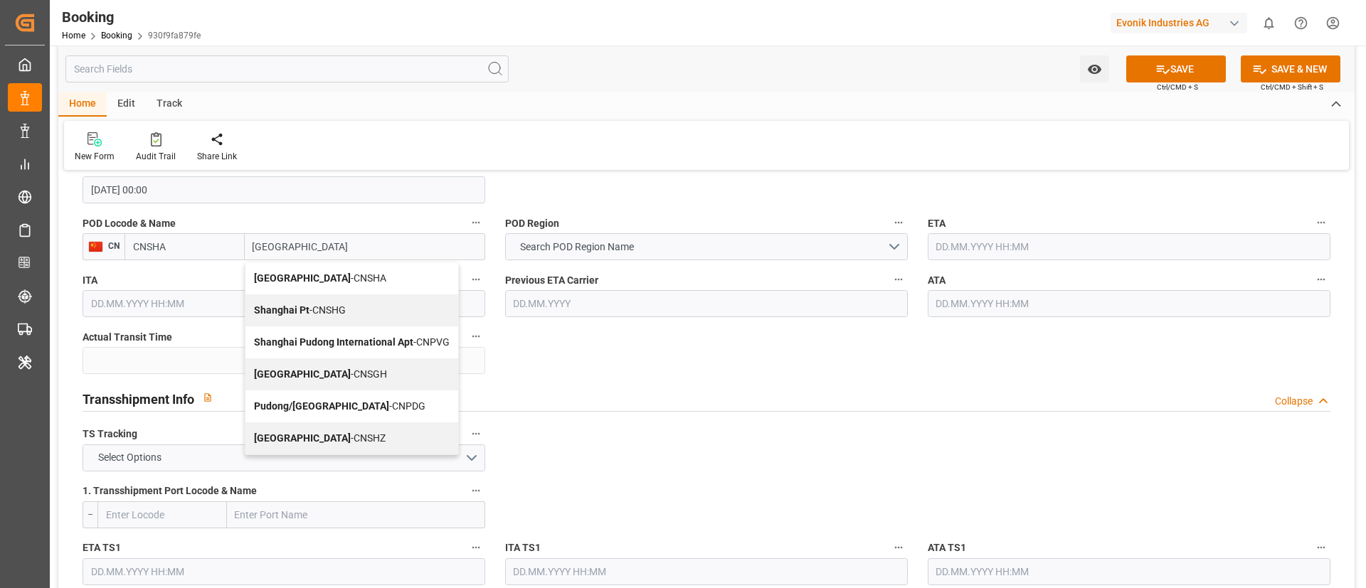
click at [314, 371] on span "Shanghai - CNSGH" at bounding box center [320, 374] width 133 height 11
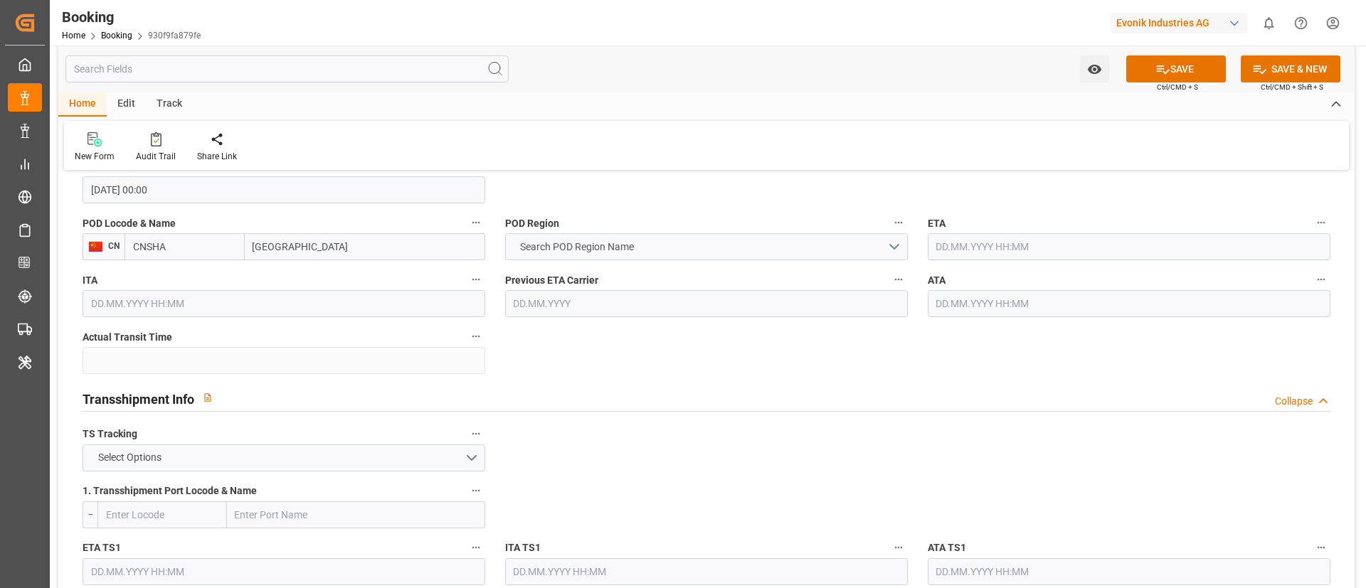
type input "CNSGH"
type input "[GEOGRAPHIC_DATA]"
click at [636, 238] on button "Search POD Region Name" at bounding box center [706, 246] width 403 height 27
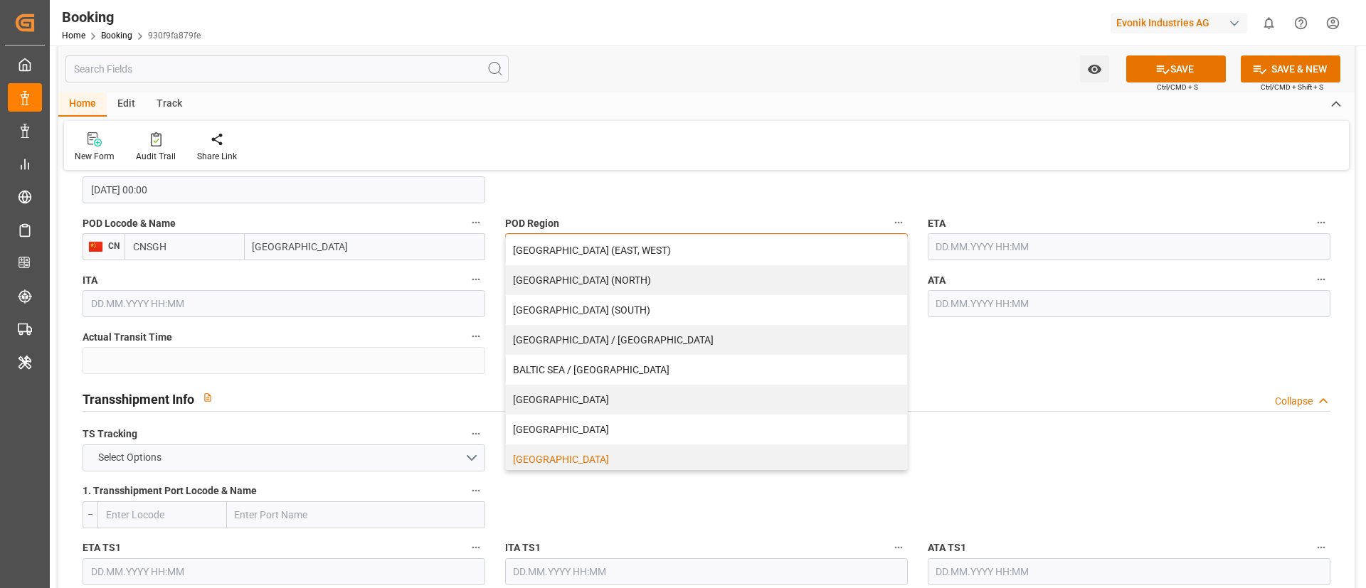
click at [579, 448] on div "[GEOGRAPHIC_DATA]" at bounding box center [706, 460] width 401 height 30
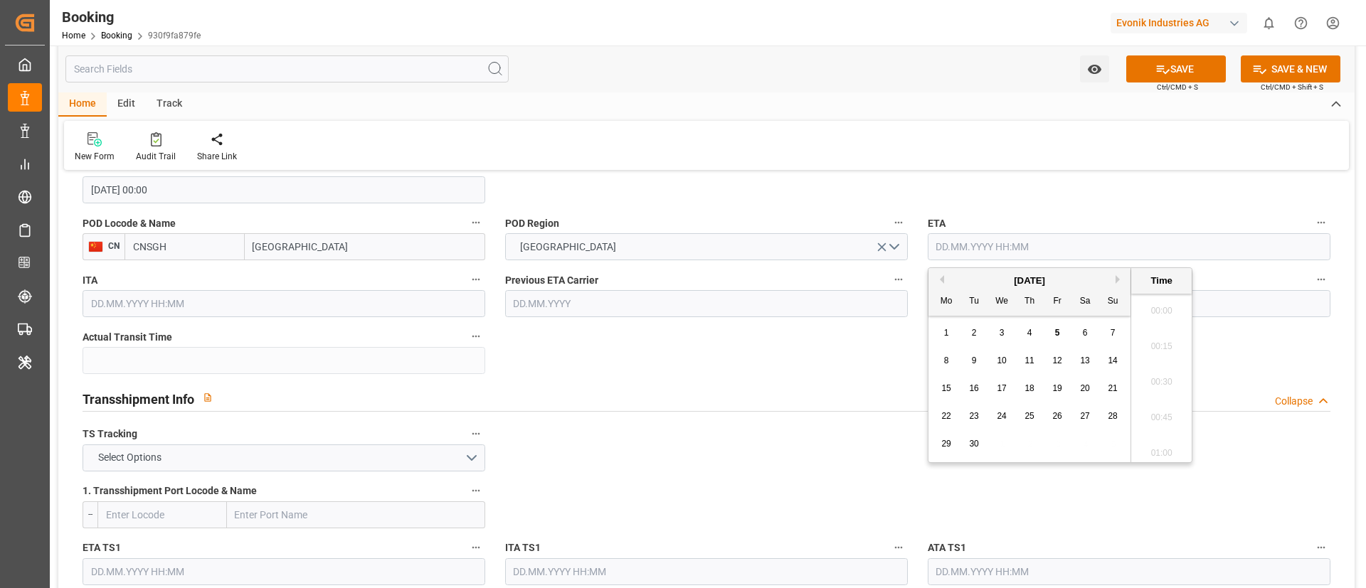
click at [1009, 249] on input "text" at bounding box center [1129, 246] width 403 height 27
click at [980, 418] on div "23" at bounding box center [975, 416] width 18 height 17
type input "[DATE] 00:00"
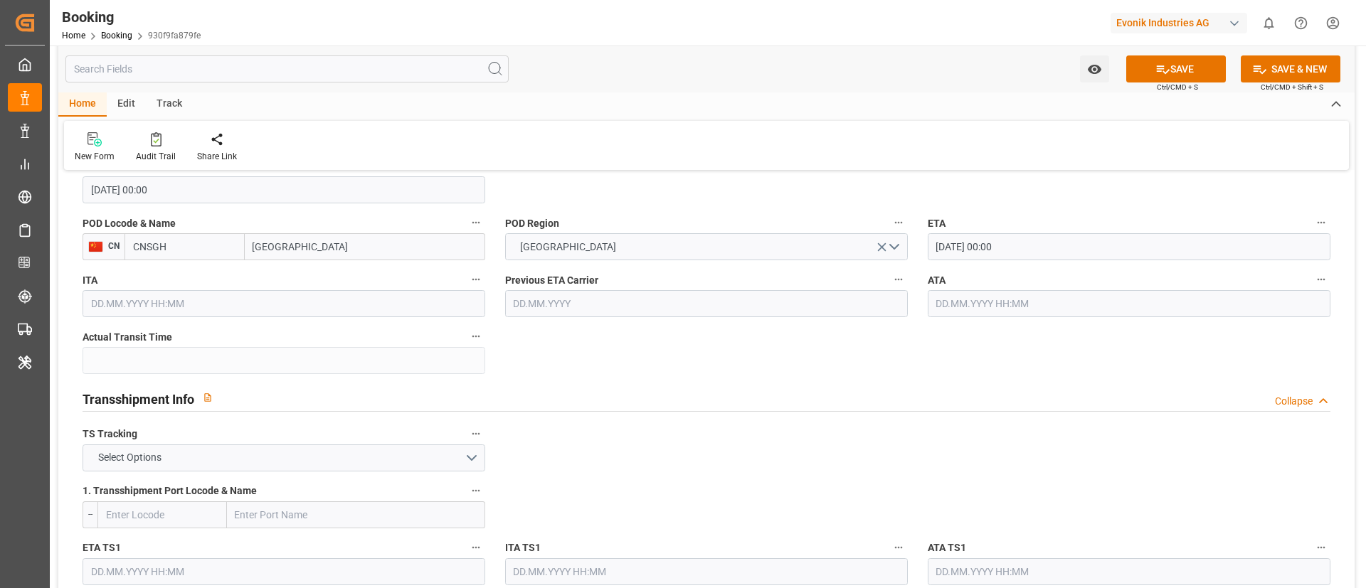
click at [414, 448] on button "Select Options" at bounding box center [284, 458] width 403 height 27
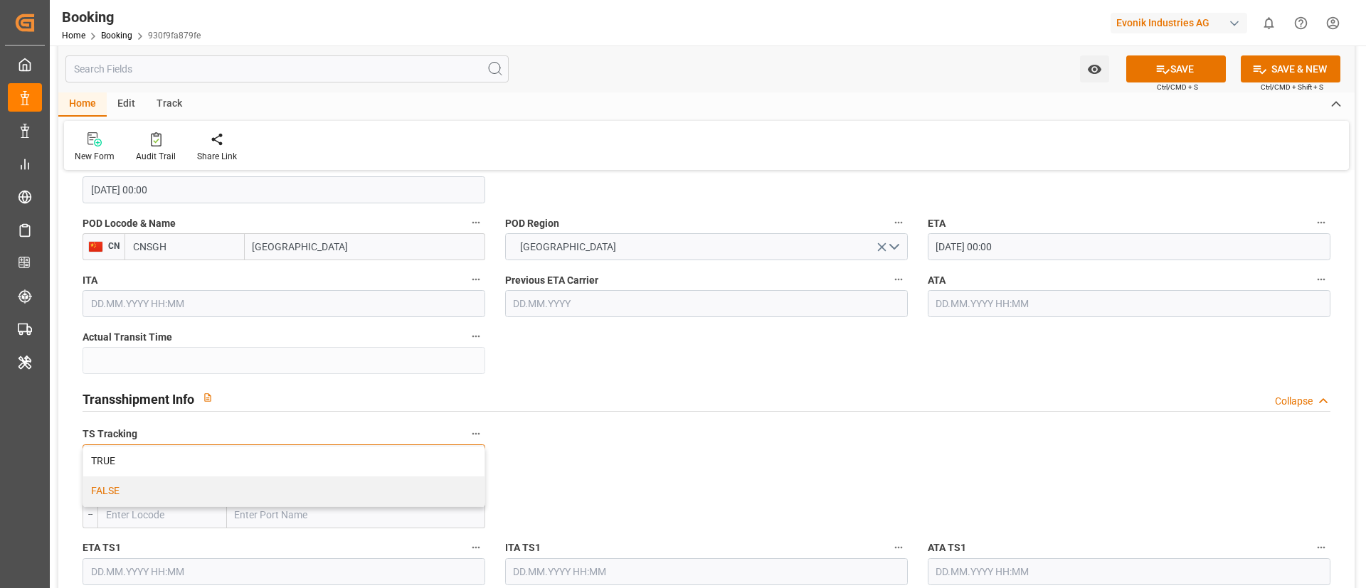
click at [386, 483] on div "FALSE" at bounding box center [283, 492] width 401 height 30
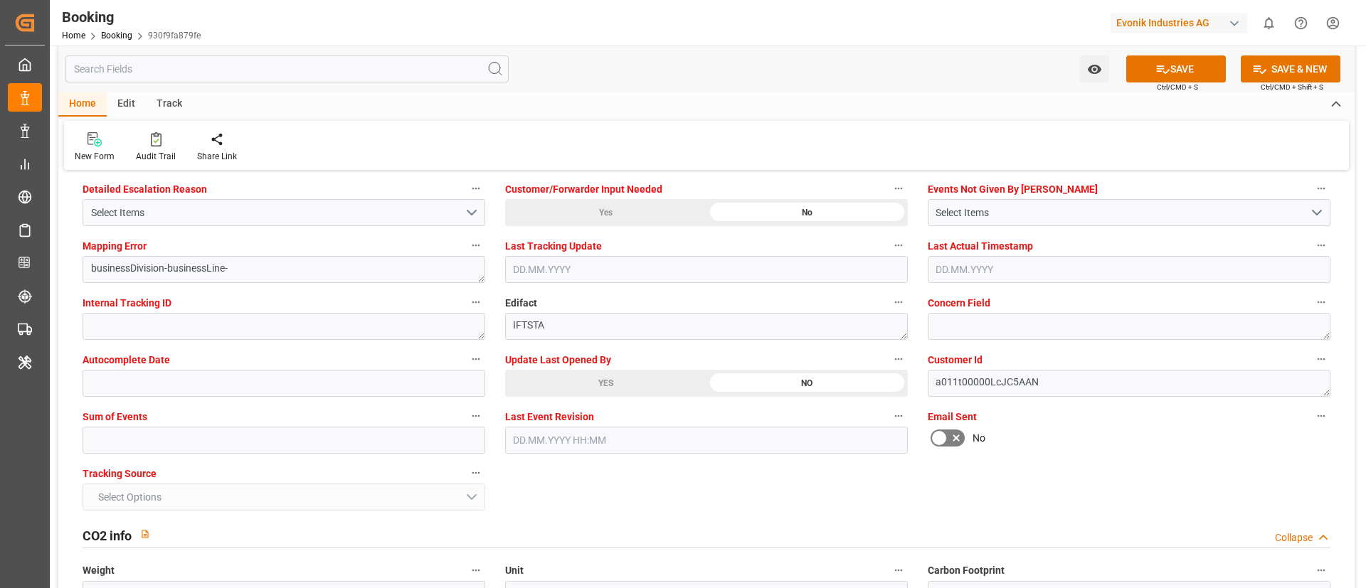
scroll to position [2775, 0]
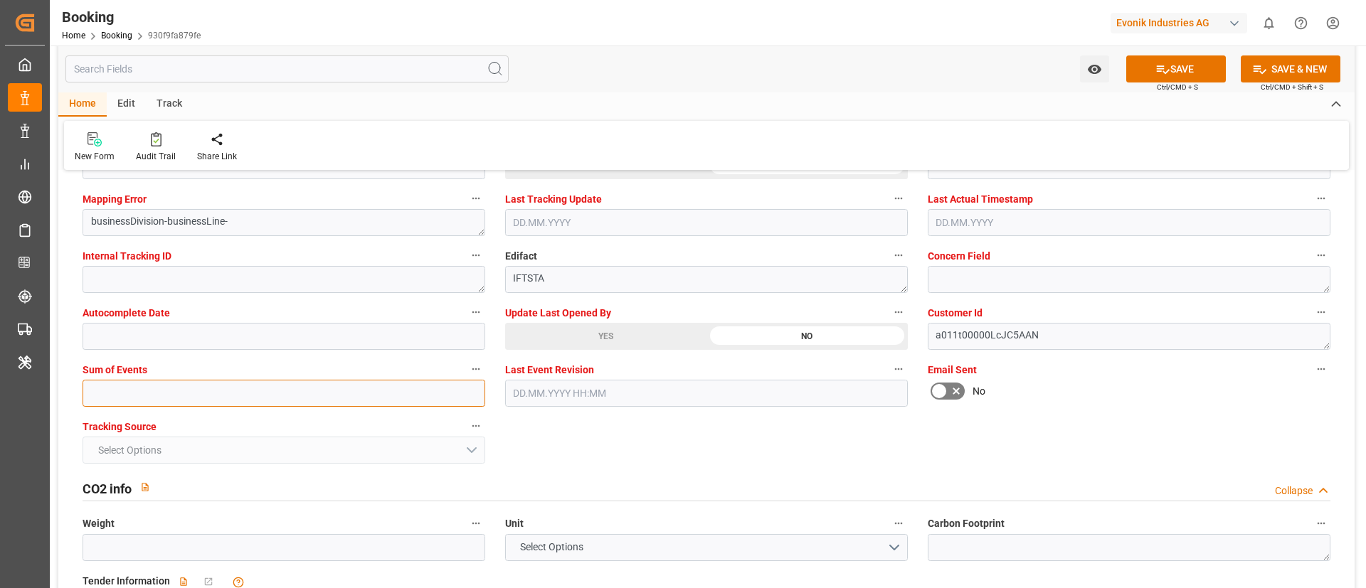
click at [369, 396] on input "text" at bounding box center [284, 393] width 403 height 27
type input "0"
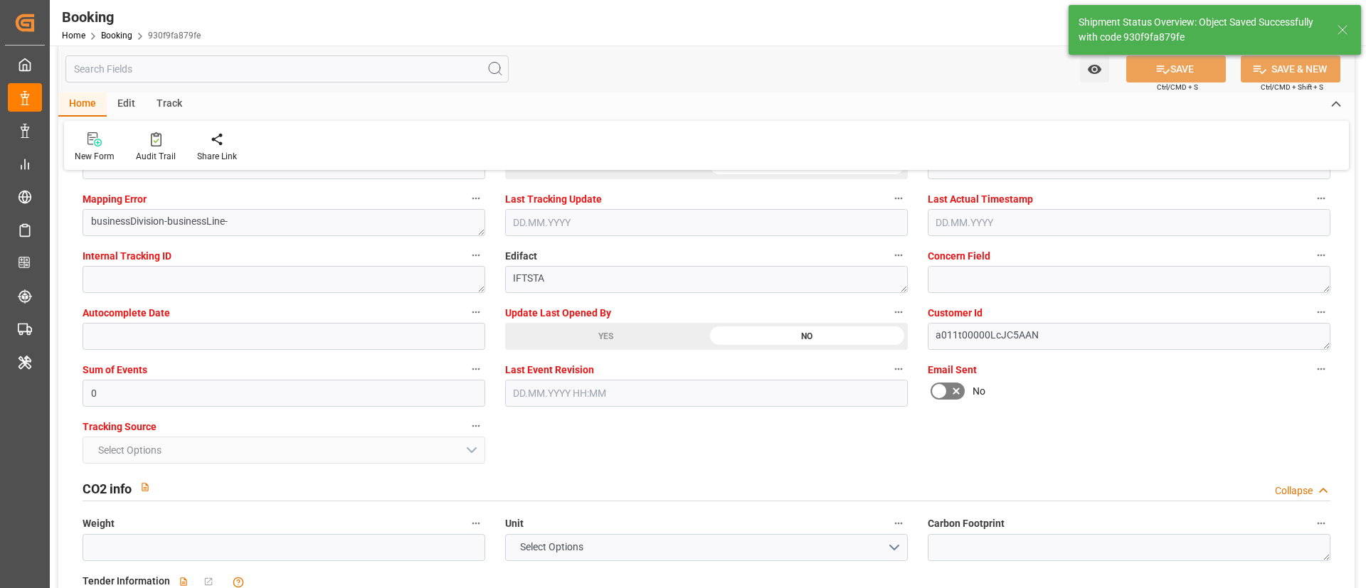
type textarea "NWC/UK North West Continent / UK_CNSGH_COSU_AT-SE"
type textarea "Vismitha Mahadev"
type textarea "Pod-PodRegionName-businessDivision-businessLine-"
type input "[DATE] 00:00"
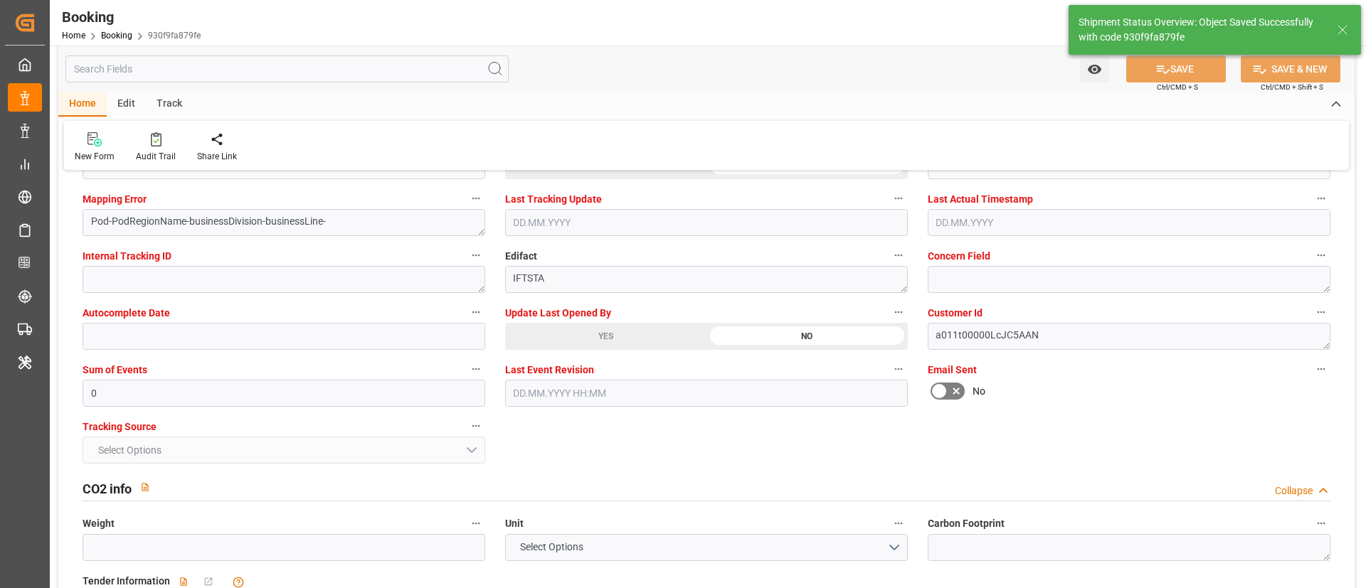
type input "05.09.2025 11:33"
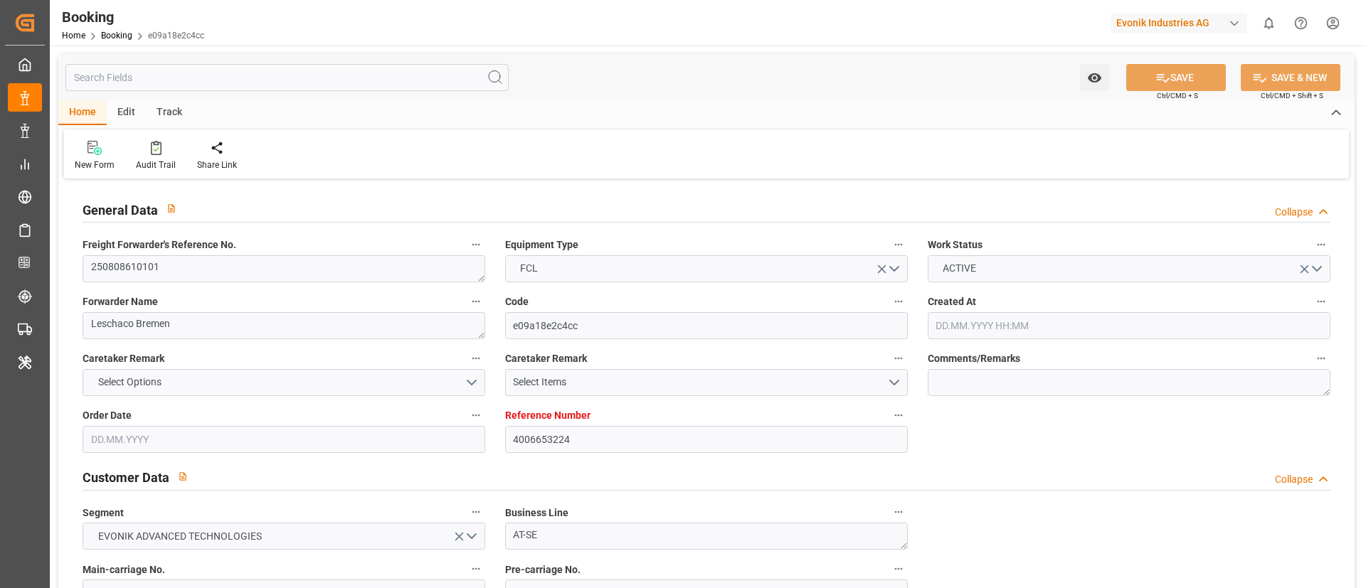
type input "4006653224"
type input "Dummy"
type input "Dummy Carrier"
type input "DEHAM"
type input "CNSHA"
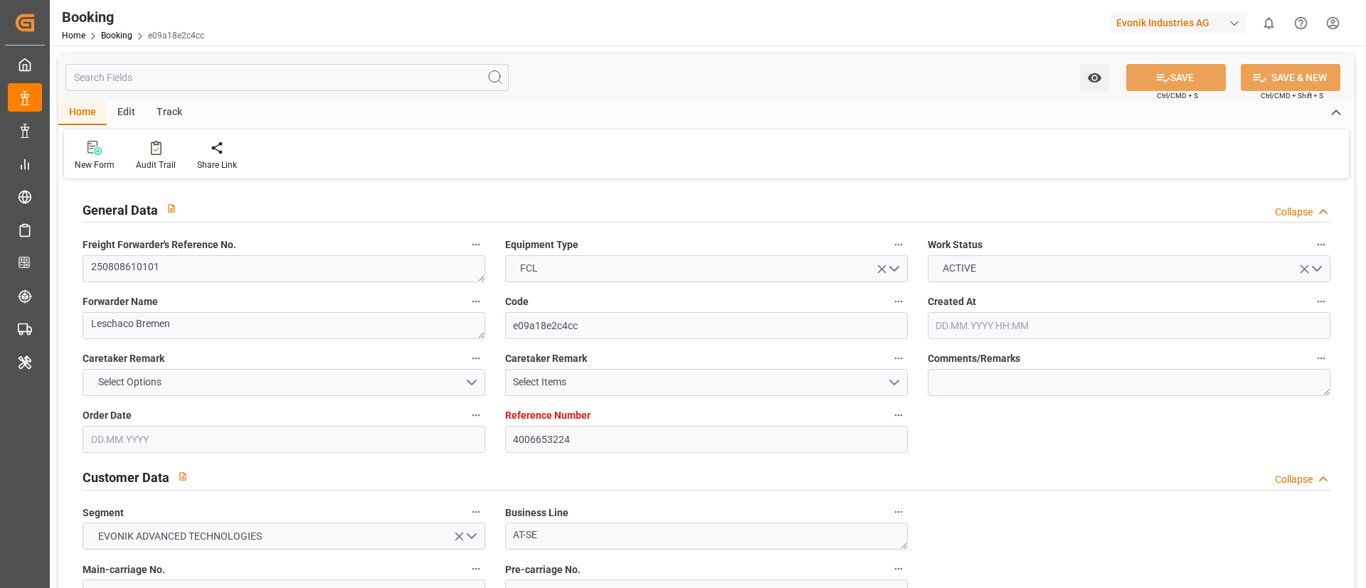
type input "[DATE] 08:19"
type input "[DATE]"
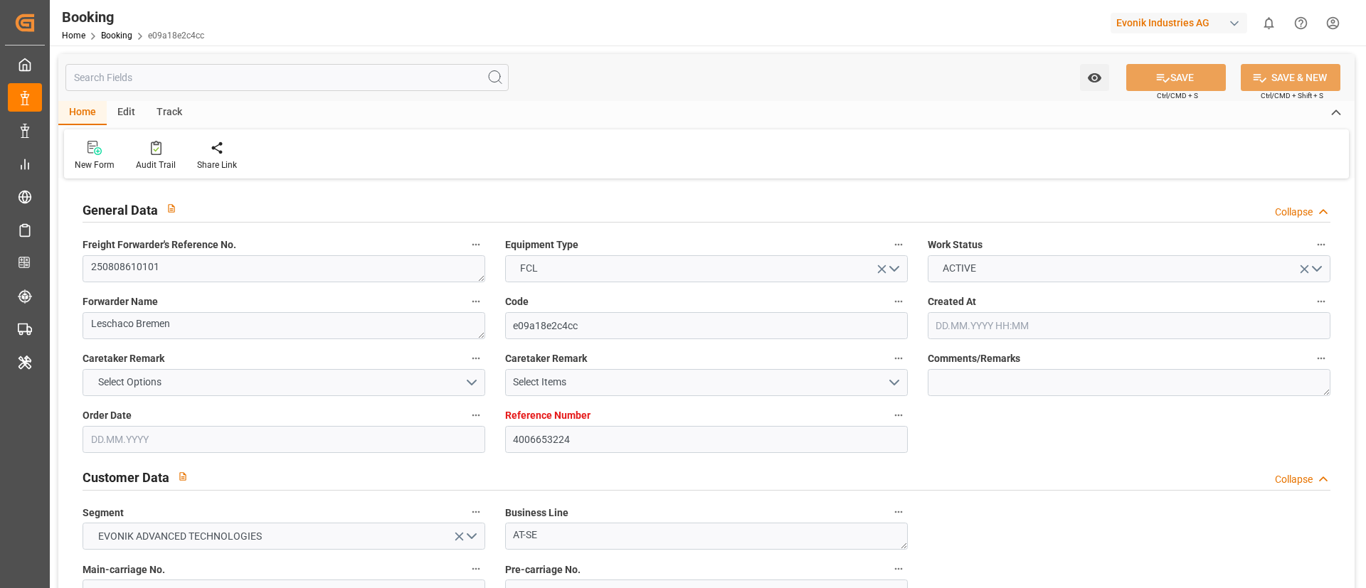
type input "[DATE] 05:24"
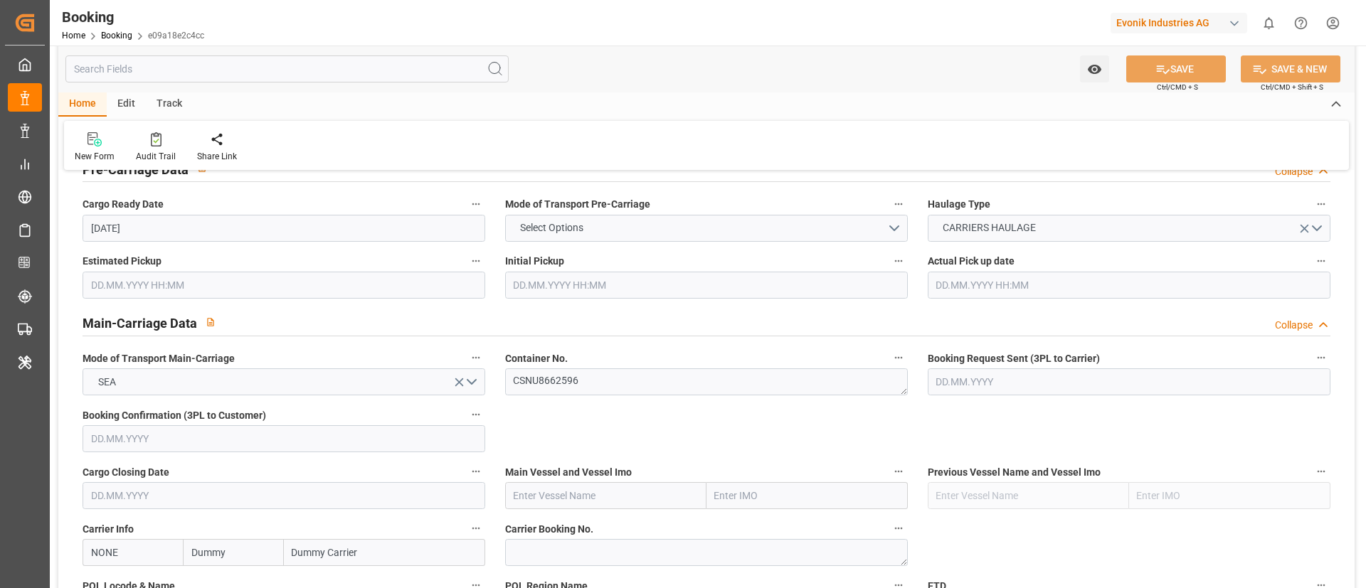
scroll to position [854, 0]
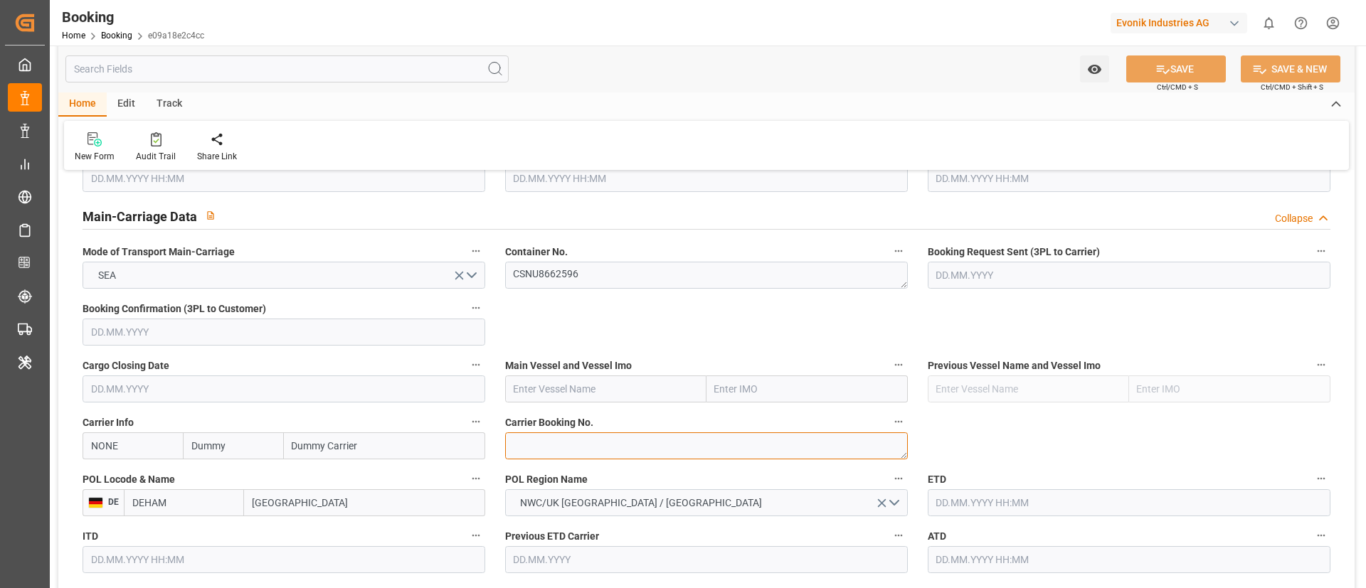
click at [587, 450] on textarea at bounding box center [706, 446] width 403 height 27
paste textarea "6423394190"
type textarea "6423394190"
click at [157, 434] on input "NONE" at bounding box center [133, 446] width 100 height 27
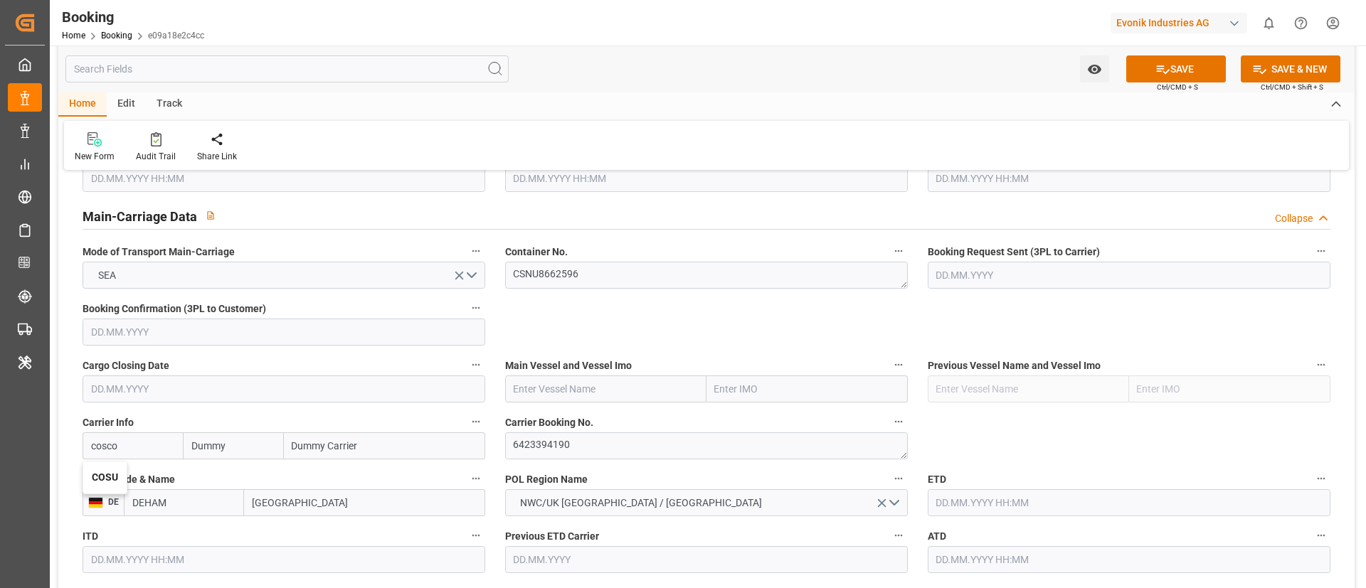
click at [118, 474] on div "COSU" at bounding box center [104, 478] width 43 height 32
type input "COSU"
type input "Cosco"
type input "COSCO Shipping Co. Ltd."
click at [591, 380] on input "text" at bounding box center [605, 389] width 201 height 27
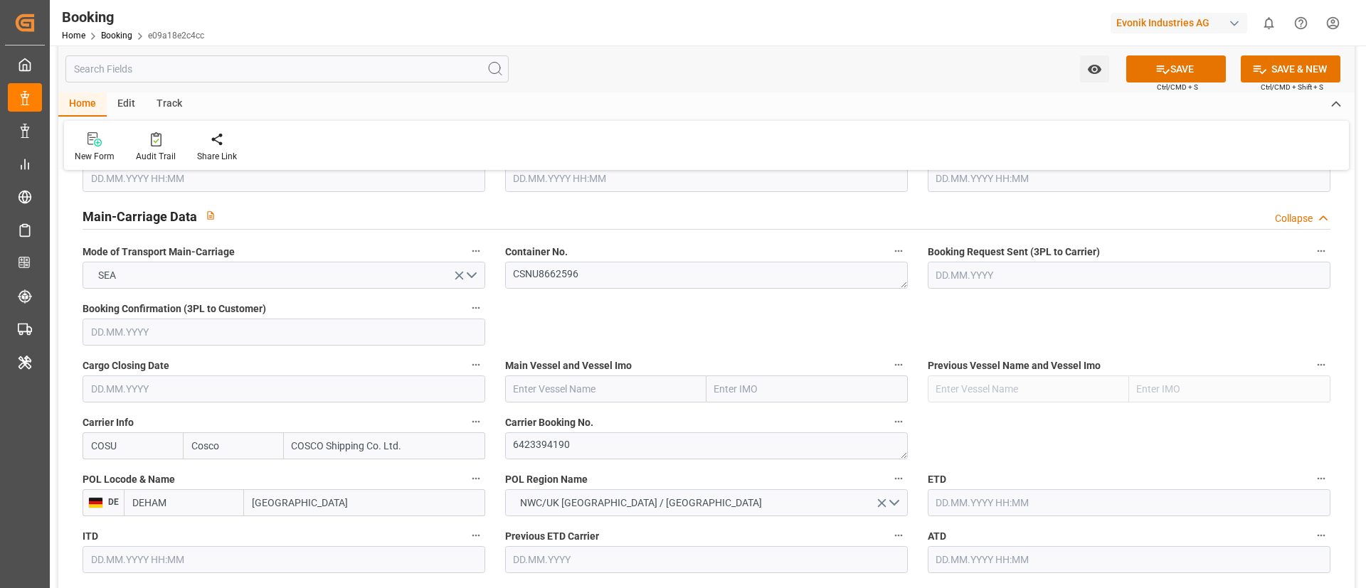
click at [577, 389] on input "text" at bounding box center [605, 389] width 201 height 27
paste input "COSCO SHIPPING UNIVERSE"
click at [563, 418] on b "COSCO Shipping Universe" at bounding box center [573, 420] width 118 height 11
type input "COSCO Shipping Universe"
type input "9795610"
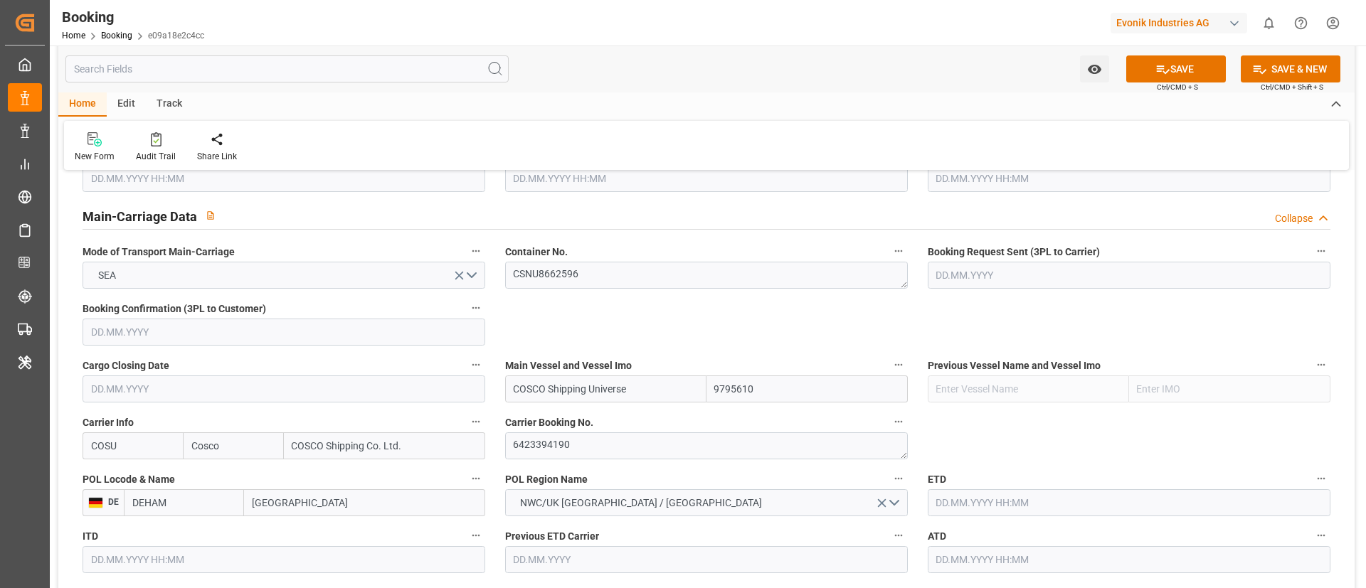
type input "COSCO Shipping Universe"
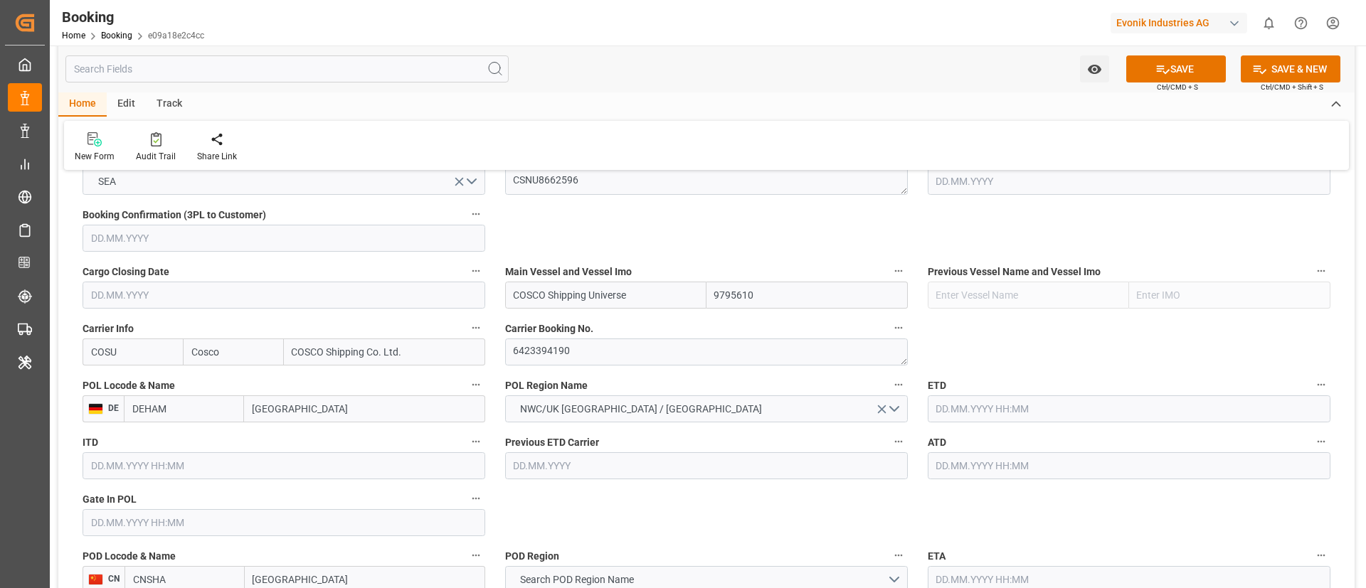
scroll to position [1067, 0]
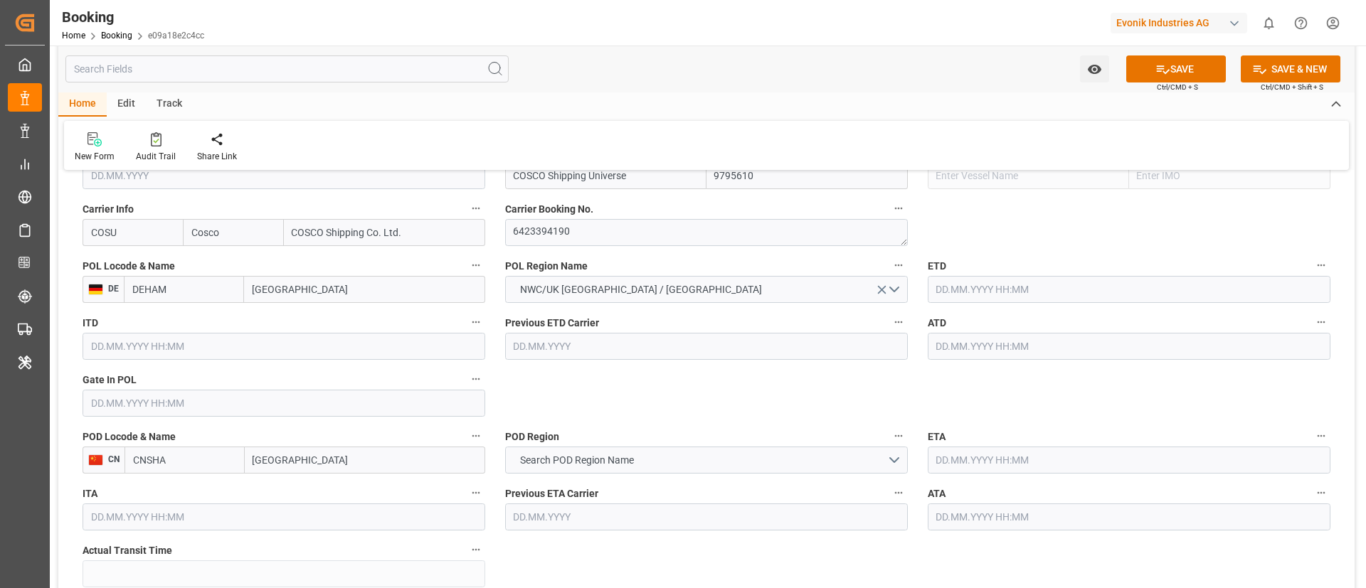
click at [208, 392] on input "text" at bounding box center [284, 403] width 403 height 27
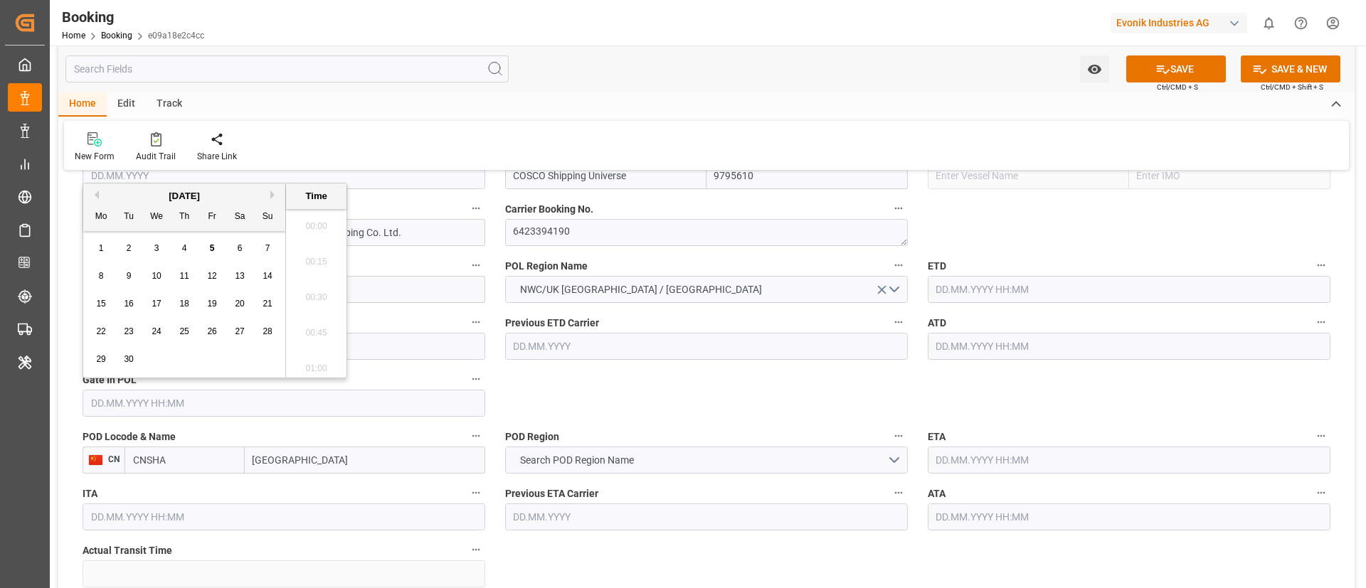
scroll to position [2353, 0]
click at [96, 191] on button "Previous Month" at bounding box center [94, 195] width 9 height 9
click at [213, 271] on span "8" at bounding box center [212, 276] width 5 height 10
type input "[DATE] 00:00"
click at [202, 408] on input "[DATE] 00:00" at bounding box center [284, 403] width 403 height 27
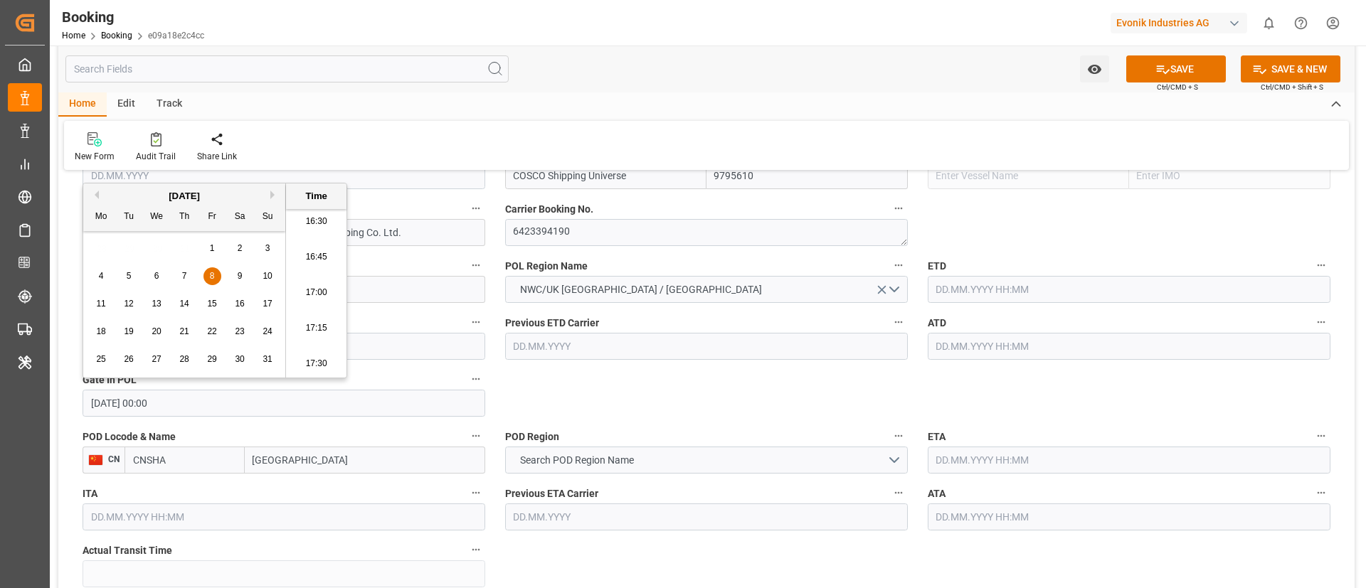
click at [202, 408] on input "[DATE] 00:00" at bounding box center [284, 403] width 403 height 27
click at [963, 291] on input "text" at bounding box center [1129, 289] width 403 height 27
paste input "[DATE] 00:00"
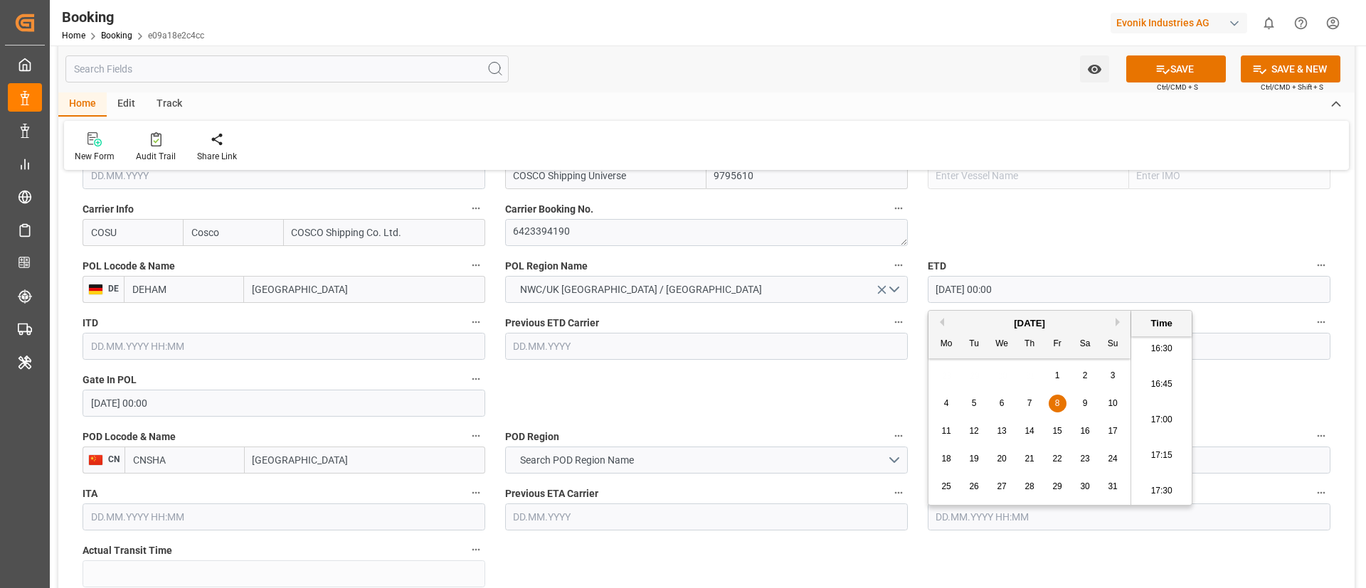
click at [1053, 434] on span "15" at bounding box center [1056, 431] width 9 height 10
type input "[DATE] 00:00"
click at [1035, 277] on input "[DATE] 00:00" at bounding box center [1129, 289] width 403 height 27
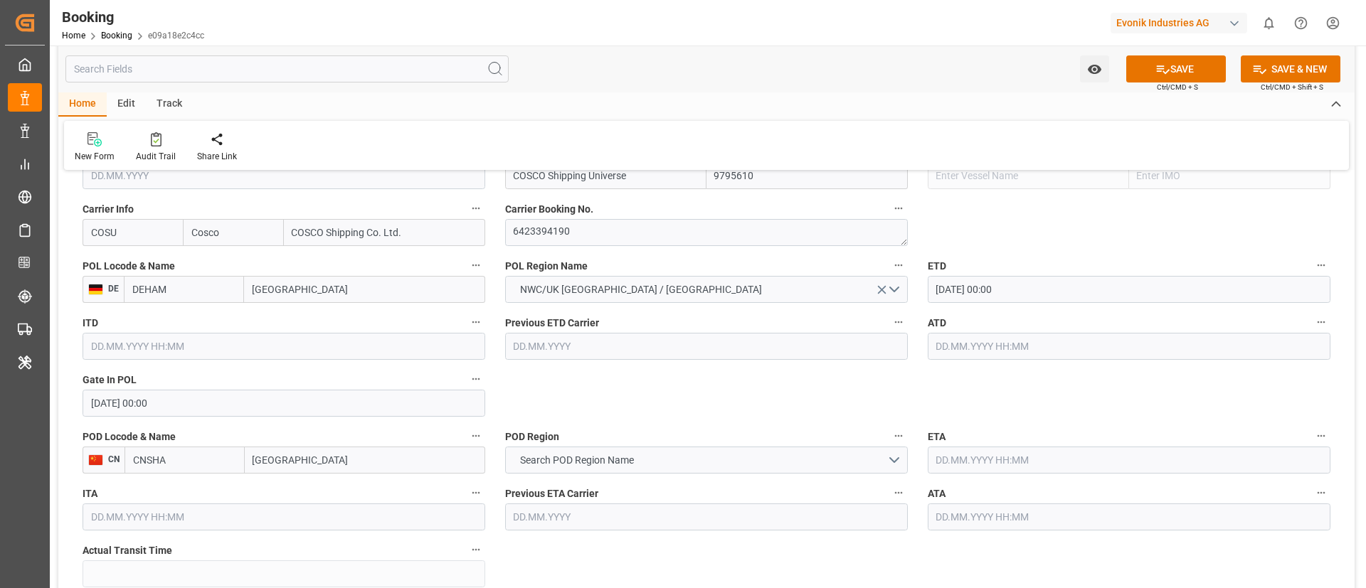
click at [978, 340] on input "text" at bounding box center [1129, 346] width 403 height 27
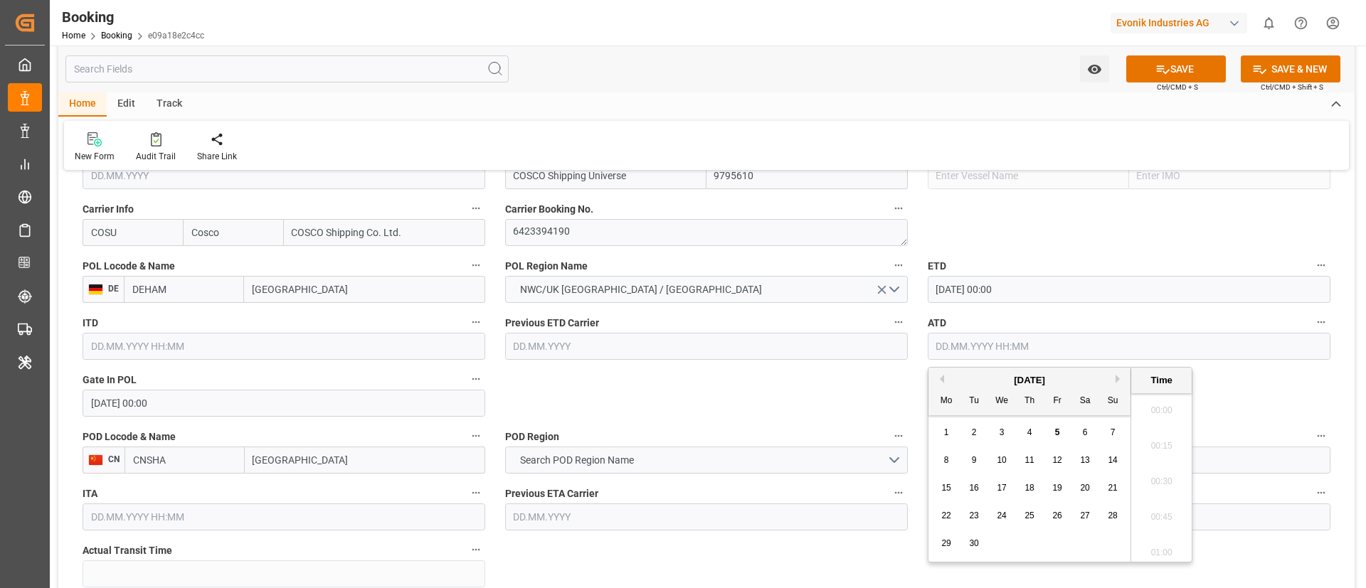
paste input "[DATE] 00:00"
type input "[DATE] 00:00"
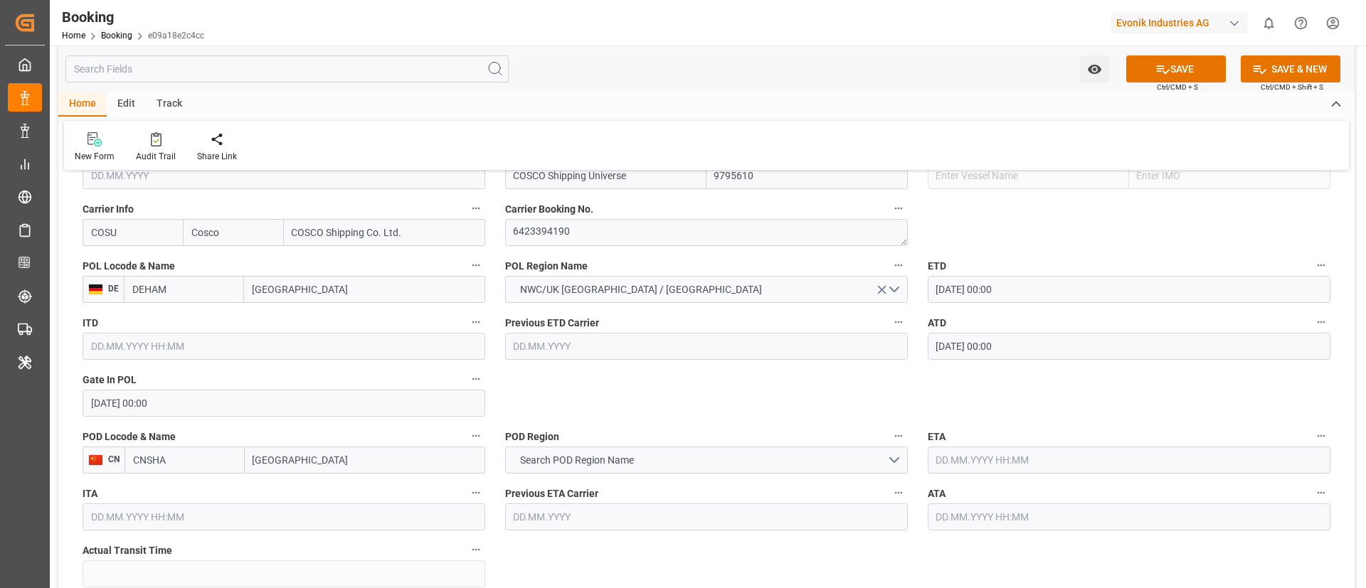
scroll to position [1174, 0]
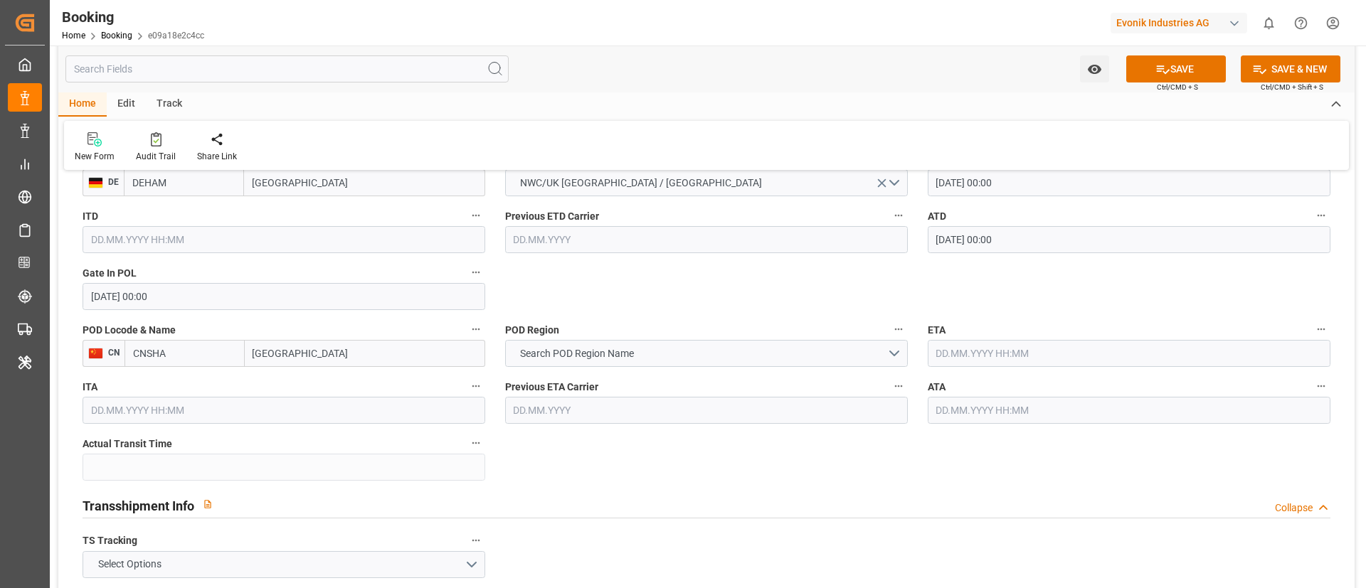
click at [330, 359] on input "[GEOGRAPHIC_DATA]" at bounding box center [365, 353] width 240 height 27
type input "[GEOGRAPHIC_DATA]"
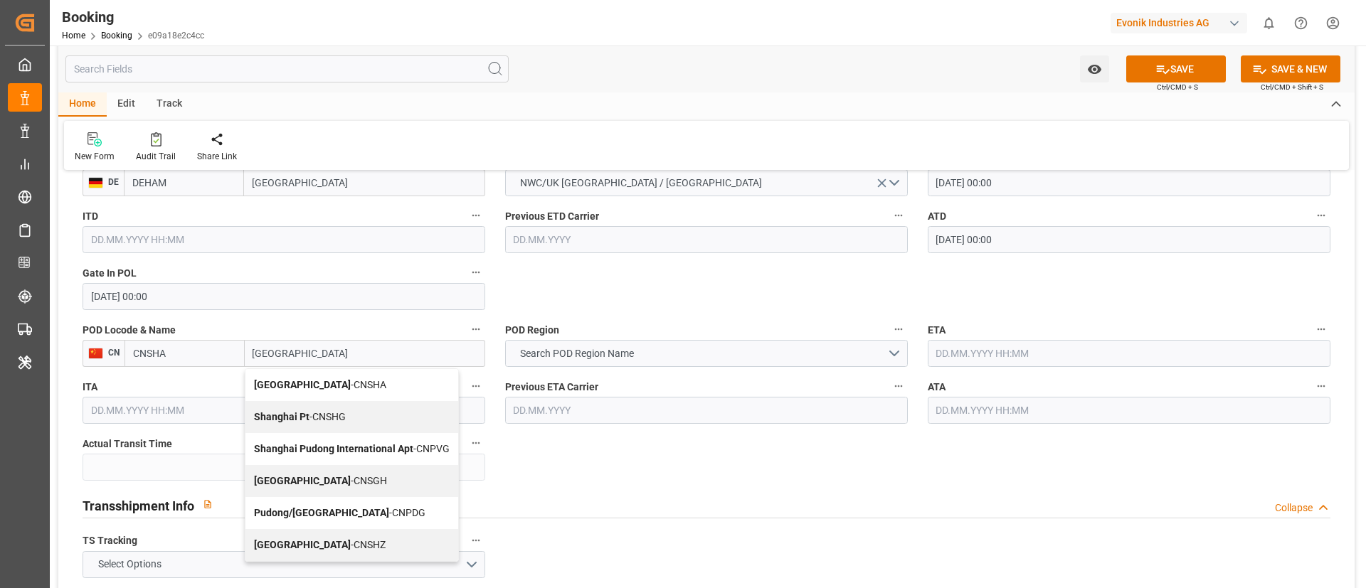
click at [317, 480] on span "Shanghai - CNSGH" at bounding box center [320, 480] width 133 height 11
type input "CNSGH"
type input "[GEOGRAPHIC_DATA]"
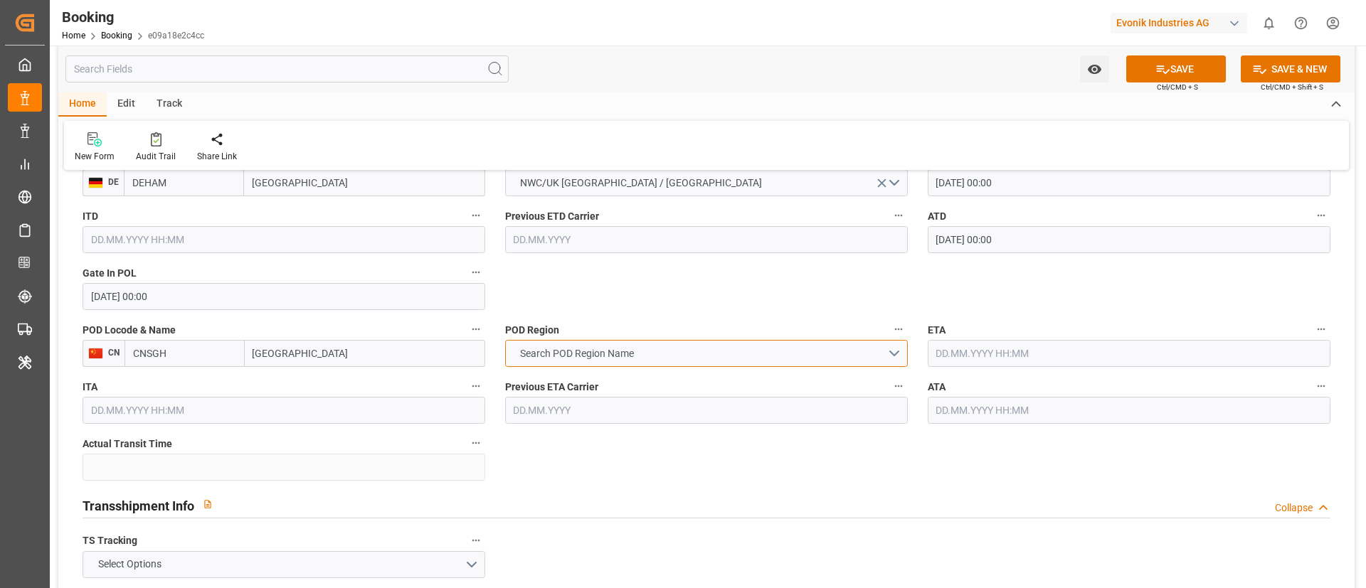
click at [620, 352] on span "Search POD Region Name" at bounding box center [577, 354] width 128 height 15
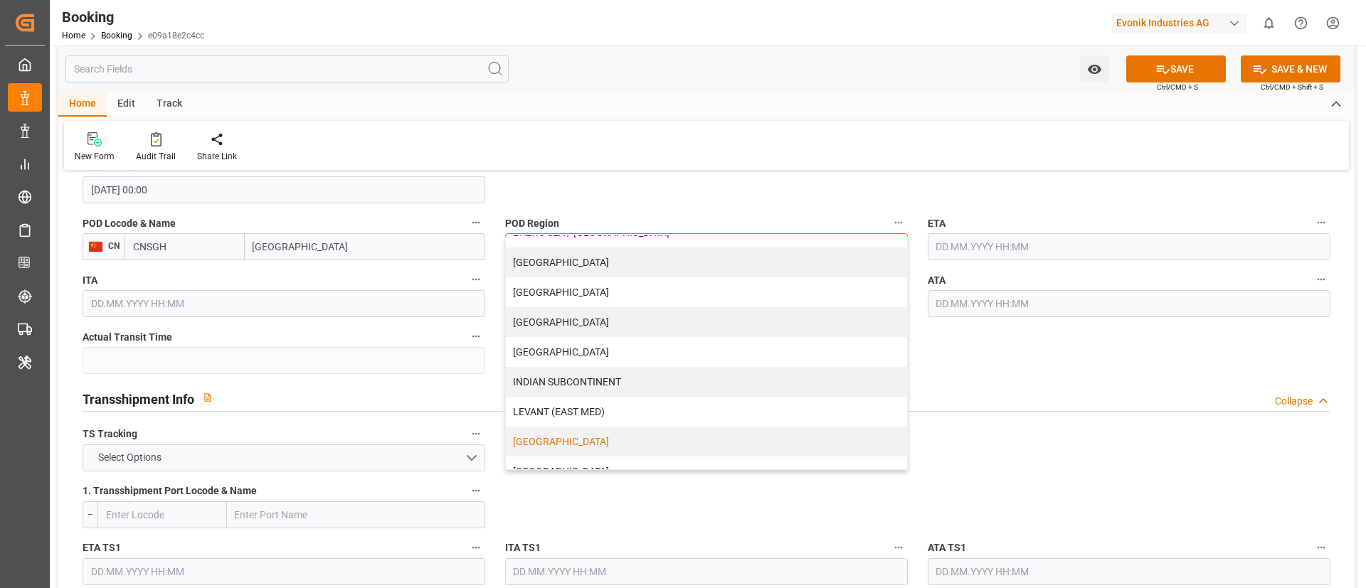
scroll to position [107, 0]
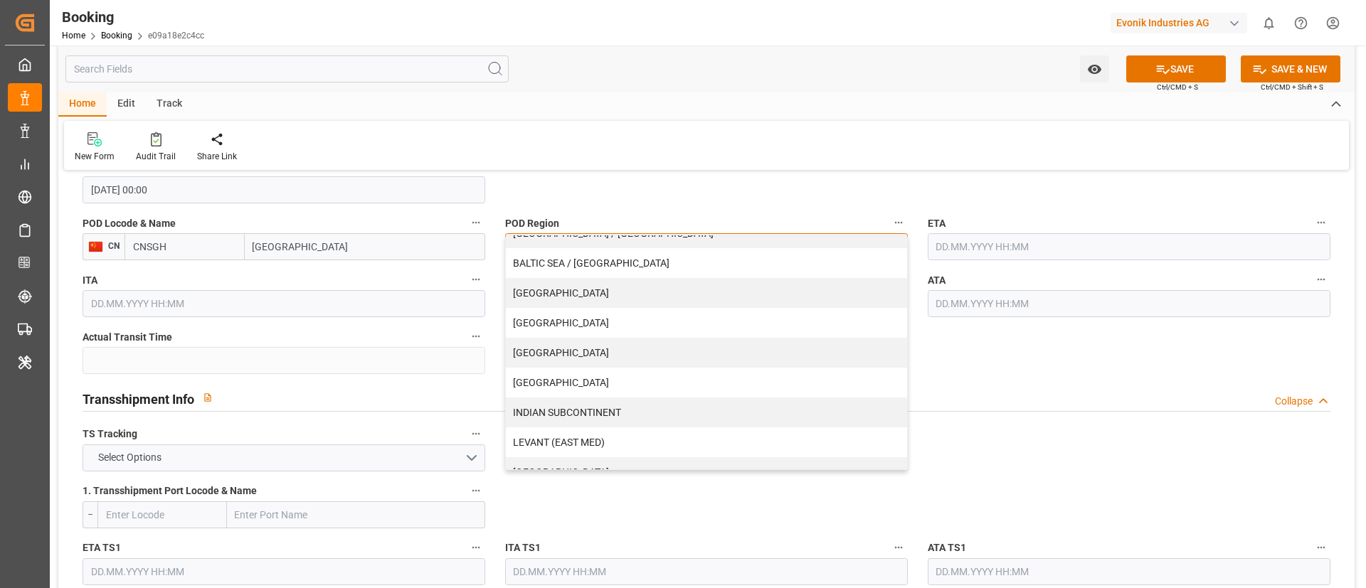
click at [571, 350] on div "[GEOGRAPHIC_DATA]" at bounding box center [706, 353] width 401 height 30
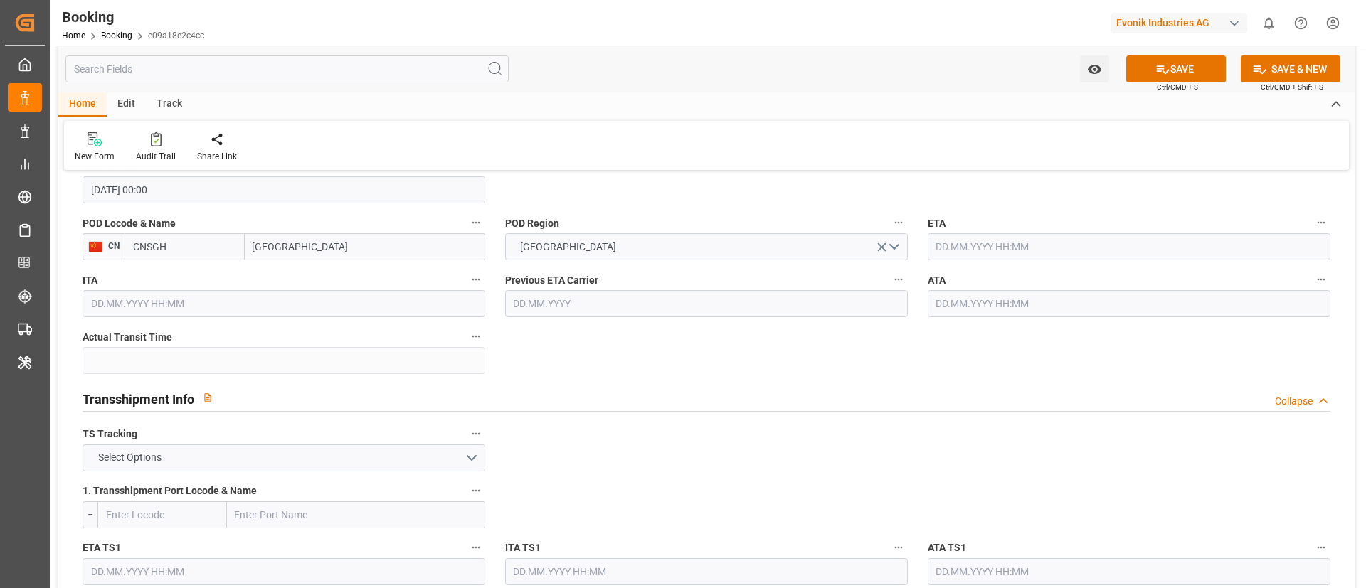
click at [989, 245] on input "text" at bounding box center [1129, 246] width 403 height 27
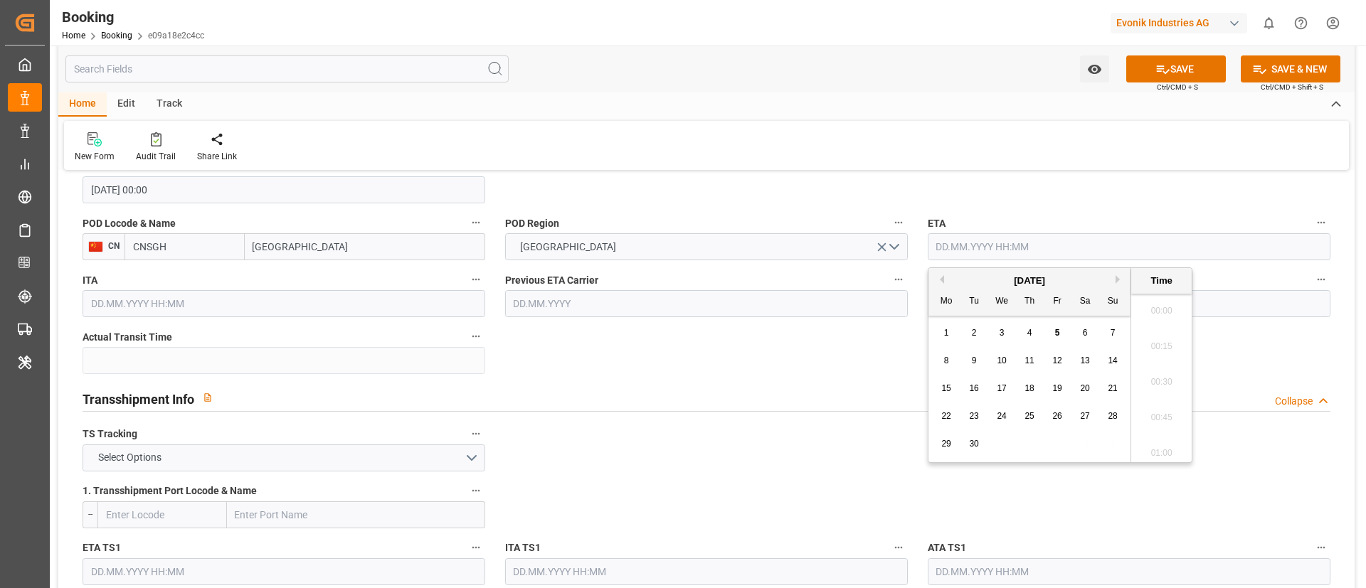
scroll to position [2353, 0]
click at [980, 421] on div "23" at bounding box center [975, 416] width 18 height 17
type input "[DATE] 00:00"
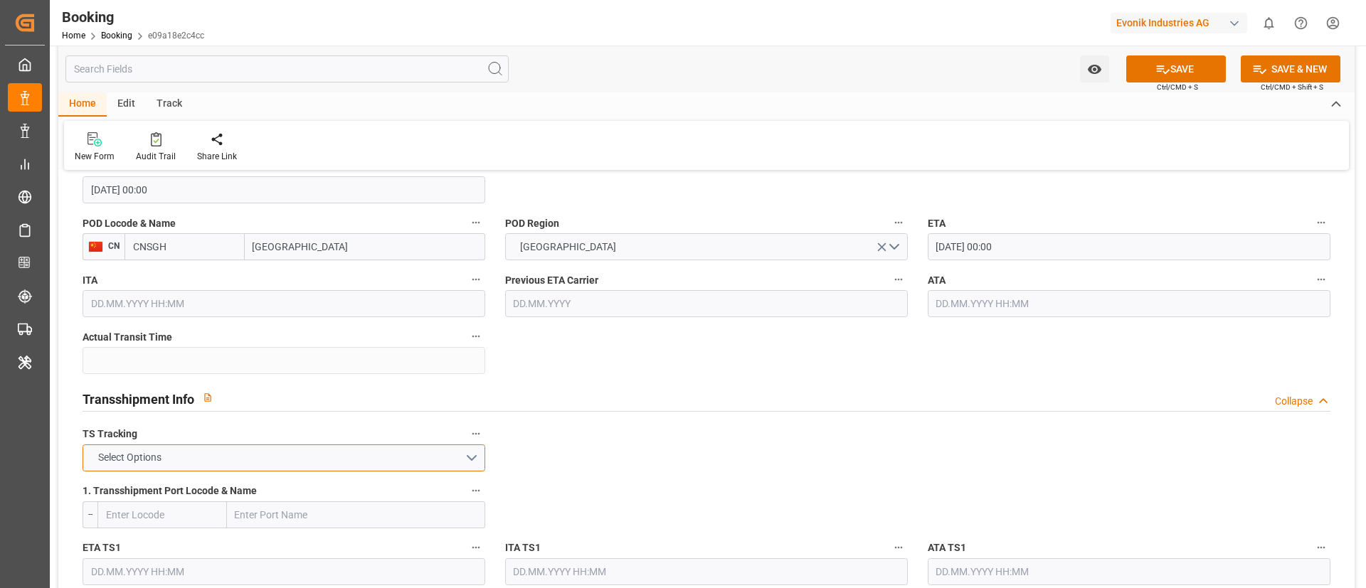
click at [308, 462] on button "Select Options" at bounding box center [284, 458] width 403 height 27
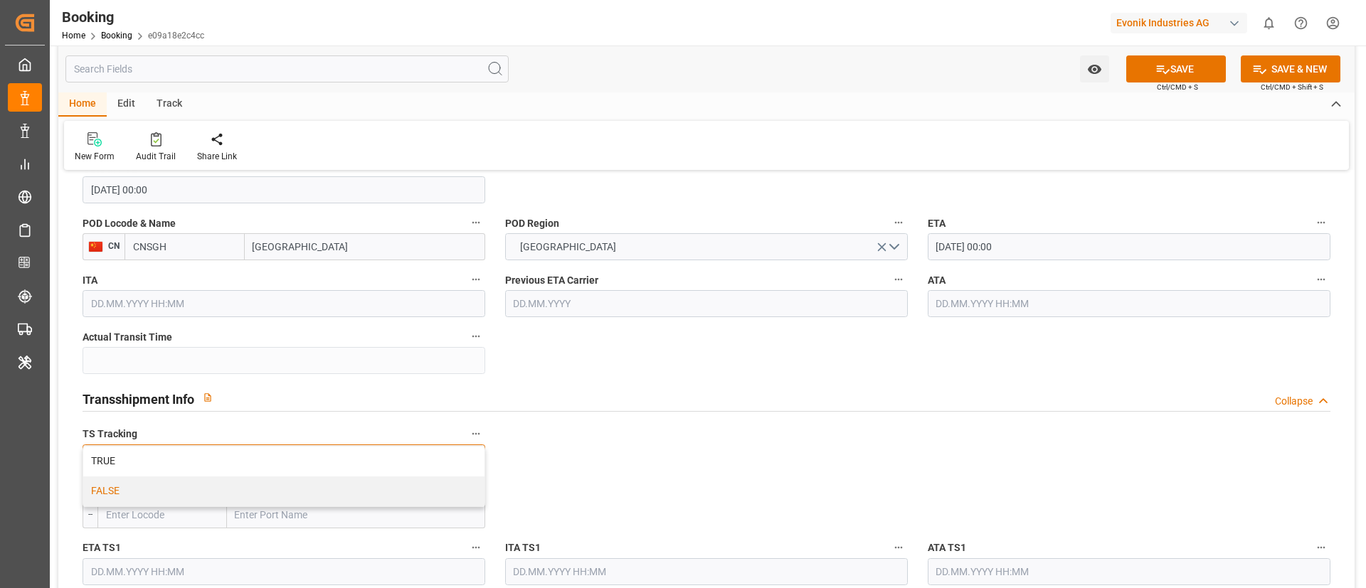
click at [273, 486] on div "FALSE" at bounding box center [283, 492] width 401 height 30
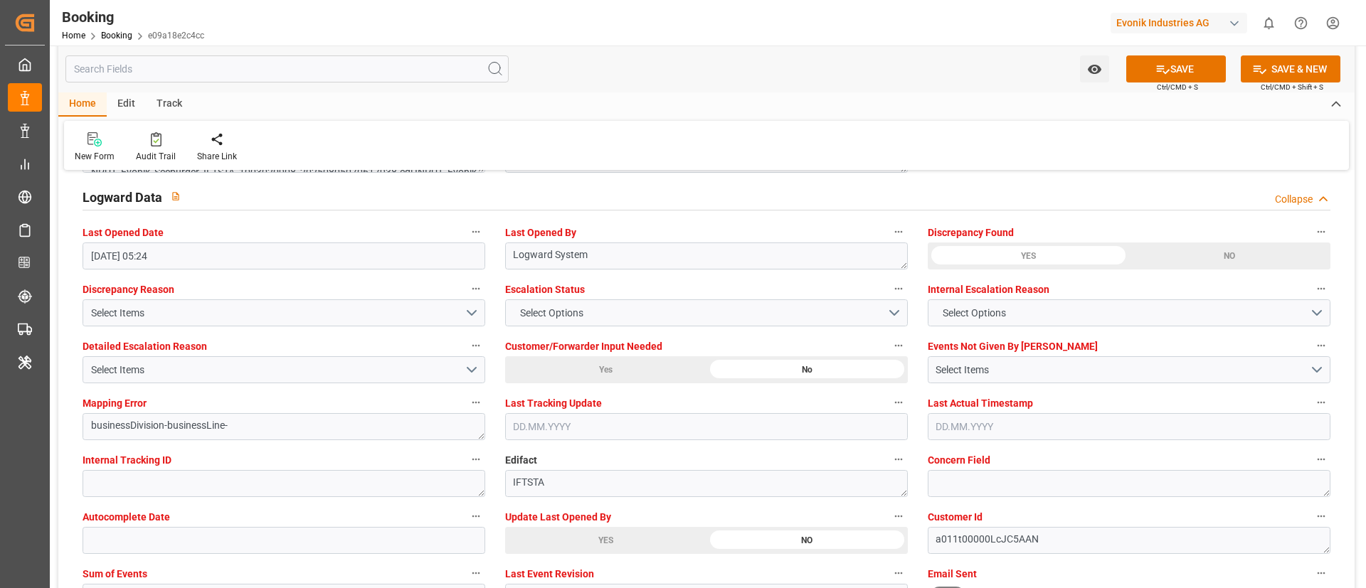
scroll to position [2668, 0]
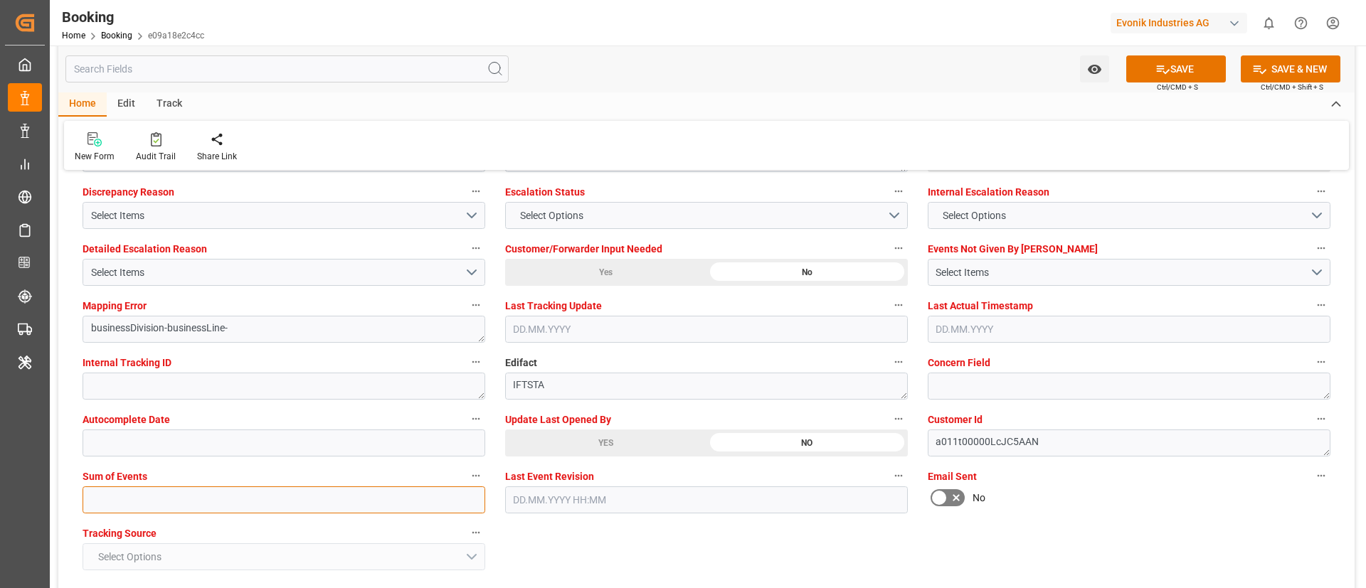
click at [360, 497] on input "text" at bounding box center [284, 500] width 403 height 27
type input "0"
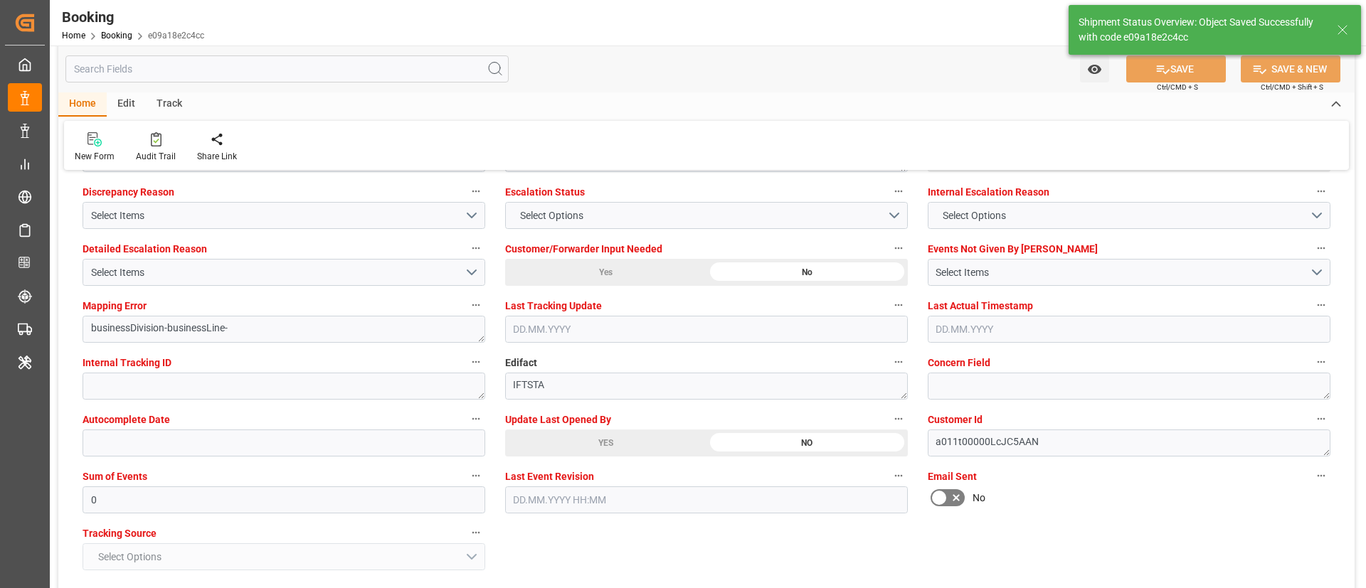
type textarea "NWC/UK North West Continent / UK_CNSGH_COSU_AT-SE"
type textarea "Vismitha Mahadev"
type textarea "Pod-PodRegionName-businessDivision-businessLine-"
type input "15.08.2025 00:00"
type input "23.09.2025 00:00"
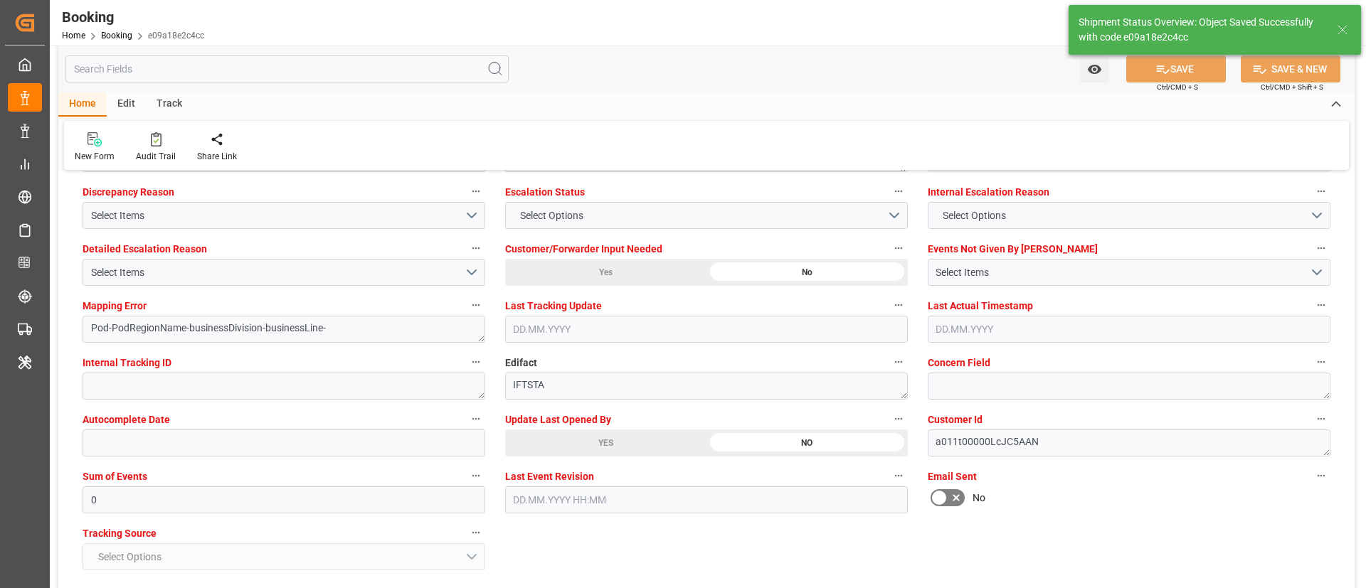
type input "05.09.2025 11:36"
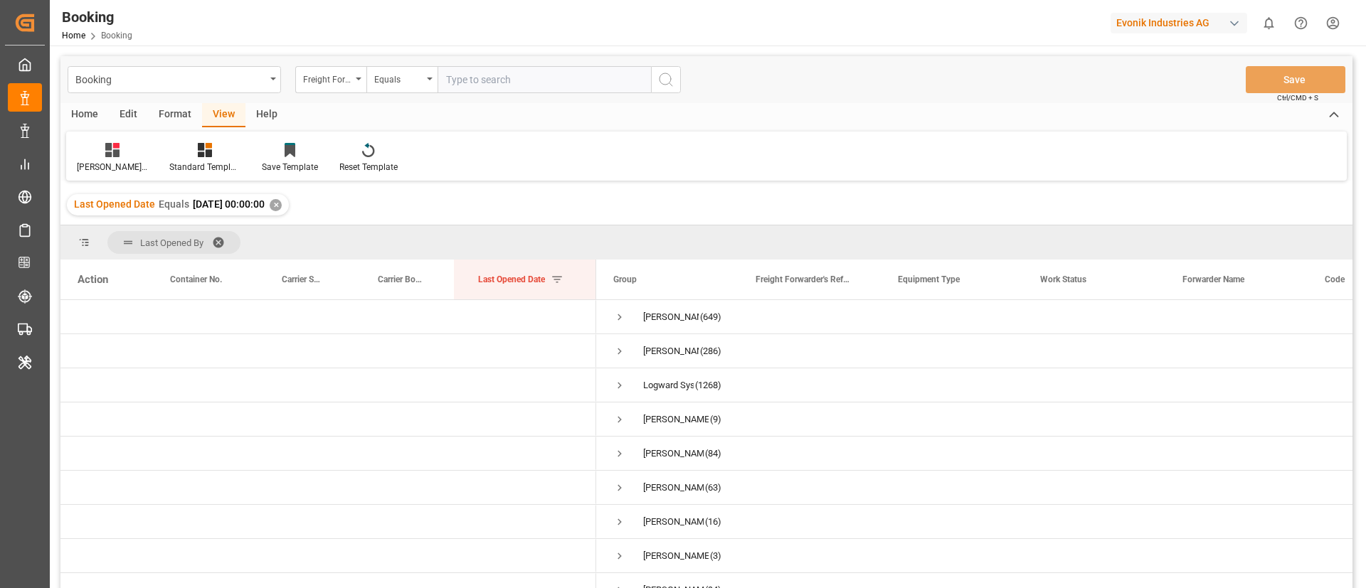
scroll to position [54, 0]
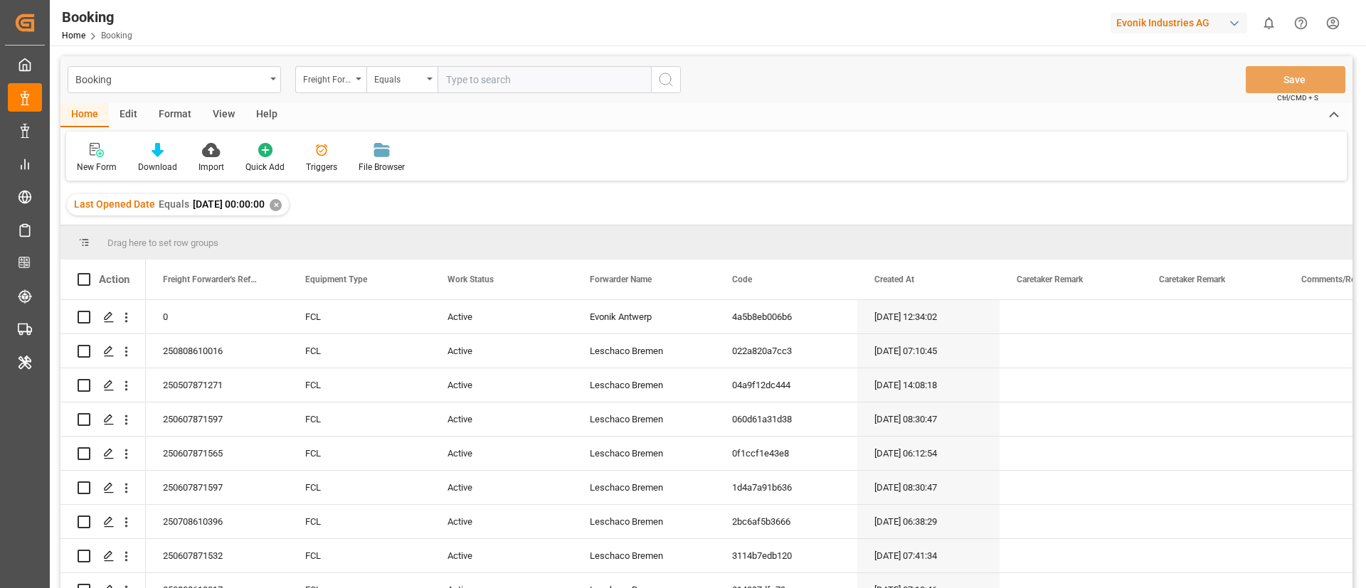
click at [223, 110] on div "View" at bounding box center [223, 115] width 43 height 24
click at [97, 162] on div "Default" at bounding box center [91, 167] width 28 height 13
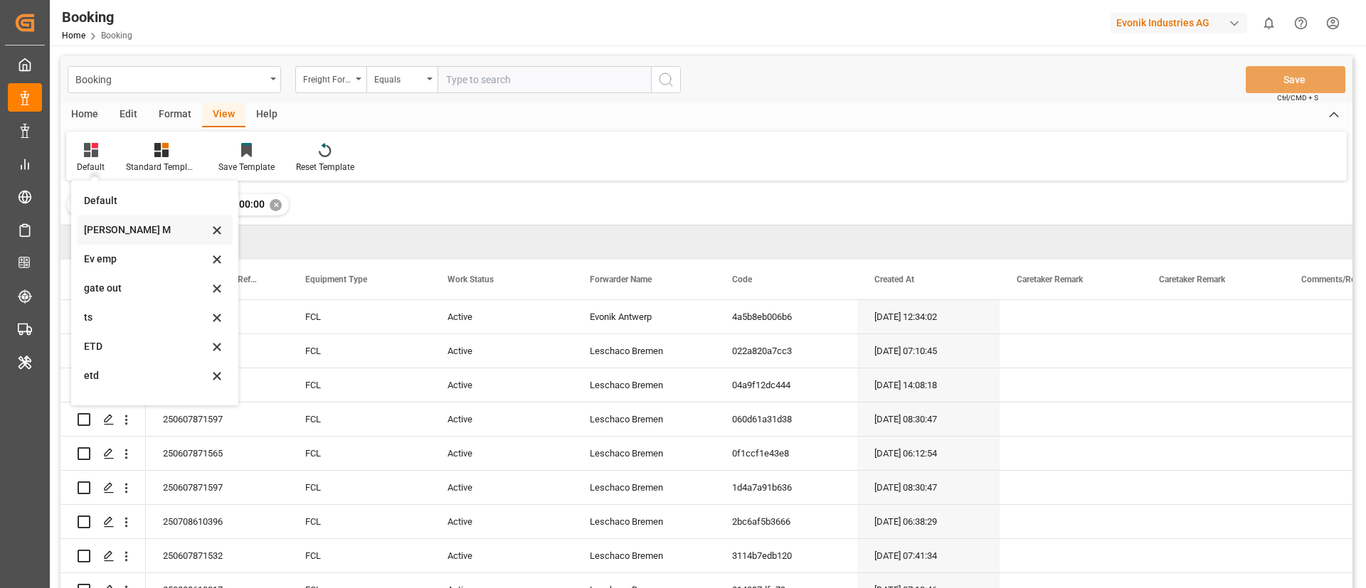
click at [148, 234] on div "[PERSON_NAME] M" at bounding box center [146, 230] width 125 height 15
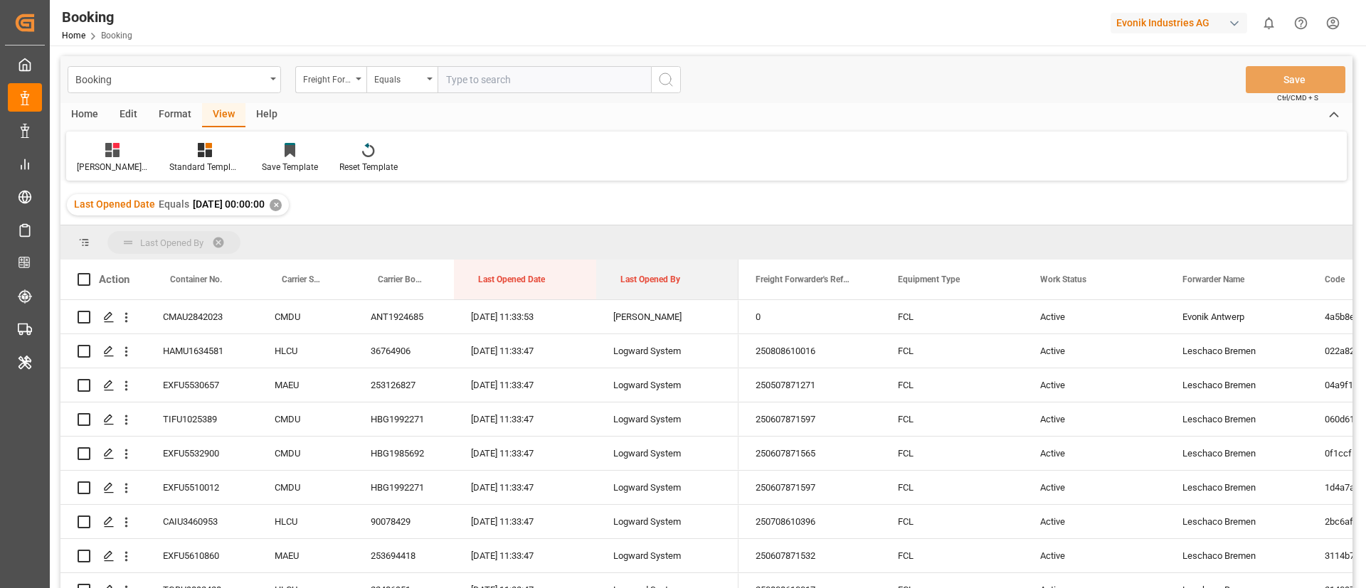
drag, startPoint x: 655, startPoint y: 277, endPoint x: 654, endPoint y: 248, distance: 29.2
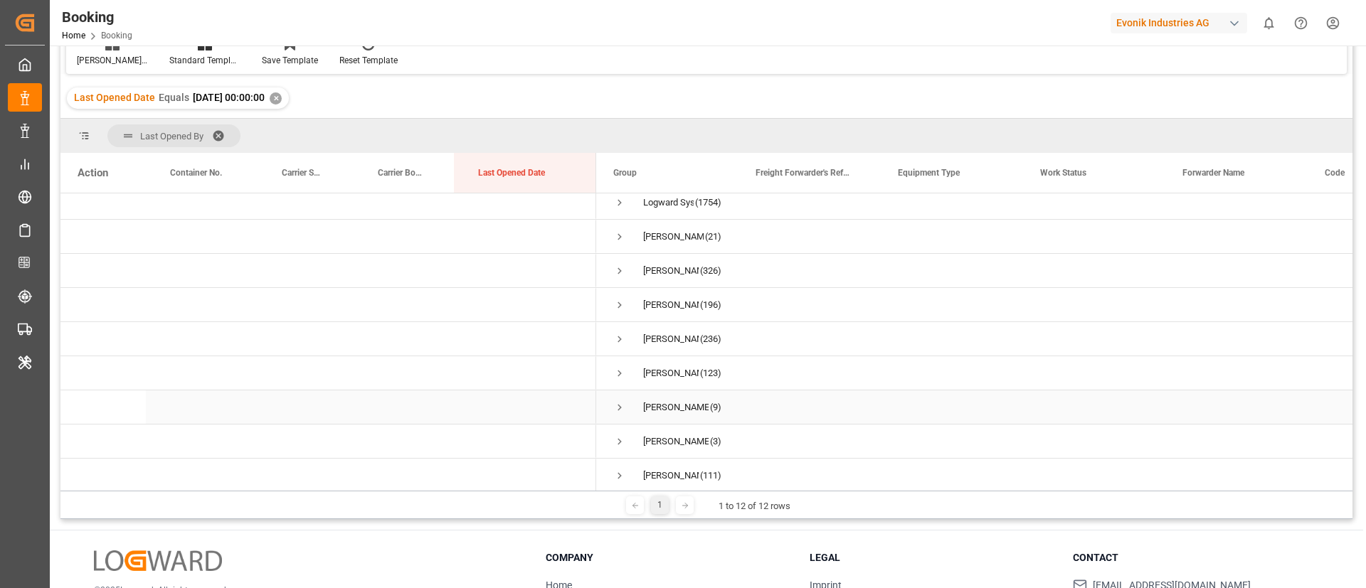
scroll to position [122, 0]
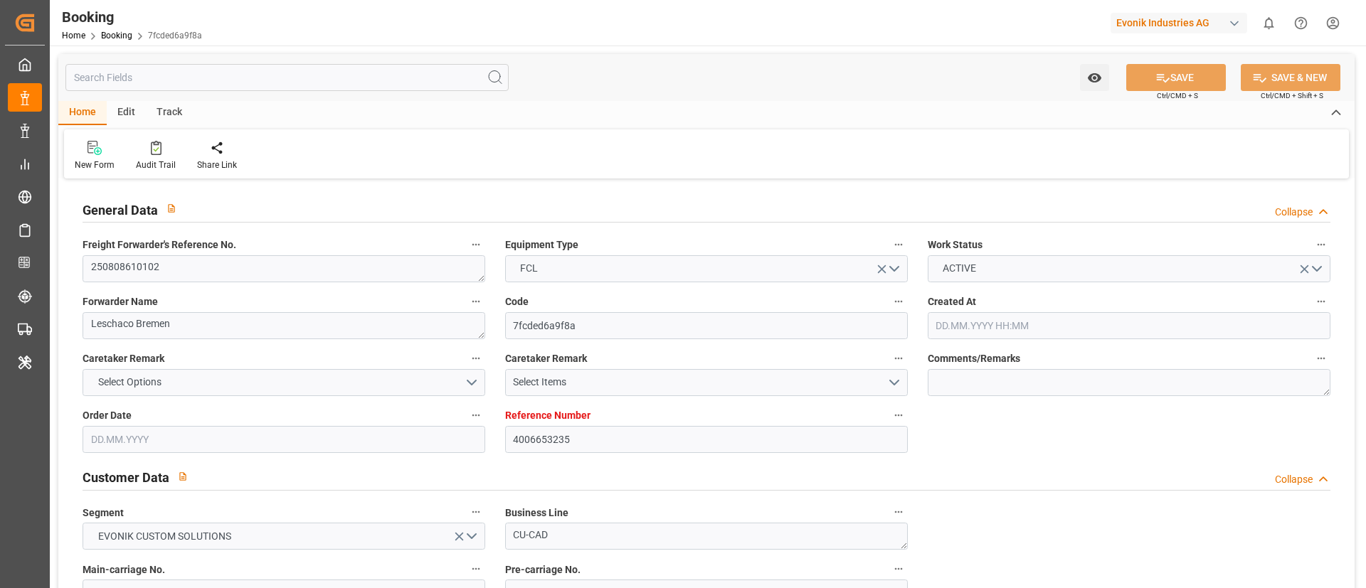
type input "4006653235"
type input "Dummy"
type input "Dummy Carrier"
type input "DEHAM"
type input "USNYC"
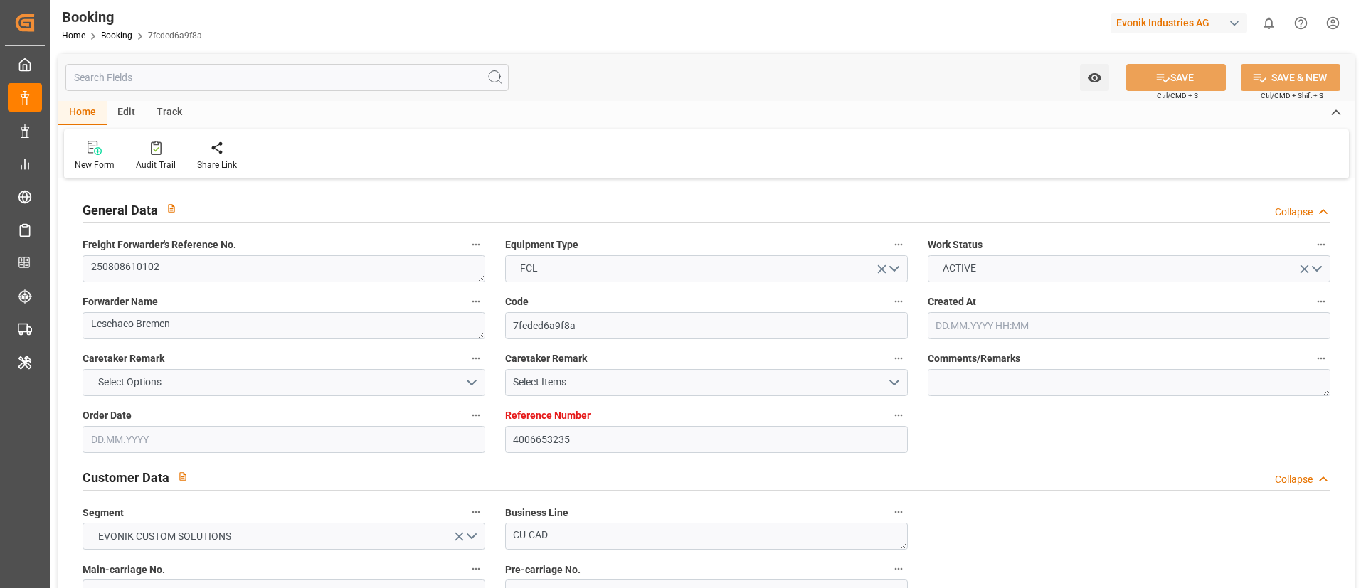
type input "01.07.2025 05:47"
type input "01.07.2025"
type input "02.09.2025"
type input "23.07.2025"
type input "05.08.2025"
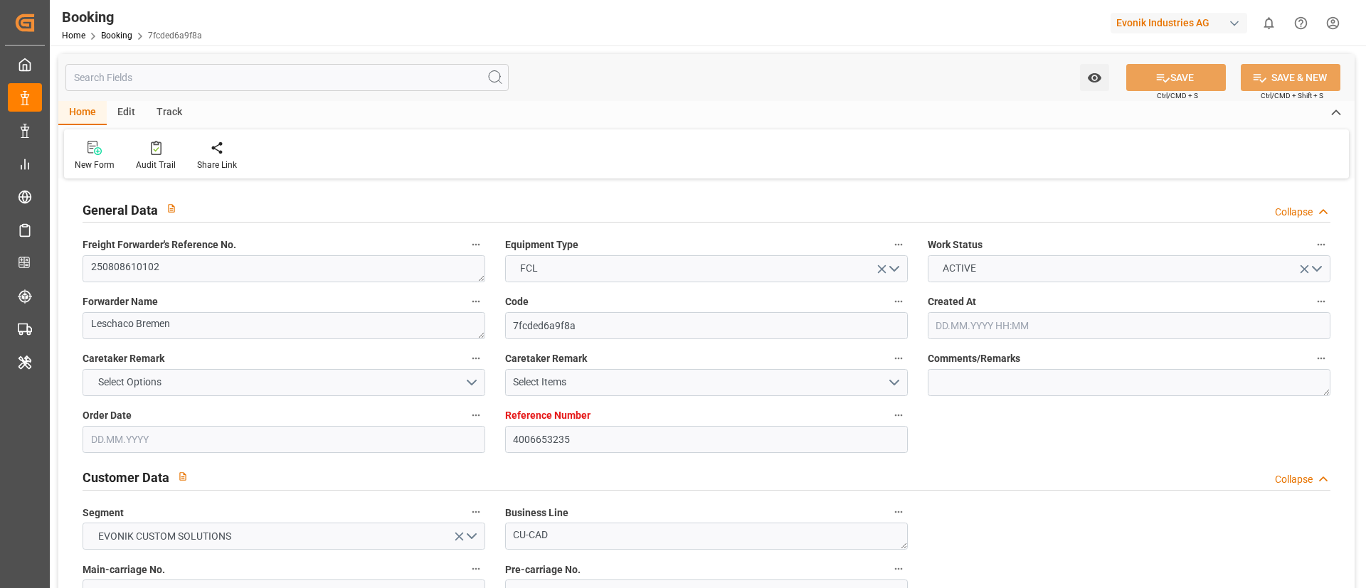
type input "15.08.2025 05:24"
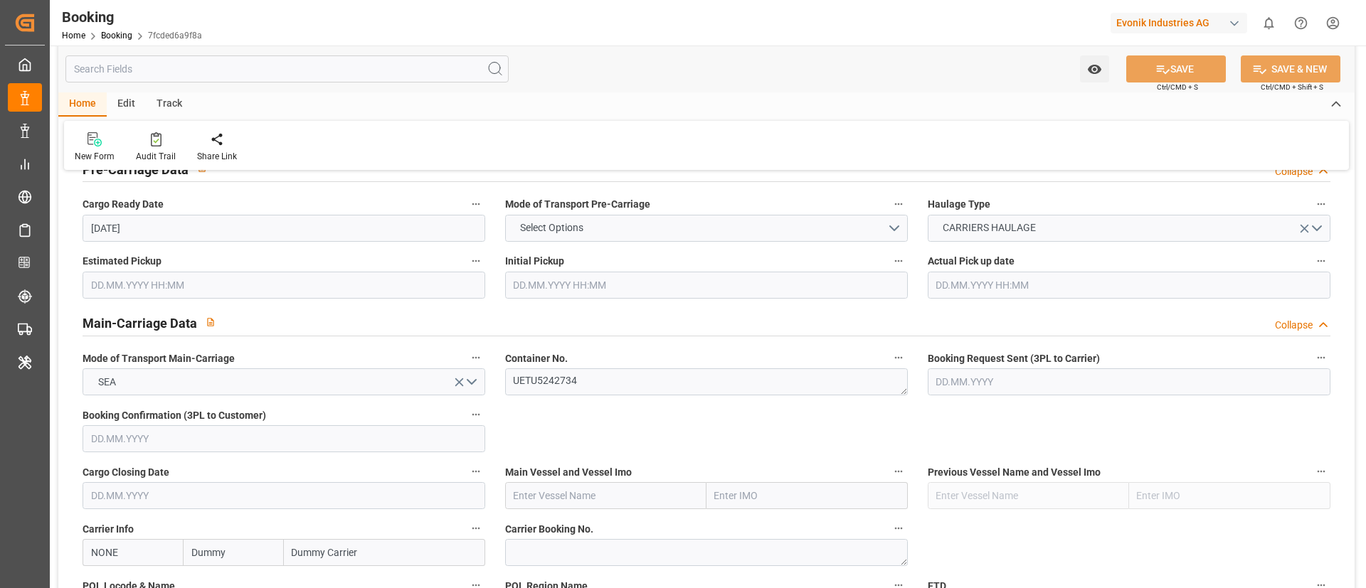
scroll to position [854, 0]
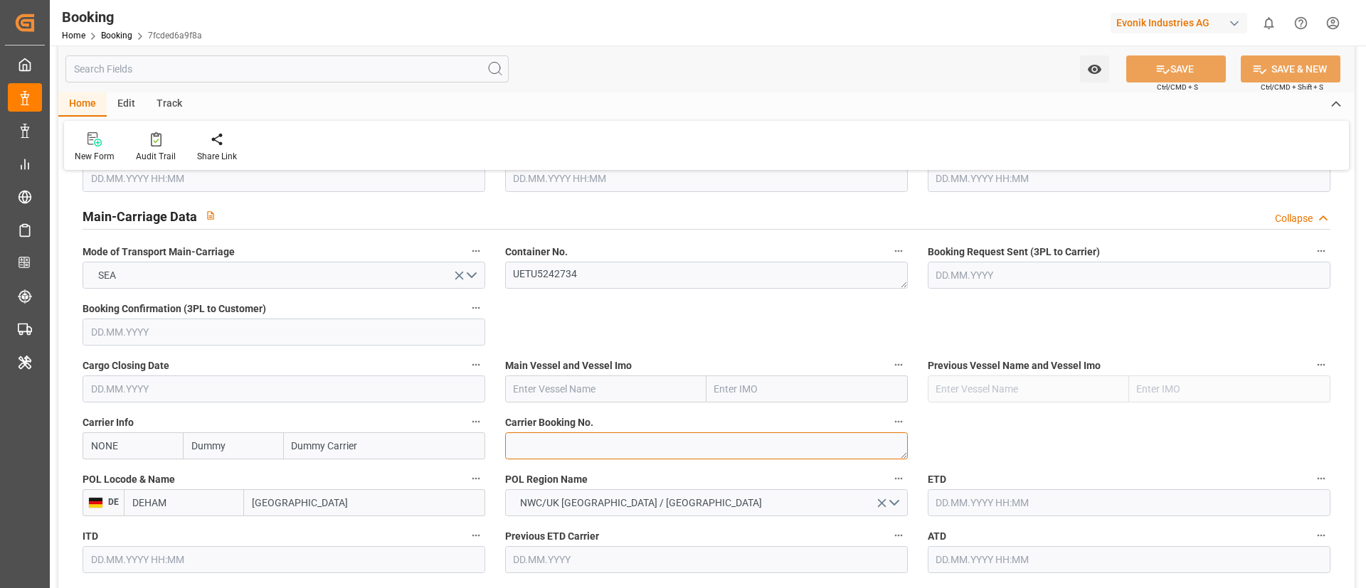
click at [571, 450] on textarea at bounding box center [706, 446] width 403 height 27
paste textarea "11888055"
type textarea "11888055"
click at [150, 450] on input "NONE" at bounding box center [133, 446] width 100 height 27
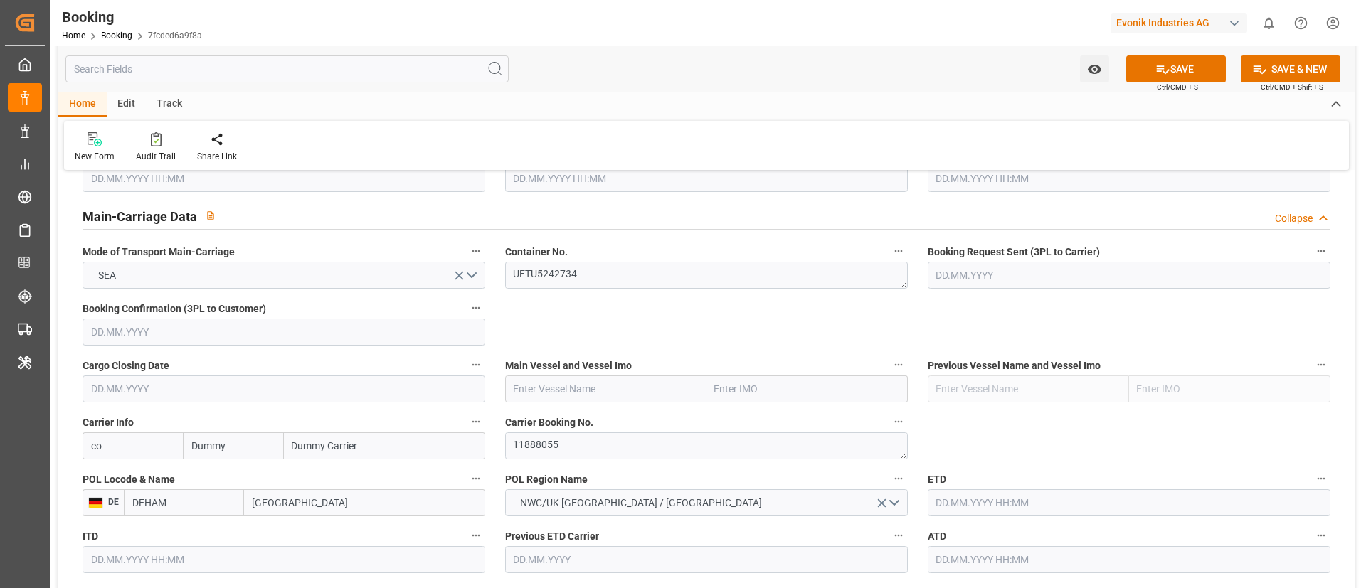
type input "c"
click at [115, 473] on b "HLCU" at bounding box center [105, 477] width 26 height 11
type input "HLCU"
type input "Hapag Lloyd"
type input "Hapag Lloyd Aktiengesellschaft"
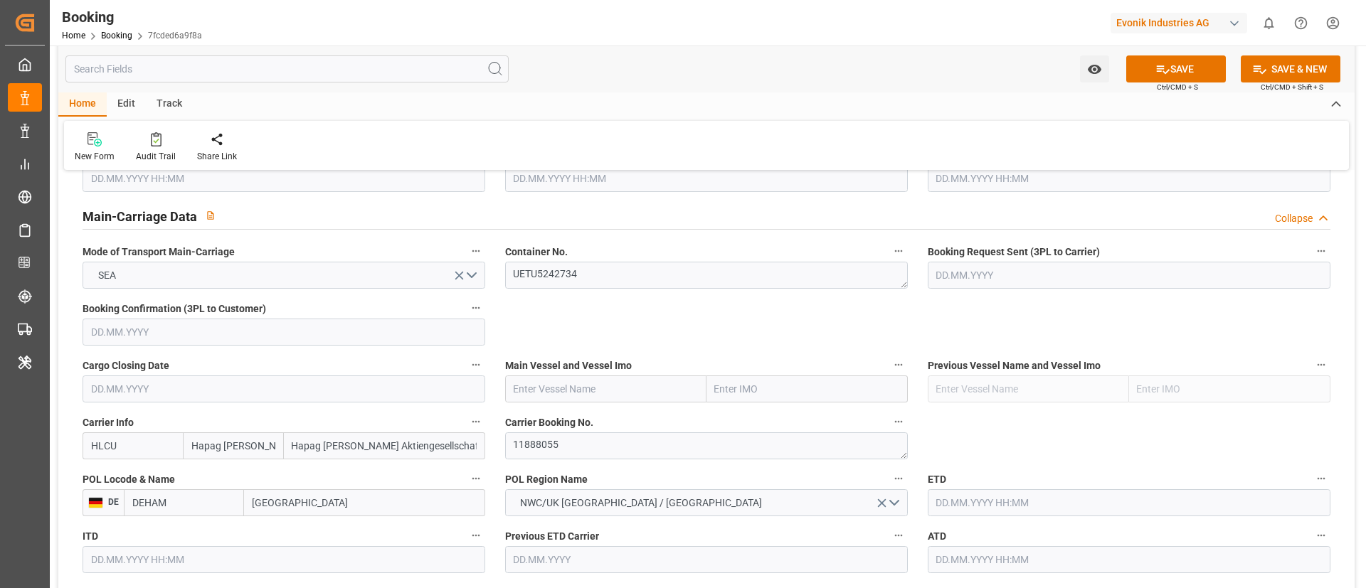
type input "HLCU"
click at [559, 389] on input "text" at bounding box center [605, 389] width 201 height 27
paste input "MAERSK IOWA"
click at [566, 423] on b "MAERSK IOWA" at bounding box center [561, 420] width 95 height 11
type input "MAERSK IOWA"
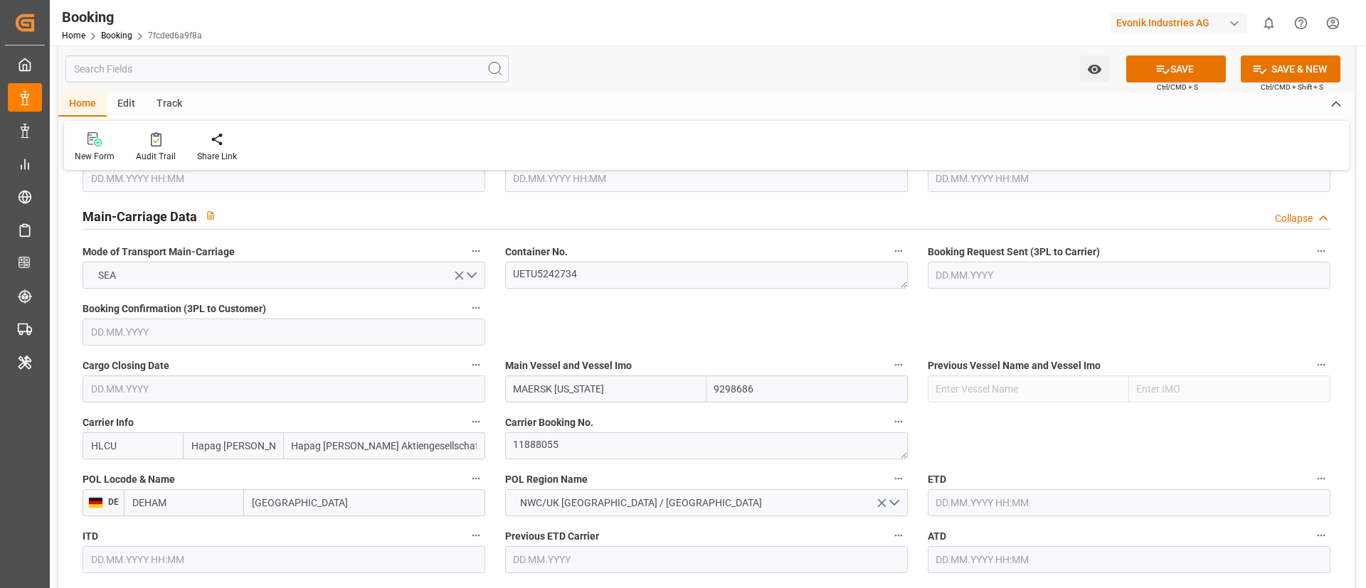
type input "9298686"
click at [324, 504] on input "[GEOGRAPHIC_DATA]" at bounding box center [364, 503] width 241 height 27
paste input "BREMERHAVEN"
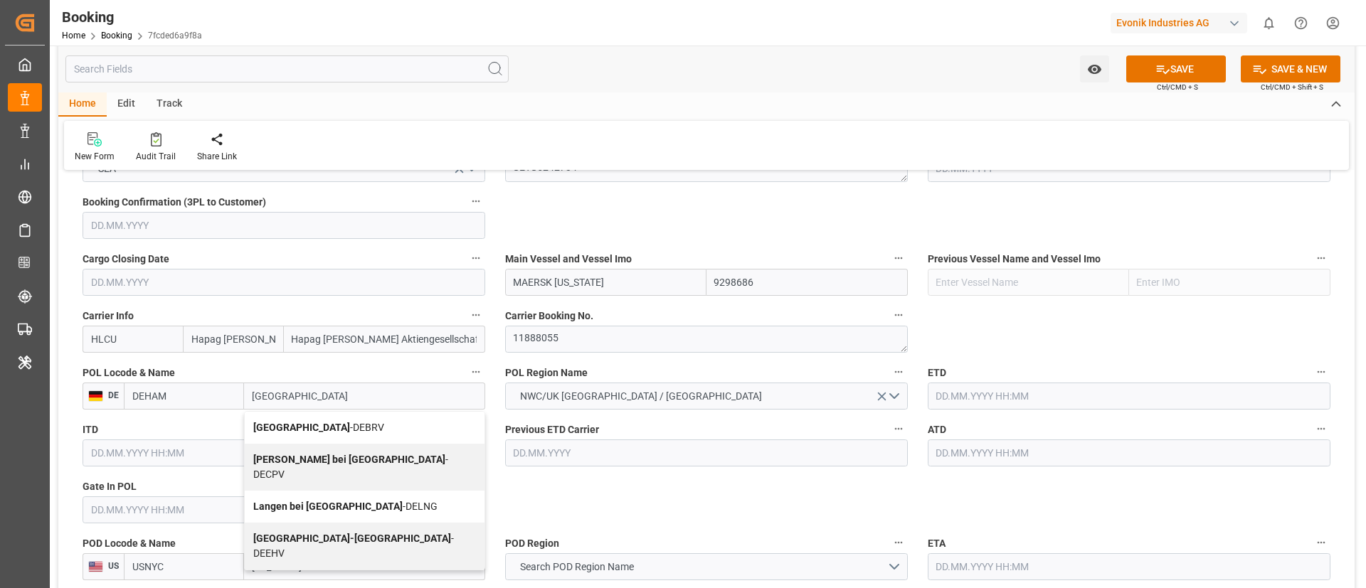
click at [319, 424] on span "Bremerhaven - DEBRV" at bounding box center [318, 427] width 131 height 11
type input "Bremerhaven"
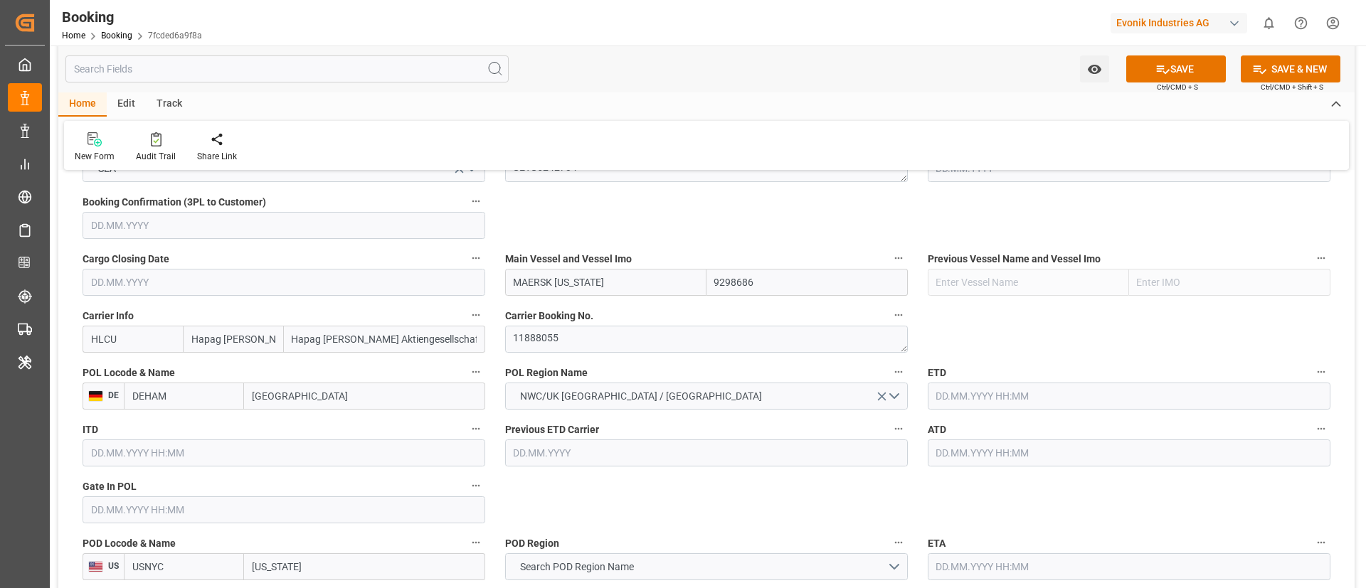
type input "DEBRV"
click at [276, 502] on input "text" at bounding box center [284, 510] width 403 height 27
paste input "2025-08-11"
type input "11.08.2025 00:00"
click at [1001, 389] on input "text" at bounding box center [1129, 396] width 403 height 27
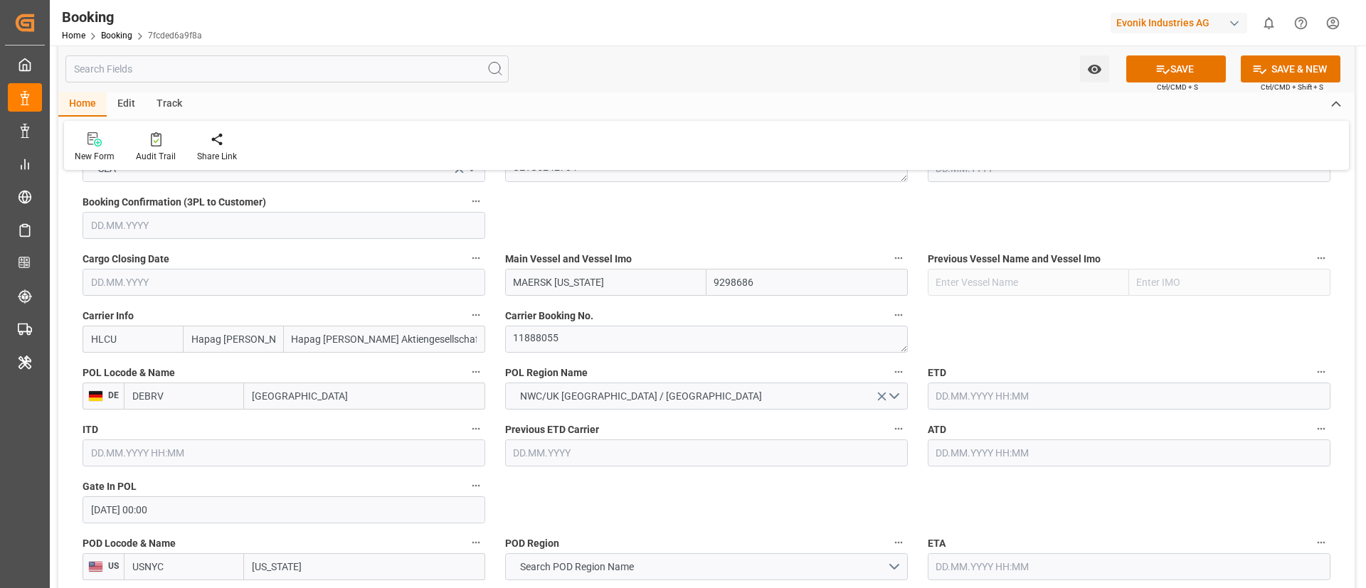
paste input "2025-08-14"
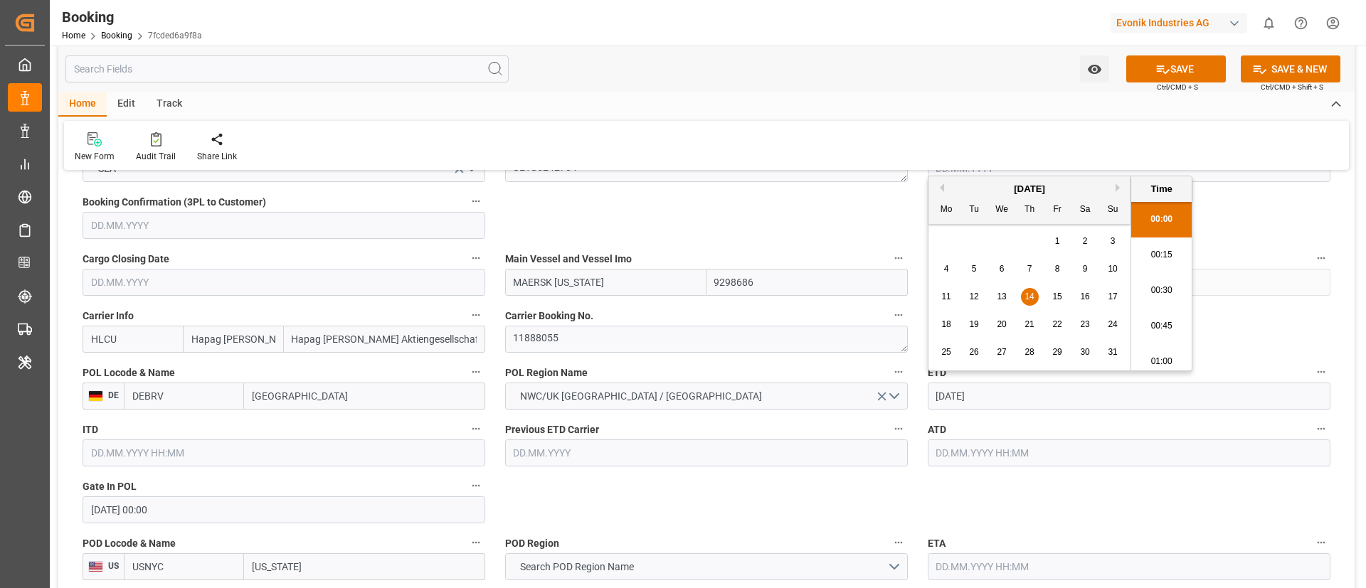
scroll to position [2353, 0]
type input "14.08.2025 00:00"
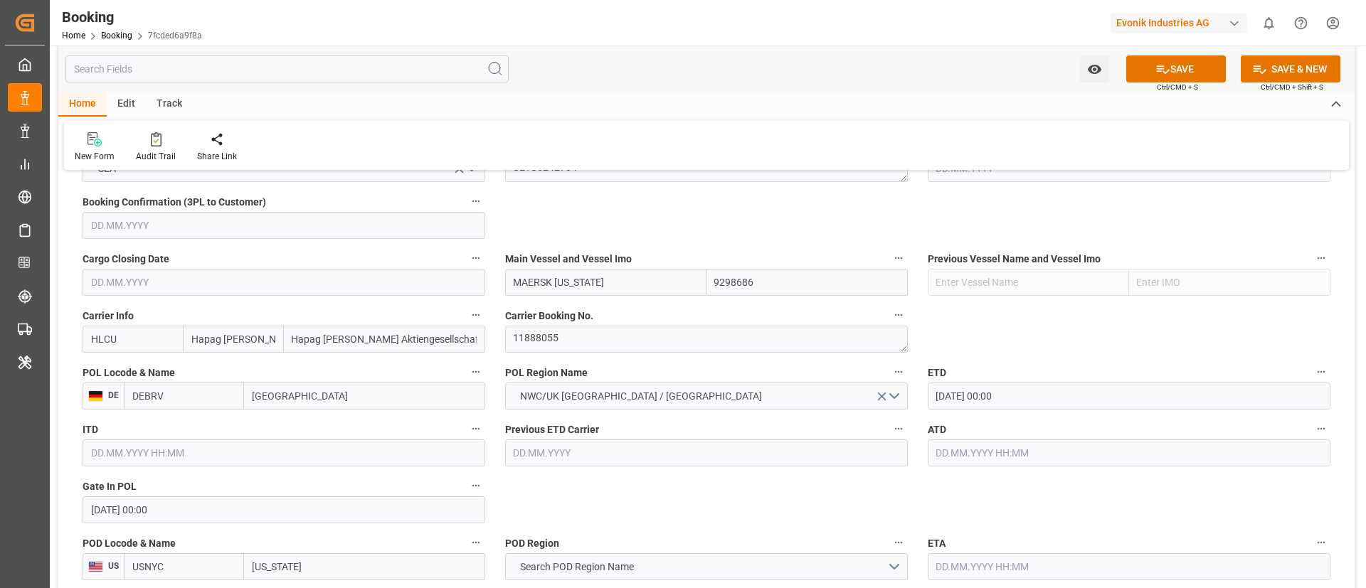
click at [985, 453] on input "text" at bounding box center [1129, 453] width 403 height 27
paste input "2025-08-14"
type input "14.08.2025 00:00"
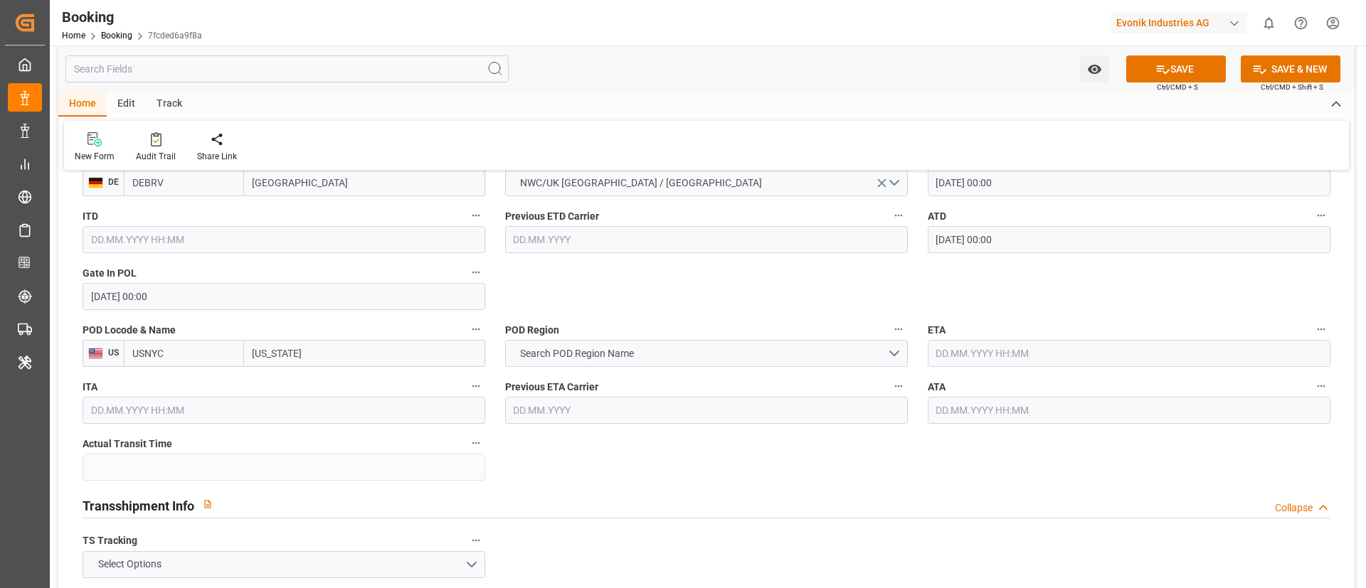
click at [315, 355] on input "New York" at bounding box center [364, 353] width 241 height 27
paste input "ORFOLK"
type input "NORFOLK"
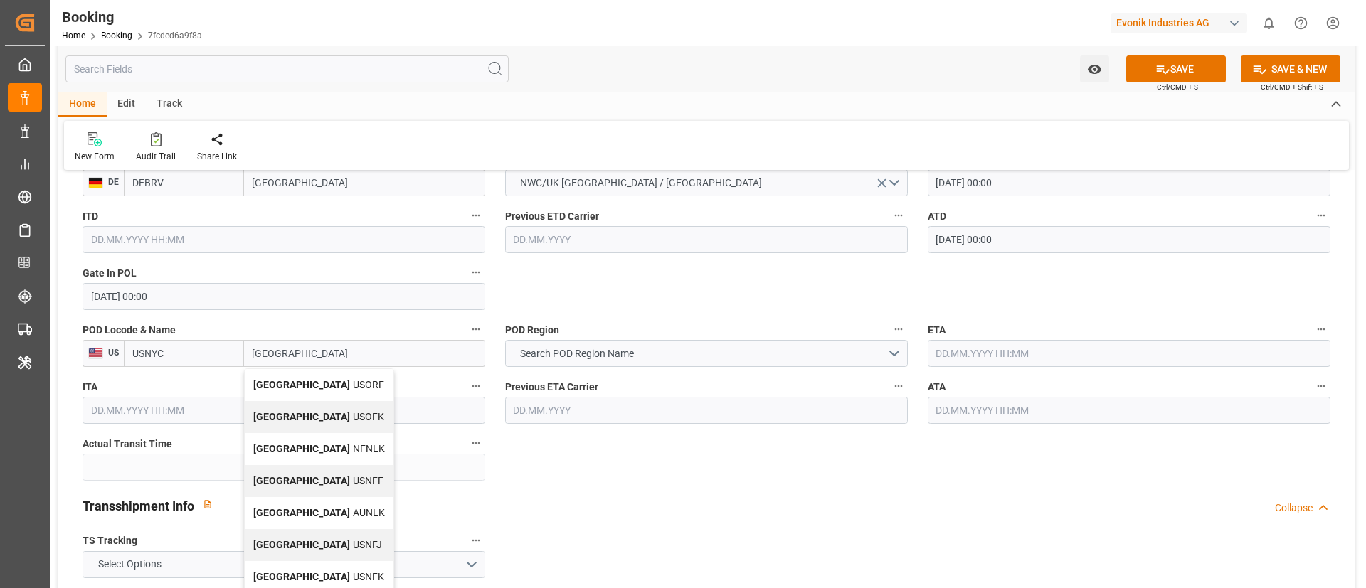
click at [322, 377] on div "Norfolk - USORF" at bounding box center [319, 385] width 149 height 32
type input "USORF"
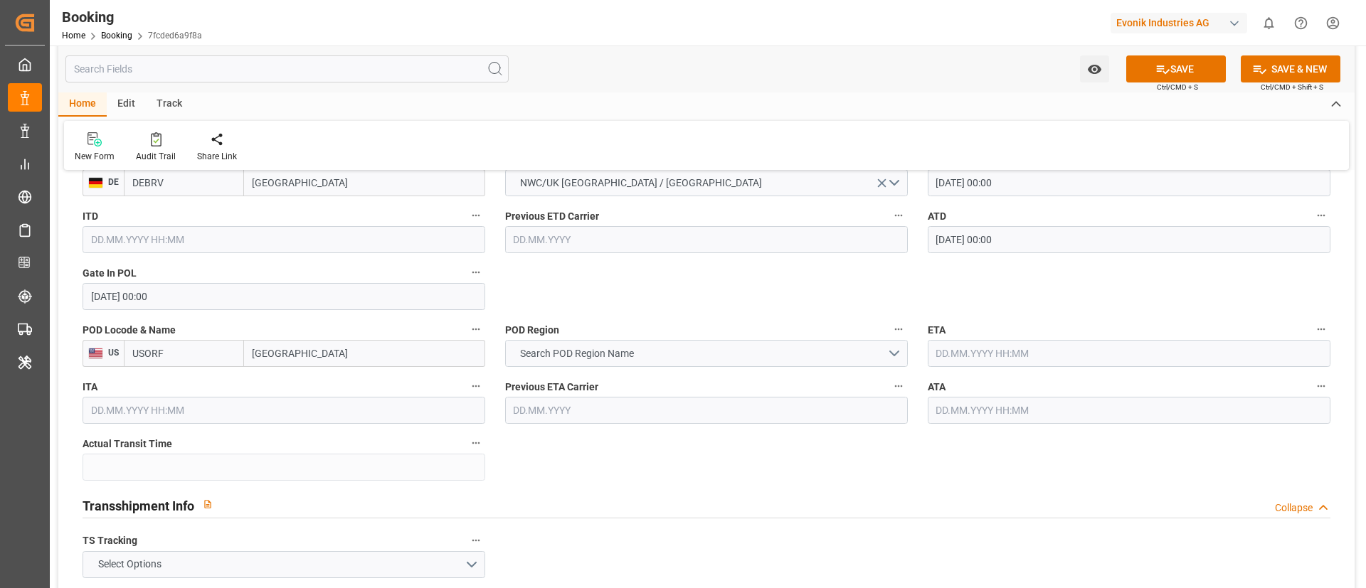
type input "Norfolk"
click at [635, 354] on span "Search POD Region Name" at bounding box center [577, 354] width 128 height 15
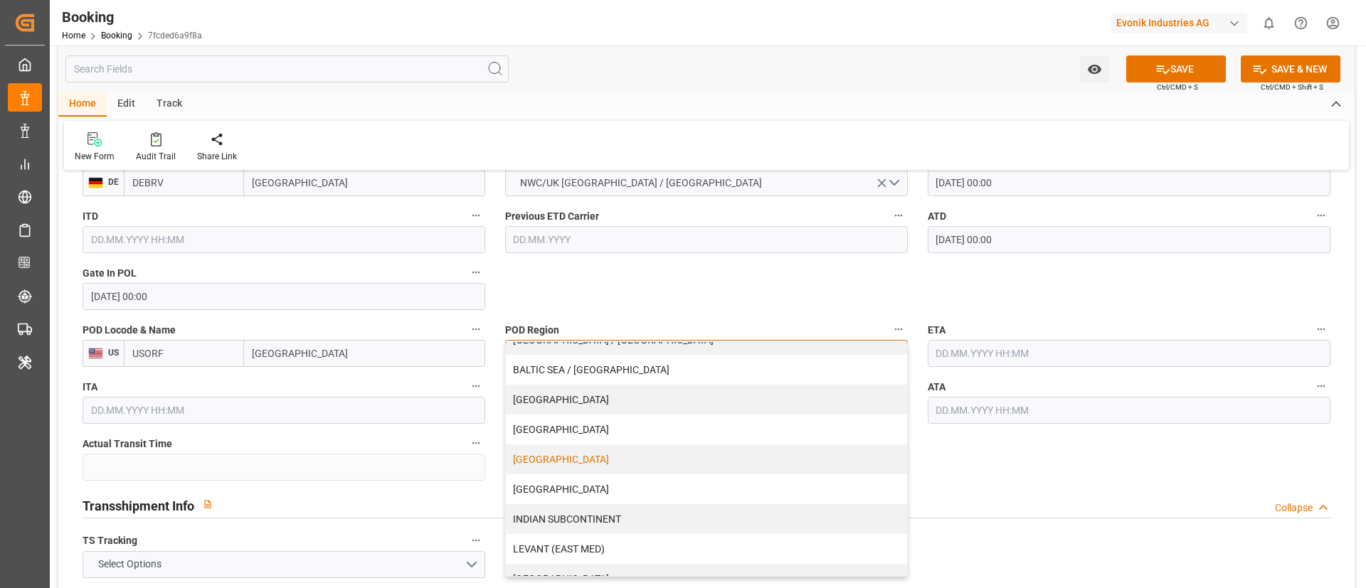
scroll to position [304, 0]
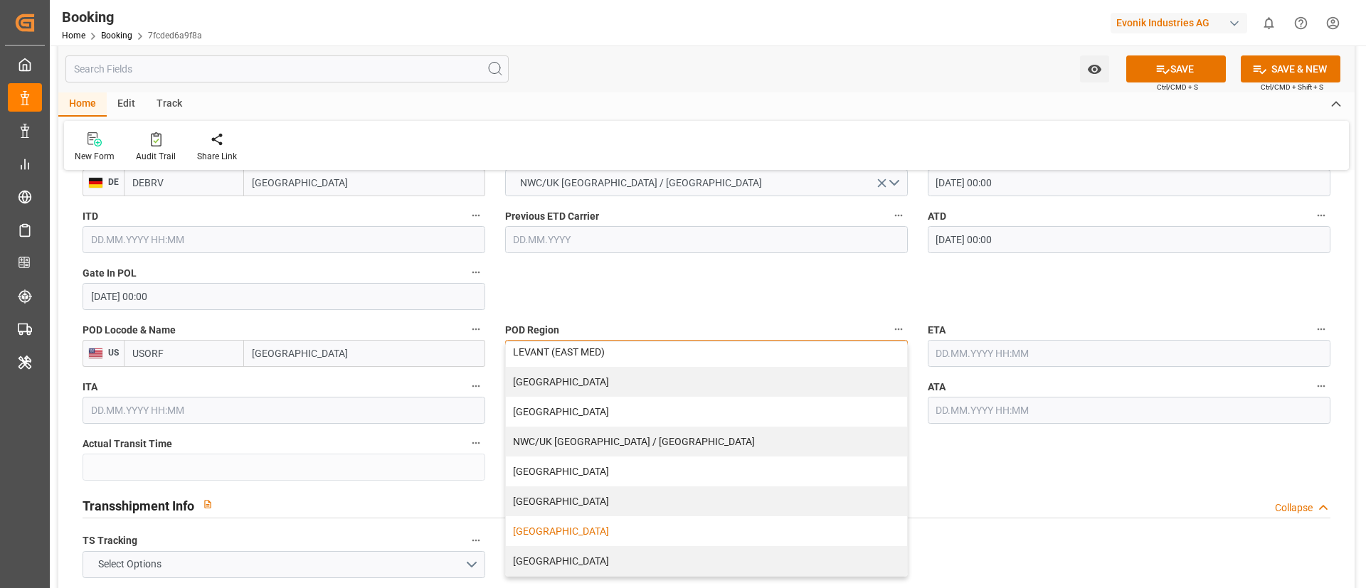
click at [562, 524] on div "USA" at bounding box center [706, 532] width 401 height 30
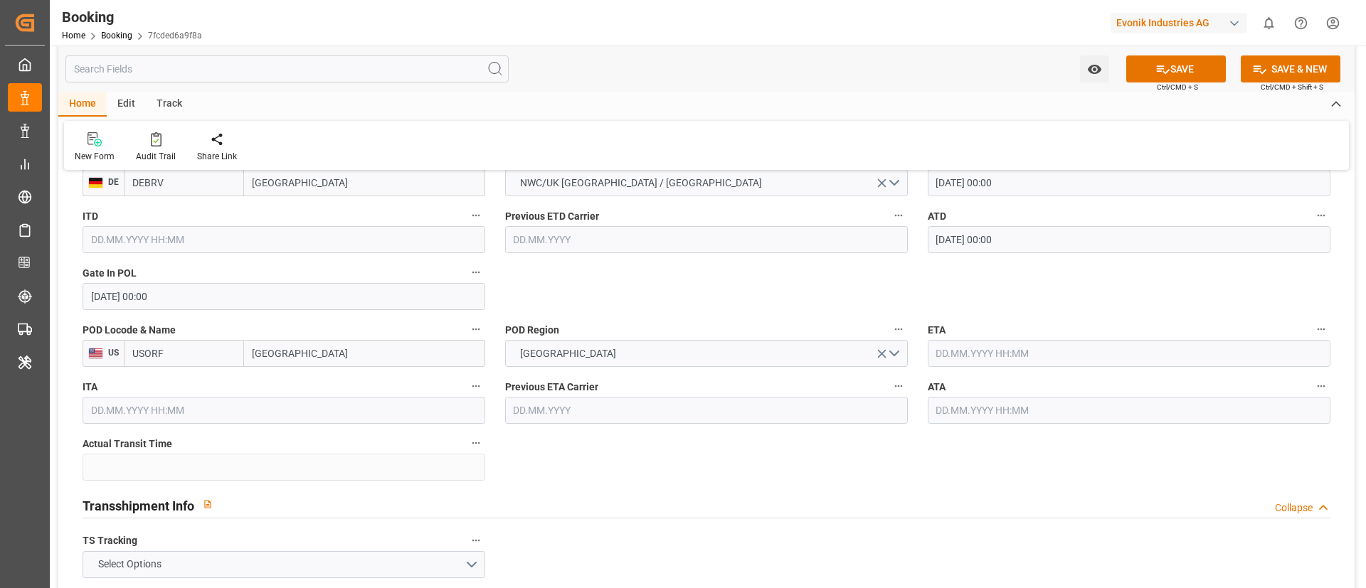
click at [978, 352] on input "text" at bounding box center [1129, 353] width 403 height 27
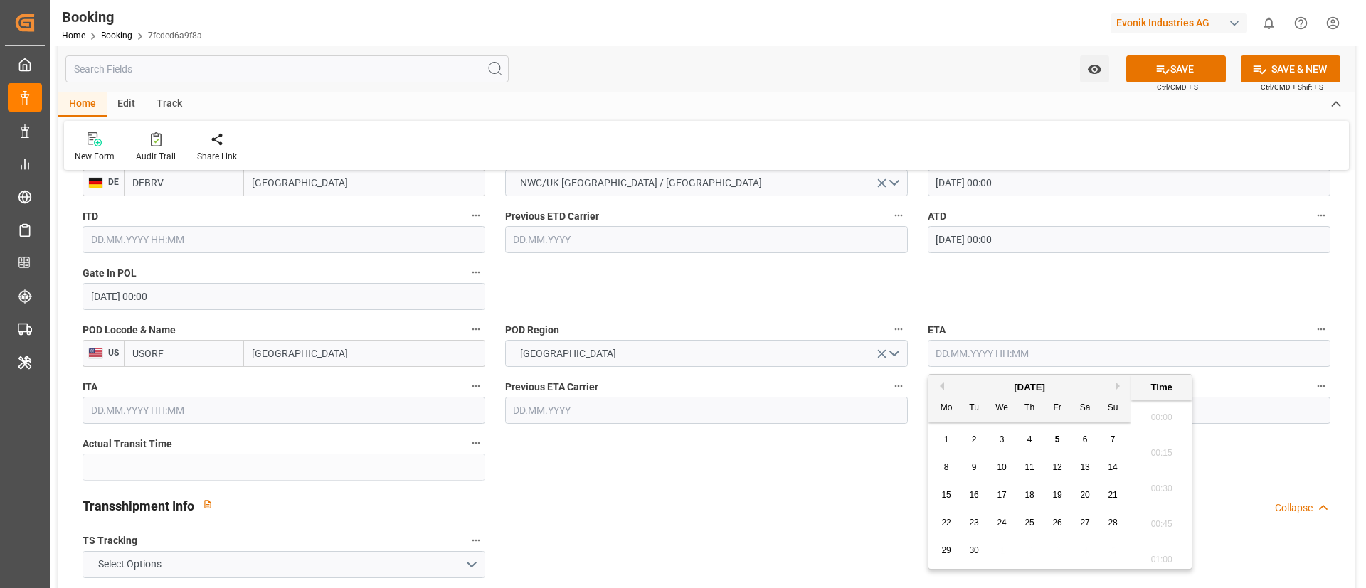
paste input "2025-08-24"
type input "2025-08-24"
click at [971, 411] on input "text" at bounding box center [1129, 410] width 403 height 27
paste input "2025-08-24"
type input "2025-08-24"
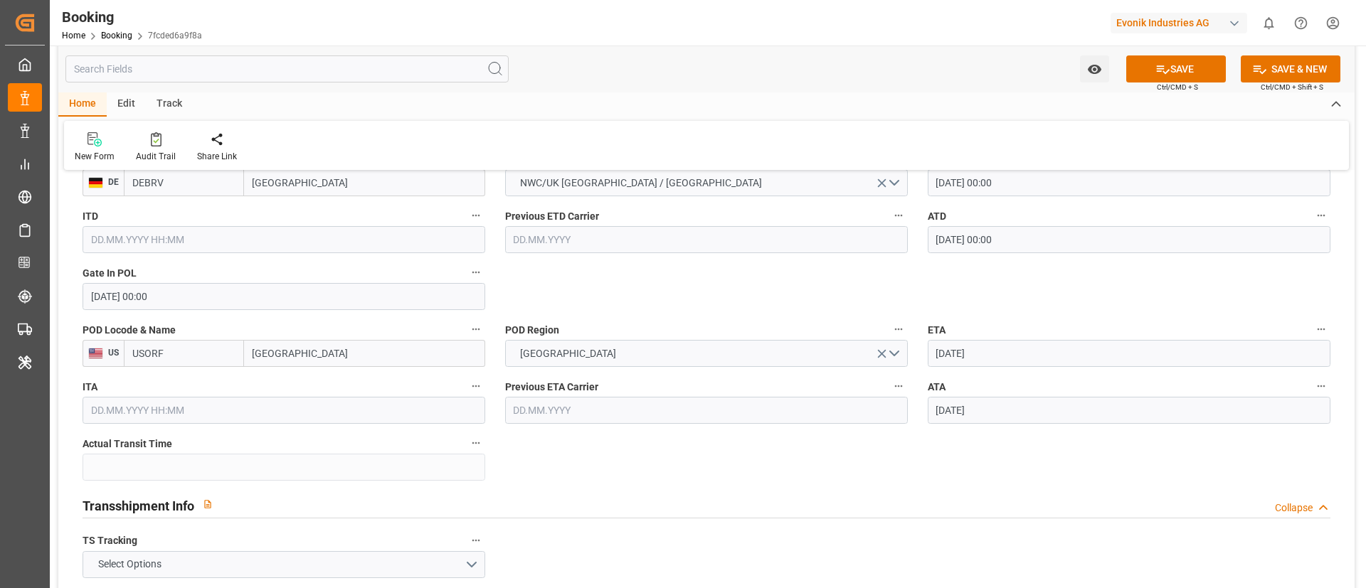
type input "24.08.2025 00:00"
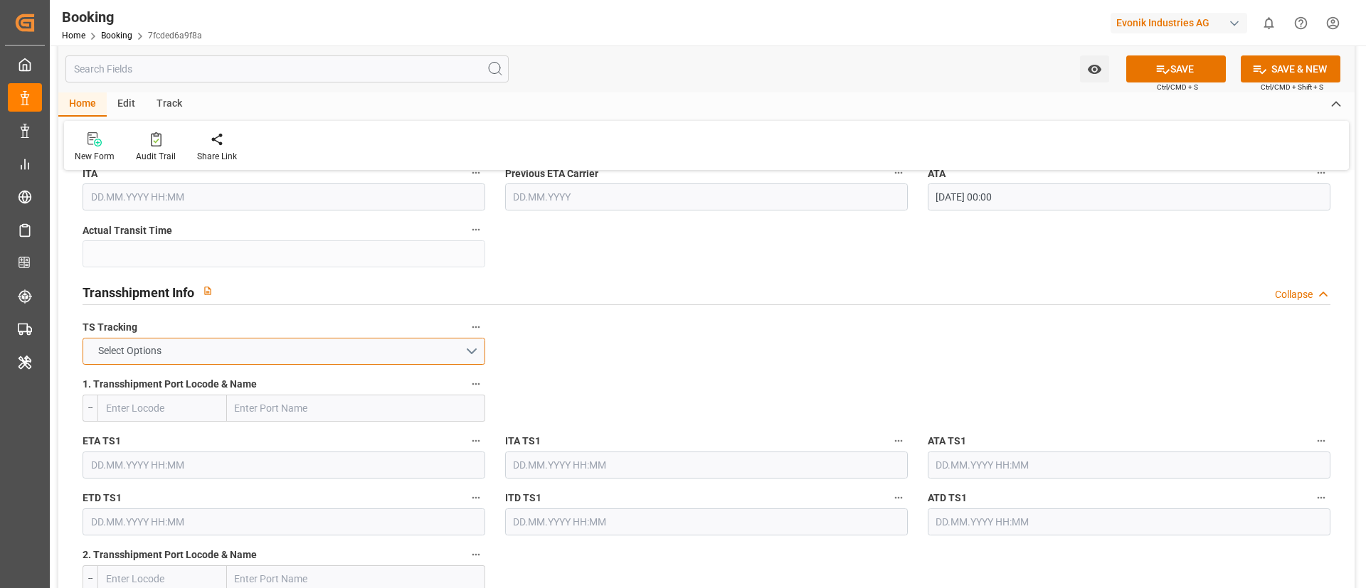
click at [433, 349] on button "Select Options" at bounding box center [284, 351] width 403 height 27
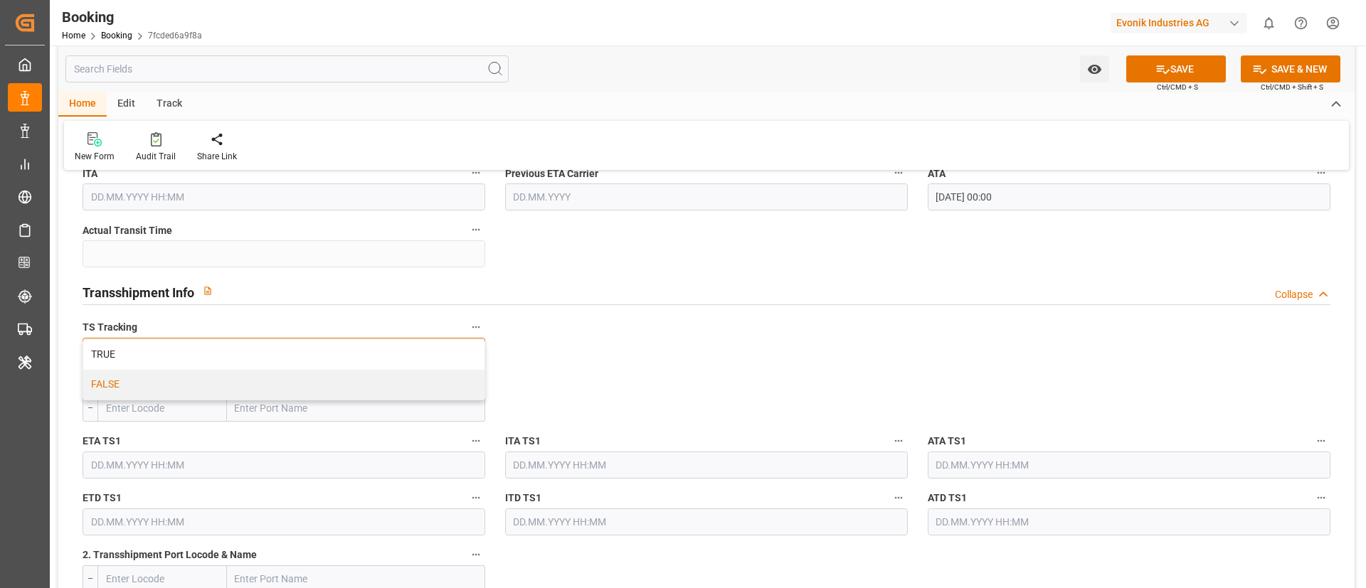
click at [355, 389] on div "FALSE" at bounding box center [283, 385] width 401 height 30
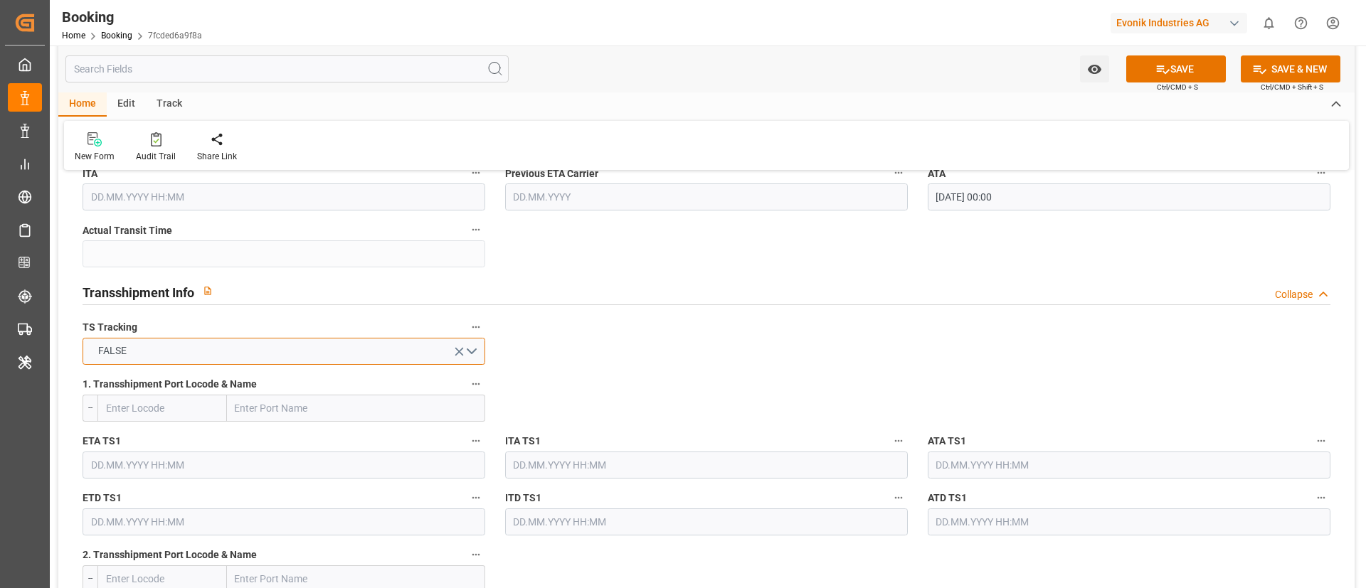
scroll to position [2028, 0]
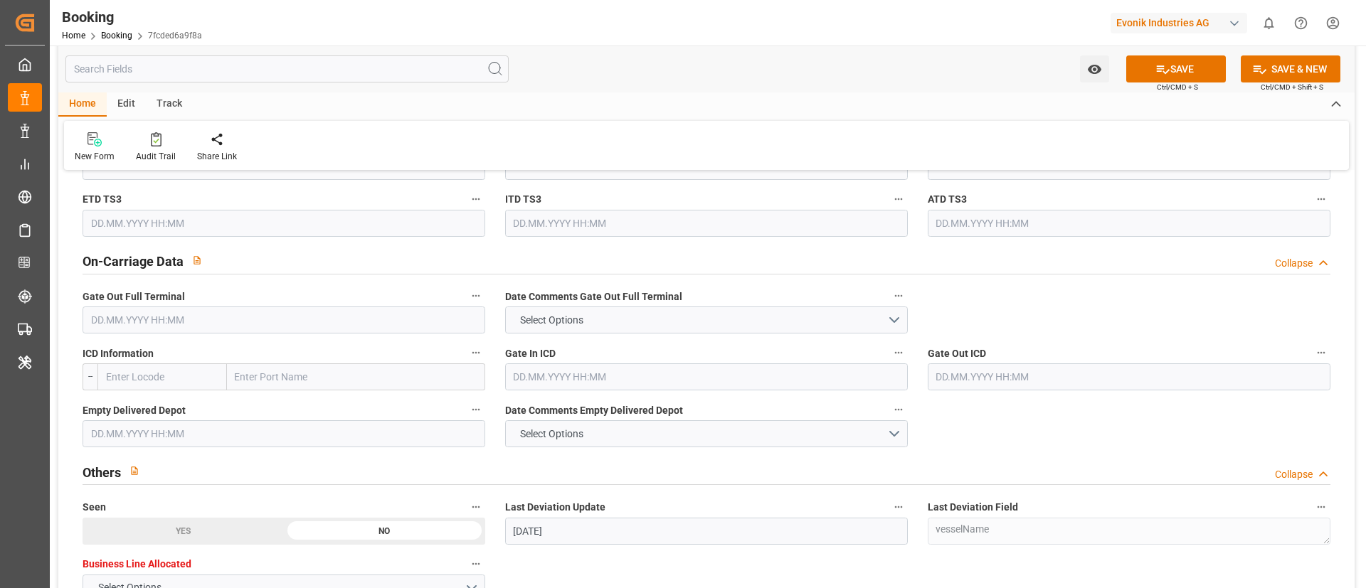
click at [310, 377] on input "text" at bounding box center [356, 377] width 258 height 27
paste input "CLEVELAND"
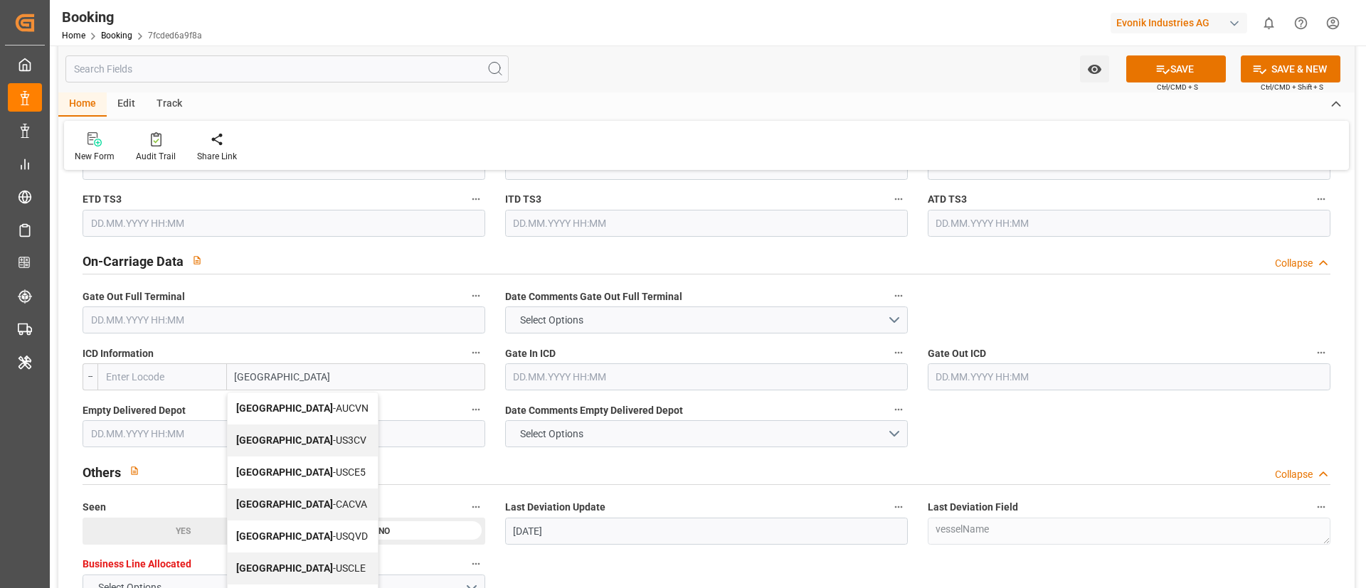
click at [301, 561] on div "Cleveland - USCLE" at bounding box center [303, 569] width 150 height 32
type input "Cleveland"
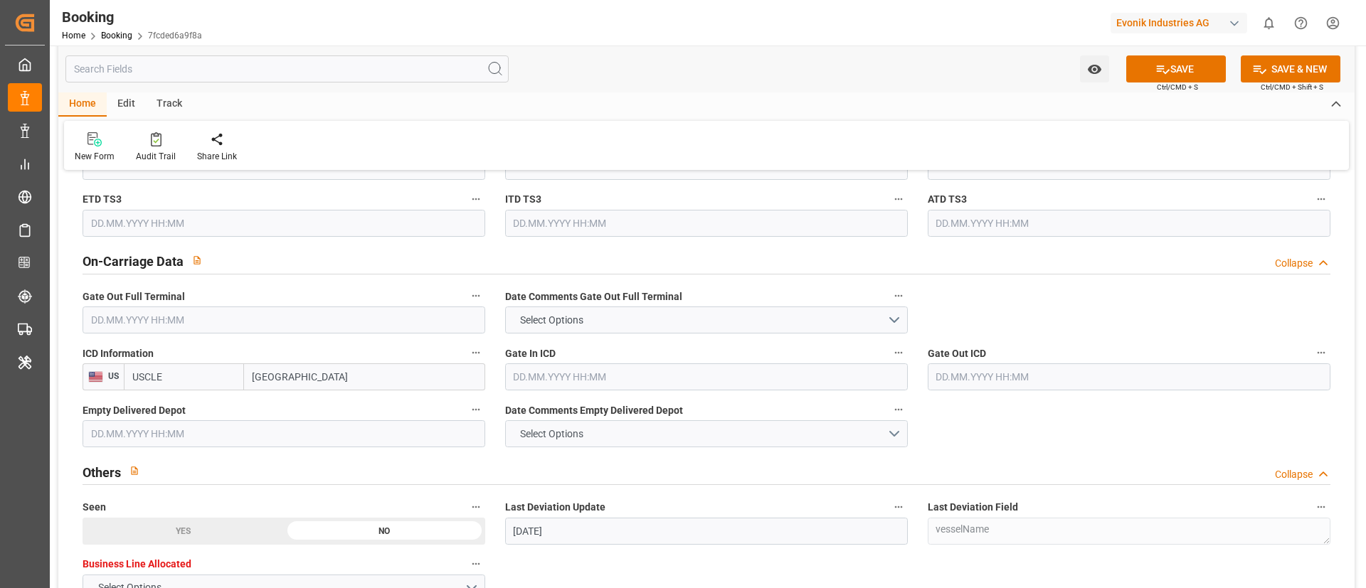
type input "USCLE"
click at [320, 325] on input "text" at bounding box center [284, 320] width 403 height 27
paste input "2025-08-25"
type input "25.08.2025 00:00"
click at [593, 379] on input "text" at bounding box center [706, 377] width 403 height 27
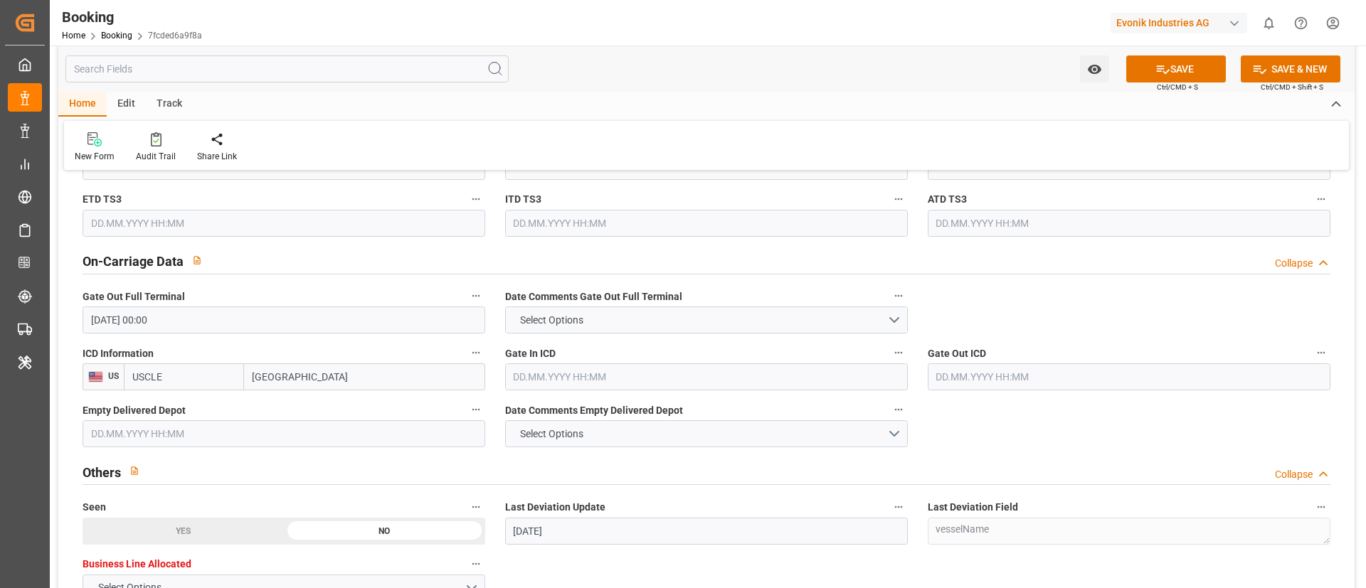
paste input "2025-08-29"
type input "29.08.2025 00:00"
click at [993, 374] on input "text" at bounding box center [1129, 377] width 403 height 27
paste input "2025-09-02"
type input "02.09.2025 00:00"
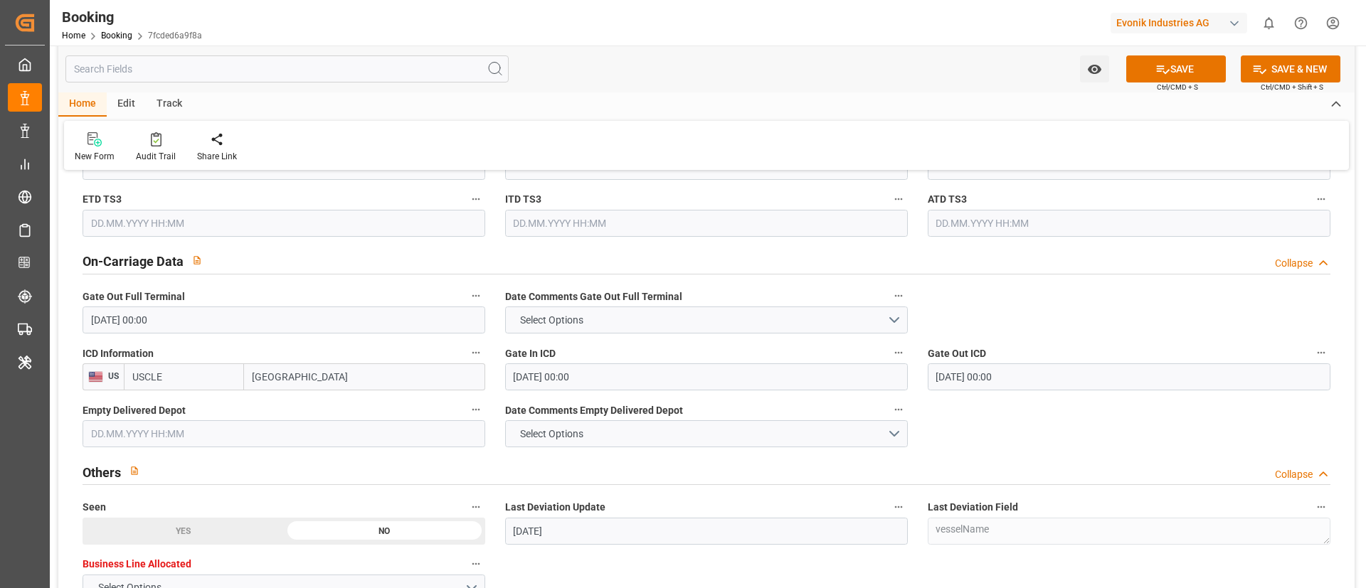
click at [306, 427] on input "text" at bounding box center [284, 433] width 403 height 27
paste input "2025-09-03"
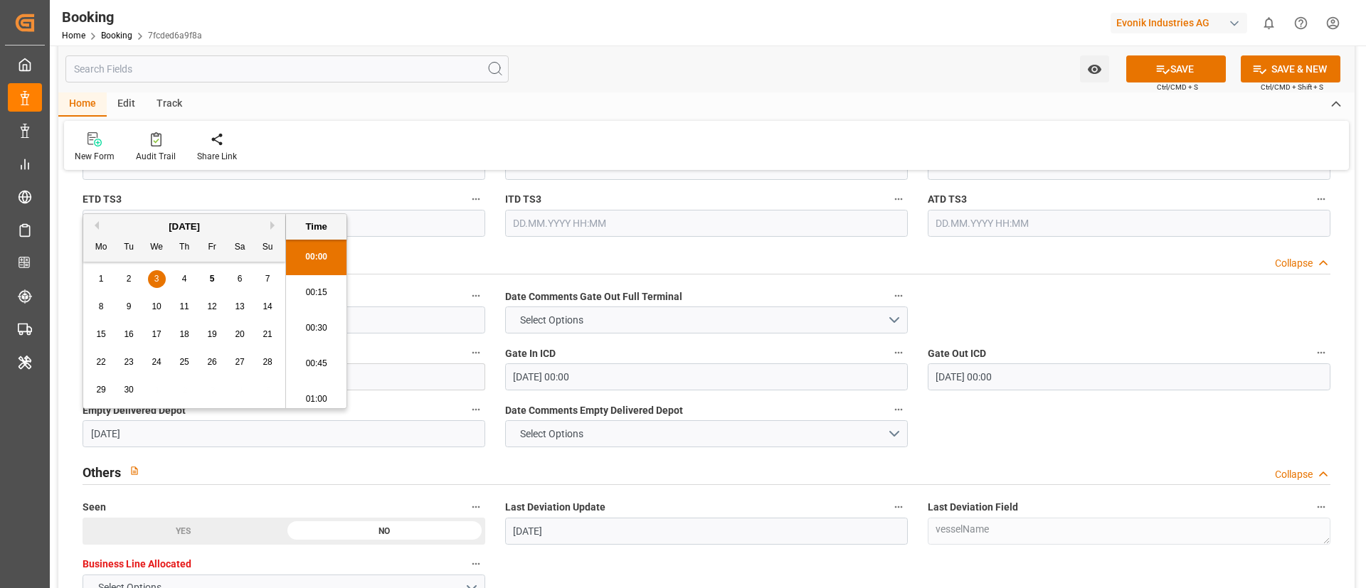
type input "03.09.2025 00:00"
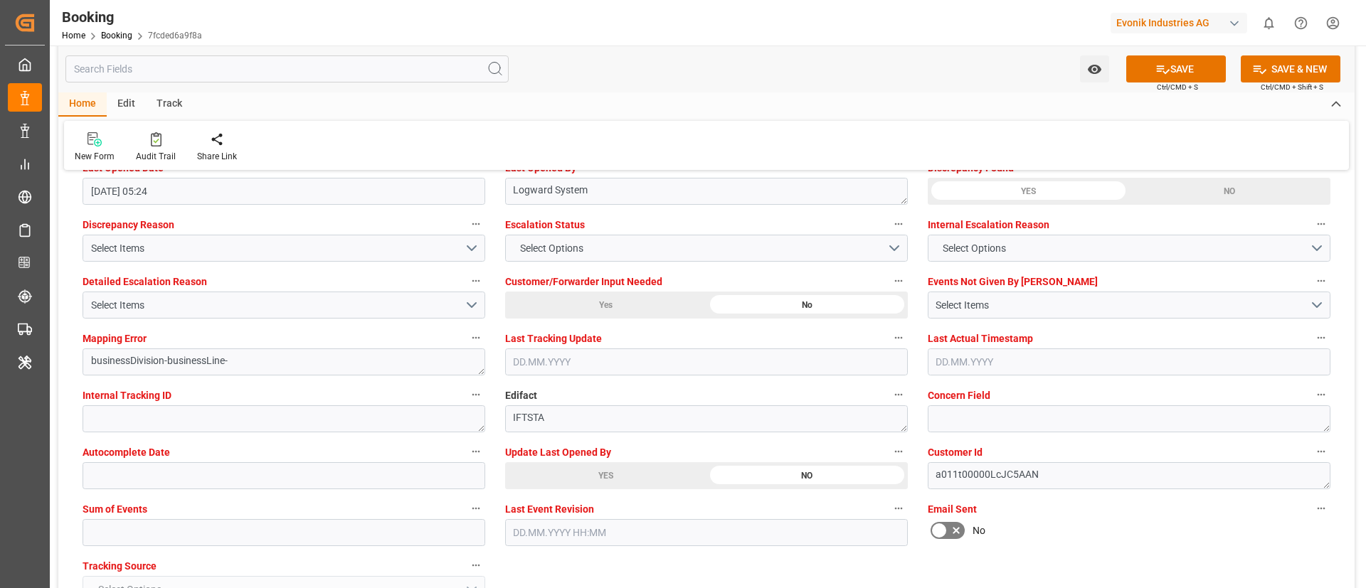
scroll to position [2668, 0]
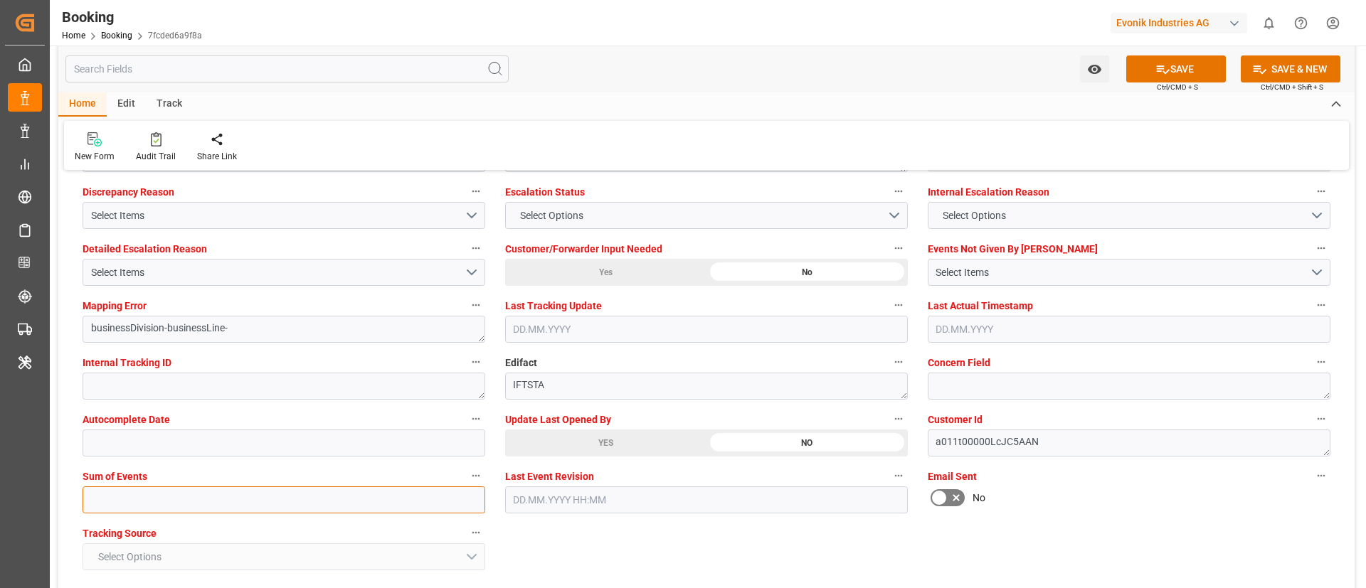
click at [286, 502] on input "text" at bounding box center [284, 500] width 403 height 27
type input "0"
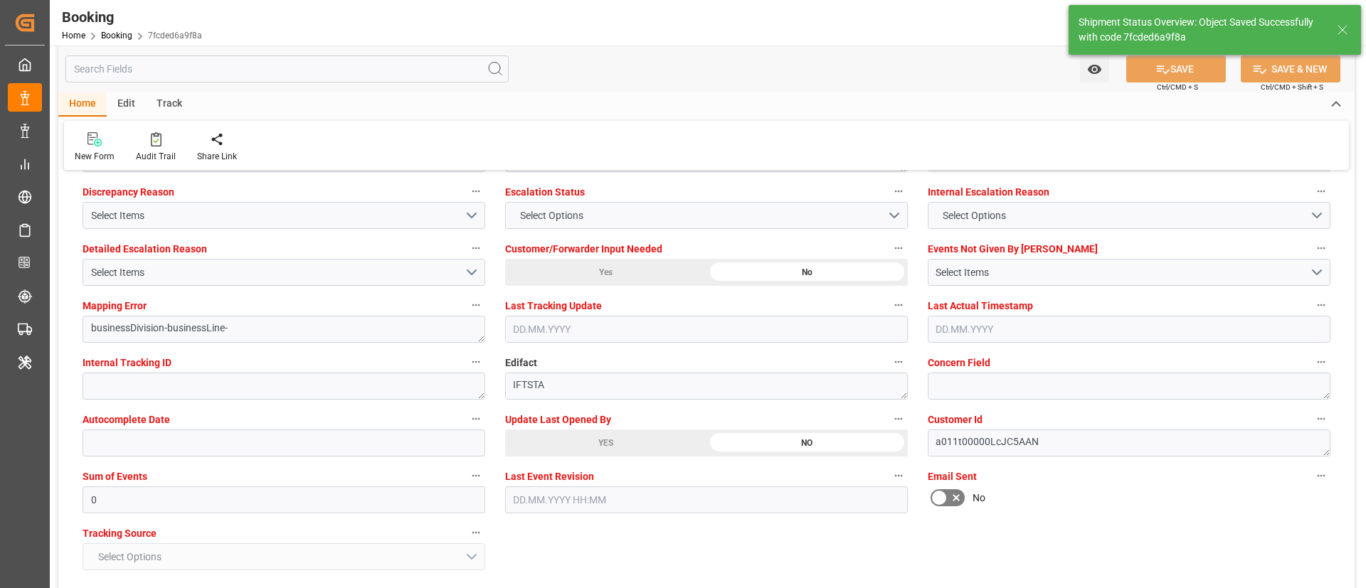
type textarea "NWC/UK North West Continent / UK_USORF_HLCU_CU-CAD"
type textarea "Vismitha Mahadev"
type input "10"
type input "14.08.2025 00:00"
type input "24.08.2025 00:00"
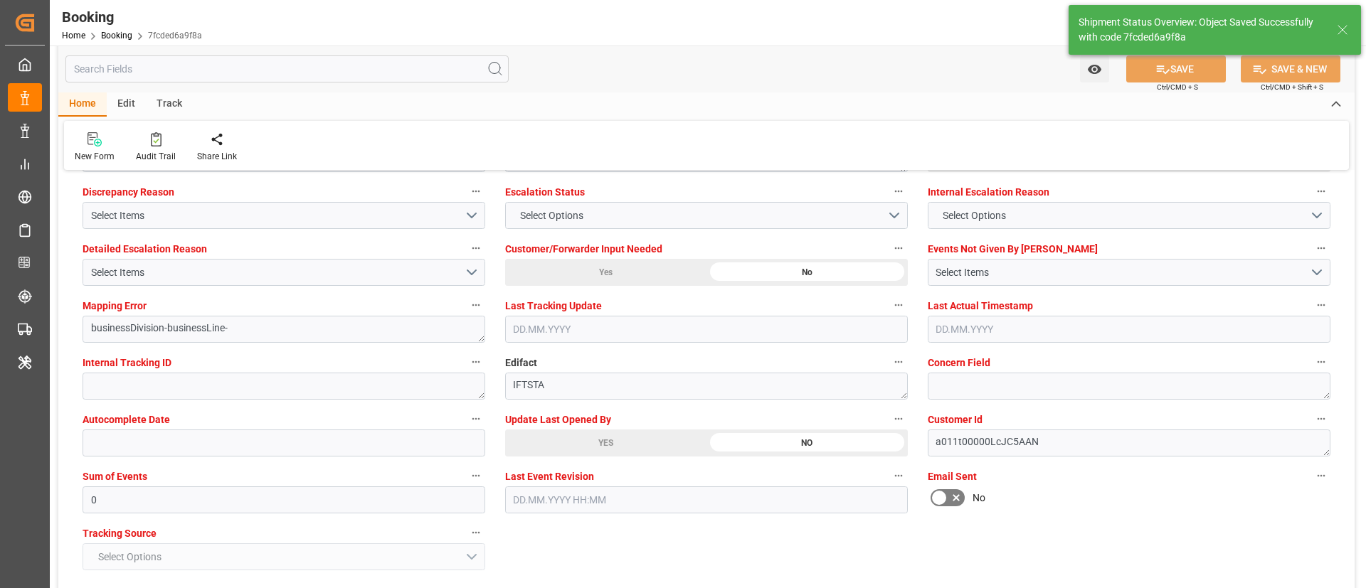
type input "05.09.2025 11:38"
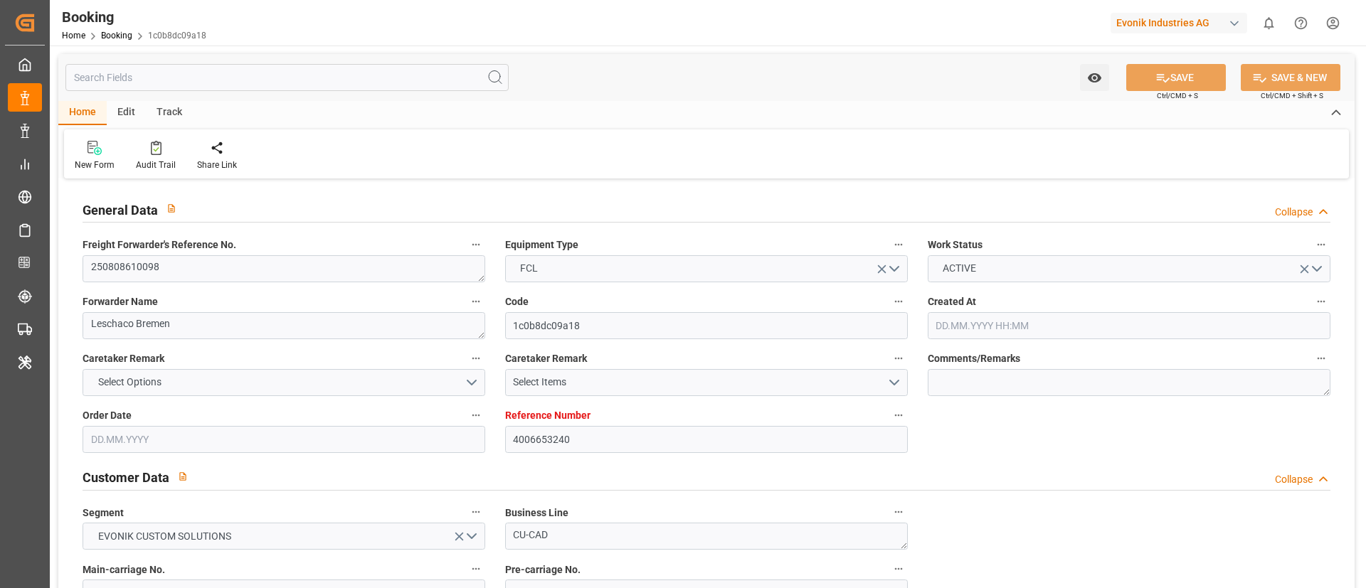
type input "4006653240"
type input "Dummy"
type input "Dummy Carrier"
type input "DEHAM"
type input "CNSHA"
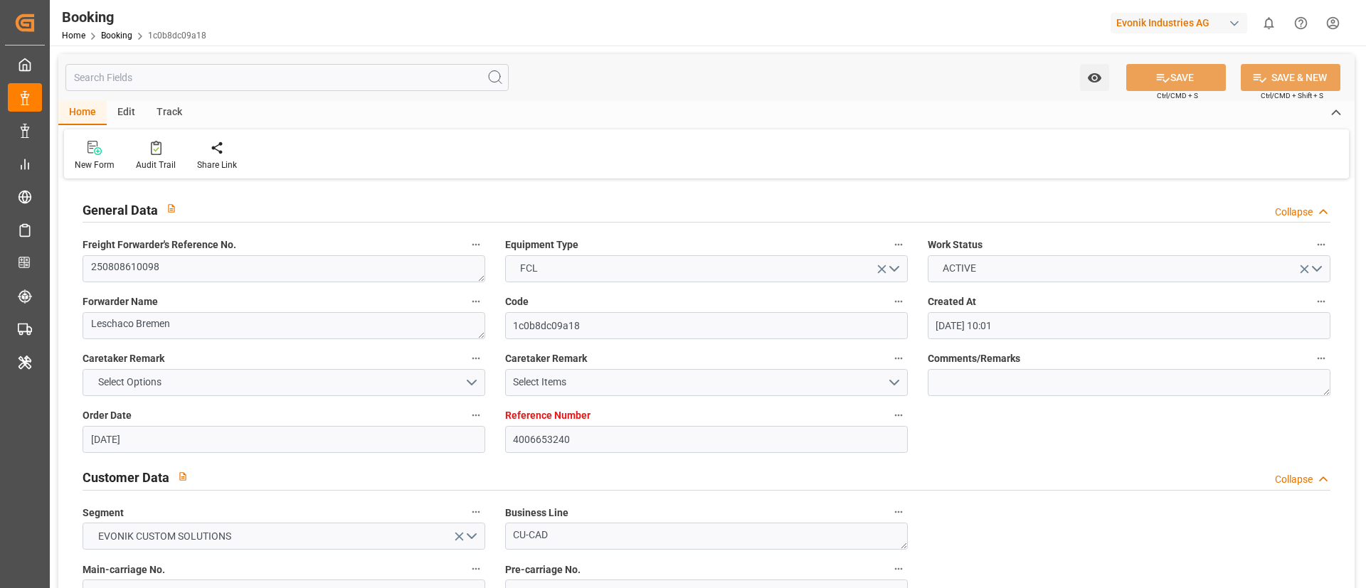
type input "[DATE] 10:01"
type input "[DATE]"
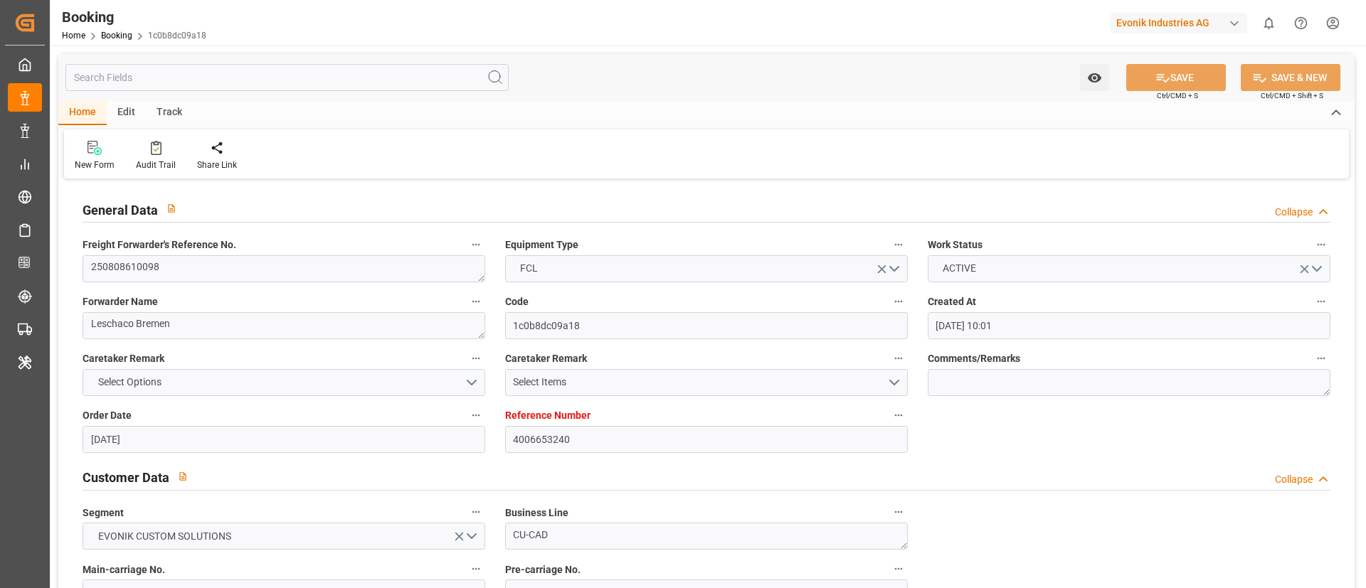
type input "[DATE] 05:22"
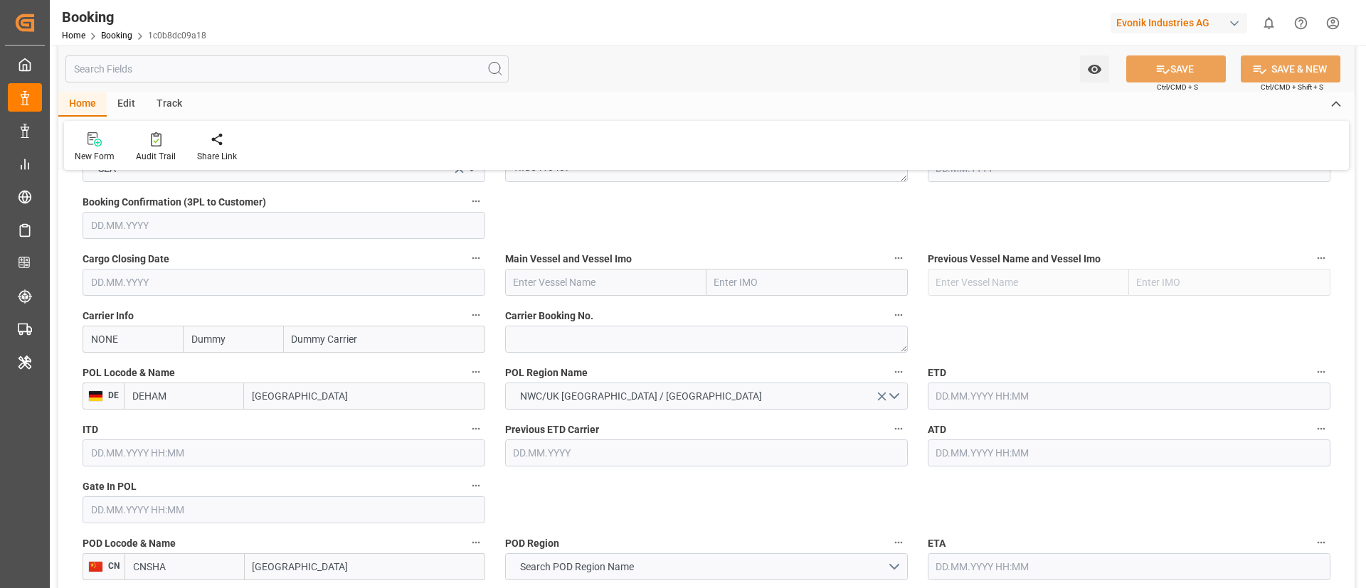
scroll to position [854, 0]
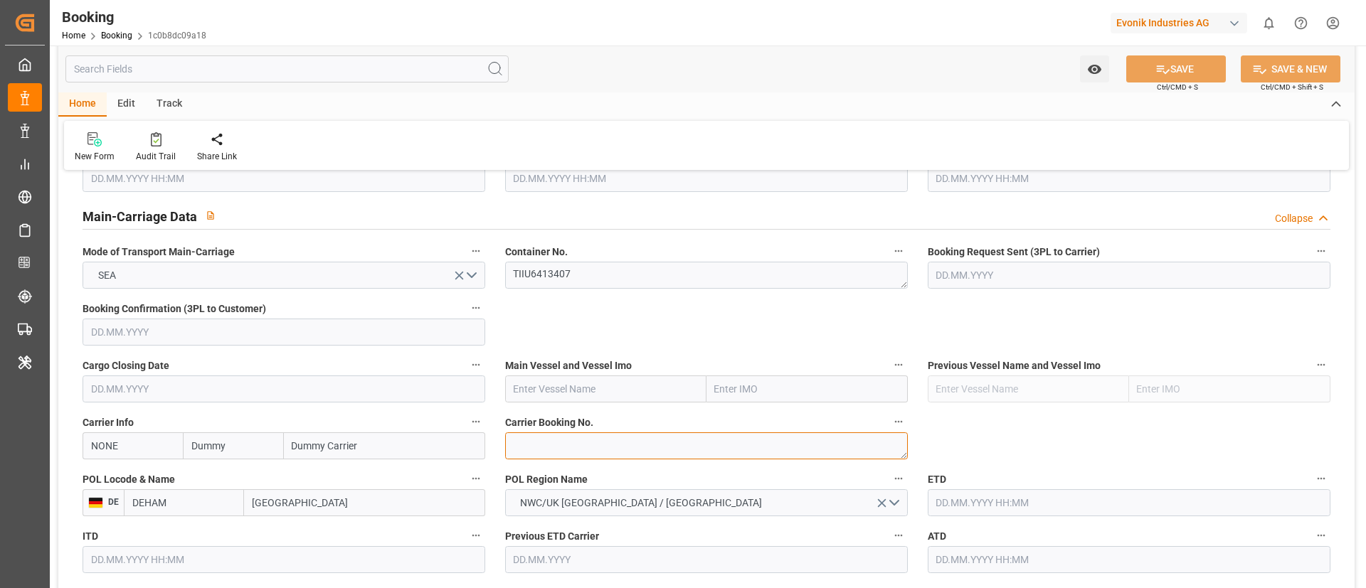
click at [603, 442] on textarea at bounding box center [706, 446] width 403 height 27
paste textarea "6423969270"
type textarea "6423969270"
click at [125, 444] on input "NONE" at bounding box center [133, 446] width 100 height 27
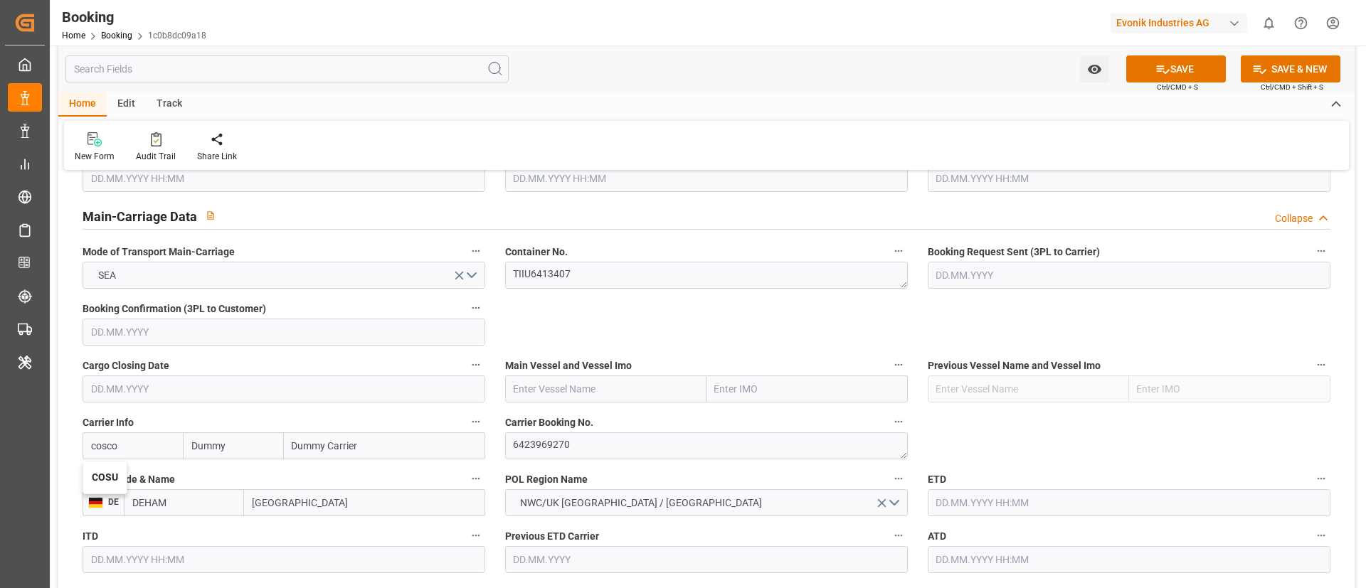
click at [106, 472] on b "COSU" at bounding box center [105, 477] width 26 height 11
type input "COSU"
type input "Cosco"
type input "COSCO Shipping Co. Ltd."
click at [555, 388] on input "text" at bounding box center [605, 389] width 201 height 27
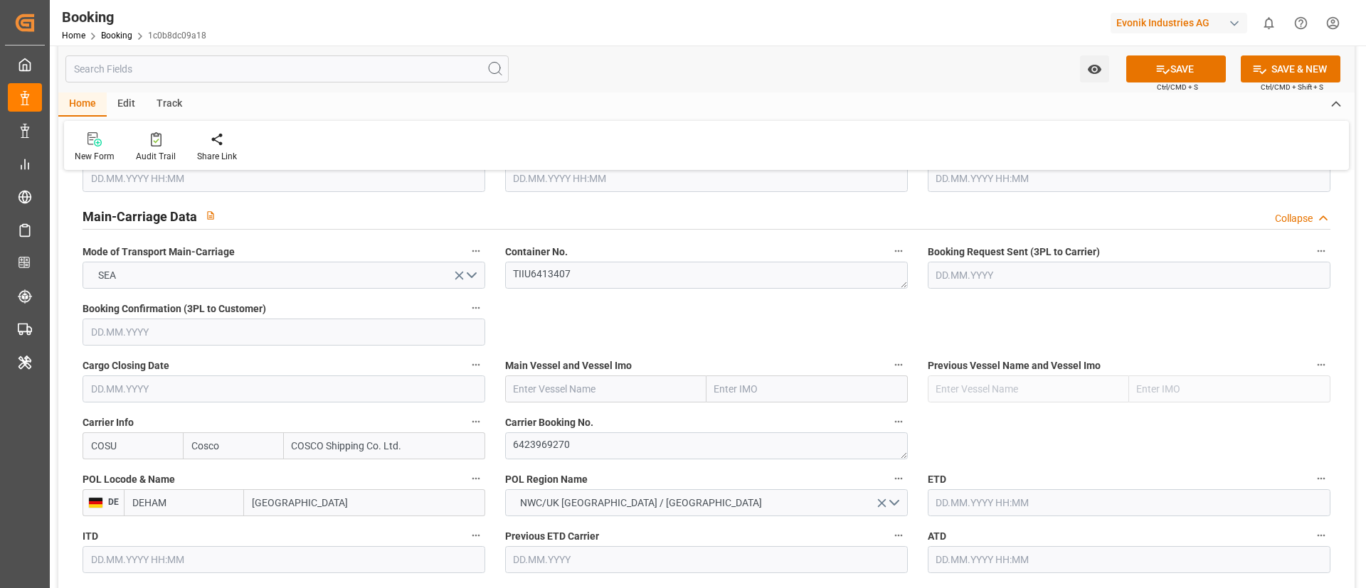
paste input "COSCO SHIPPING UNIVERSE"
click at [590, 418] on b "COSCO Shipping Universe" at bounding box center [573, 420] width 118 height 11
type input "COSCO Shipping Universe"
type input "9795610"
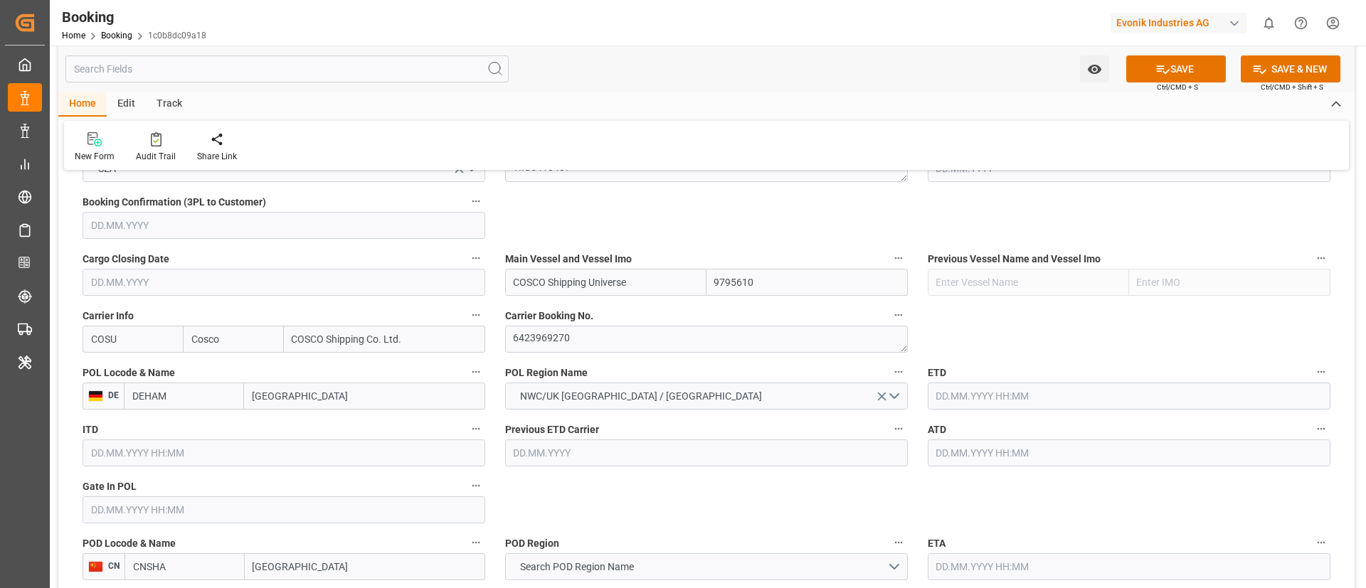
scroll to position [1067, 0]
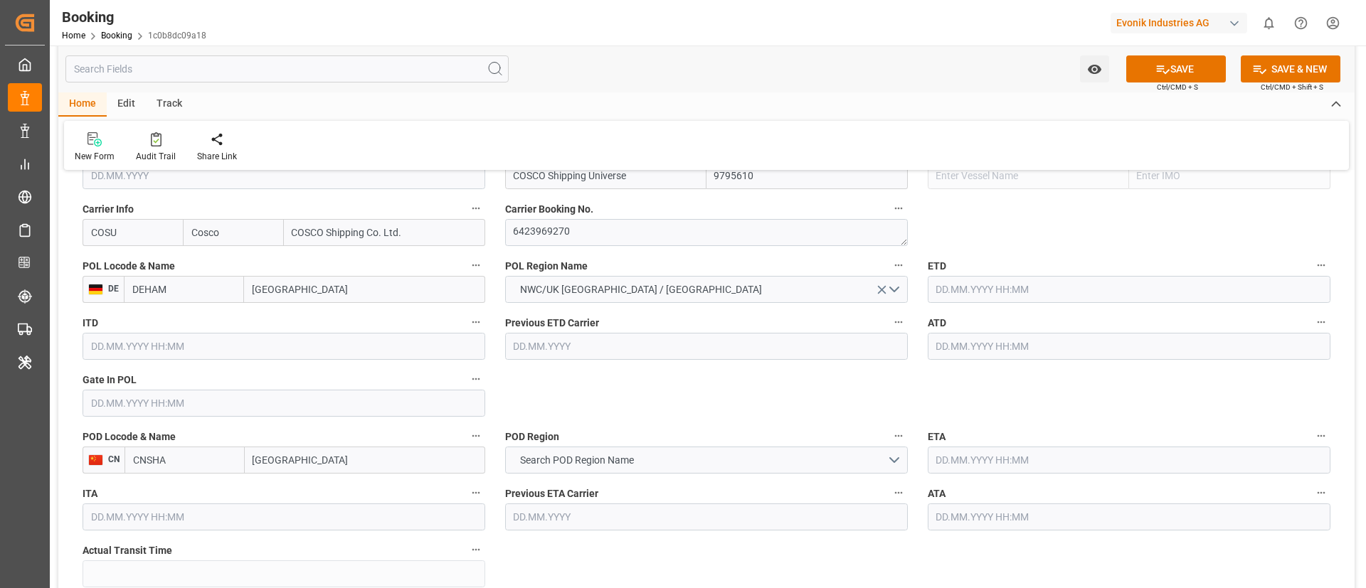
click at [193, 398] on input "text" at bounding box center [284, 403] width 403 height 27
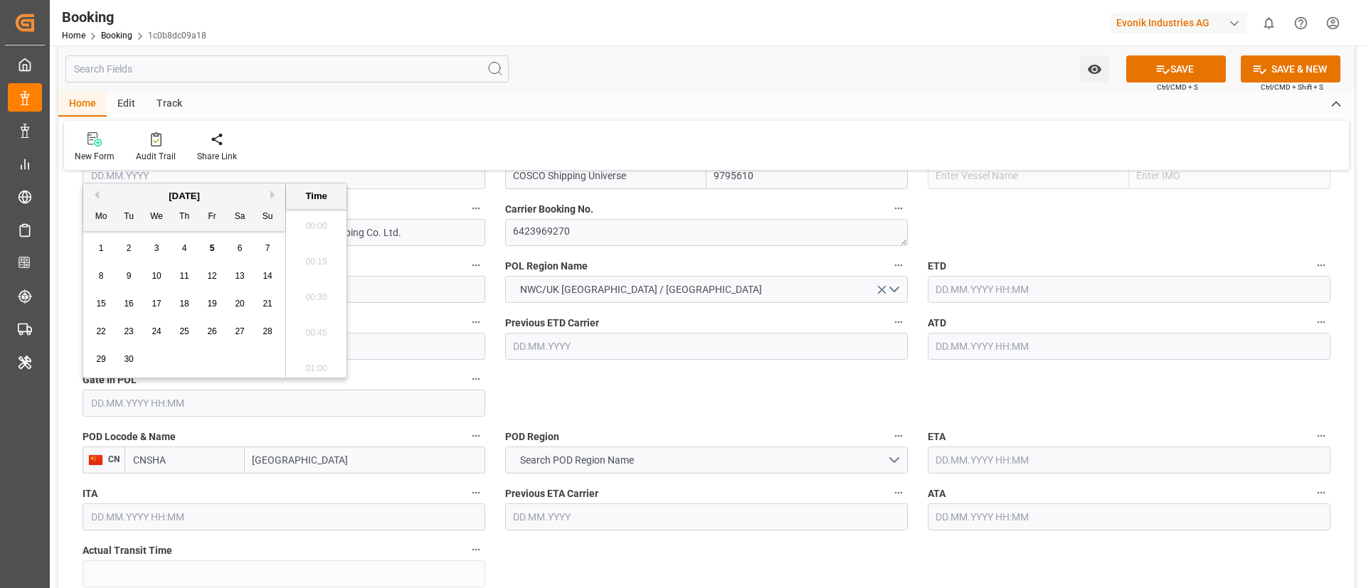
scroll to position [2353, 0]
click at [96, 195] on button "Previous Month" at bounding box center [94, 195] width 9 height 9
click at [210, 285] on div "8" at bounding box center [212, 276] width 18 height 17
type input "[DATE] 00:00"
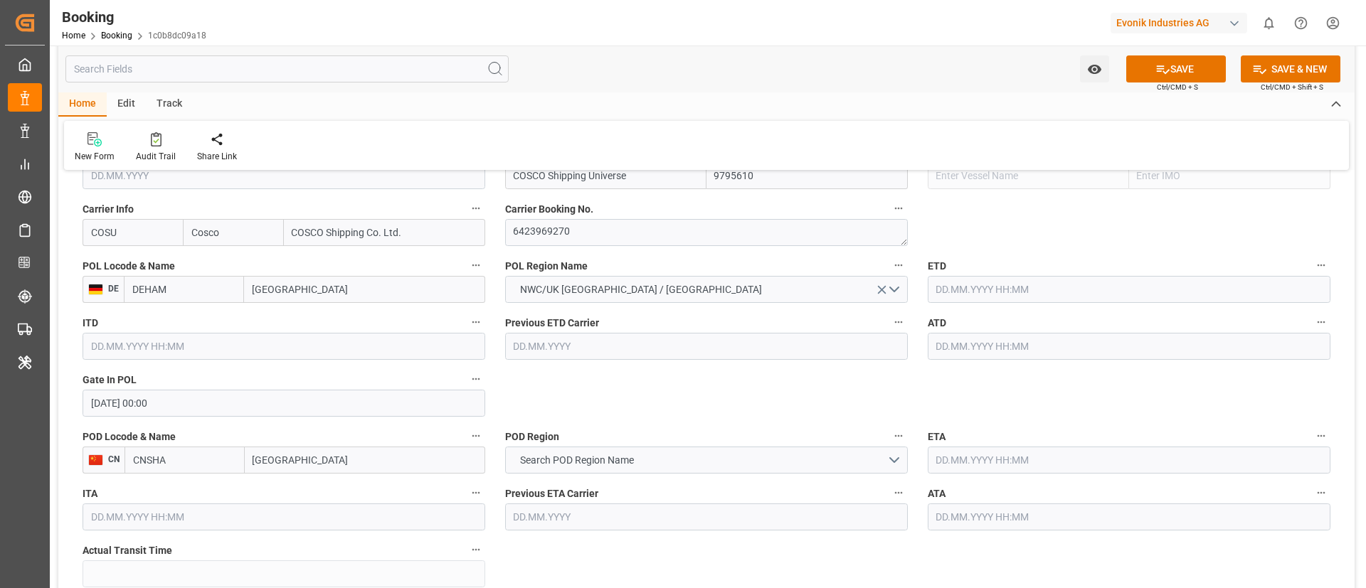
click at [989, 275] on label "ETD" at bounding box center [1129, 266] width 403 height 20
click at [1312, 275] on button "ETD" at bounding box center [1321, 265] width 18 height 18
click at [989, 280] on div at bounding box center [683, 294] width 1366 height 588
click at [988, 285] on input "text" at bounding box center [1129, 289] width 403 height 27
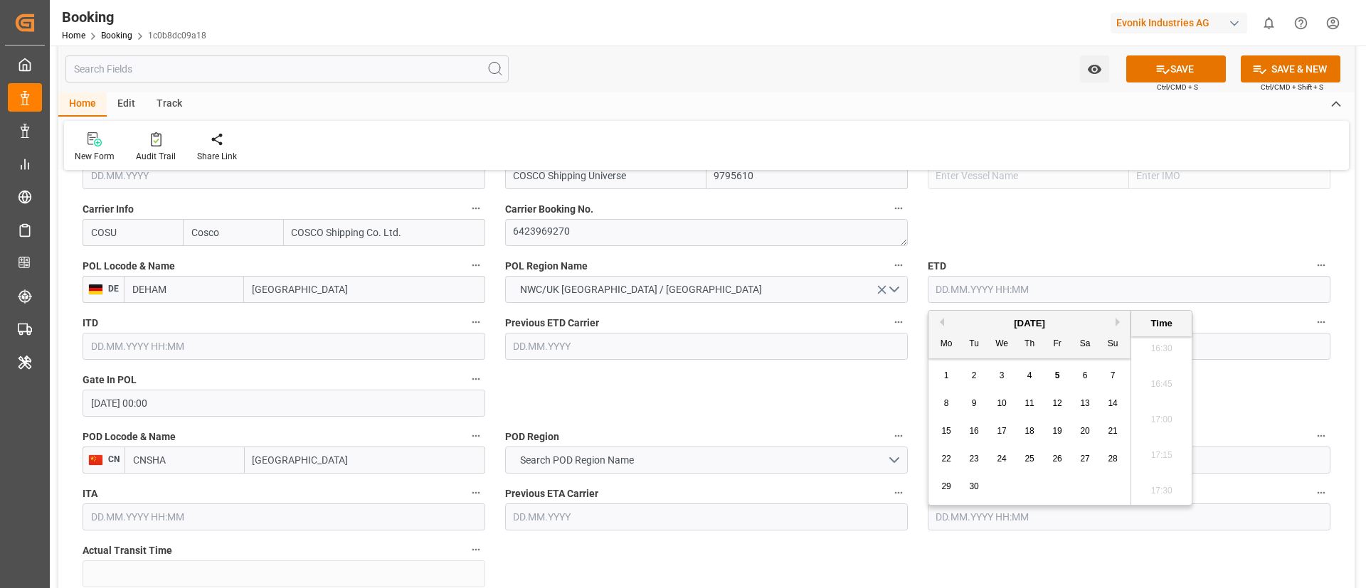
click at [941, 321] on button "Previous Month" at bounding box center [940, 322] width 9 height 9
click at [1051, 432] on div "15" at bounding box center [1058, 431] width 18 height 17
type input "[DATE] 00:00"
click at [1041, 287] on input "[DATE] 00:00" at bounding box center [1129, 289] width 403 height 27
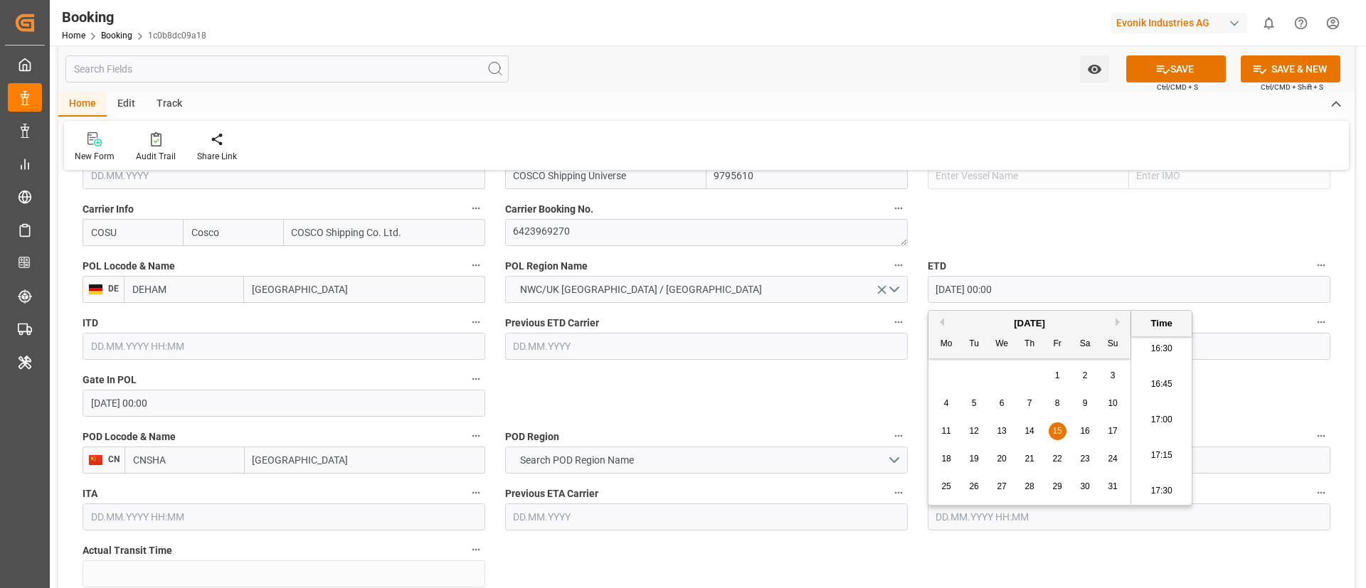
click at [1041, 287] on input "[DATE] 00:00" at bounding box center [1129, 289] width 403 height 27
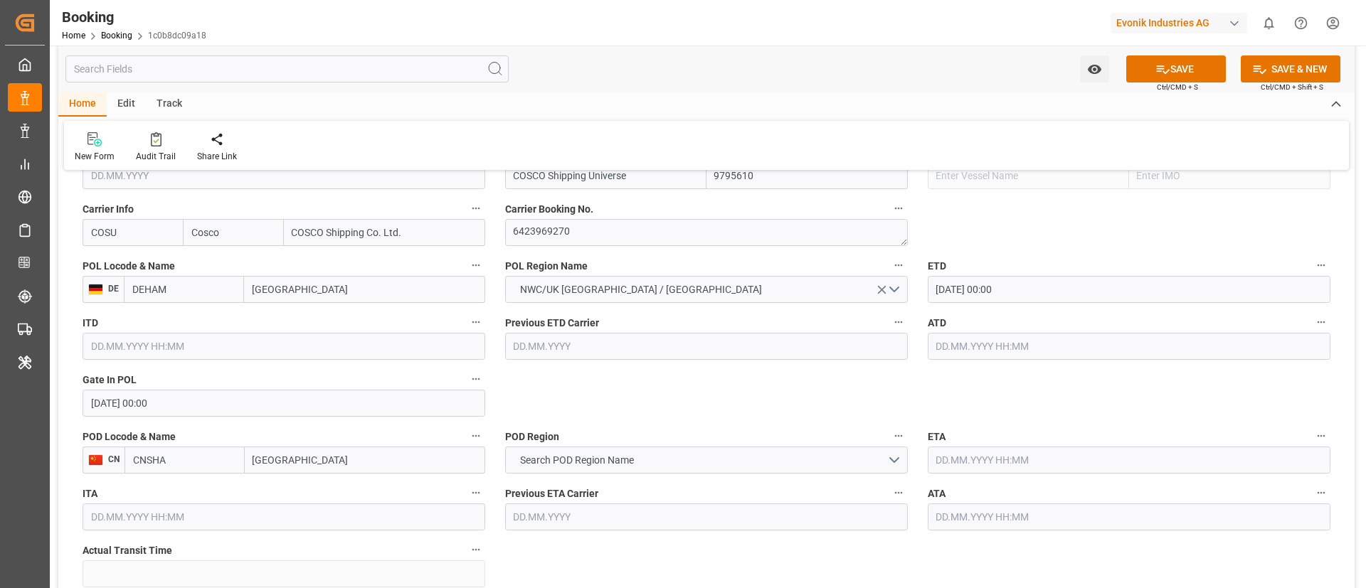
click at [980, 341] on input "text" at bounding box center [1129, 346] width 403 height 27
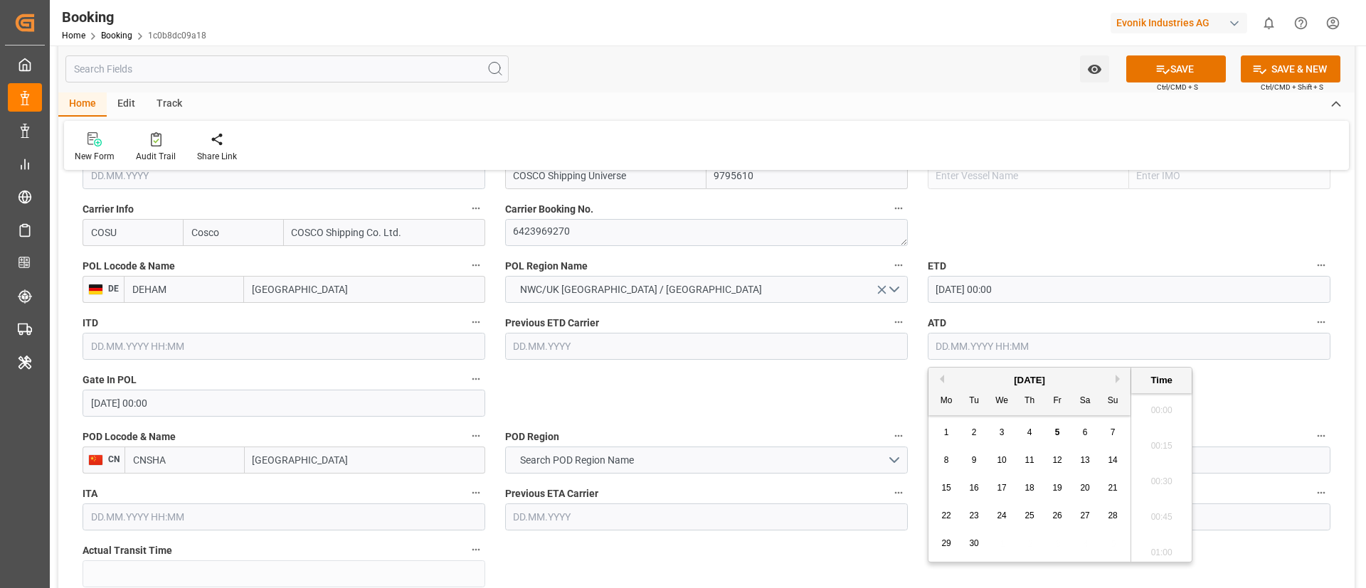
paste input "[DATE] 00:00"
type input "[DATE] 00:00"
click at [396, 461] on input "[GEOGRAPHIC_DATA]" at bounding box center [365, 460] width 240 height 27
type input "[GEOGRAPHIC_DATA]"
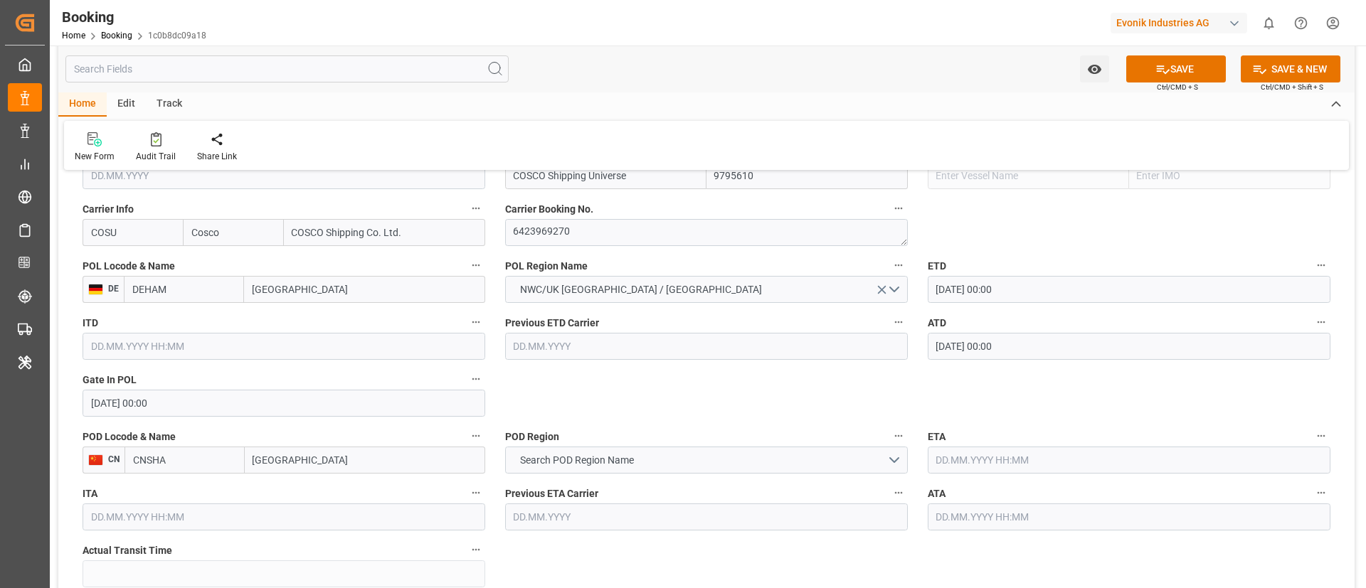
scroll to position [1174, 0]
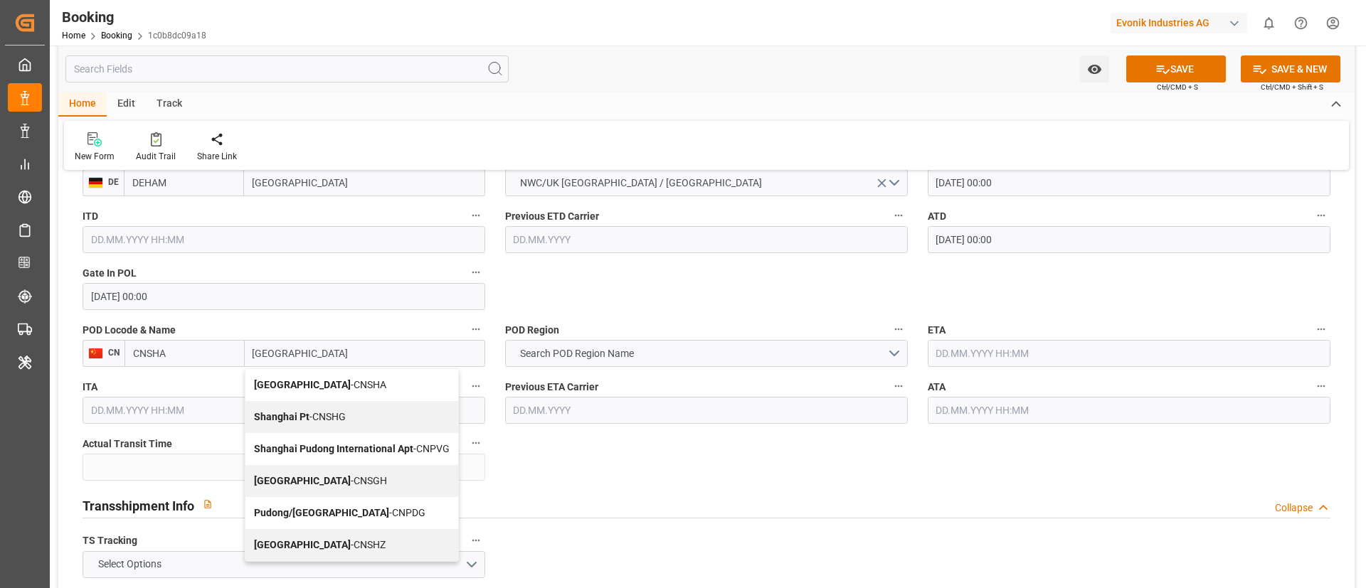
click at [322, 477] on span "Shanghai - CNSGH" at bounding box center [320, 480] width 133 height 11
type input "CNSGH"
type input "[GEOGRAPHIC_DATA]"
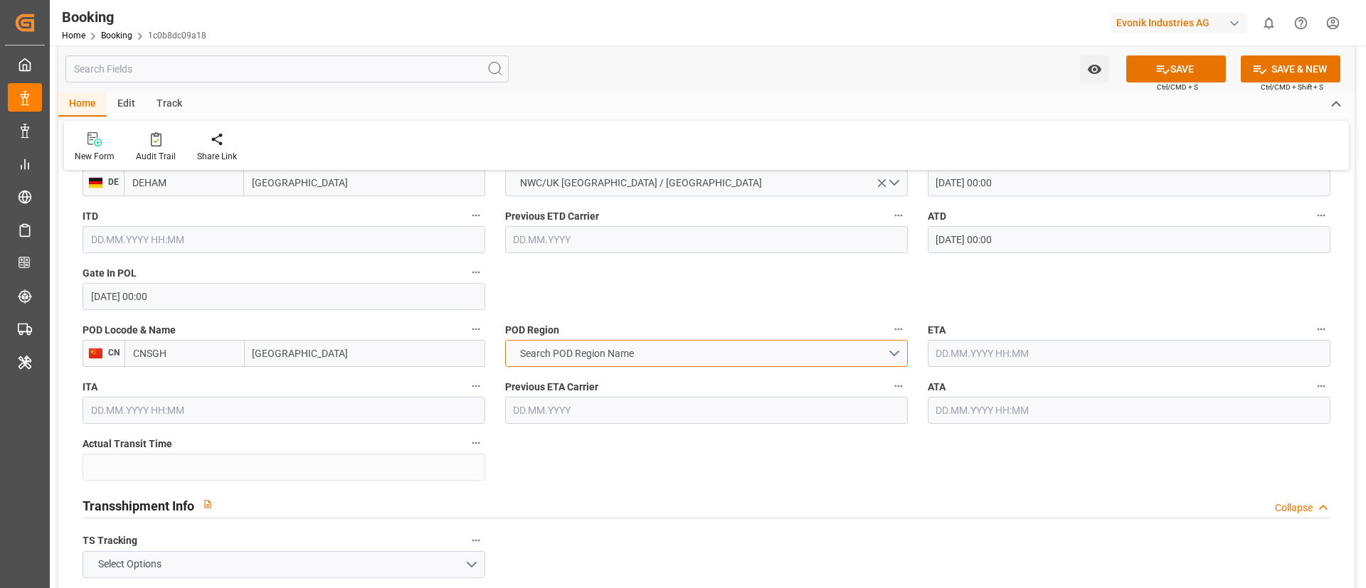
click at [654, 352] on button "Search POD Region Name" at bounding box center [706, 353] width 403 height 27
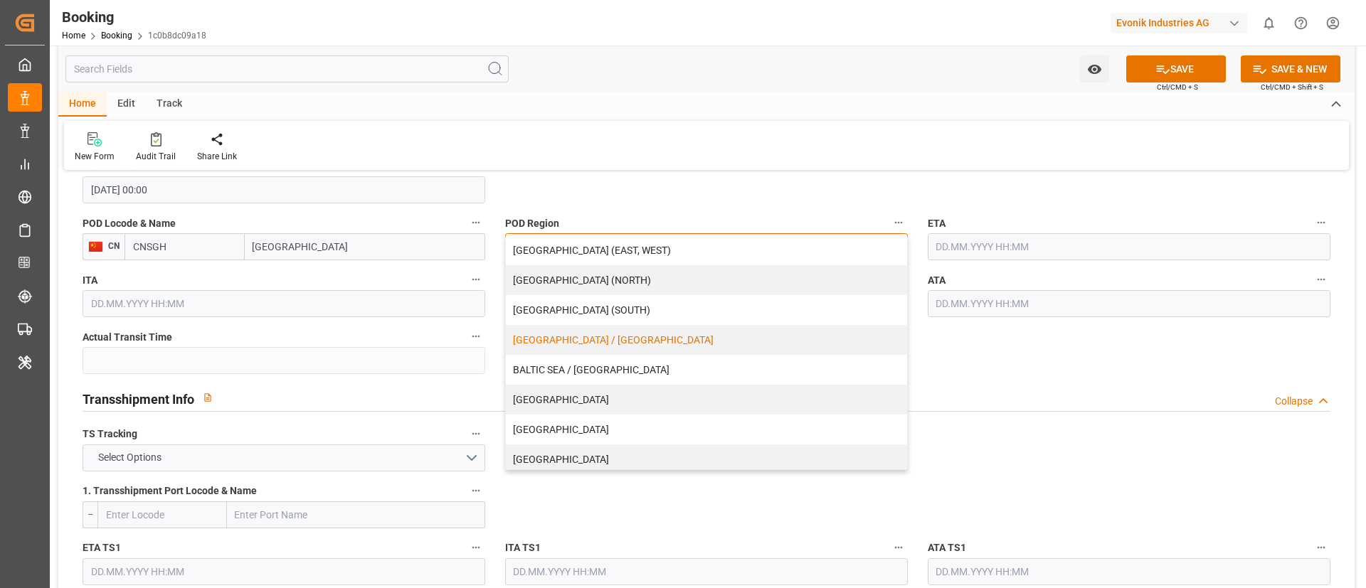
scroll to position [107, 0]
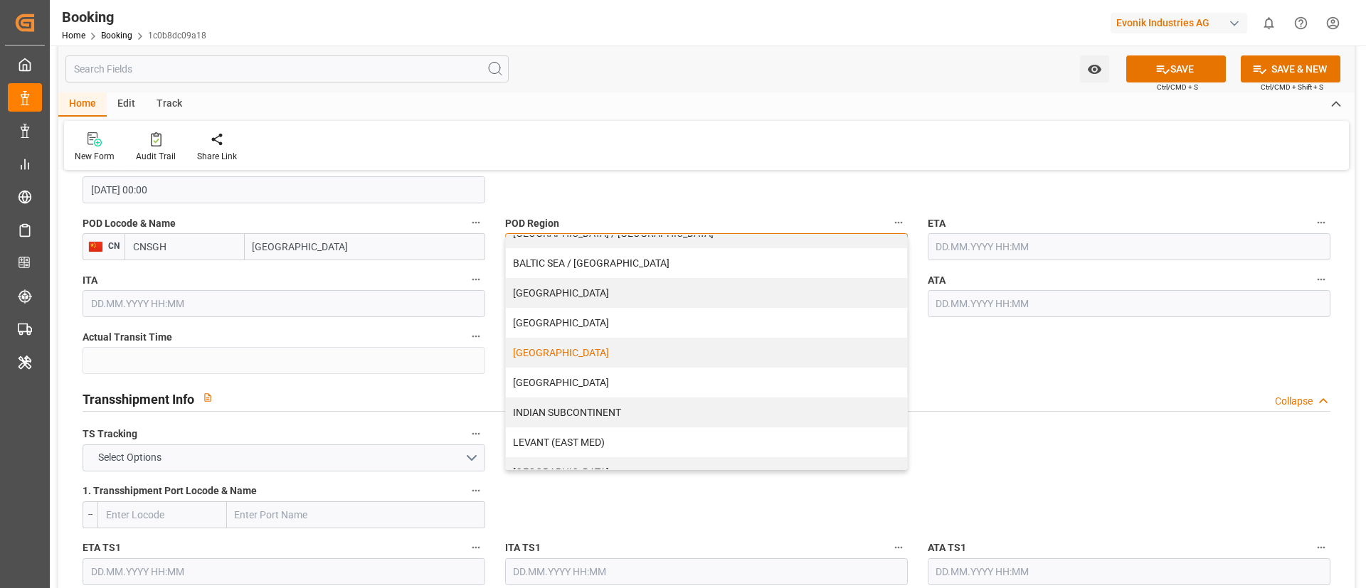
click at [599, 360] on div "[GEOGRAPHIC_DATA]" at bounding box center [706, 353] width 401 height 30
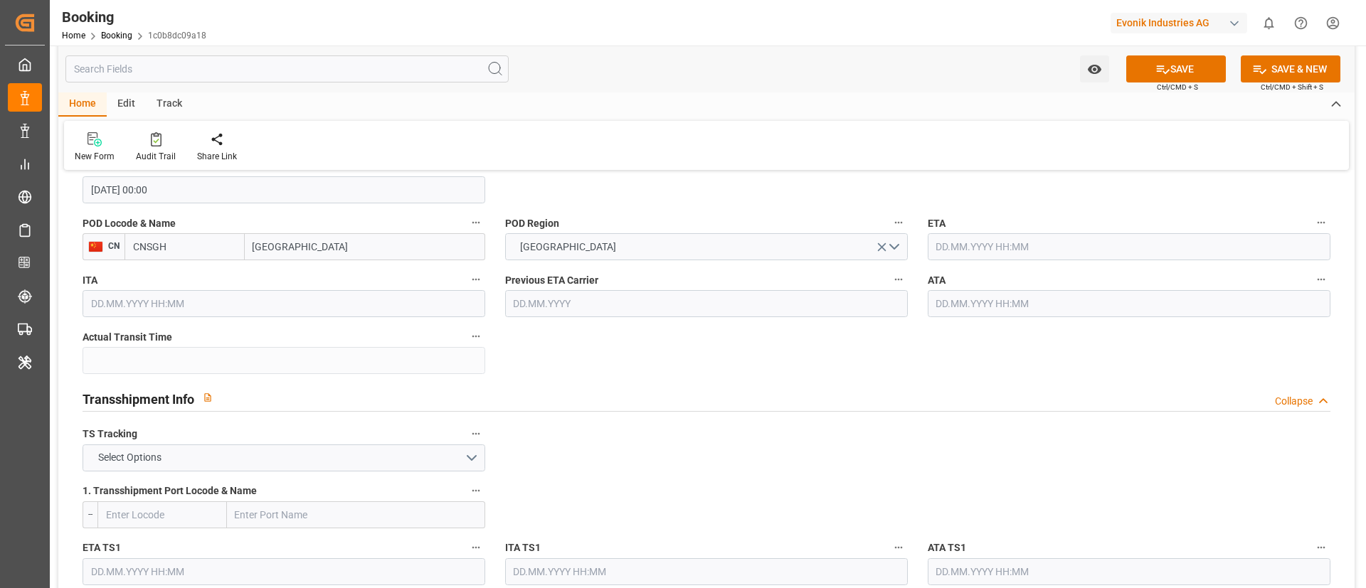
click at [1052, 246] on input "text" at bounding box center [1129, 246] width 403 height 27
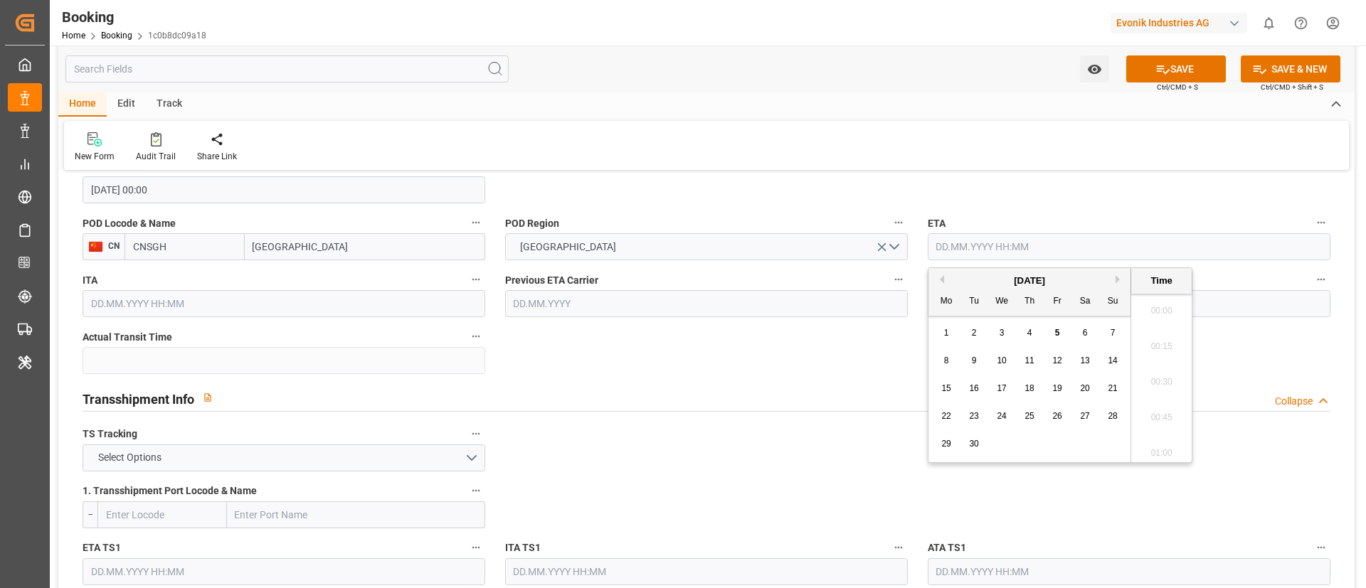
scroll to position [2353, 0]
click at [975, 418] on span "23" at bounding box center [973, 416] width 9 height 10
type input "23.09.2025 00:00"
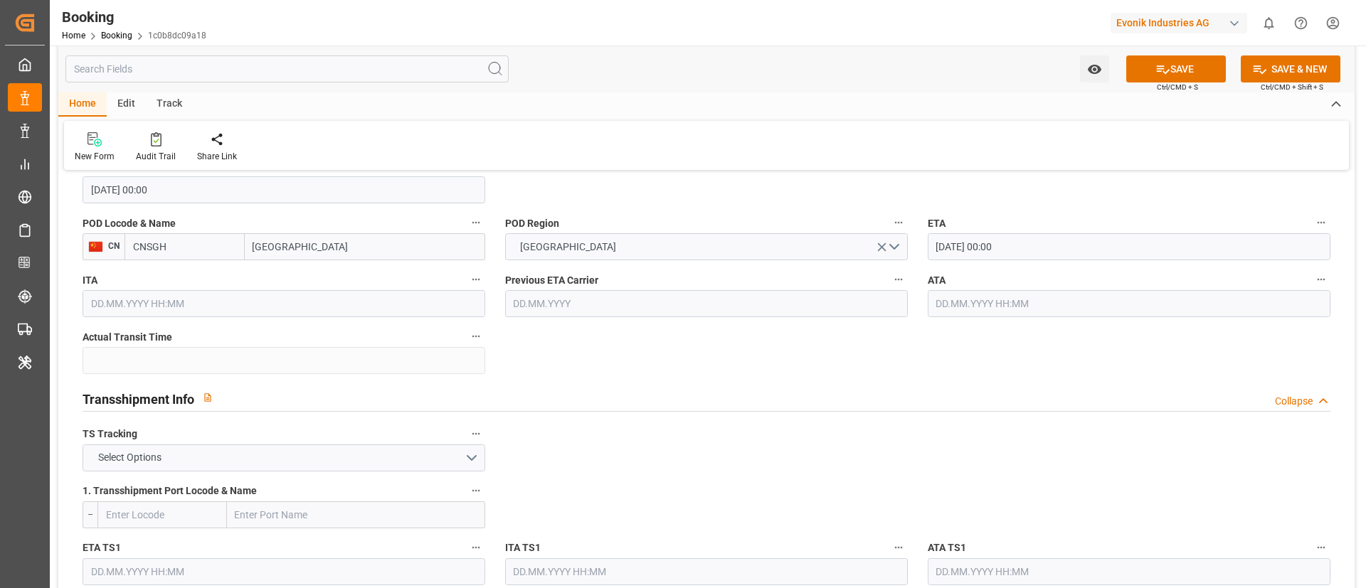
click at [320, 460] on button "Select Options" at bounding box center [284, 458] width 403 height 27
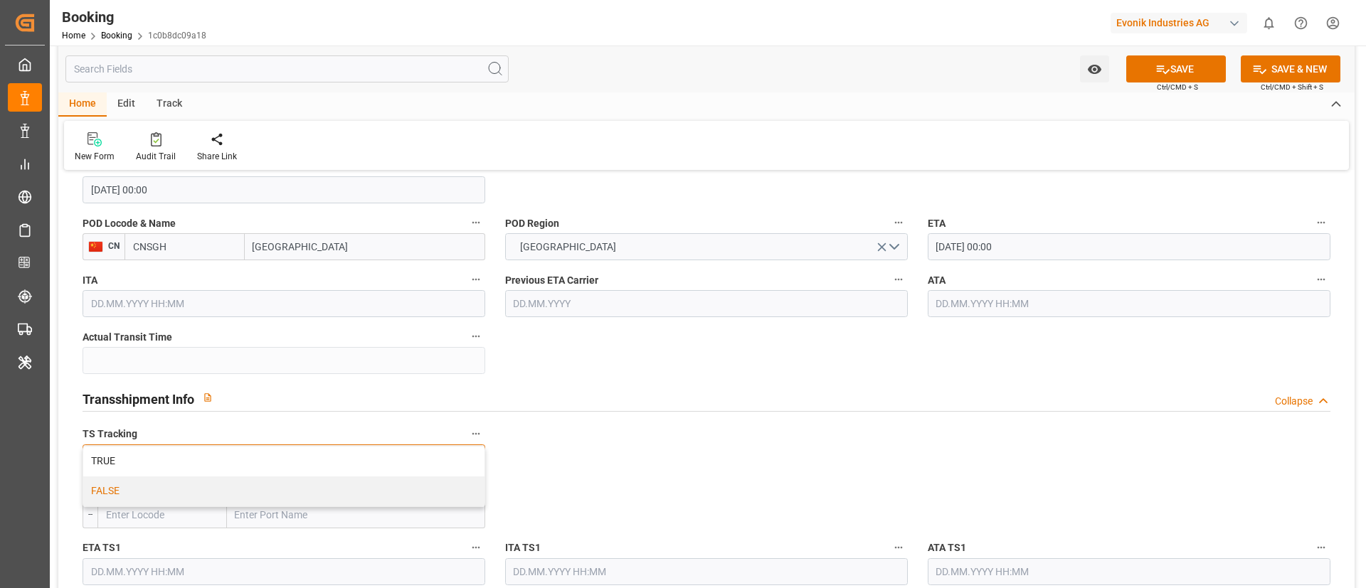
click at [279, 490] on div "FALSE" at bounding box center [283, 492] width 401 height 30
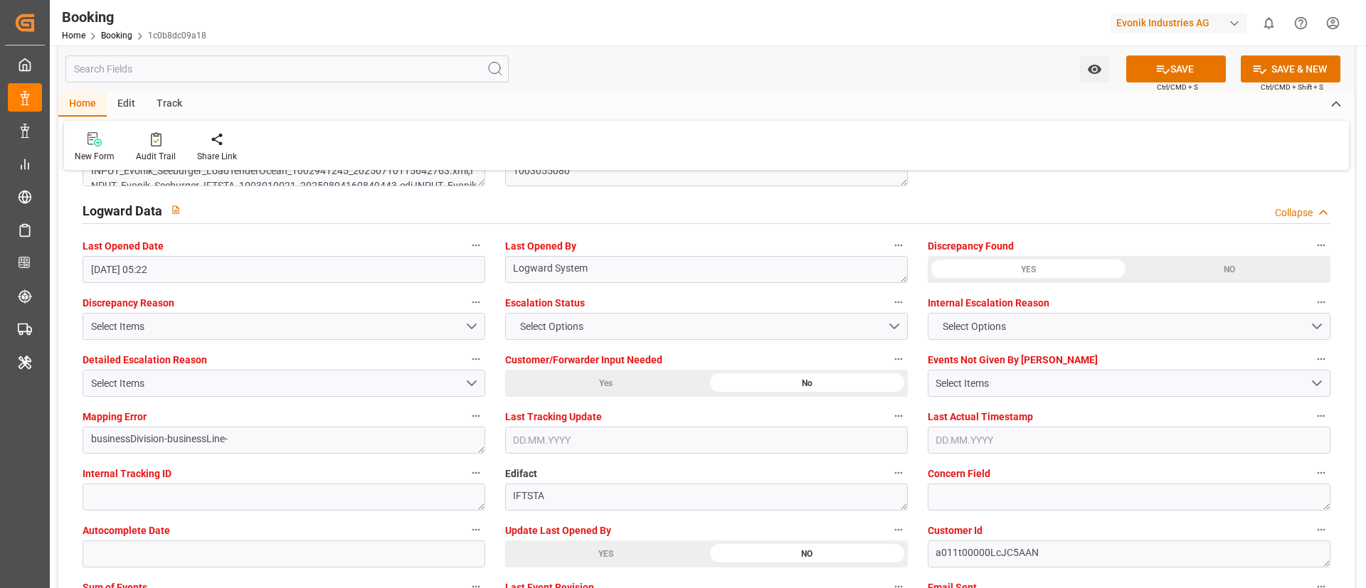
scroll to position [2668, 0]
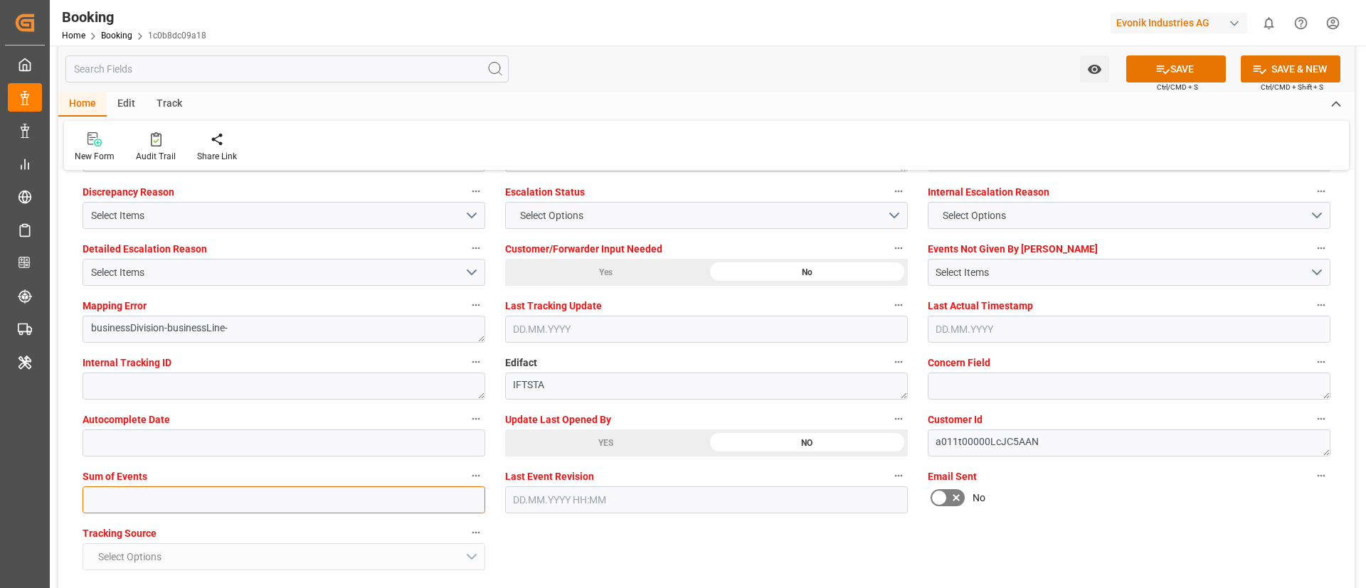
click at [303, 497] on input "text" at bounding box center [284, 500] width 403 height 27
type input "0"
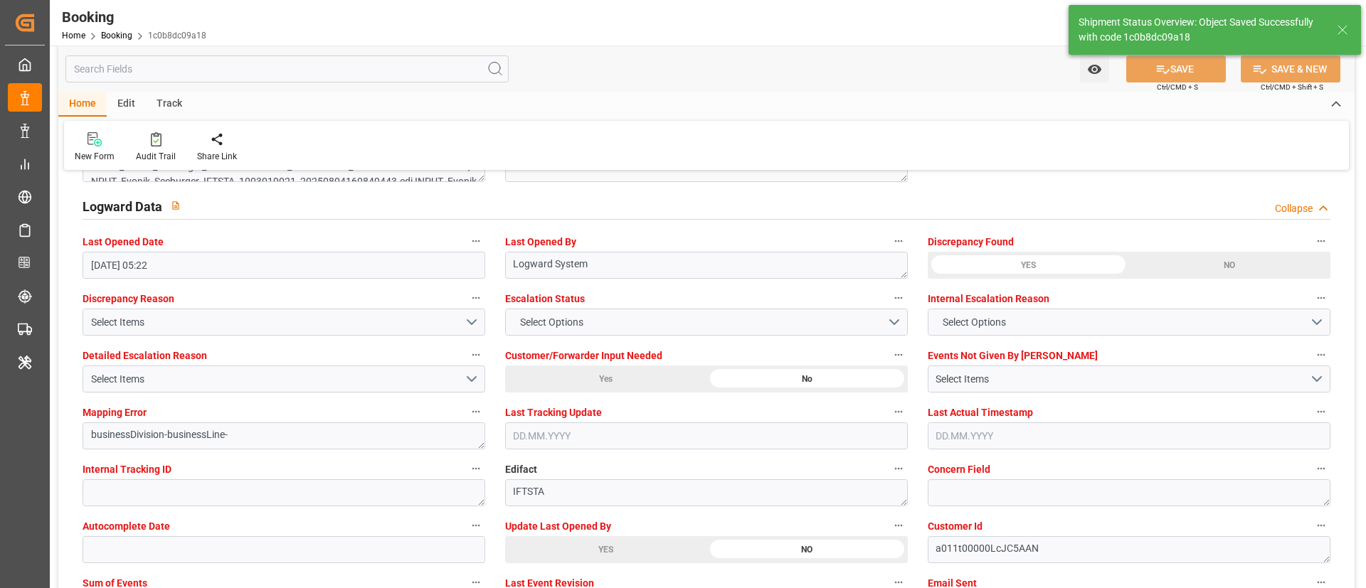
type textarea "NWC/UK North West Continent / UK_CNSGH_COSU_CU-CAD"
type textarea "Vismitha Mahadev"
type textarea "Pod-PodRegionName-businessDivision-businessLine-"
type input "15.08.2025 00:00"
type input "23.09.2025 00:00"
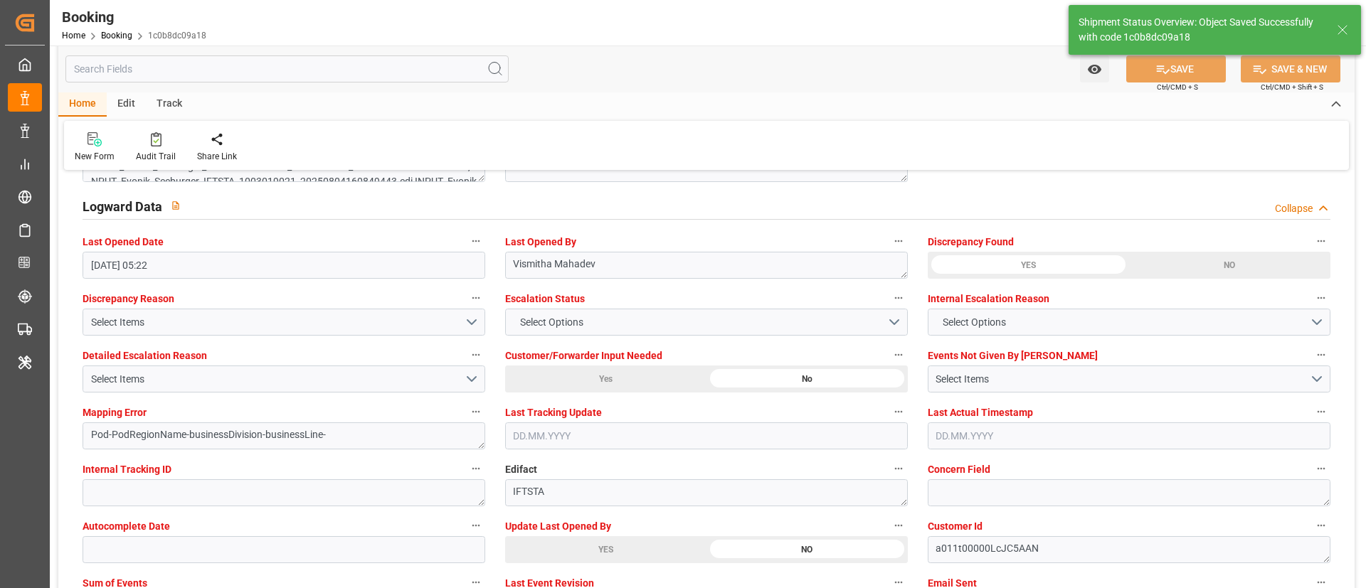
type input "05.09.2025 11:41"
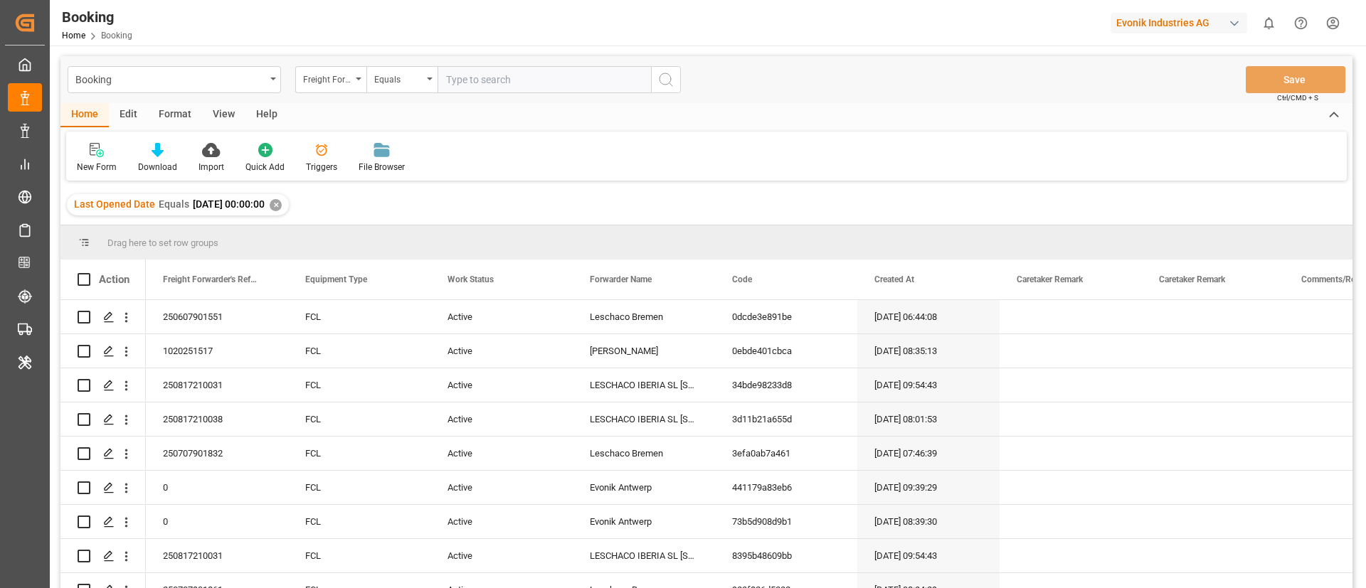
drag, startPoint x: 231, startPoint y: 117, endPoint x: 220, endPoint y: 122, distance: 11.8
click at [230, 117] on div "View" at bounding box center [223, 115] width 43 height 24
click at [84, 159] on div "Default" at bounding box center [90, 157] width 49 height 31
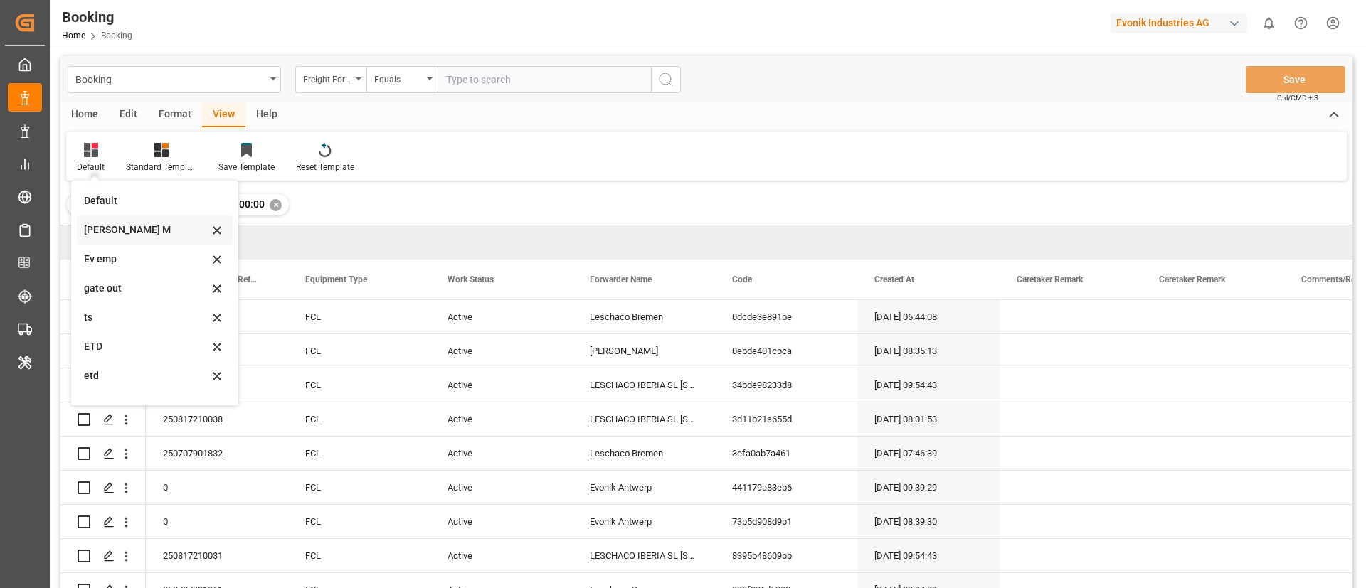
click at [112, 230] on div "[PERSON_NAME] M" at bounding box center [146, 230] width 125 height 15
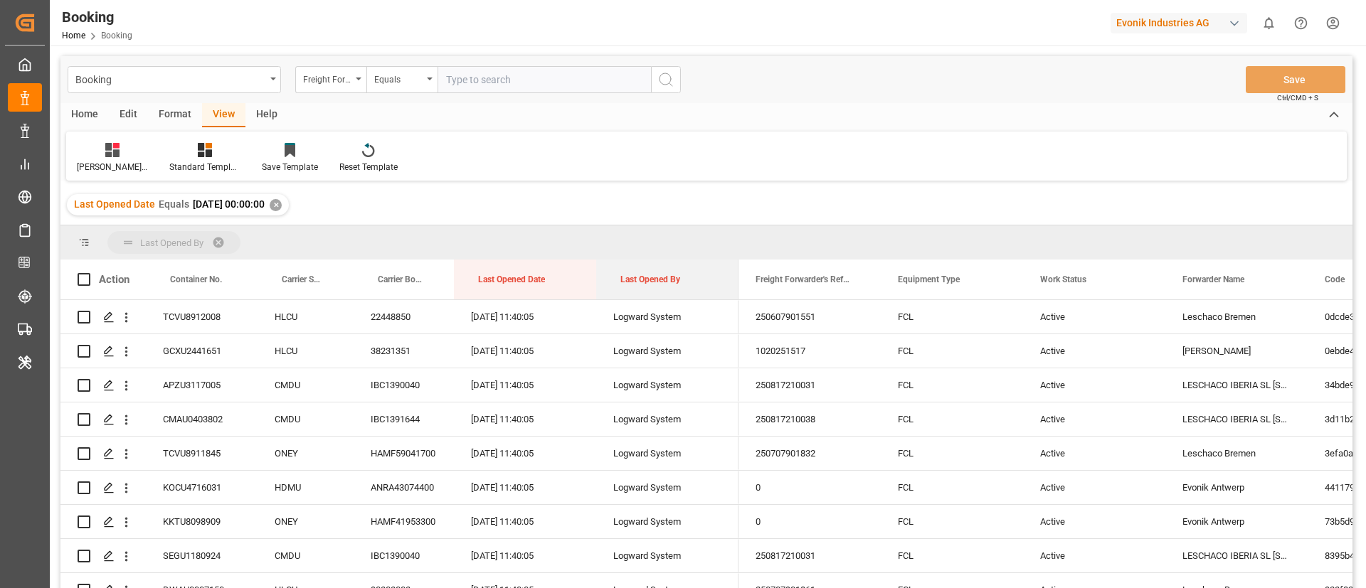
drag, startPoint x: 641, startPoint y: 282, endPoint x: 642, endPoint y: 243, distance: 38.4
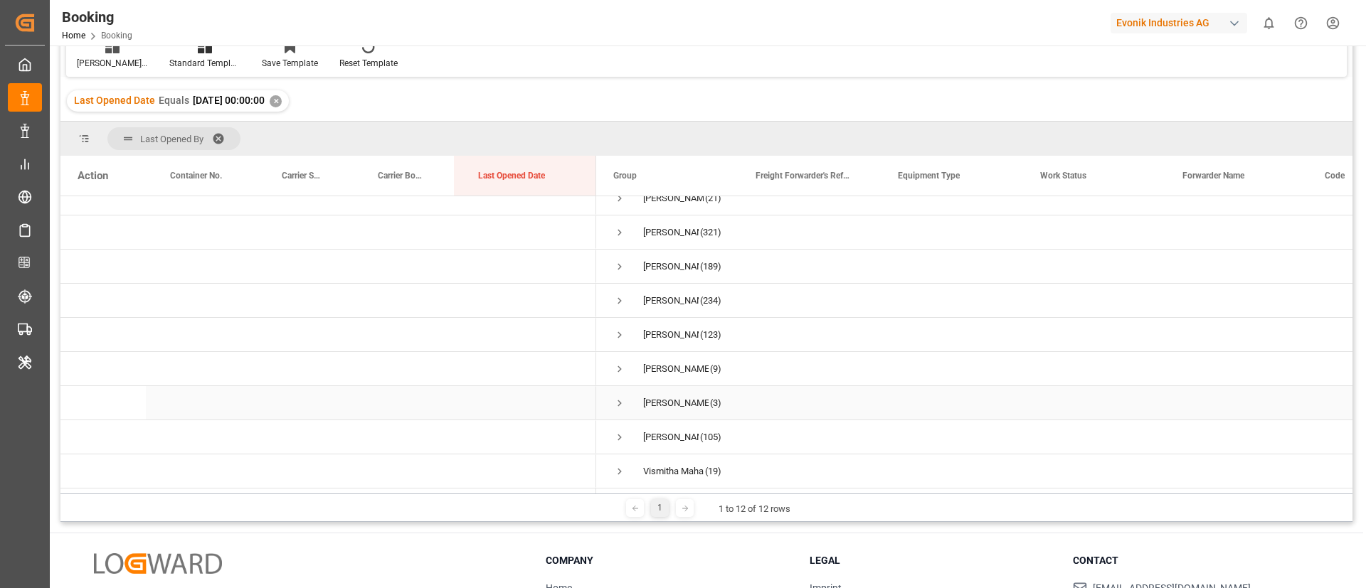
scroll to position [211, 0]
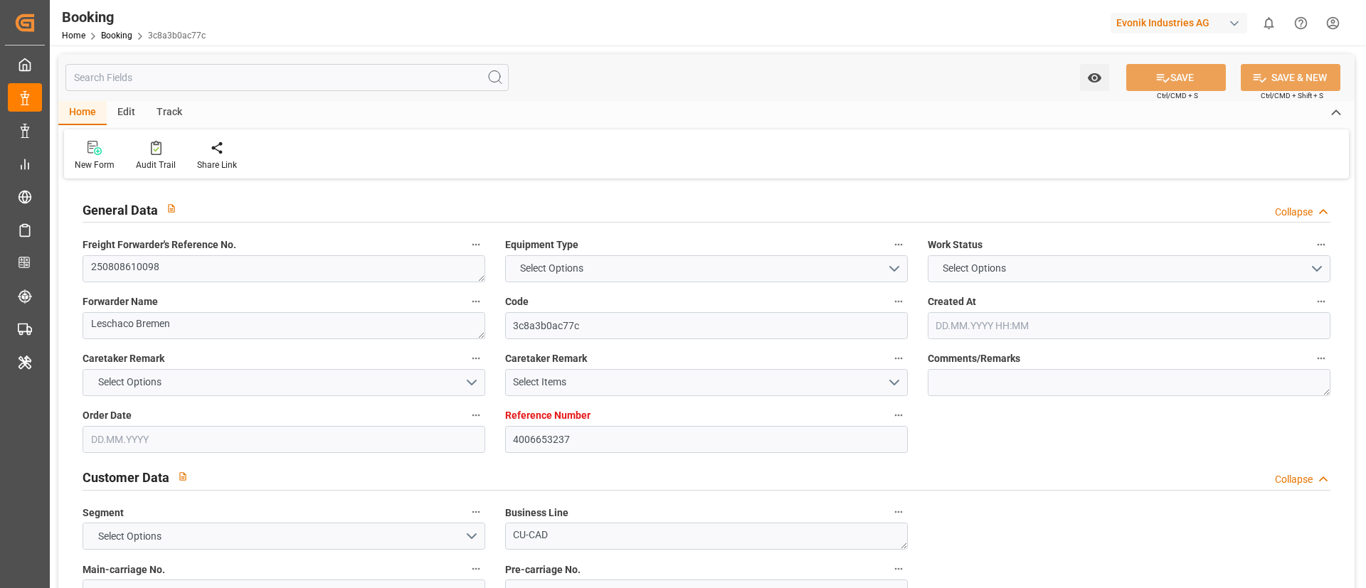
type input "4006653237"
type input "Dummy"
type input "Dummy Carrier"
type input "DEHAM"
type input "CNSHA"
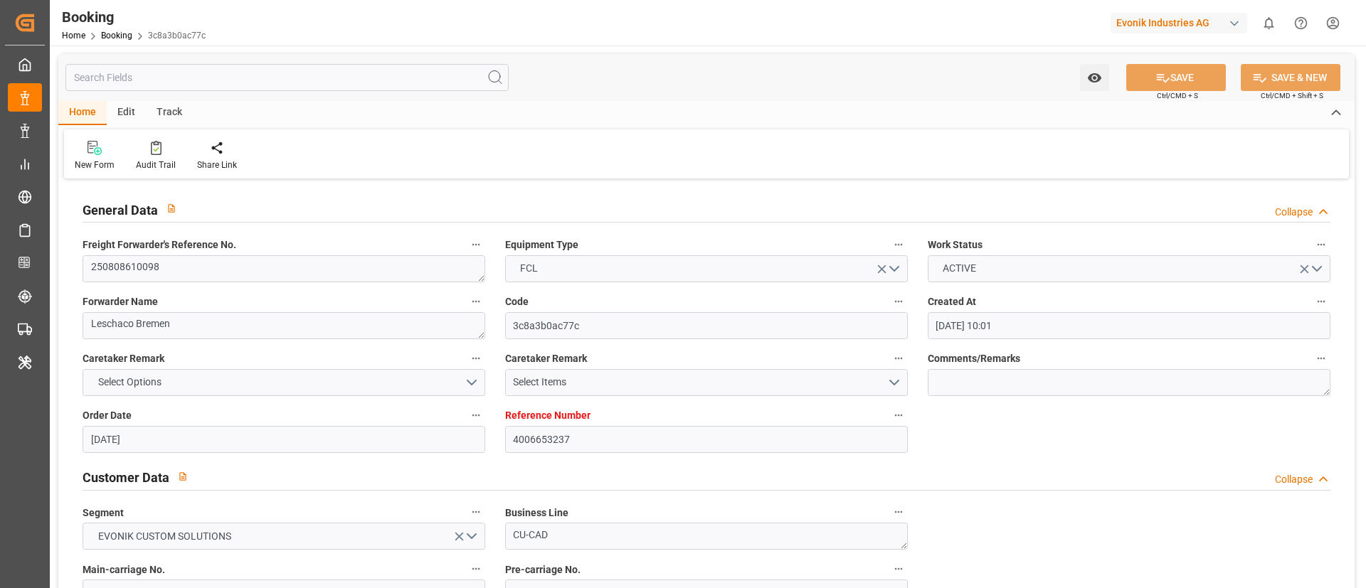
type input "[DATE] 10:01"
type input "[DATE]"
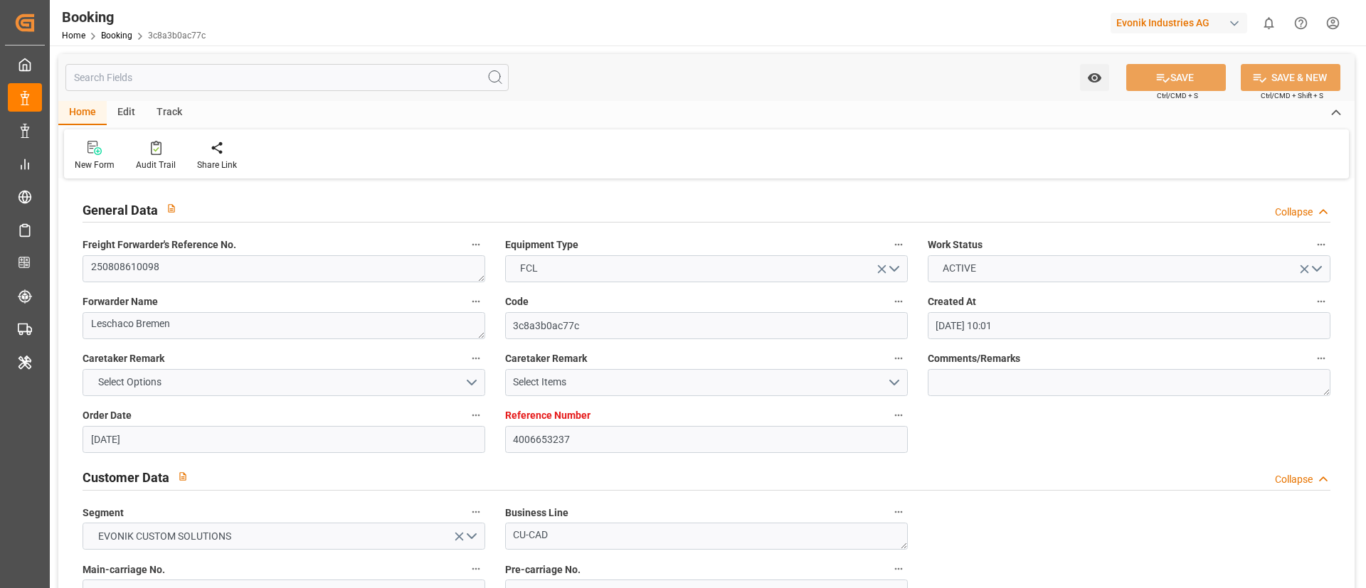
type input "[DATE] 05:22"
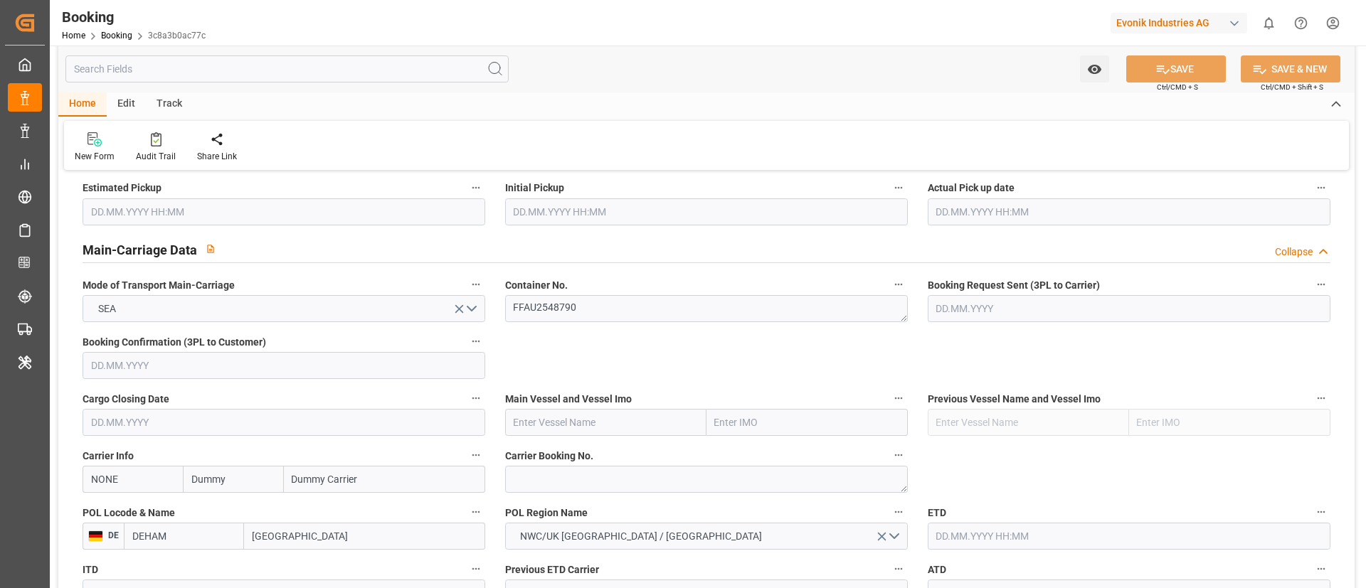
scroll to position [854, 0]
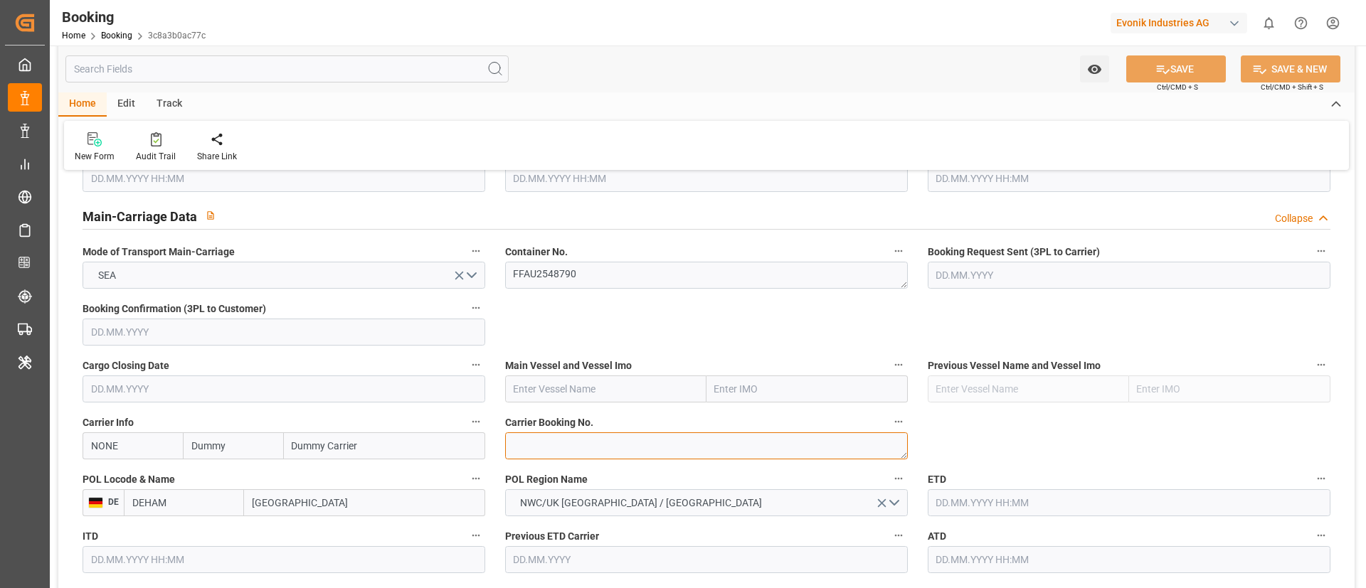
click at [566, 444] on textarea at bounding box center [706, 446] width 403 height 27
paste textarea "6423969270"
type textarea "6423969270"
click at [170, 446] on input "NONE" at bounding box center [133, 446] width 100 height 27
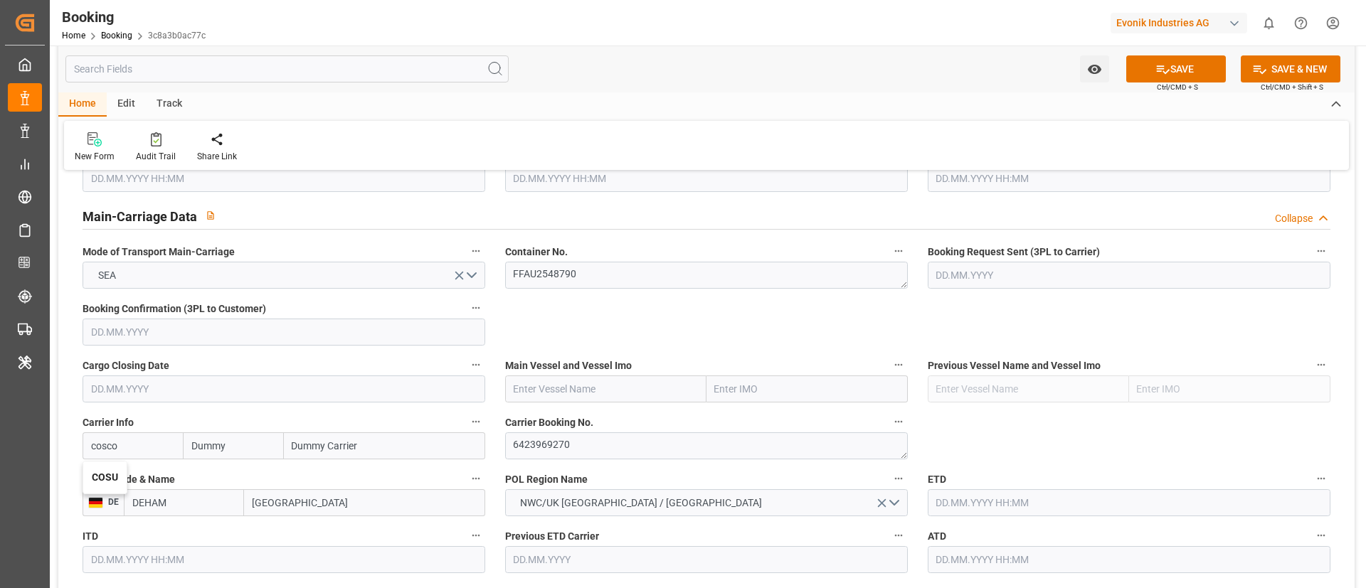
click at [117, 477] on b "COSU" at bounding box center [105, 477] width 26 height 11
type input "COSU"
type input "Cosco"
type input "COSCO Shipping Co. Ltd."
click at [559, 391] on input "text" at bounding box center [605, 389] width 201 height 27
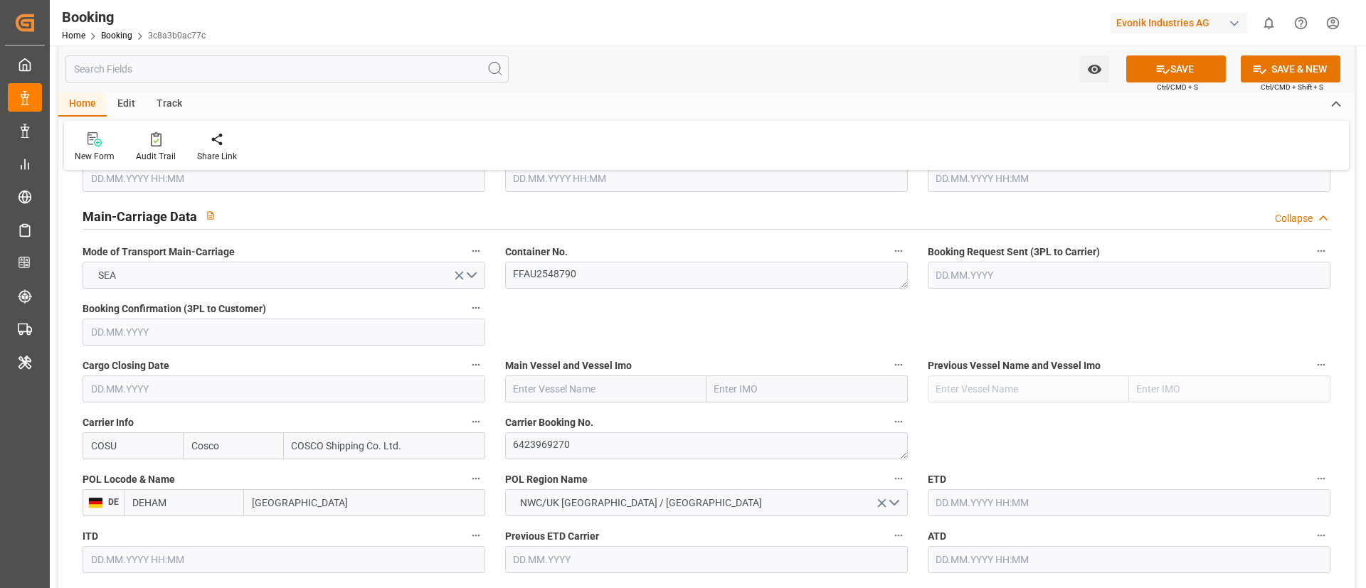
paste input "COSCO SHIPPING UNIVERSE"
click at [588, 418] on b "COSCO Shipping Universe" at bounding box center [573, 420] width 118 height 11
type input "COSCO Shipping Universe"
type input "9795610"
type input "COSCO Shipping Universe"
